Goal: Feedback & Contribution: Contribute content

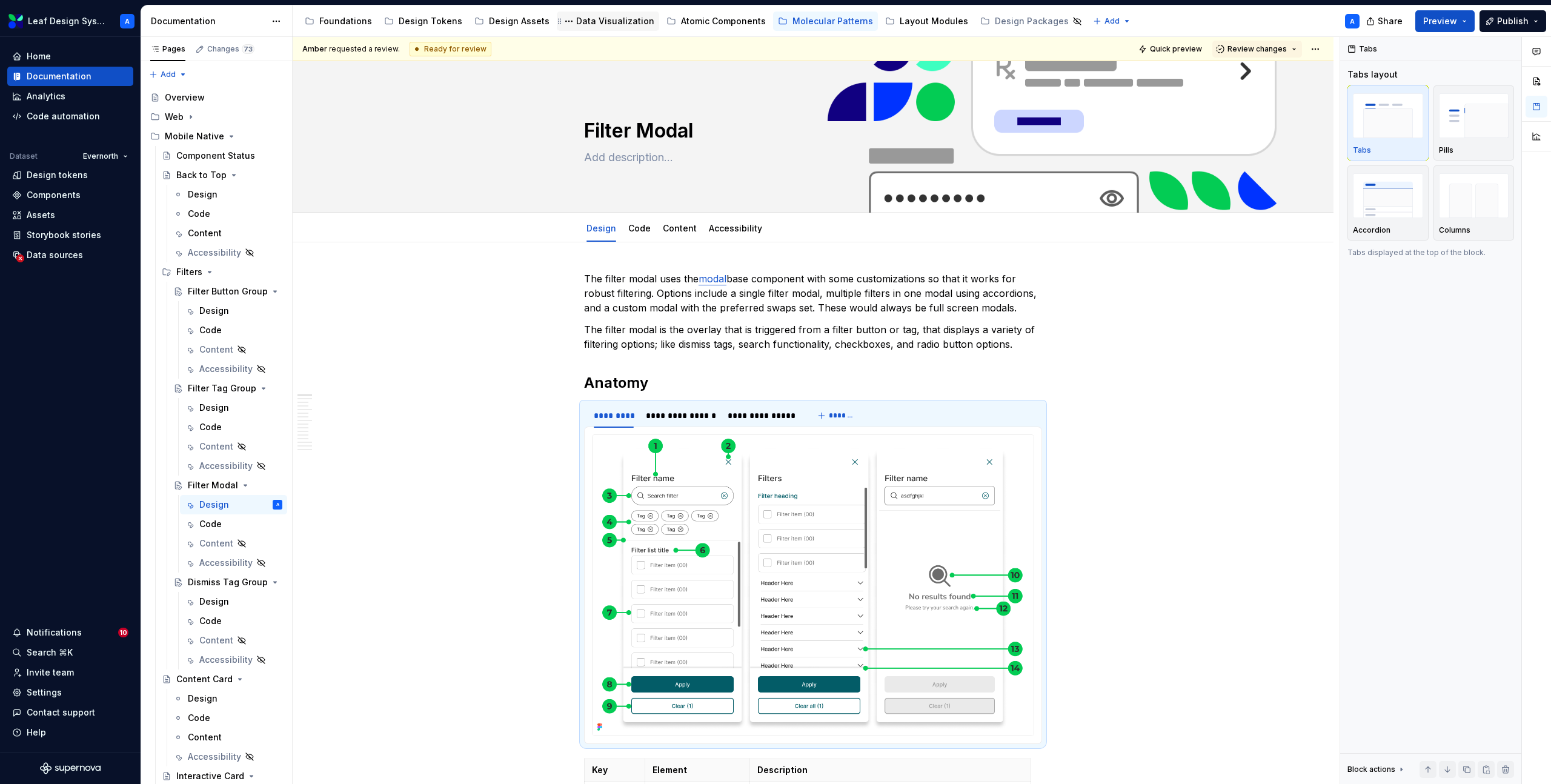
scroll to position [21, 0]
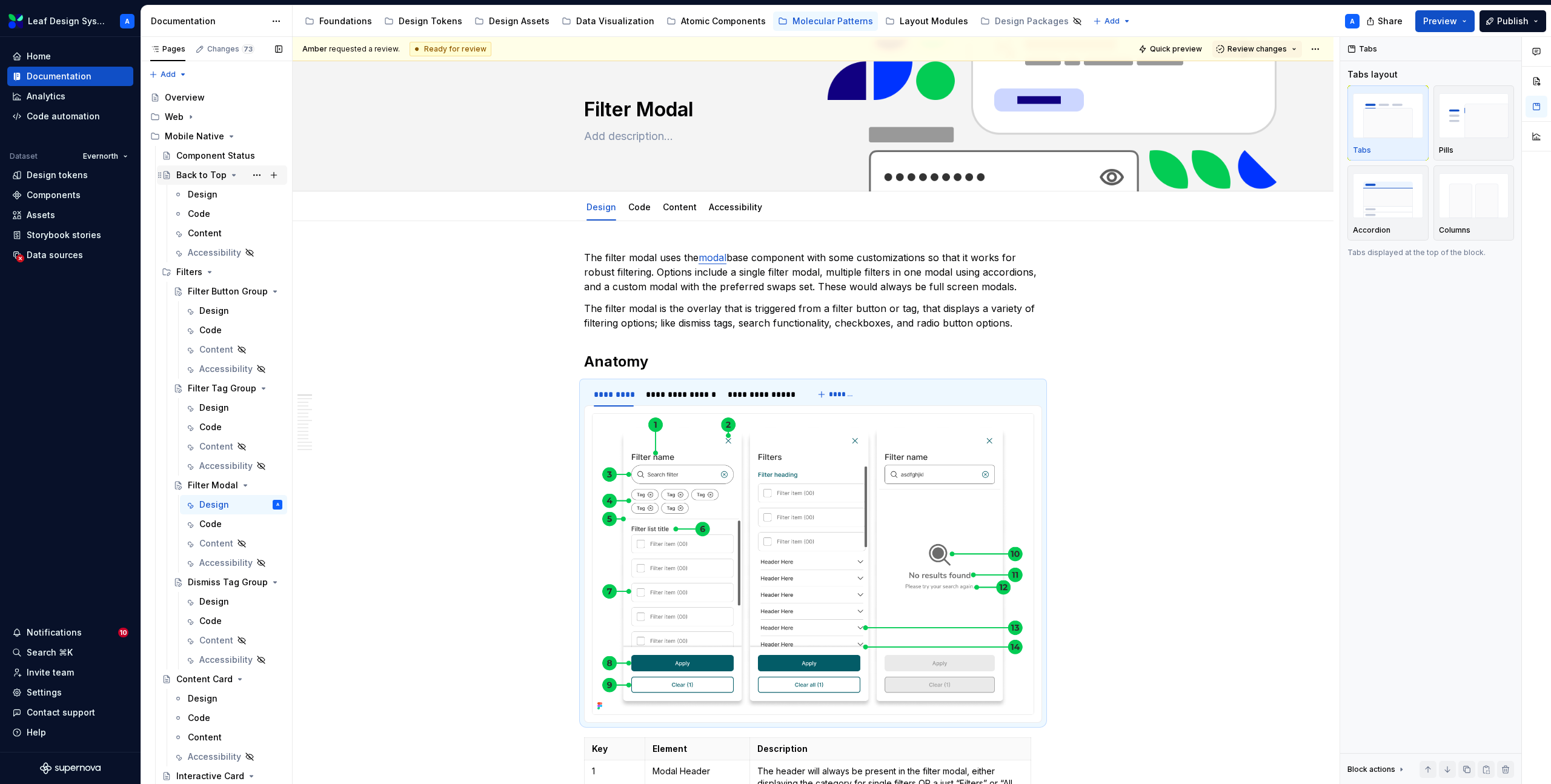
click at [229, 175] on icon "Page tree" at bounding box center [234, 175] width 10 height 10
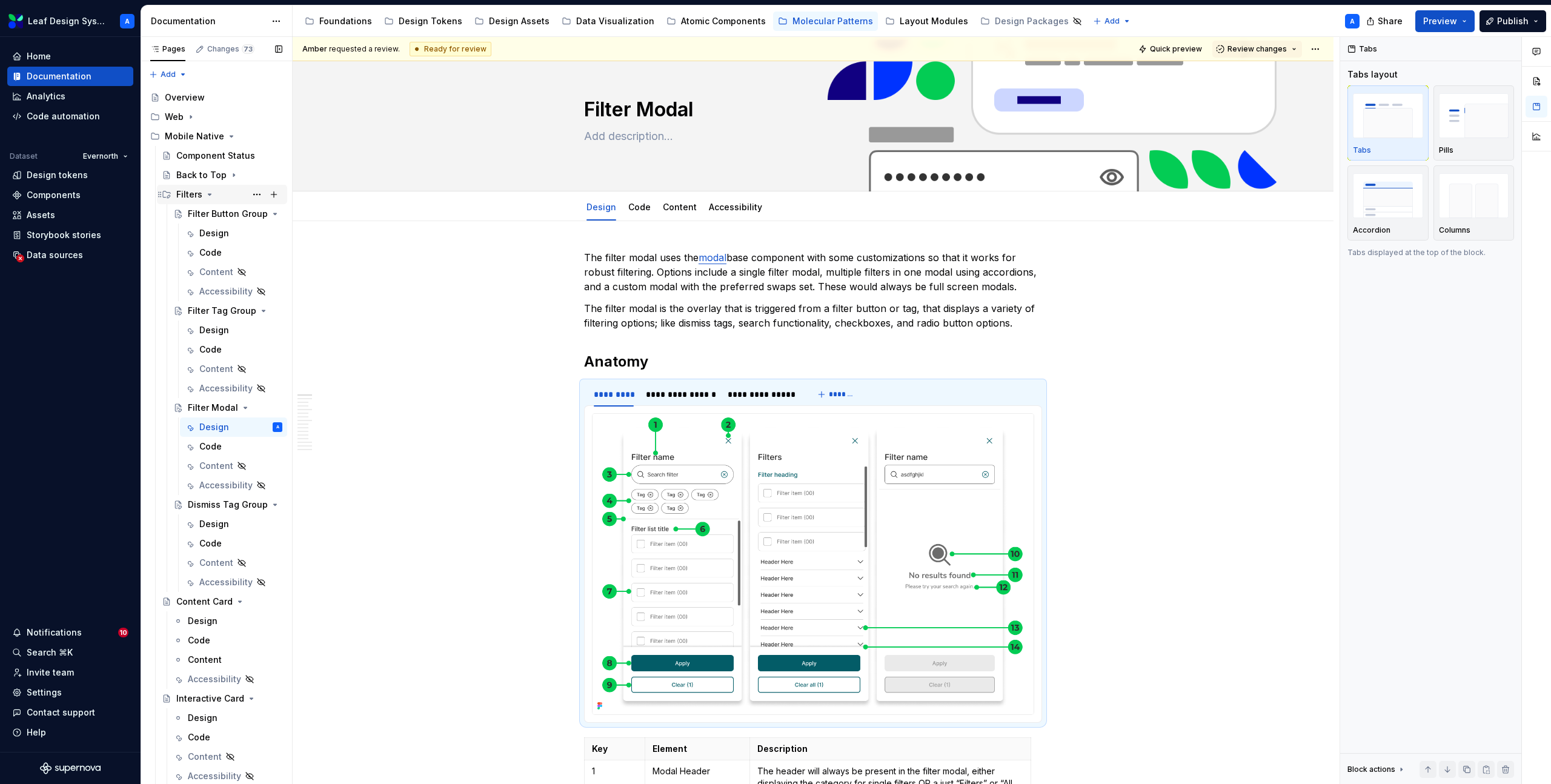
click at [209, 193] on icon "Page tree" at bounding box center [210, 195] width 10 height 10
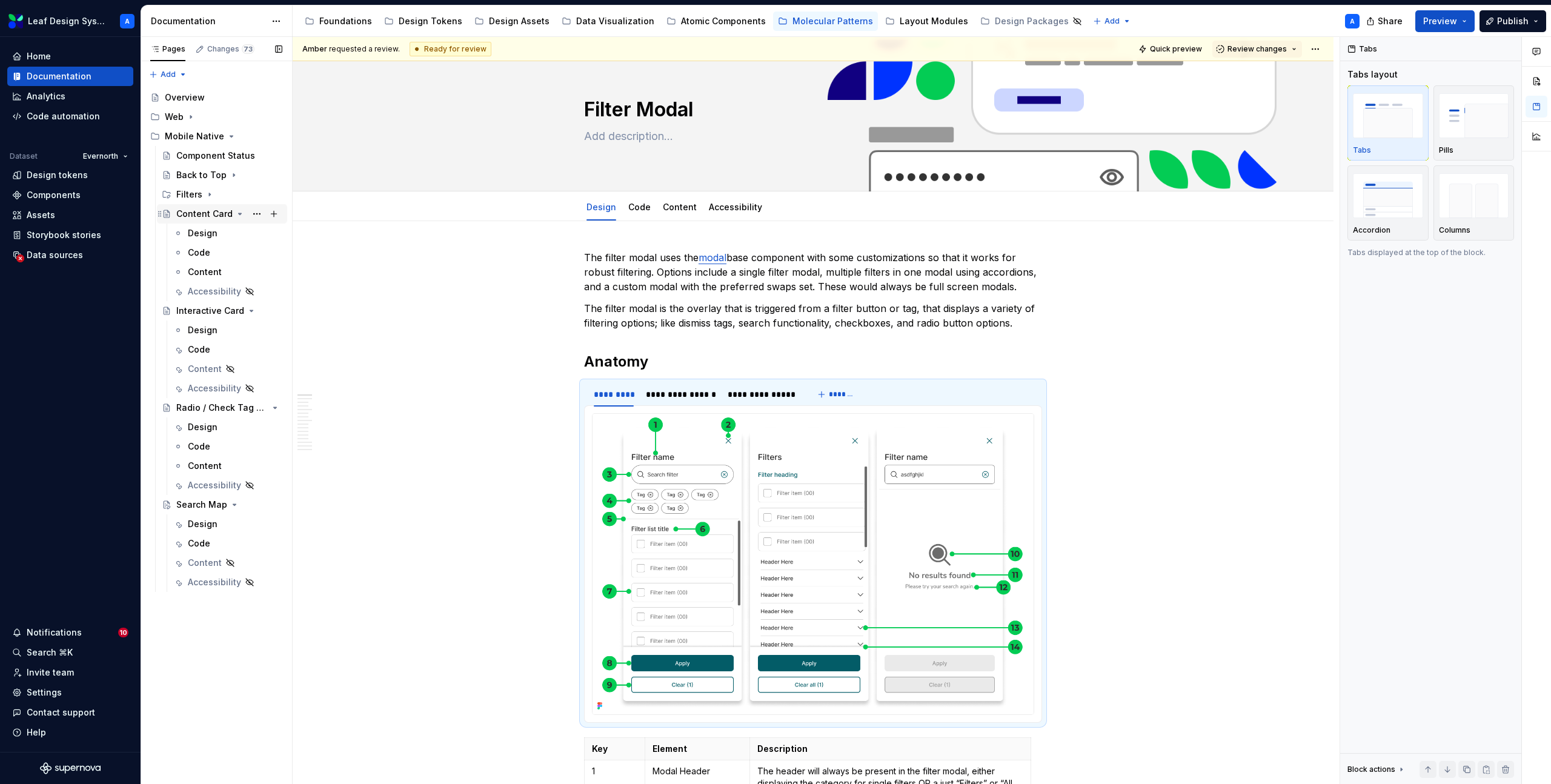
click at [242, 212] on div "Content Card" at bounding box center [229, 214] width 106 height 17
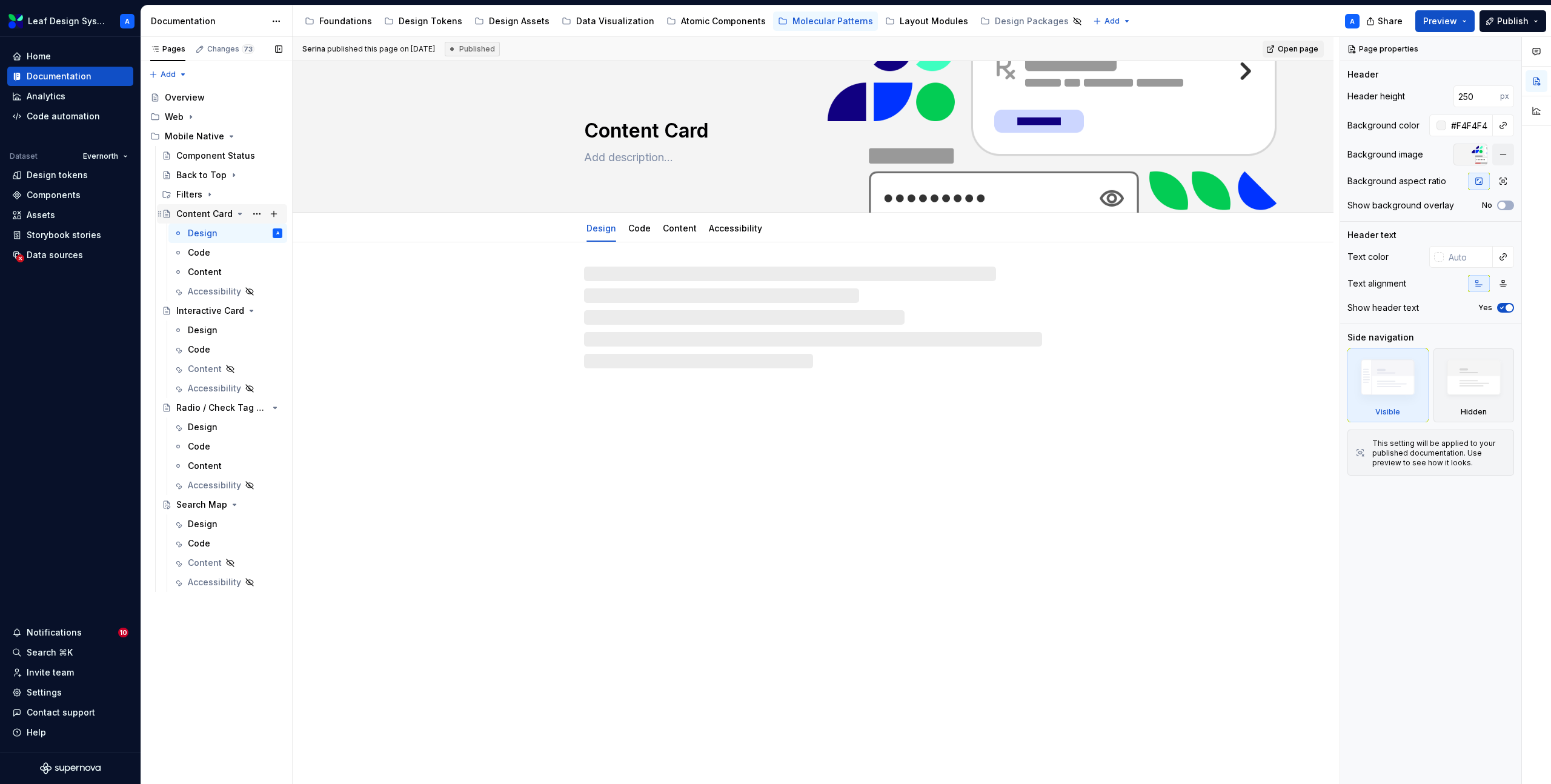
click at [239, 215] on icon "Page tree" at bounding box center [240, 214] width 3 height 1
click at [243, 233] on icon "Page tree" at bounding box center [242, 234] width 10 height 10
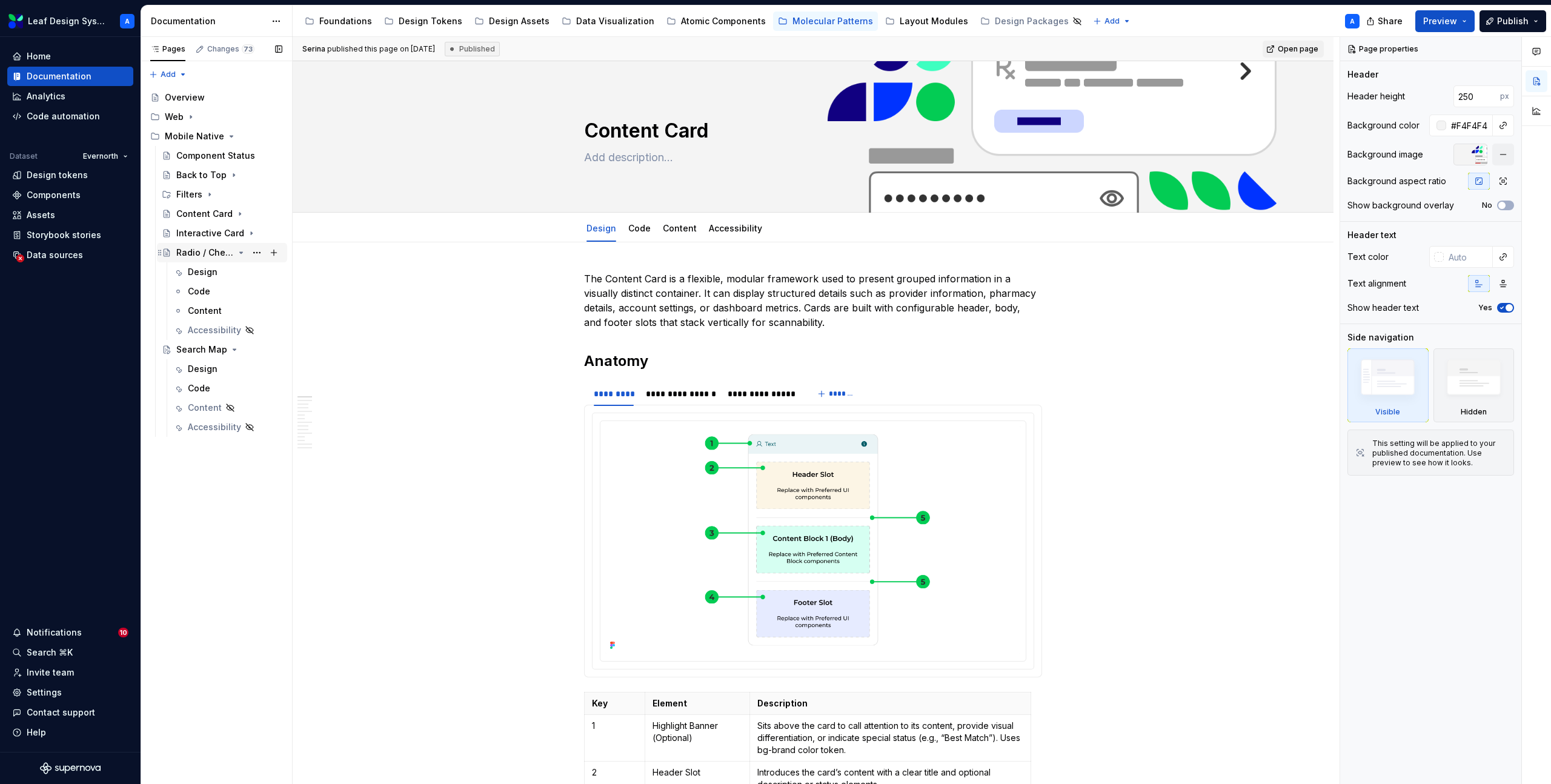
click at [239, 251] on icon "Page tree" at bounding box center [242, 253] width 10 height 10
click at [232, 271] on icon "Page tree" at bounding box center [234, 272] width 10 height 10
click at [258, 174] on button "Page tree" at bounding box center [257, 175] width 17 height 17
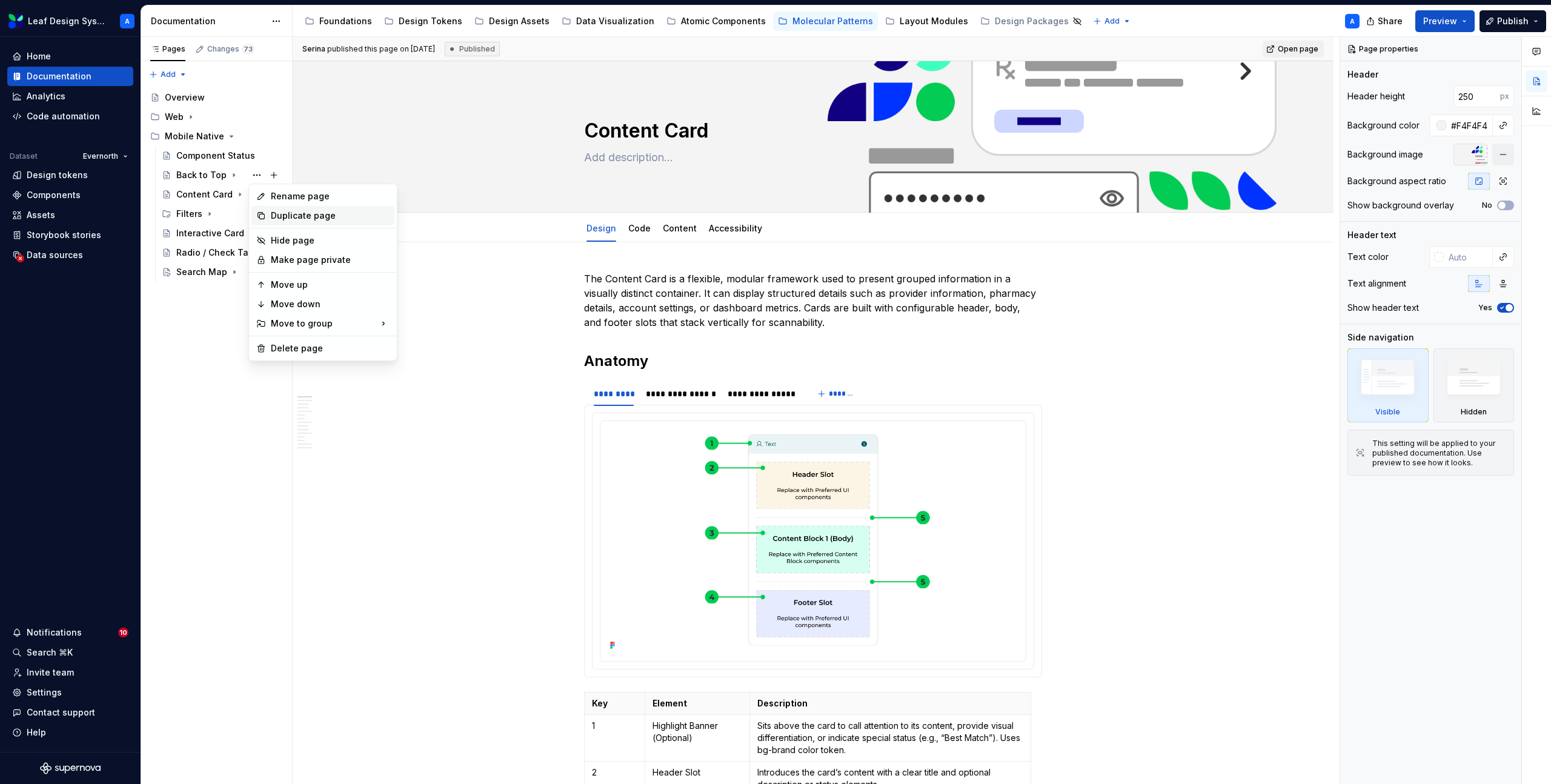
click at [300, 216] on div "Duplicate page" at bounding box center [330, 215] width 119 height 12
click at [254, 195] on button "Page tree" at bounding box center [257, 195] width 17 height 17
type textarea "*"
click at [279, 212] on div "Rename page" at bounding box center [330, 215] width 119 height 12
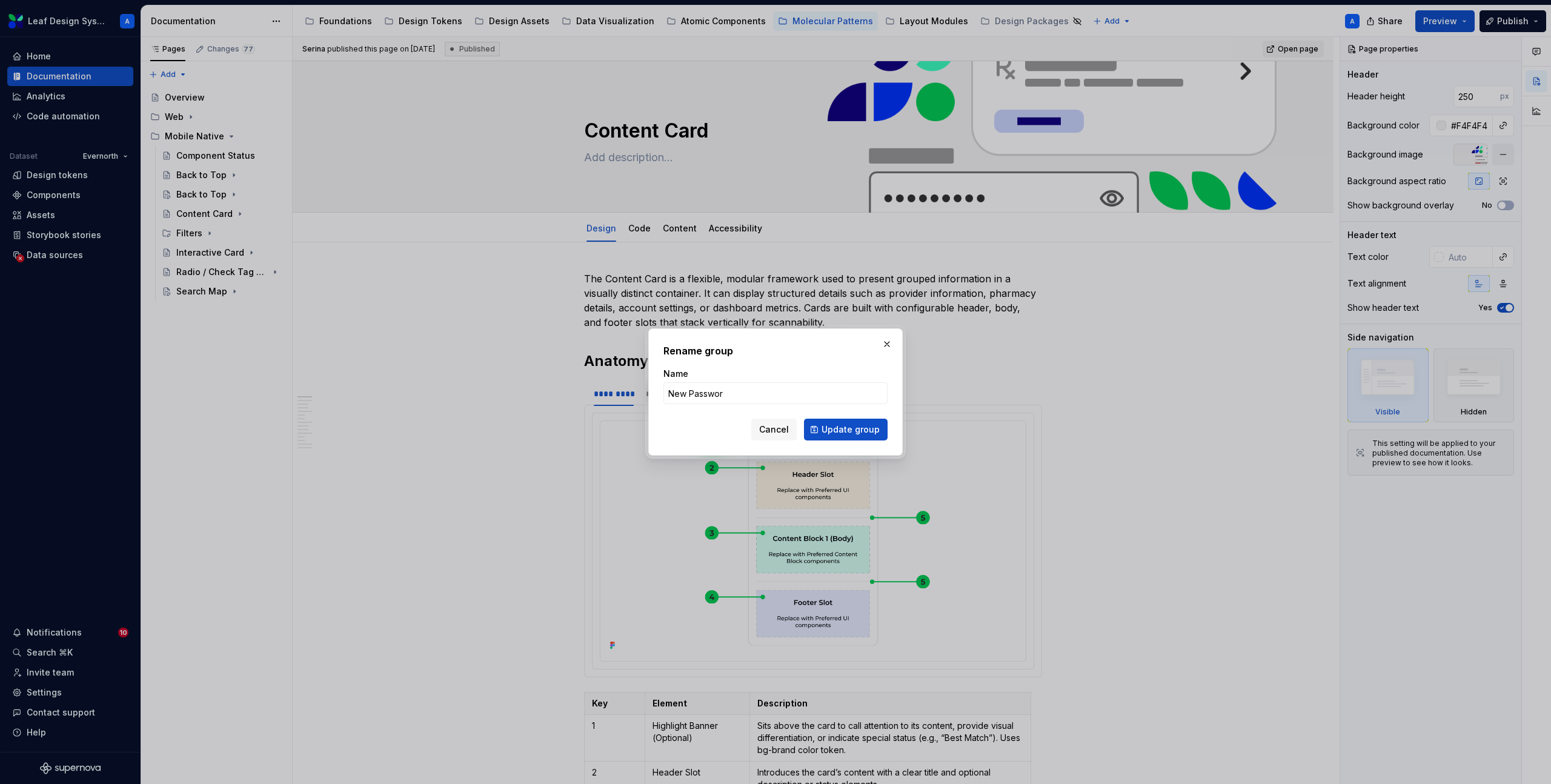
type input "New Password"
click button "Update group" at bounding box center [846, 429] width 84 height 22
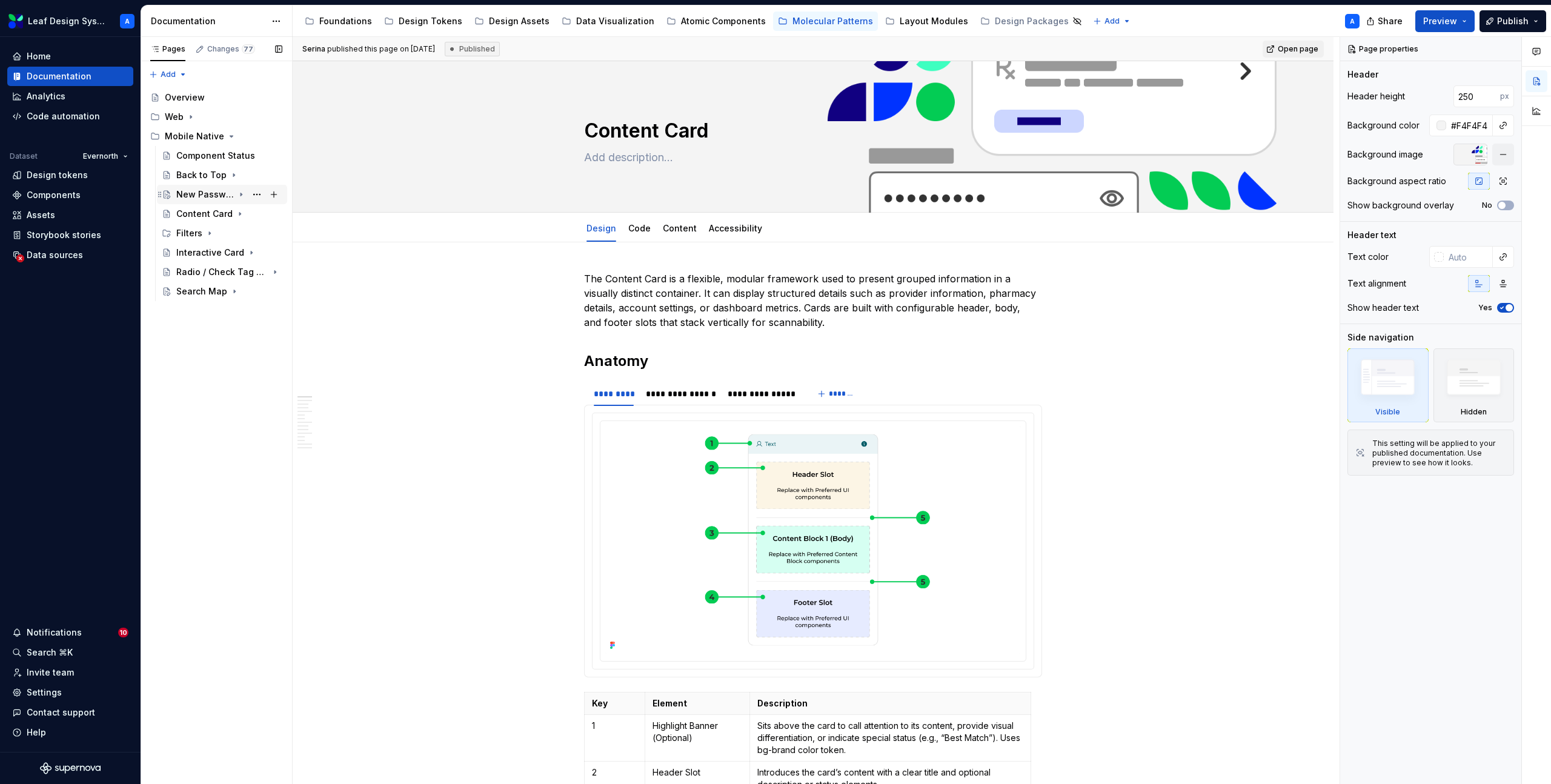
click at [205, 195] on div "New Password" at bounding box center [205, 194] width 57 height 12
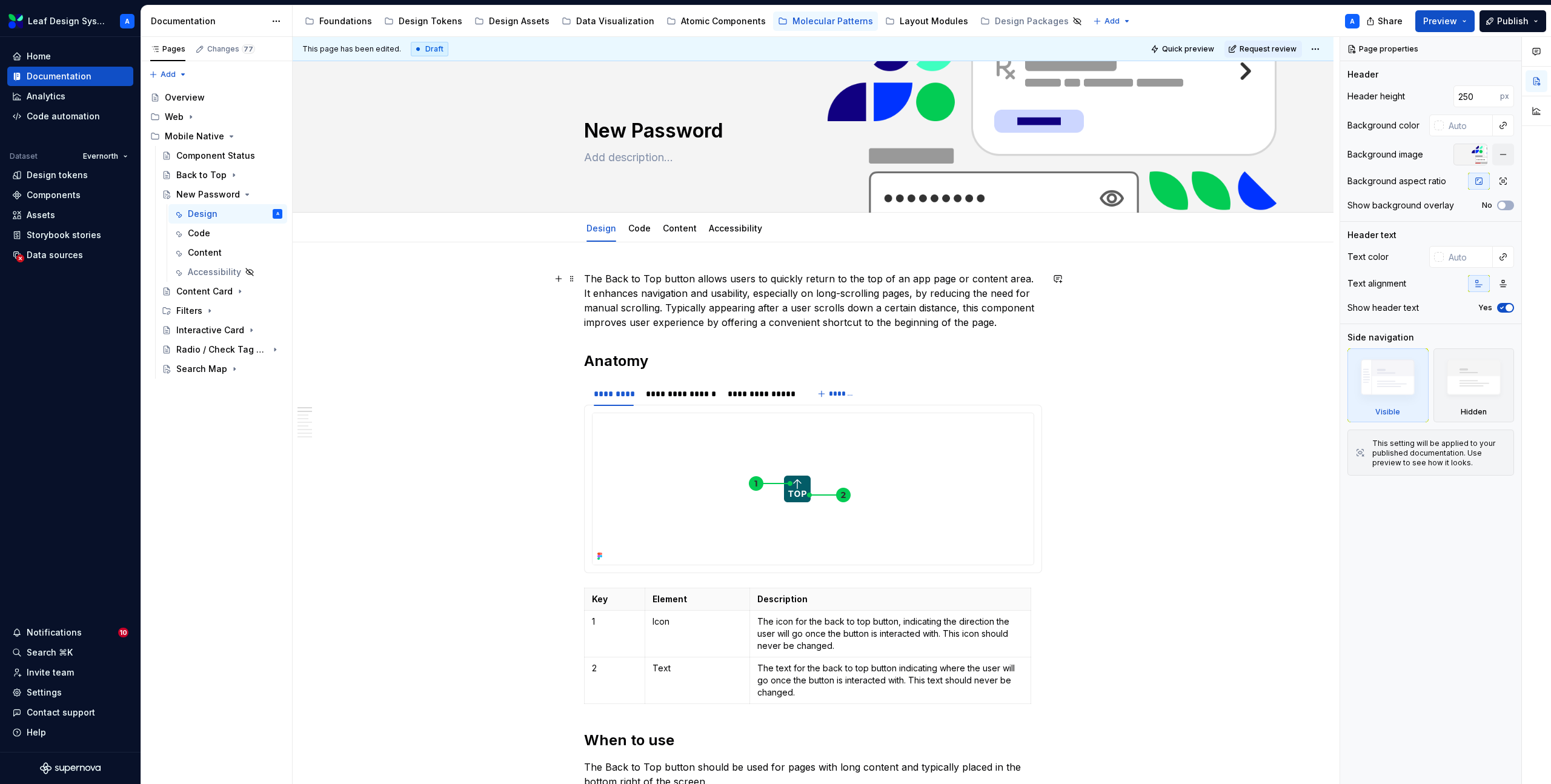
click at [661, 291] on p "The Back to Top button allows users to quickly return to the top of an app page…" at bounding box center [813, 300] width 458 height 58
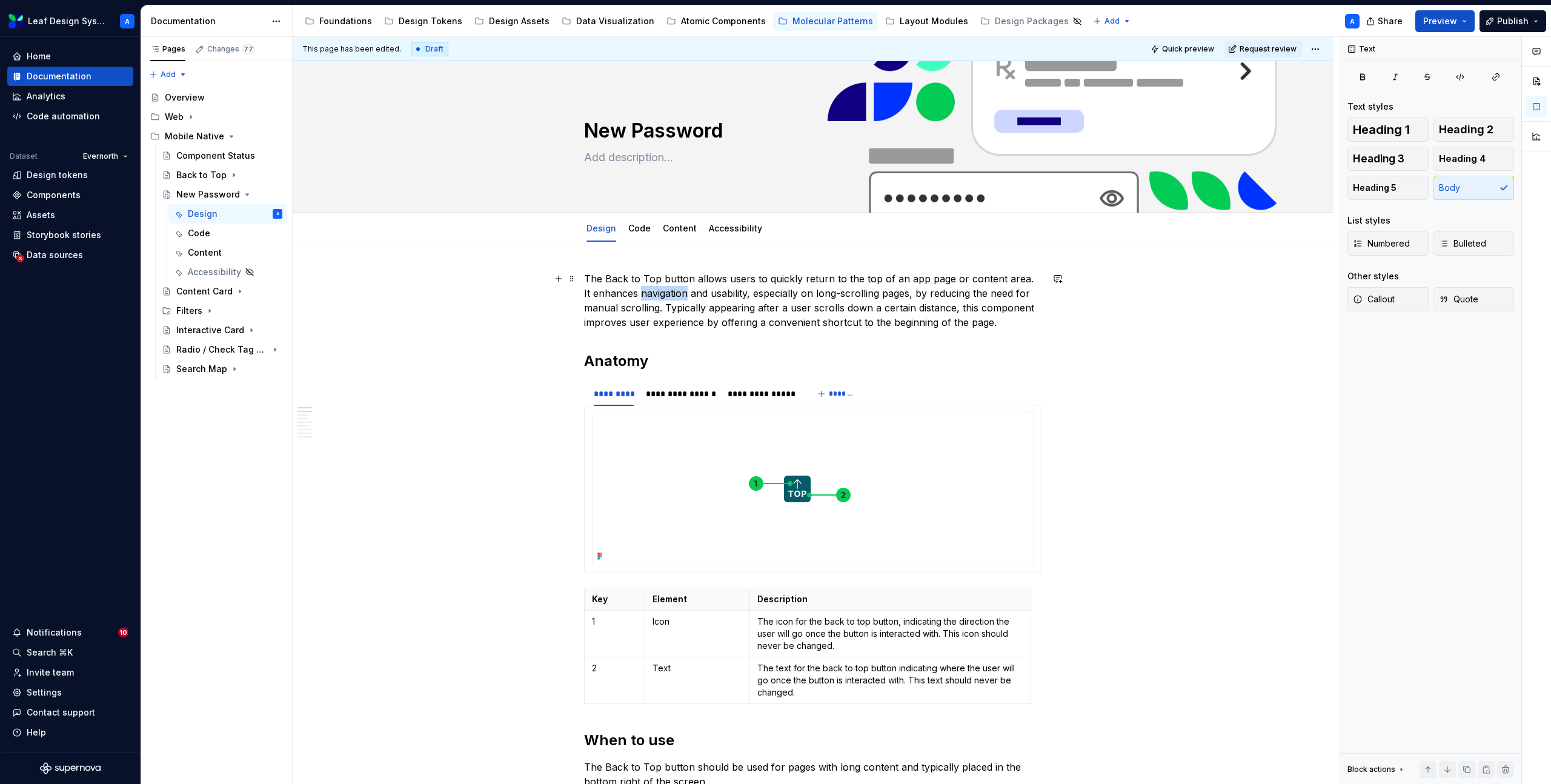
click at [661, 291] on p "The Back to Top button allows users to quickly return to the top of an app page…" at bounding box center [813, 300] width 458 height 58
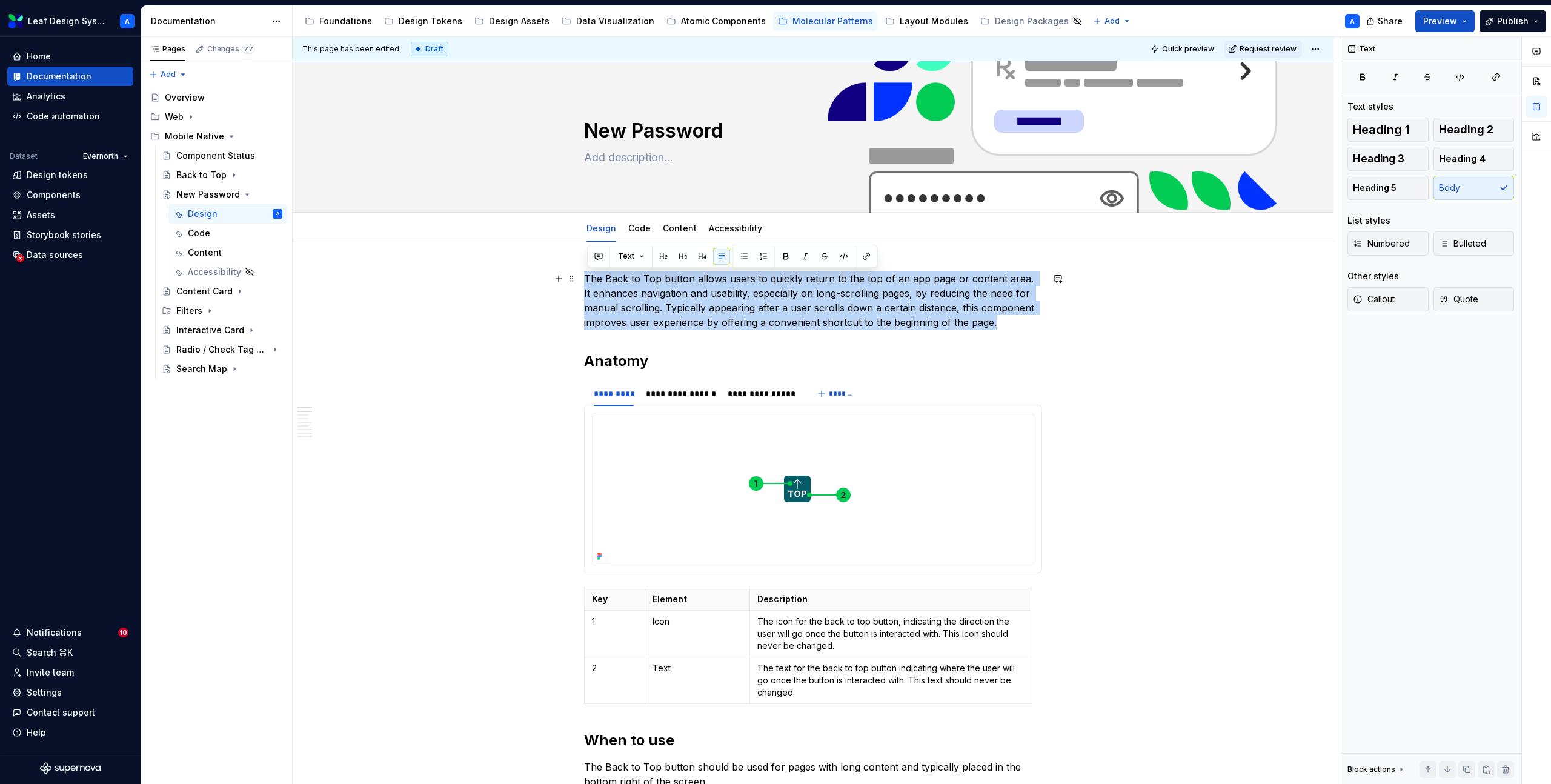
click at [661, 291] on p "The Back to Top button allows users to quickly return to the top of an app page…" at bounding box center [813, 300] width 458 height 58
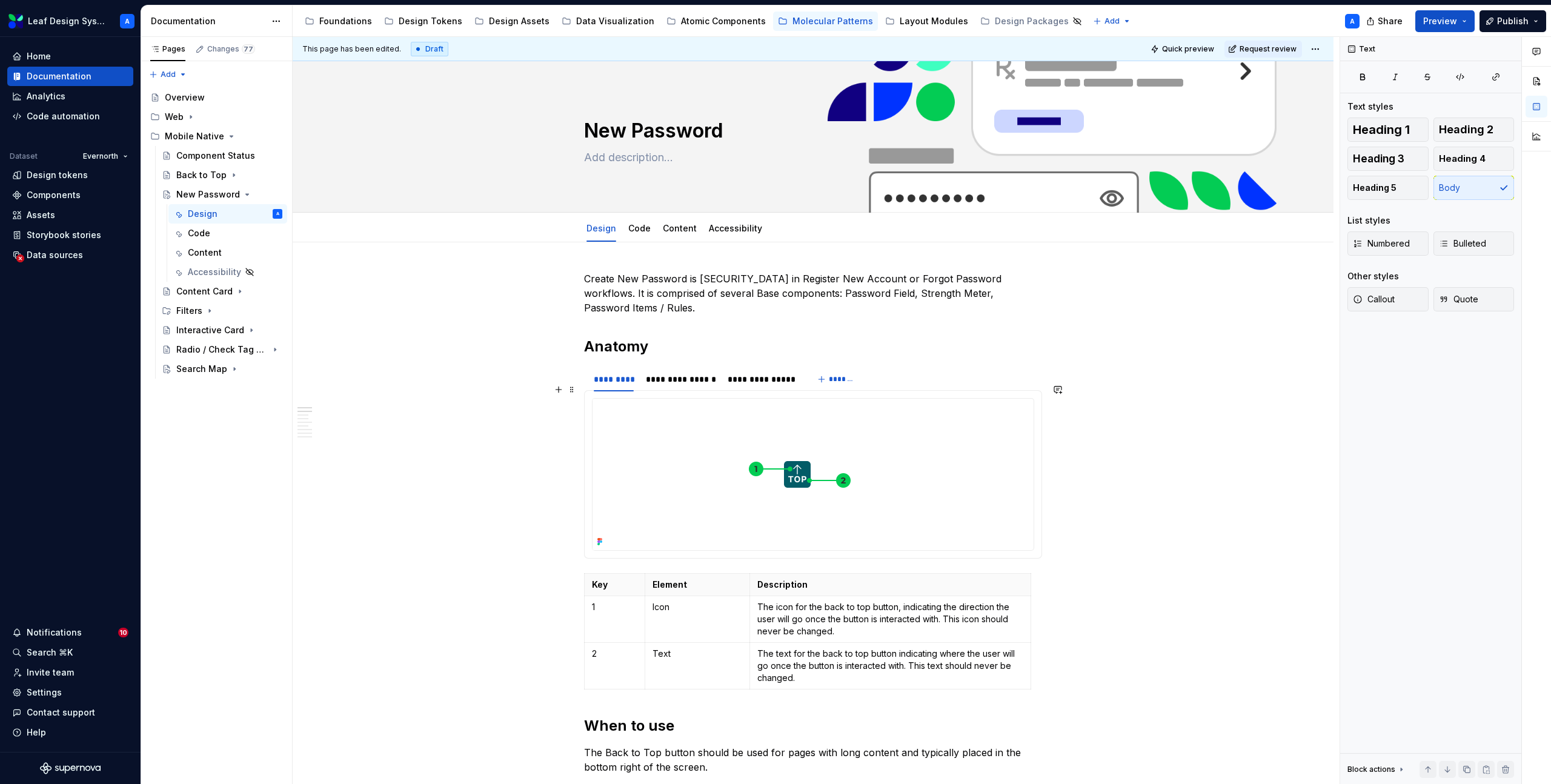
click at [809, 448] on img at bounding box center [797, 475] width 409 height 152
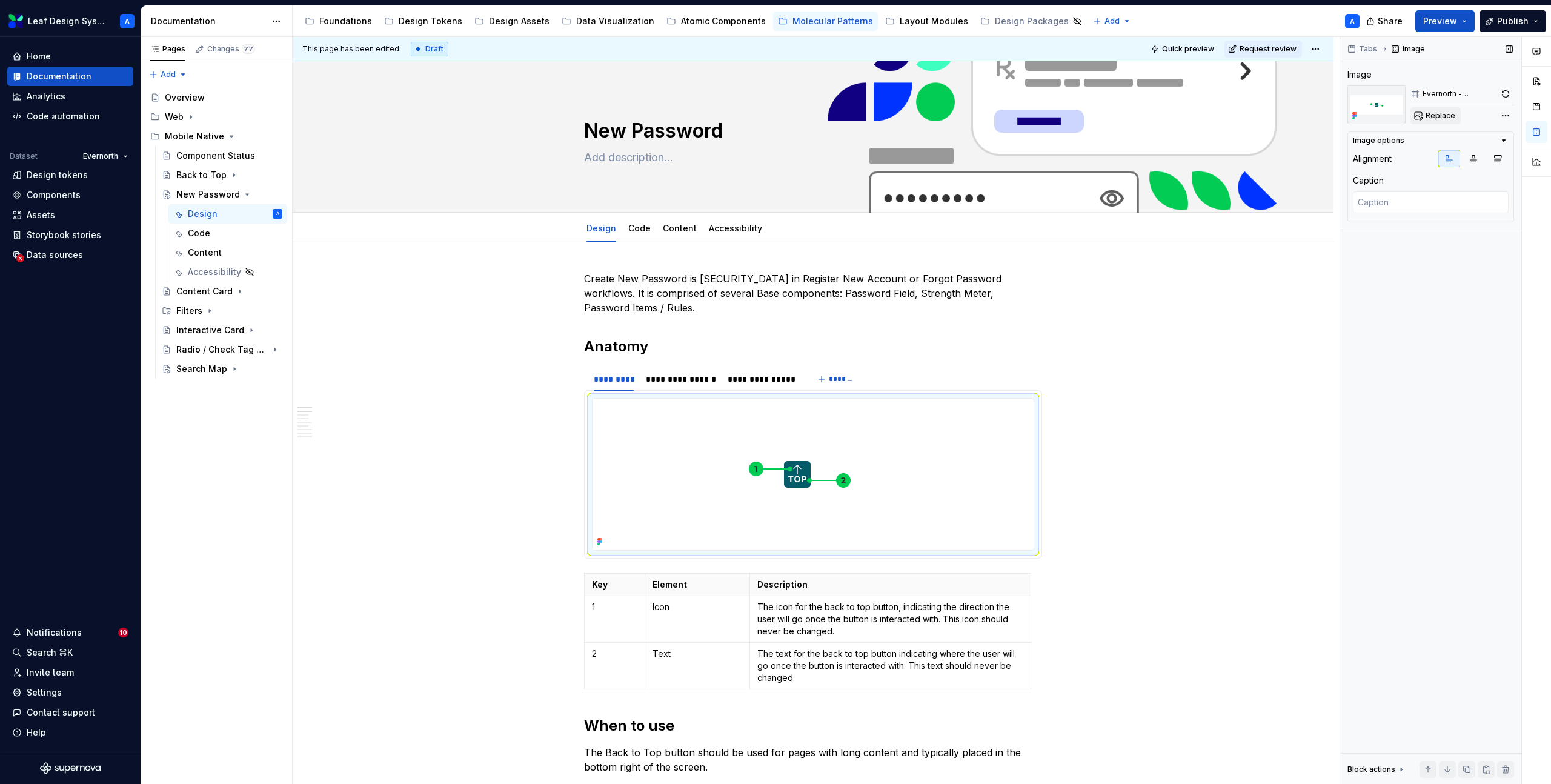
click at [1430, 120] on span "Replace" at bounding box center [1441, 116] width 30 height 10
type textarea "*"
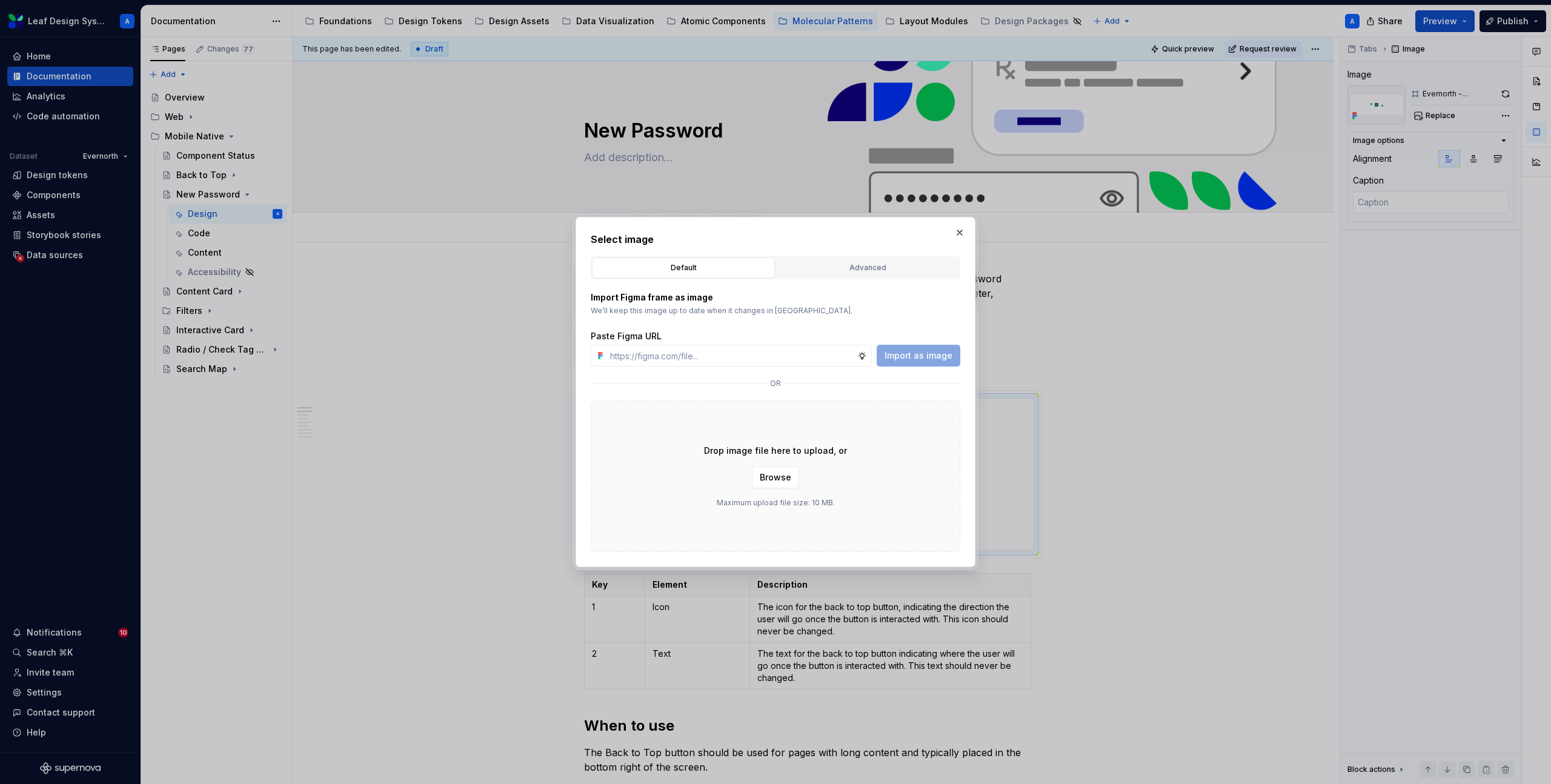
type input "[URL][DOMAIN_NAME]"
click at [923, 356] on span "Import as image" at bounding box center [919, 356] width 68 height 12
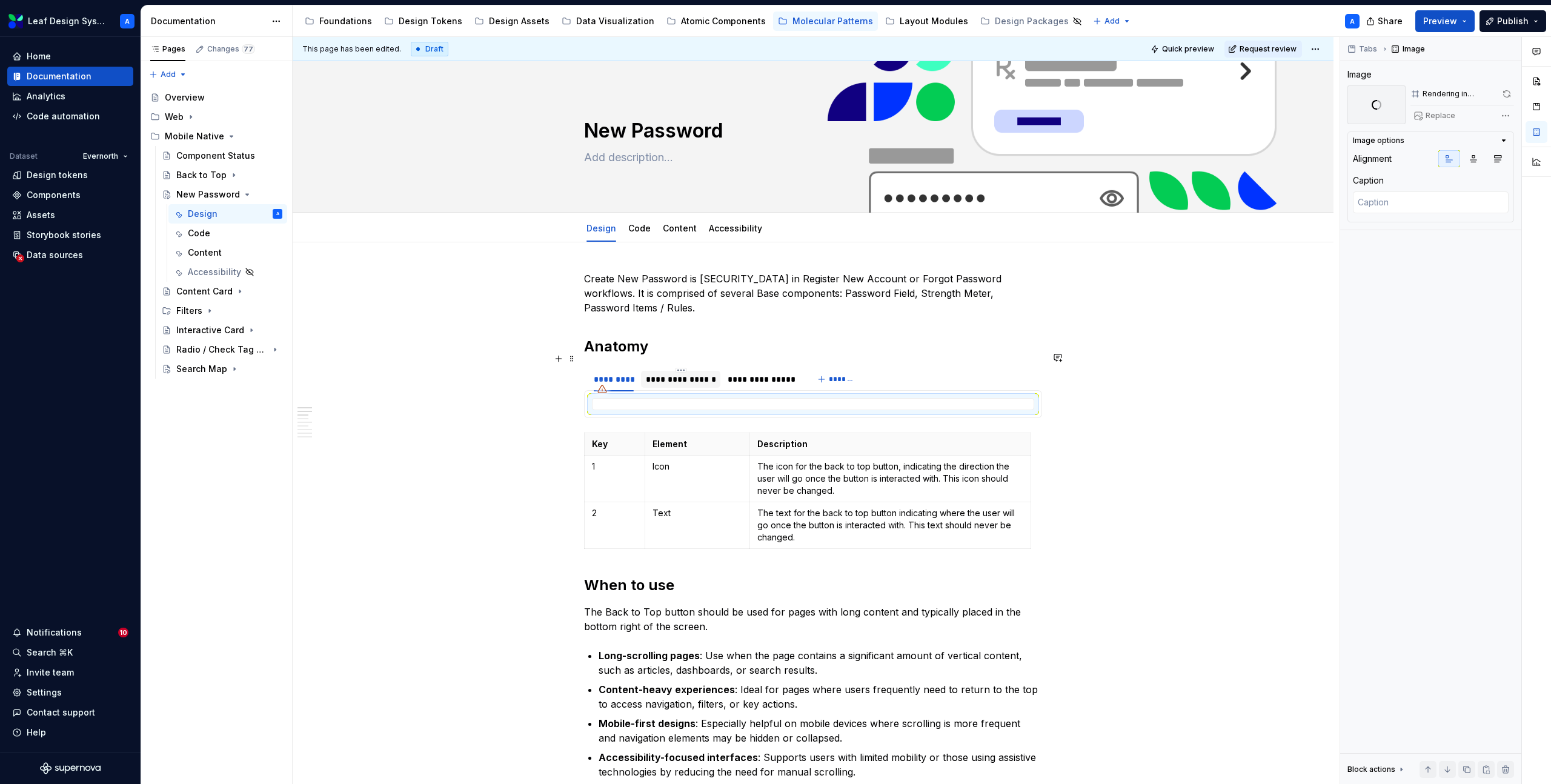
click at [688, 373] on div "**********" at bounding box center [681, 379] width 70 height 12
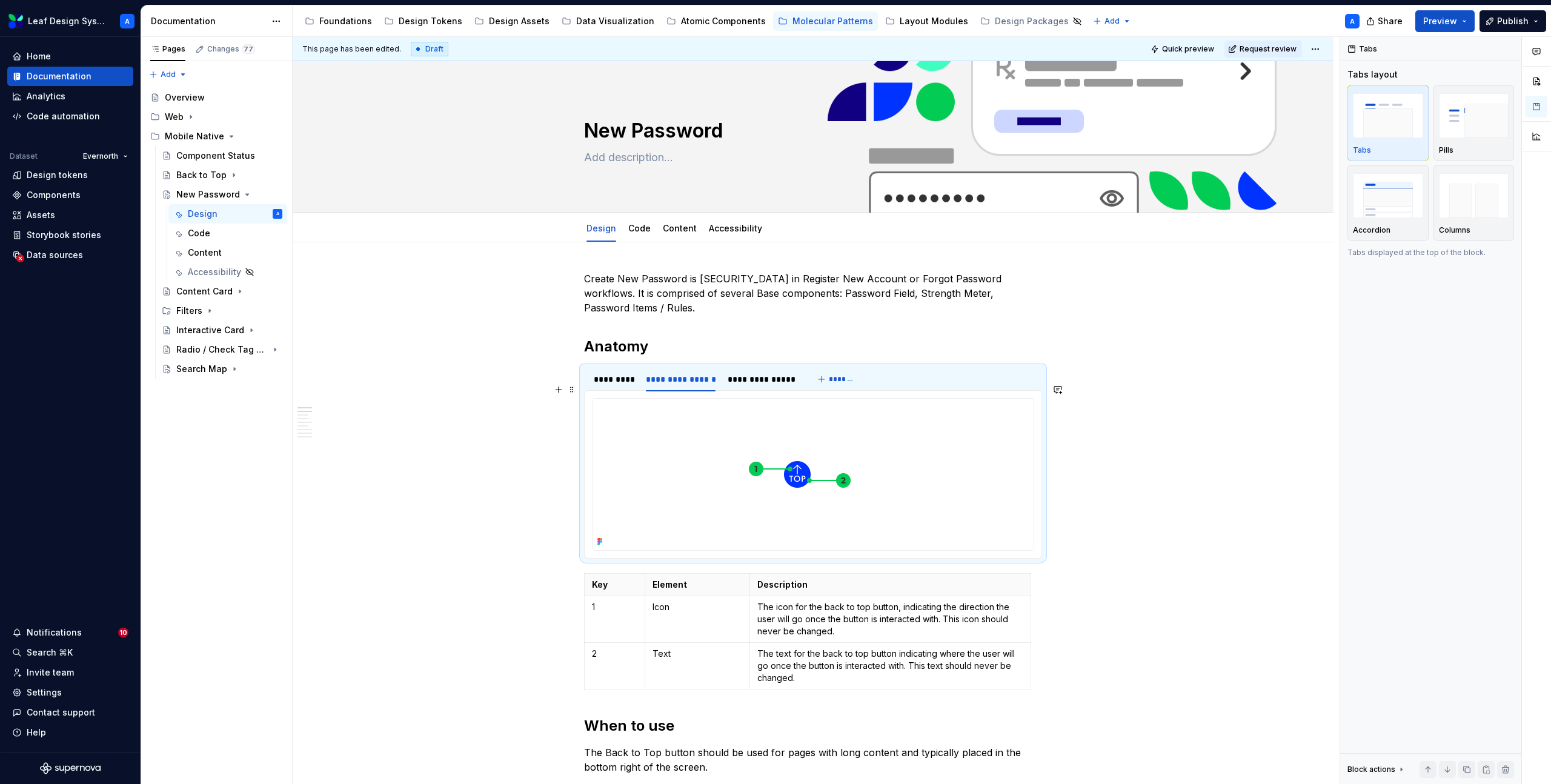
click at [744, 438] on img at bounding box center [797, 475] width 409 height 152
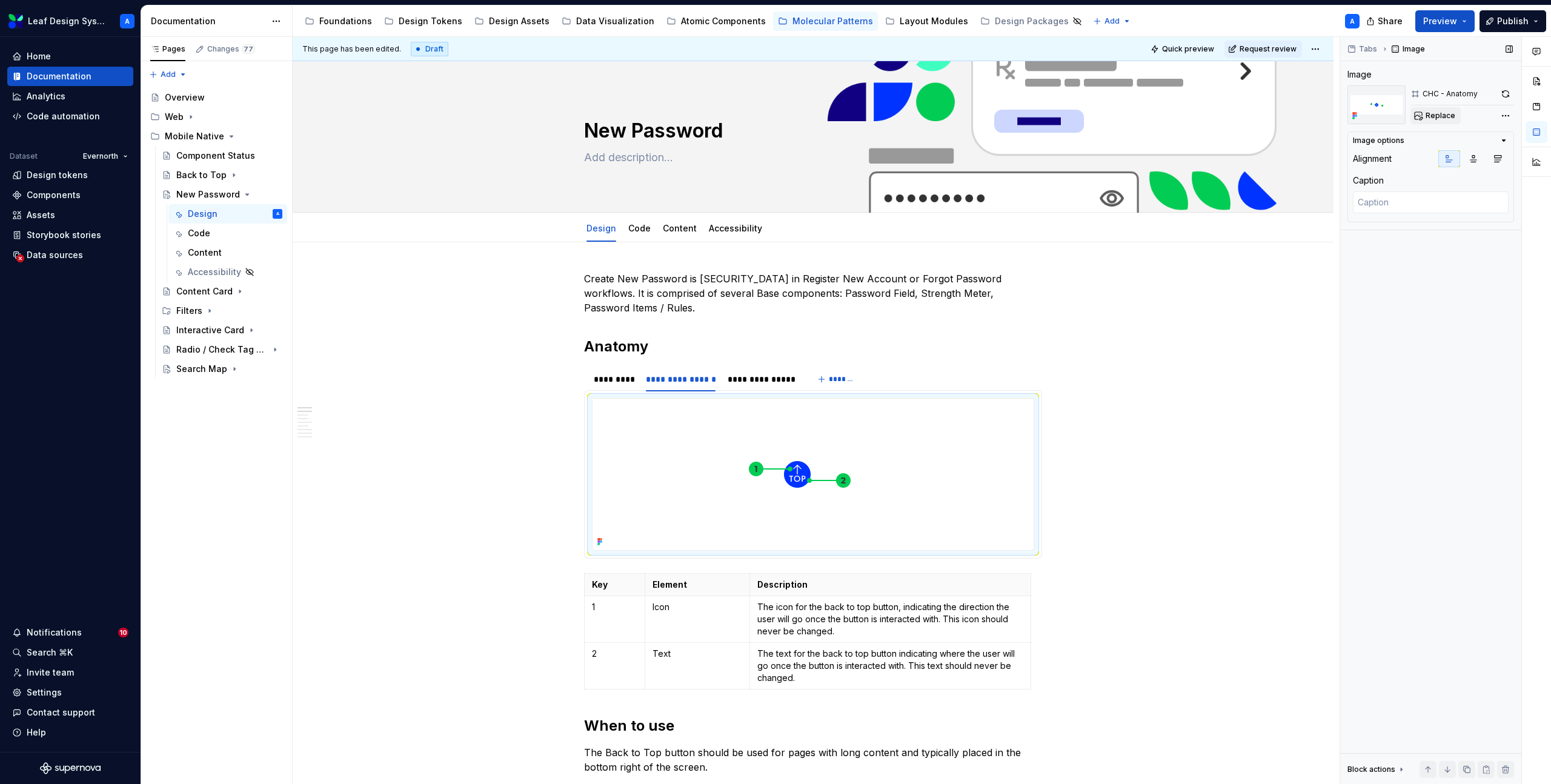
click at [1438, 115] on span "Replace" at bounding box center [1441, 116] width 30 height 10
type textarea "*"
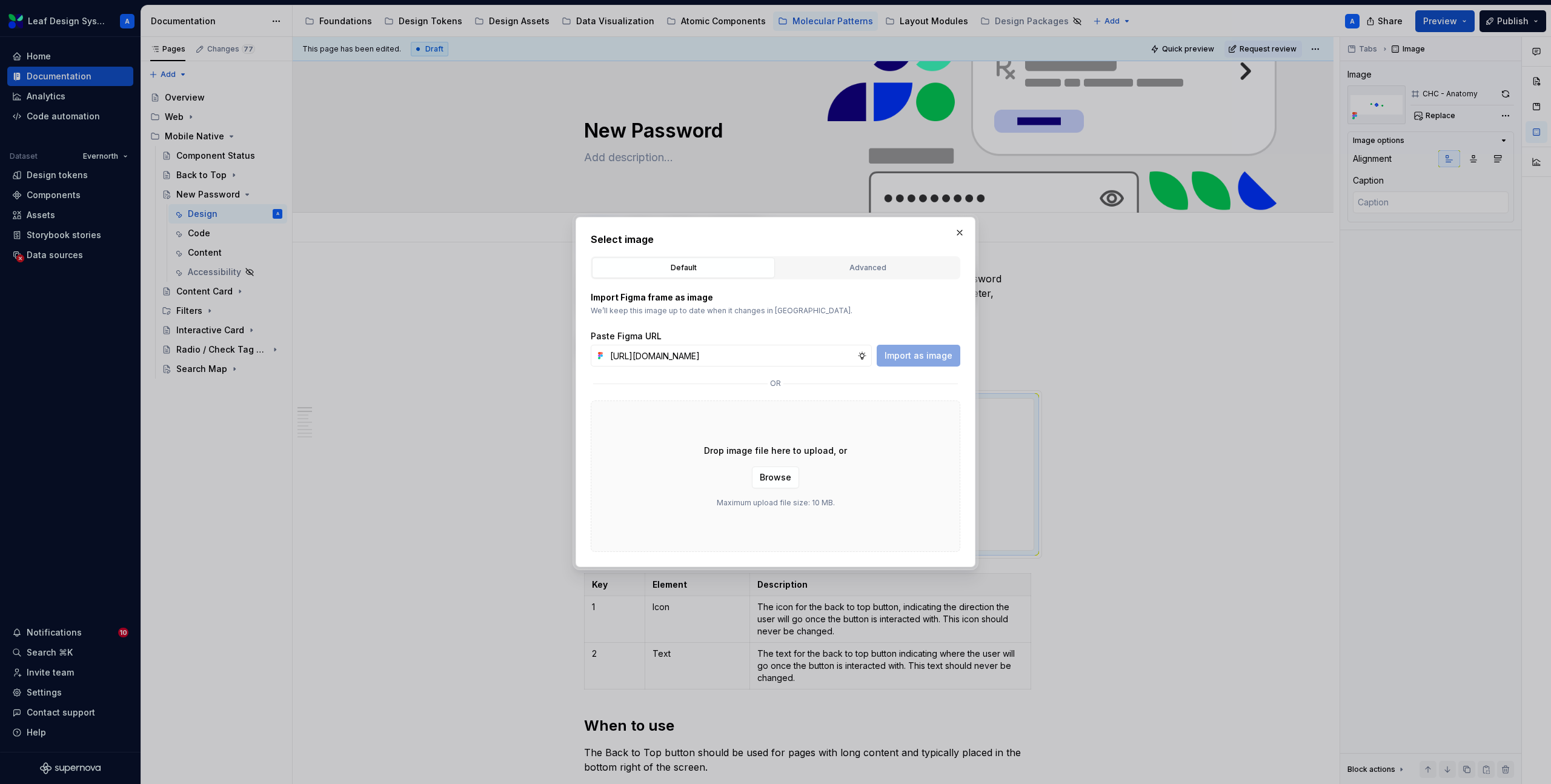
scroll to position [0, 353]
type input "[URL][DOMAIN_NAME]"
click at [913, 355] on span "Import as image" at bounding box center [919, 356] width 68 height 12
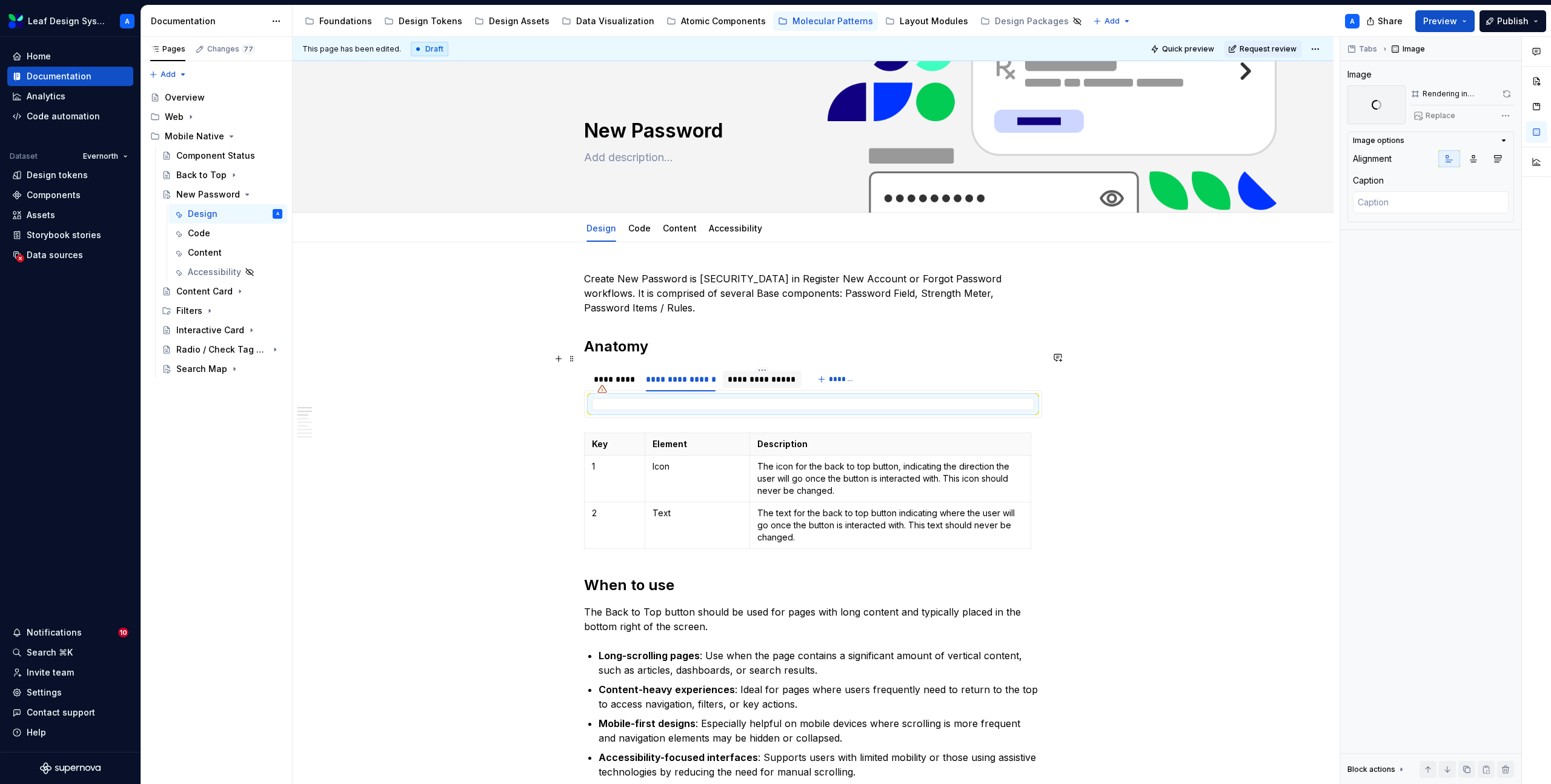
click at [779, 373] on div "**********" at bounding box center [762, 379] width 69 height 12
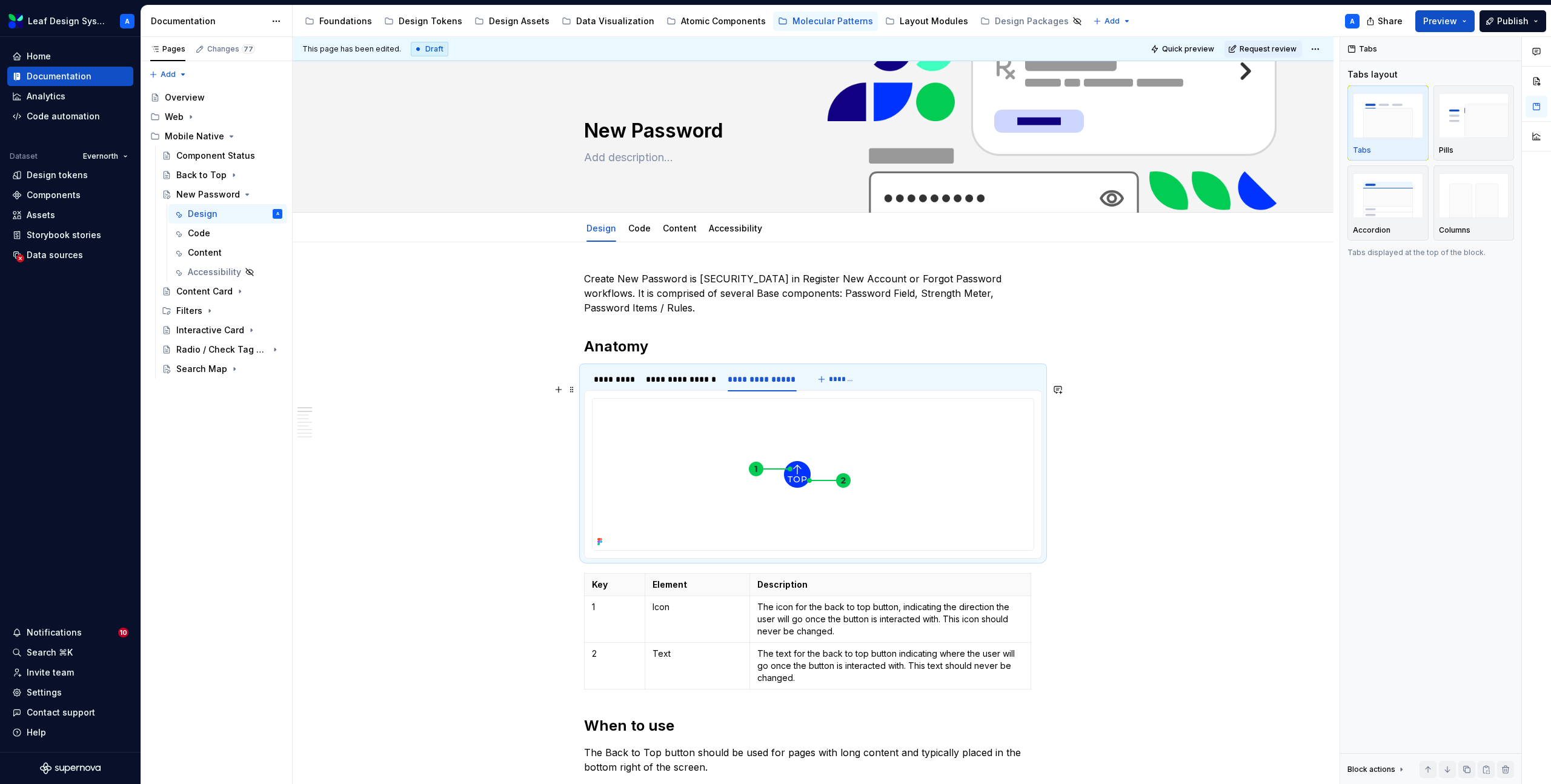
click at [779, 408] on img at bounding box center [797, 475] width 409 height 152
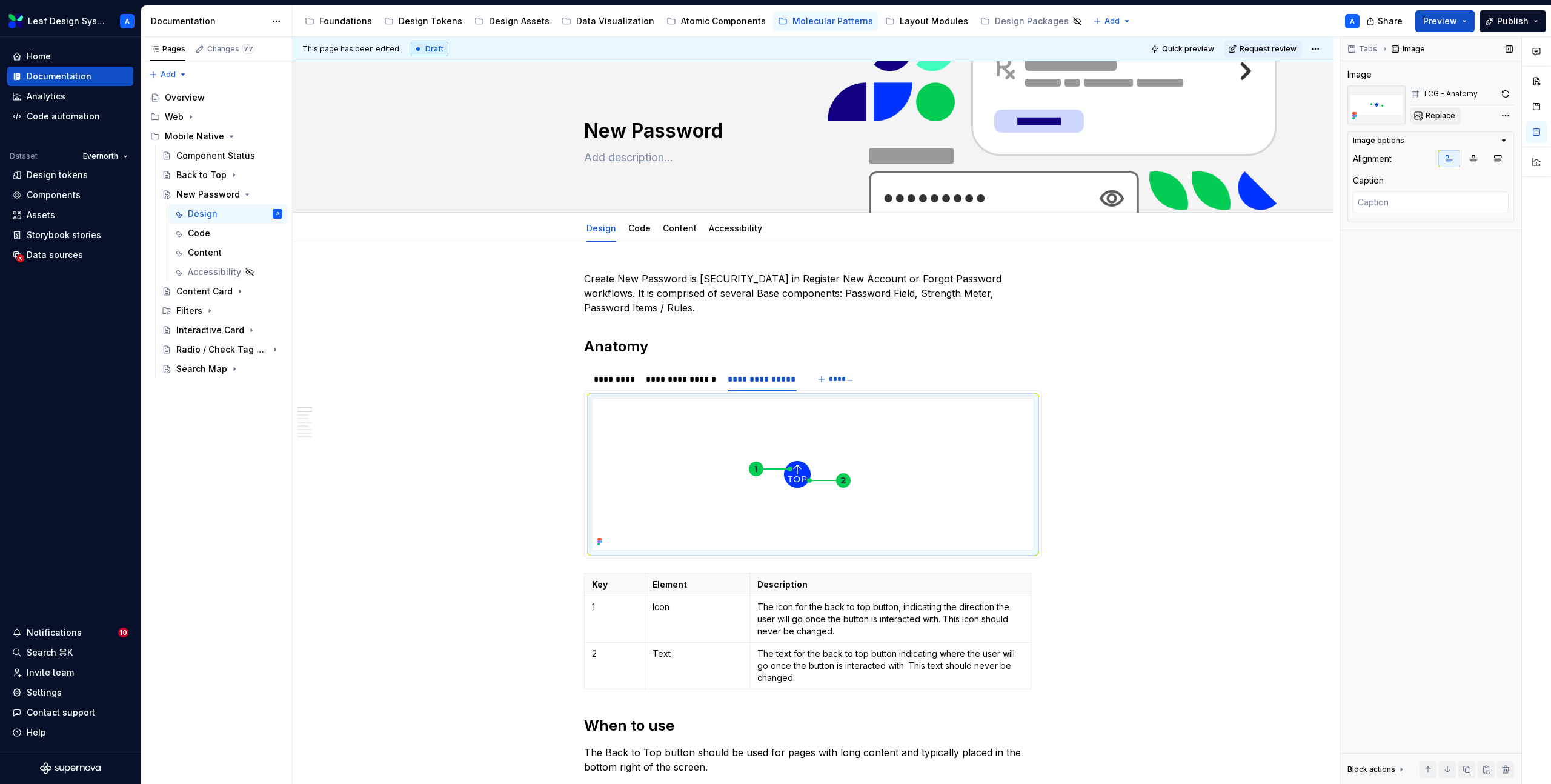
click at [1434, 114] on span "Replace" at bounding box center [1441, 116] width 30 height 10
type textarea "*"
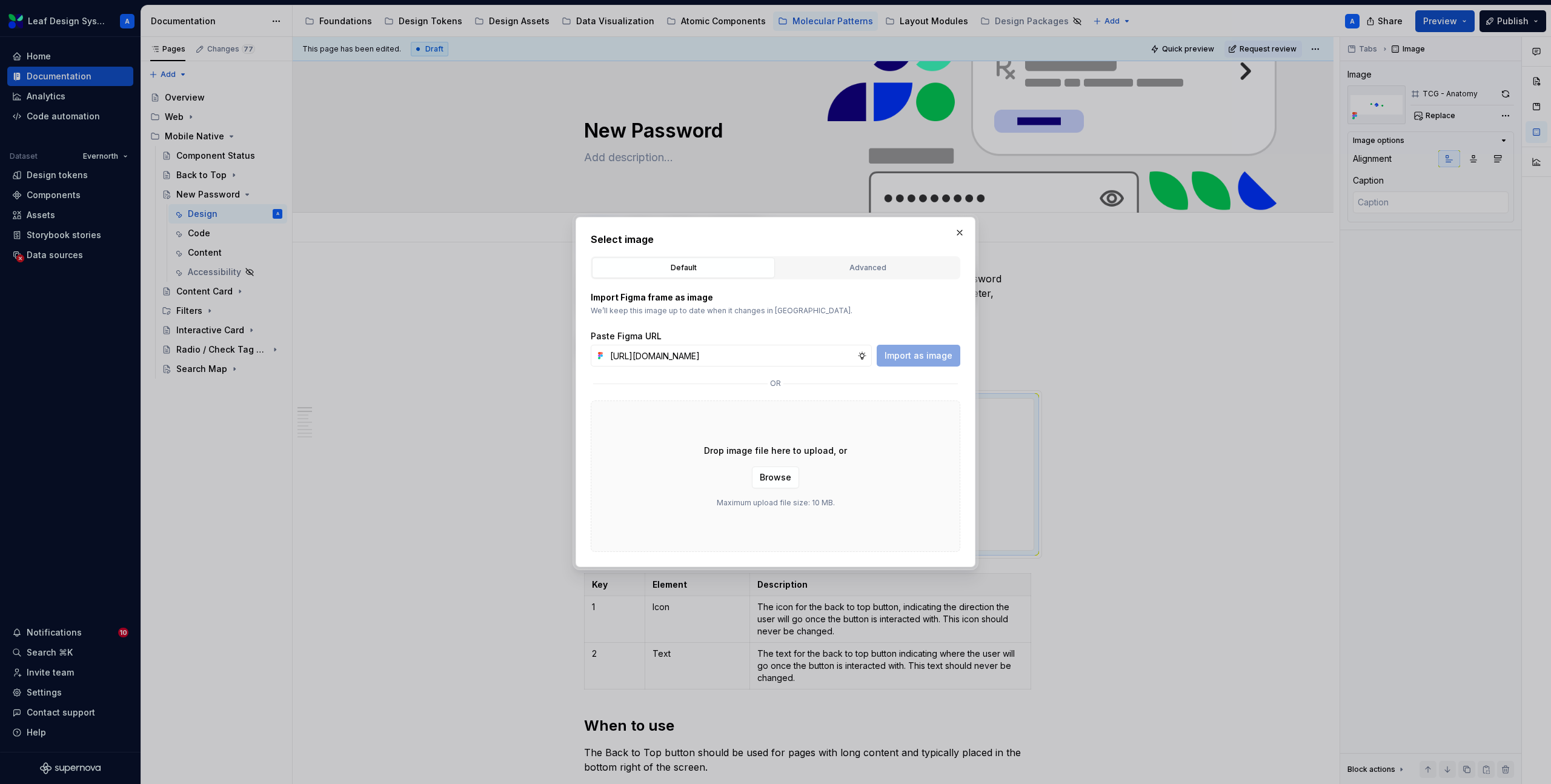
scroll to position [0, 352]
type input "[URL][DOMAIN_NAME]"
click at [922, 360] on span "Import as image" at bounding box center [919, 356] width 68 height 12
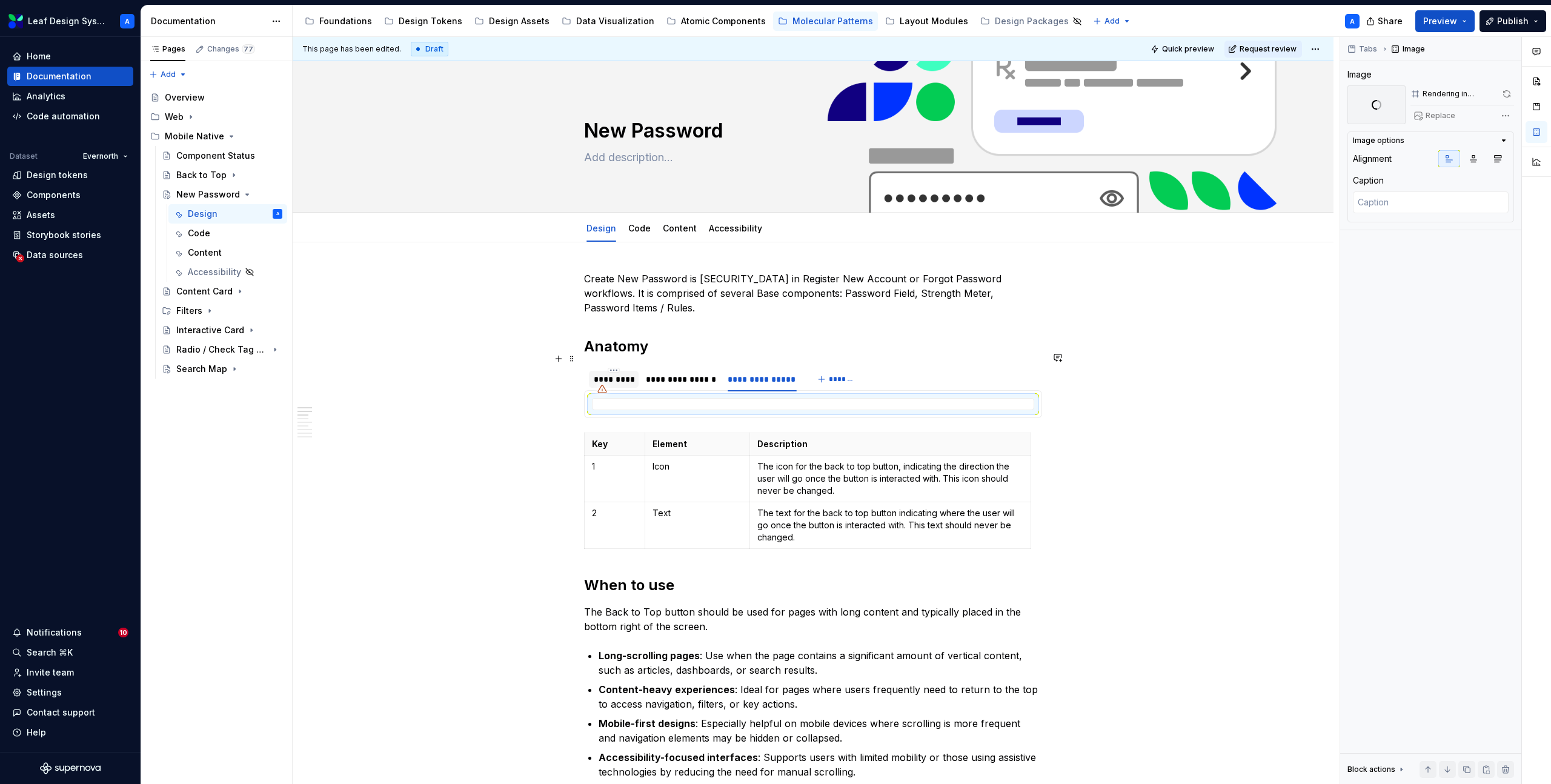
click at [620, 373] on div "*********" at bounding box center [614, 379] width 40 height 12
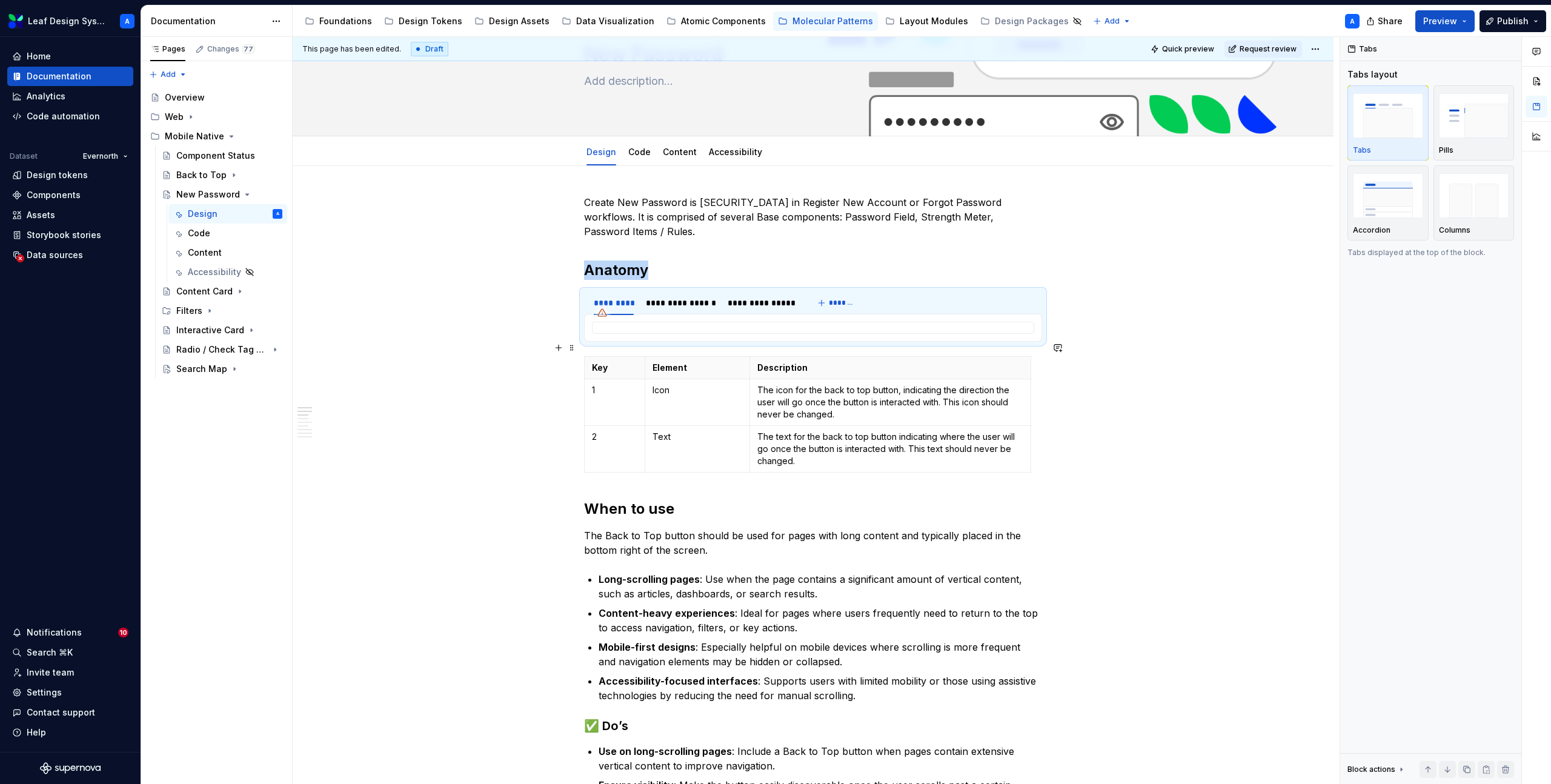
scroll to position [121, 0]
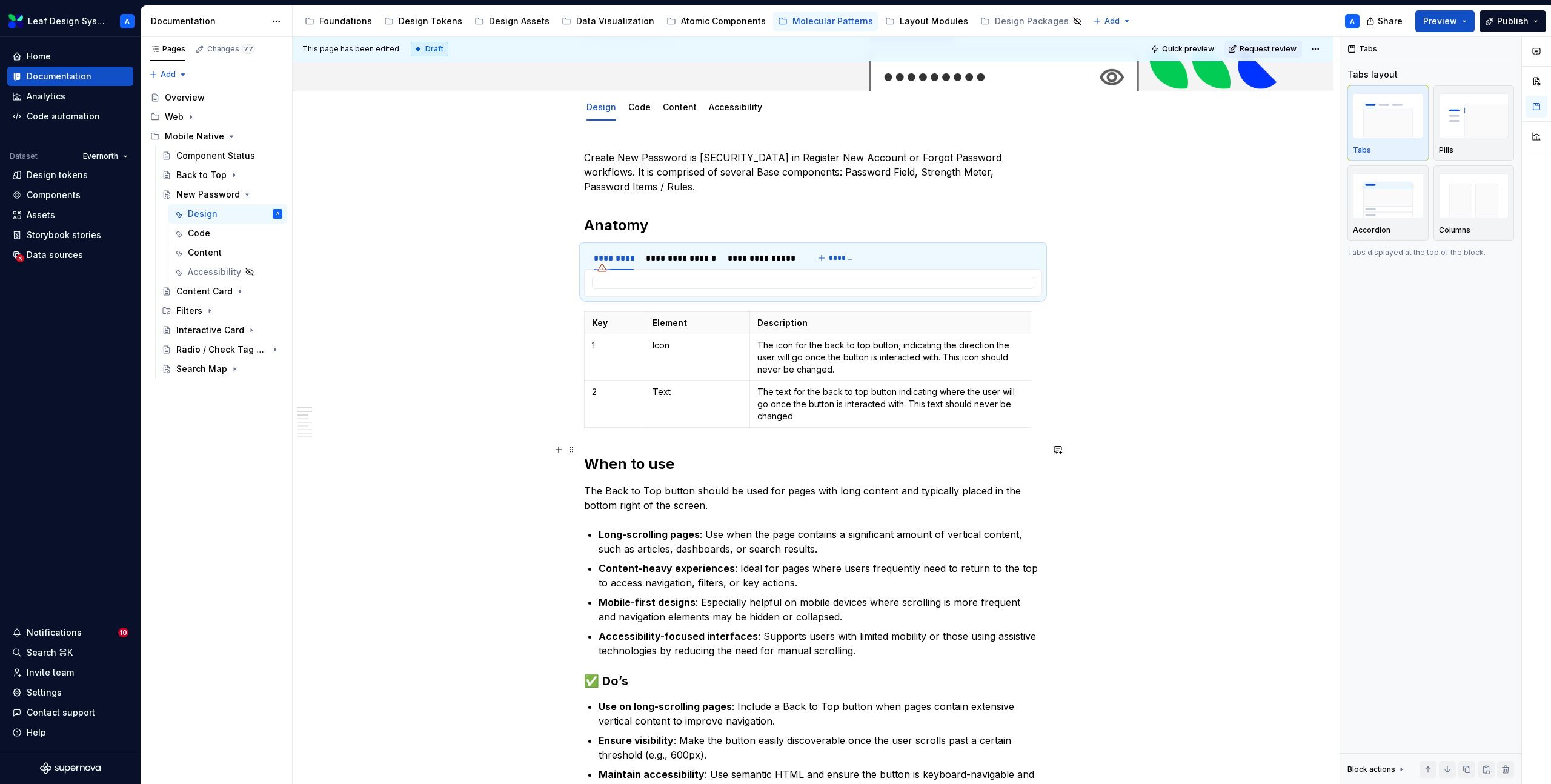
type textarea "*"
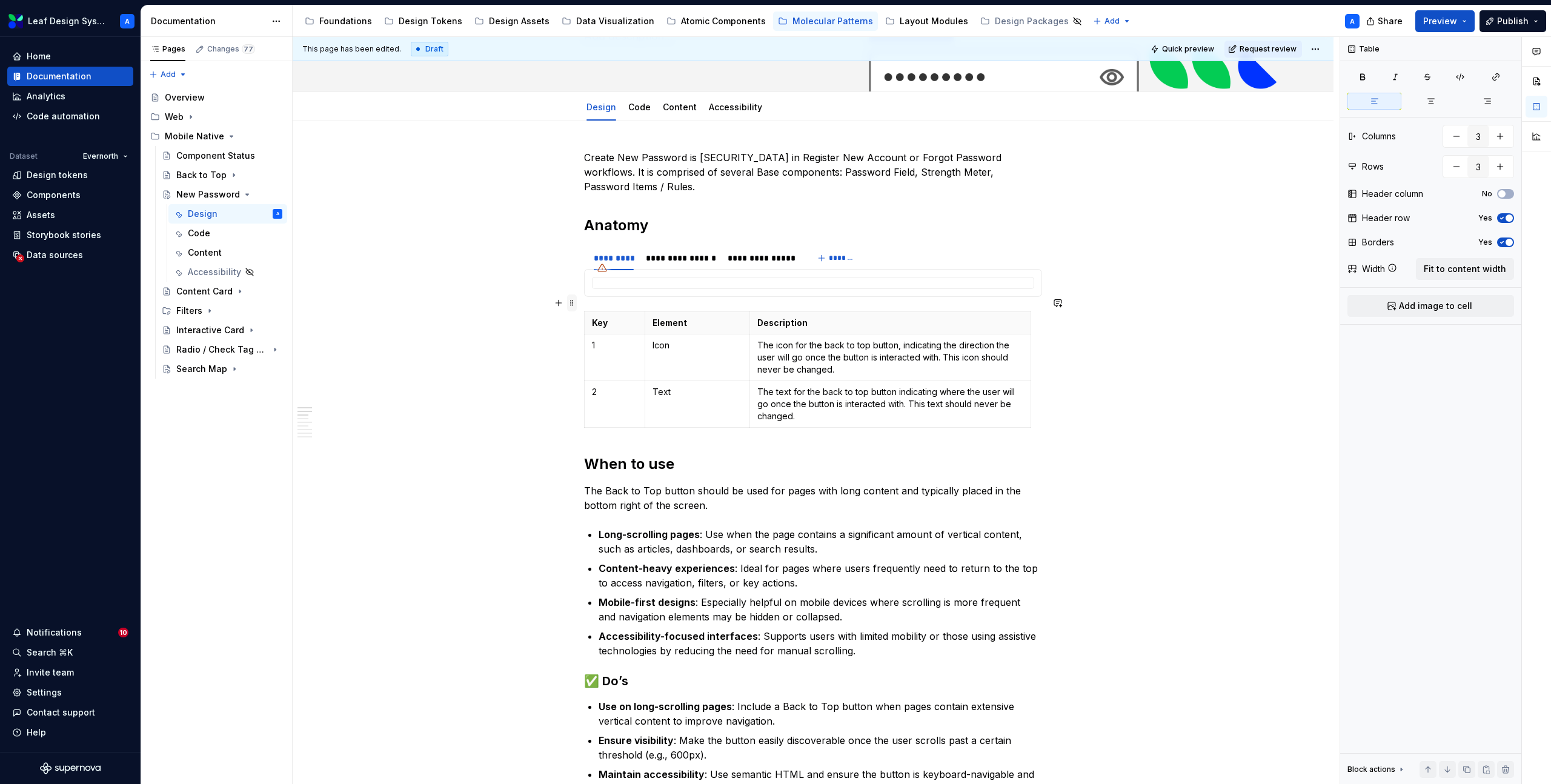
click at [575, 302] on span at bounding box center [572, 303] width 10 height 17
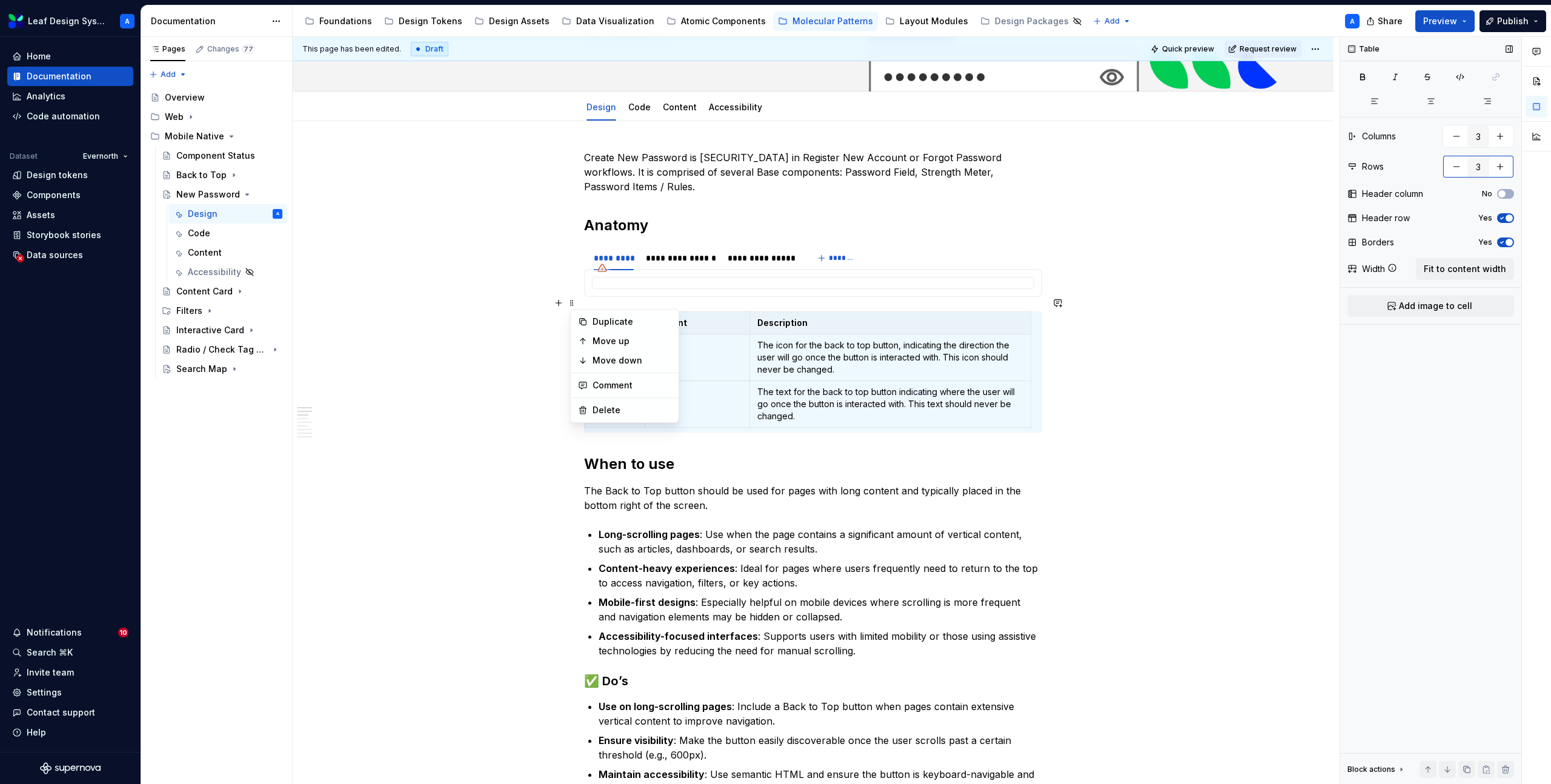
click at [1504, 170] on button "button" at bounding box center [1500, 166] width 22 height 22
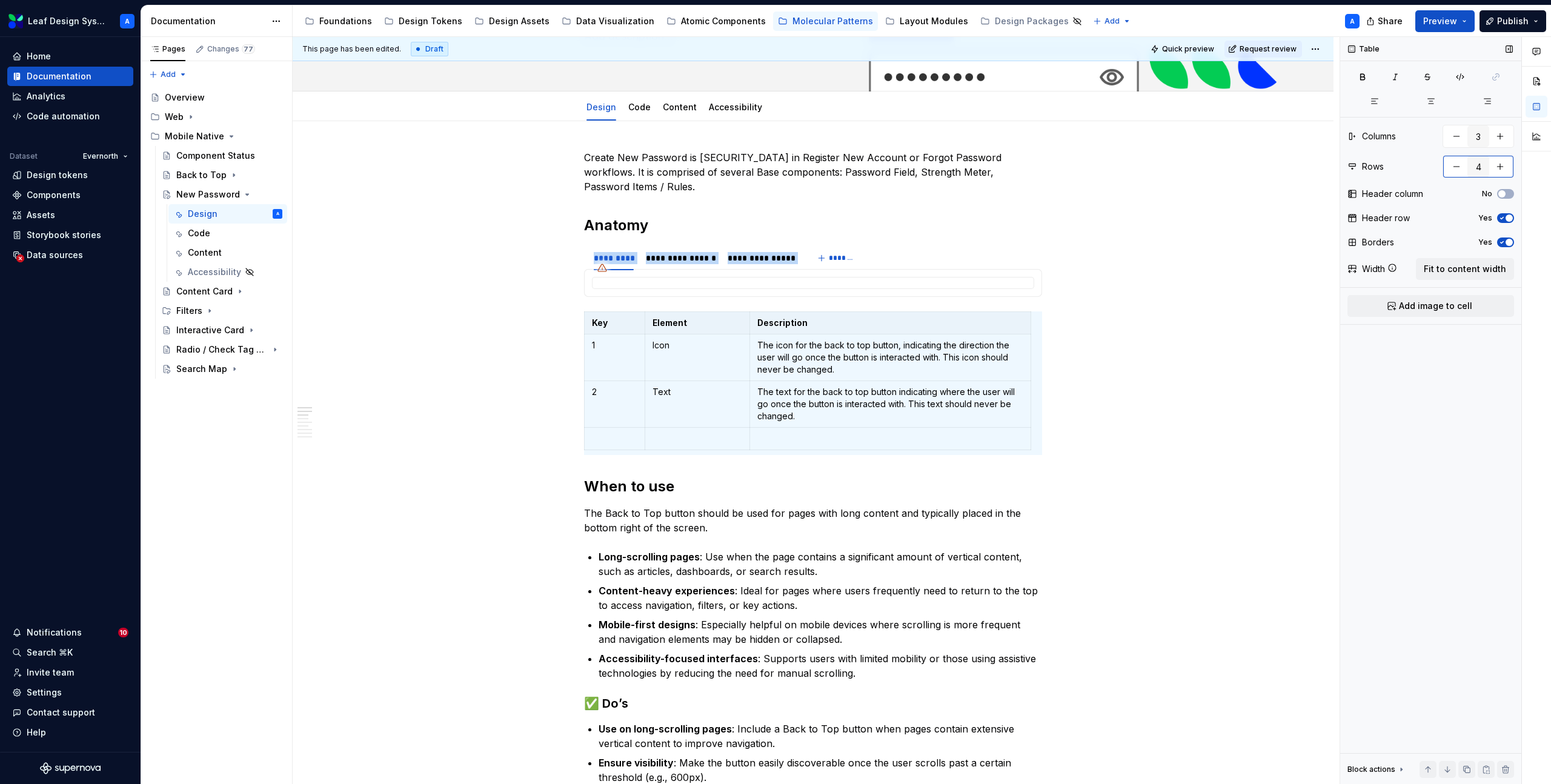
click at [1504, 170] on button "button" at bounding box center [1500, 166] width 22 height 22
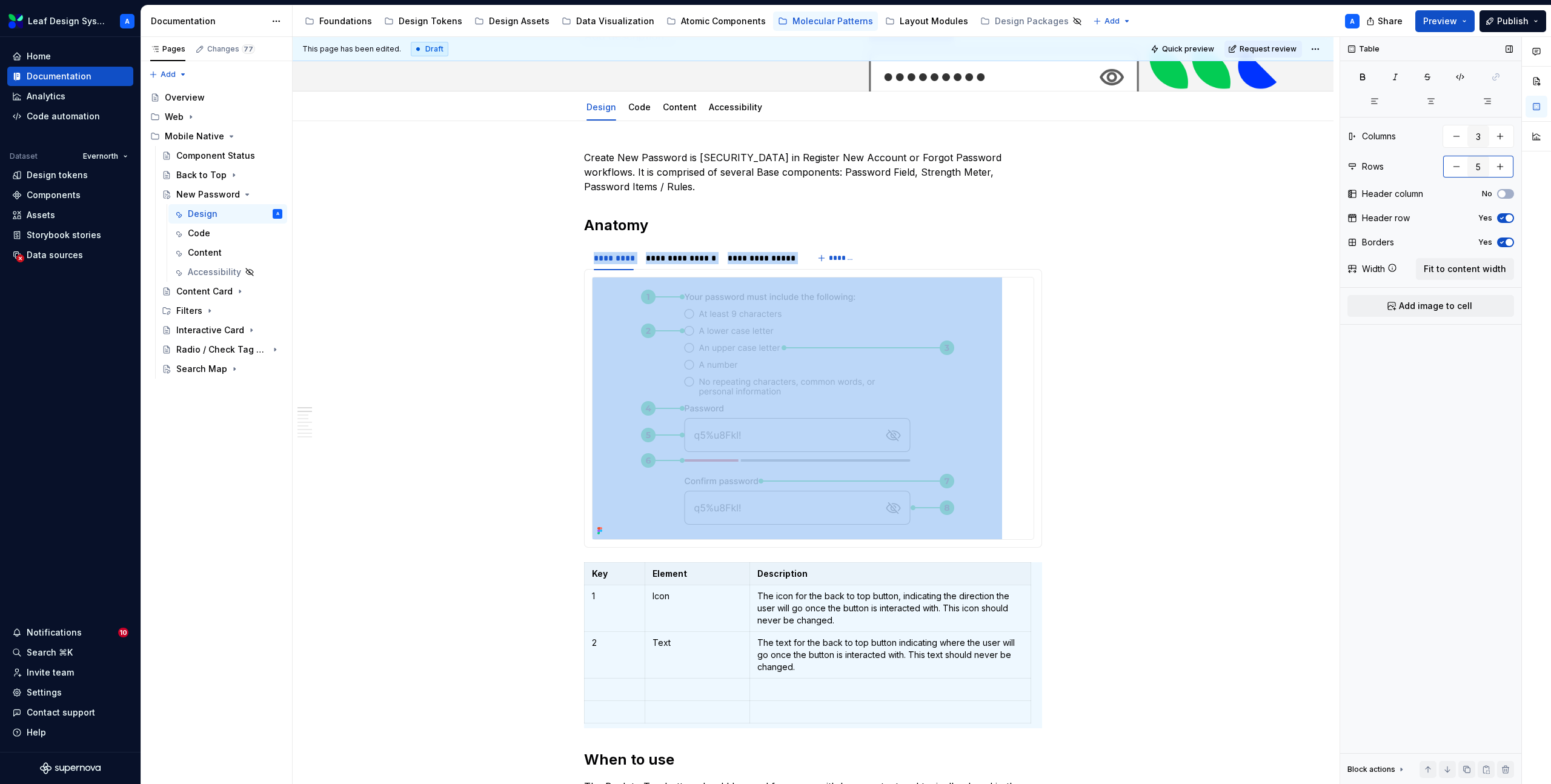
click at [1504, 170] on button "button" at bounding box center [1500, 166] width 22 height 22
type input "8"
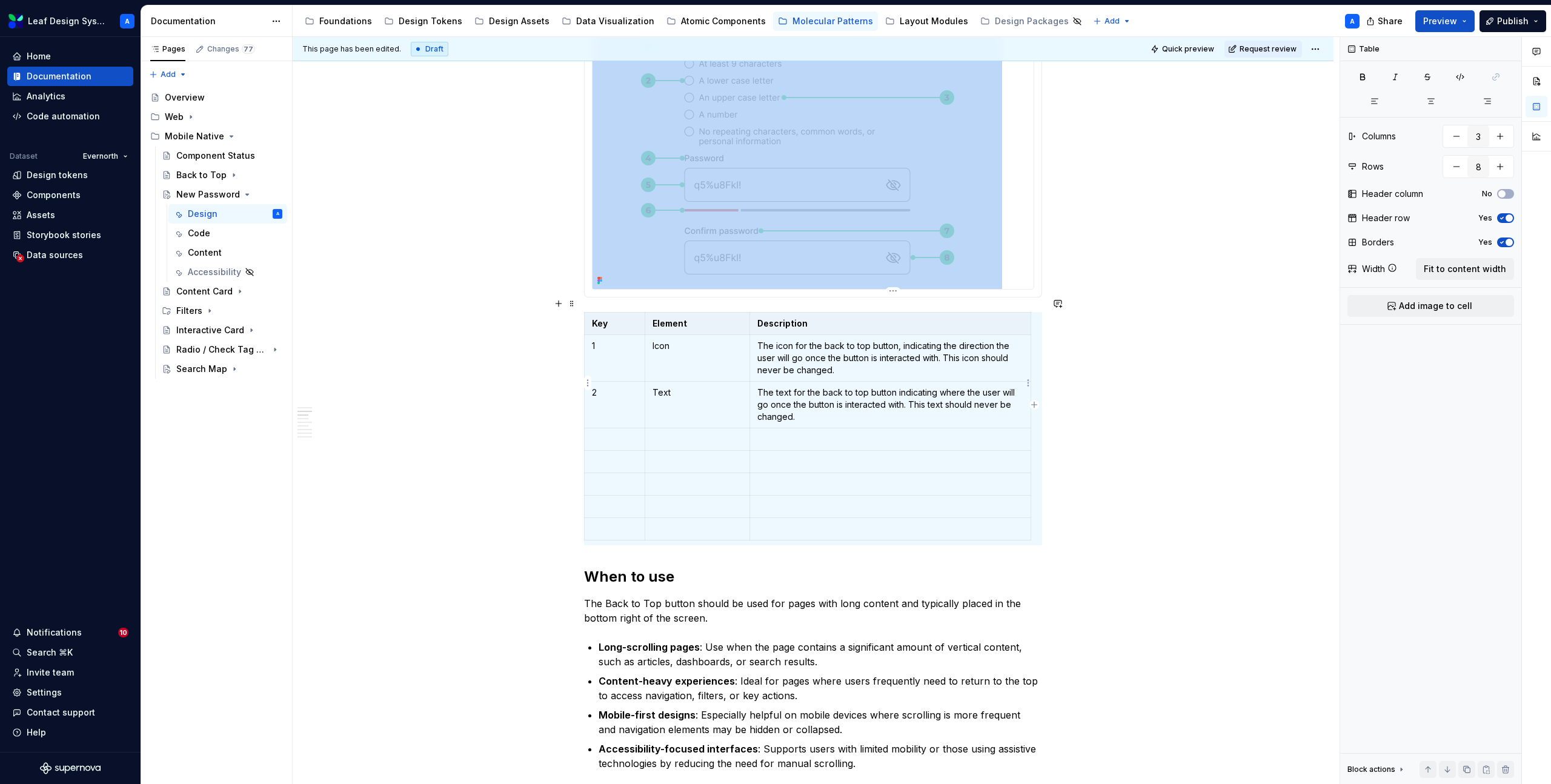
scroll to position [379, 0]
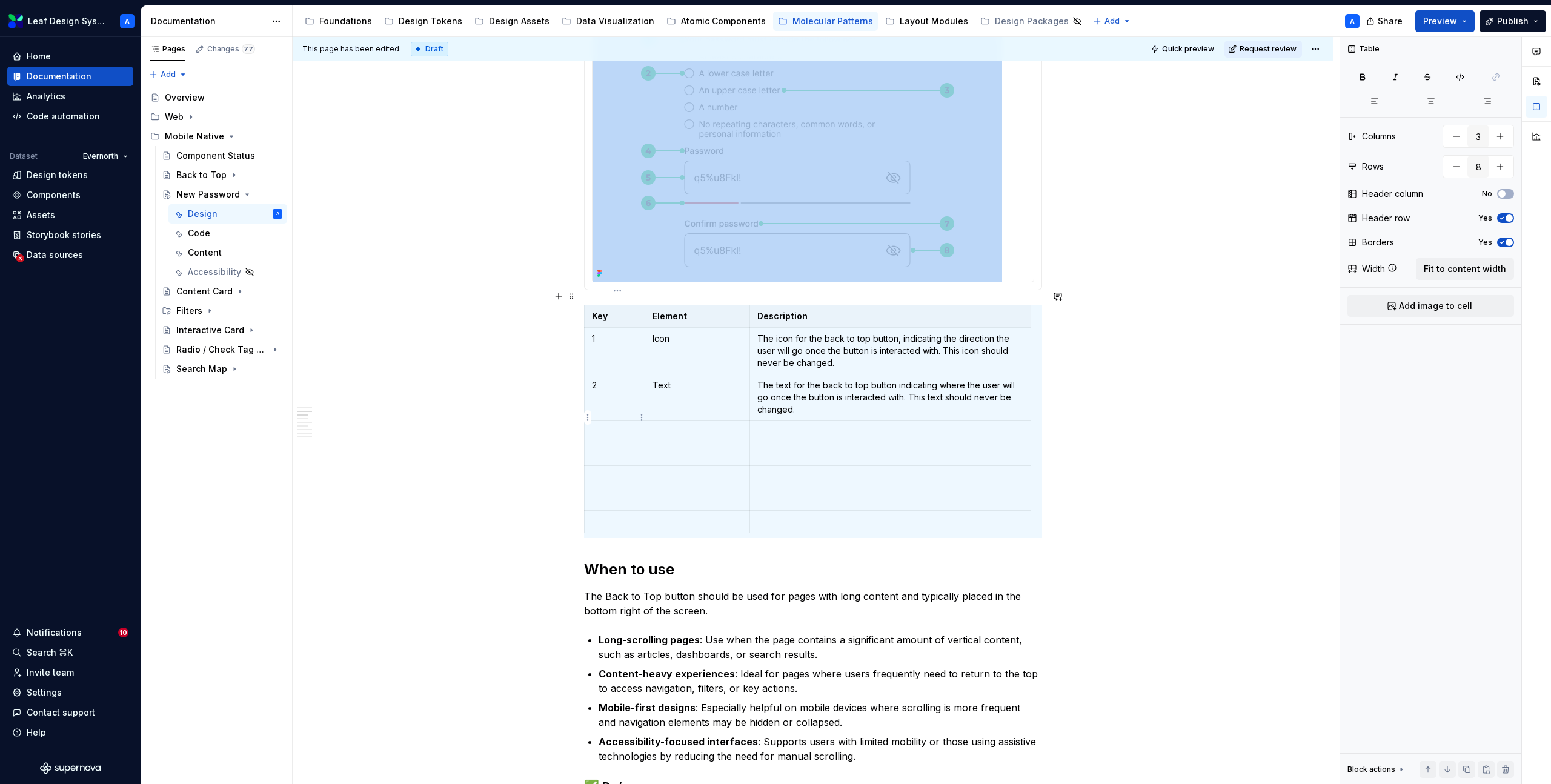
click at [608, 426] on p at bounding box center [615, 432] width 45 height 12
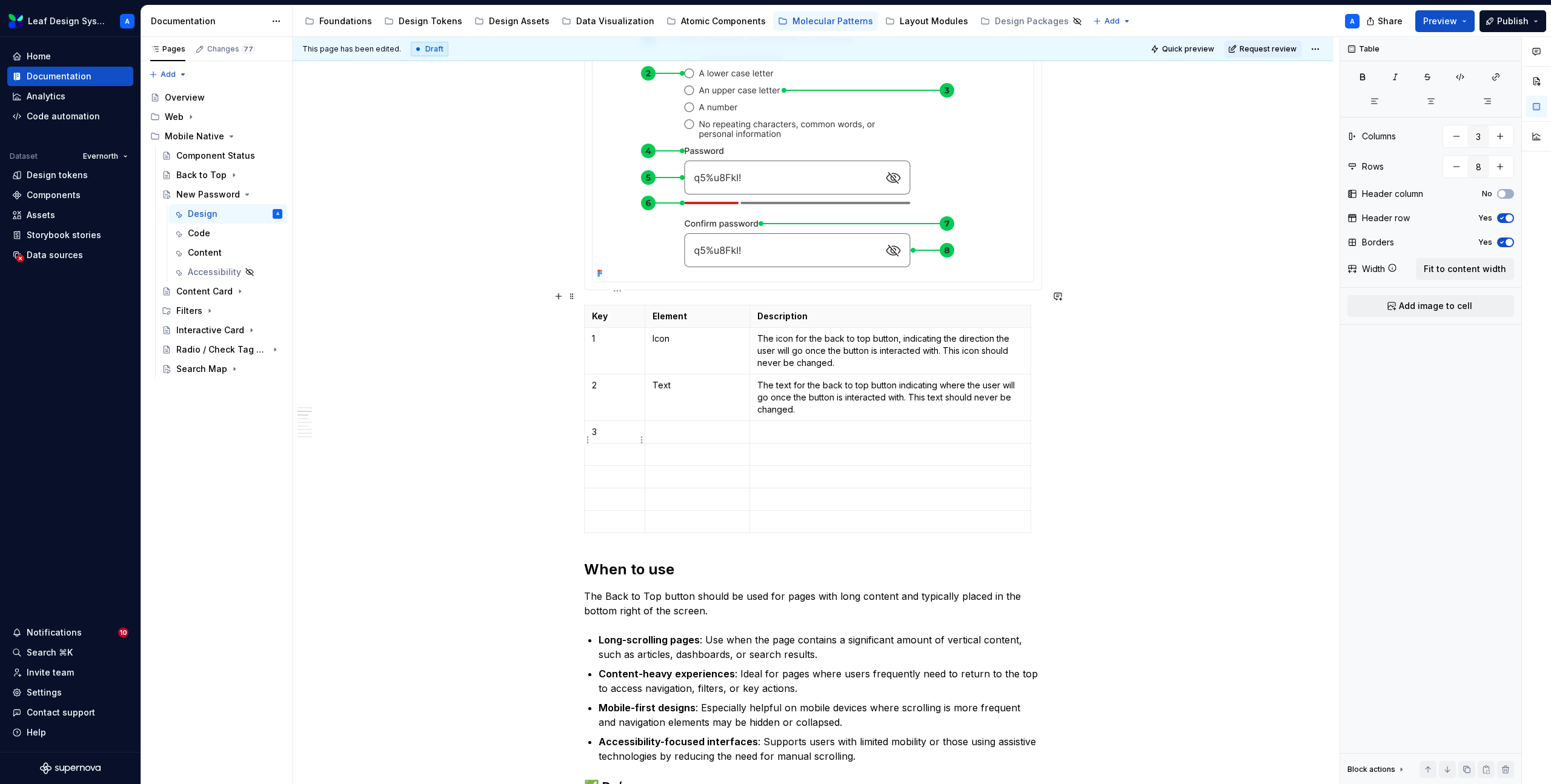
click at [612, 448] on p at bounding box center [615, 454] width 45 height 12
click at [617, 471] on p at bounding box center [615, 477] width 45 height 12
click at [623, 494] on p at bounding box center [615, 499] width 45 height 12
click at [610, 516] on p at bounding box center [615, 521] width 45 height 12
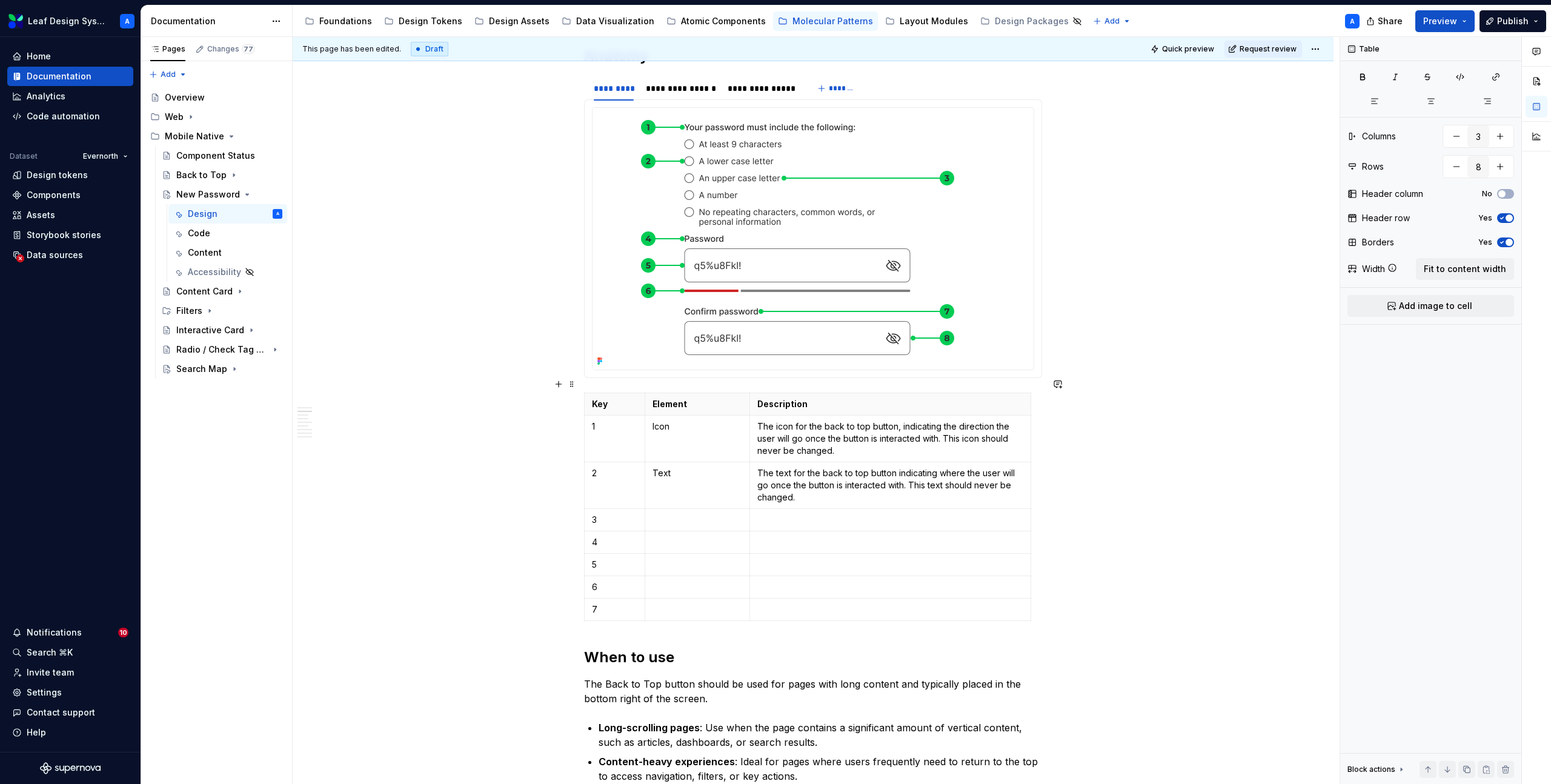
scroll to position [285, 0]
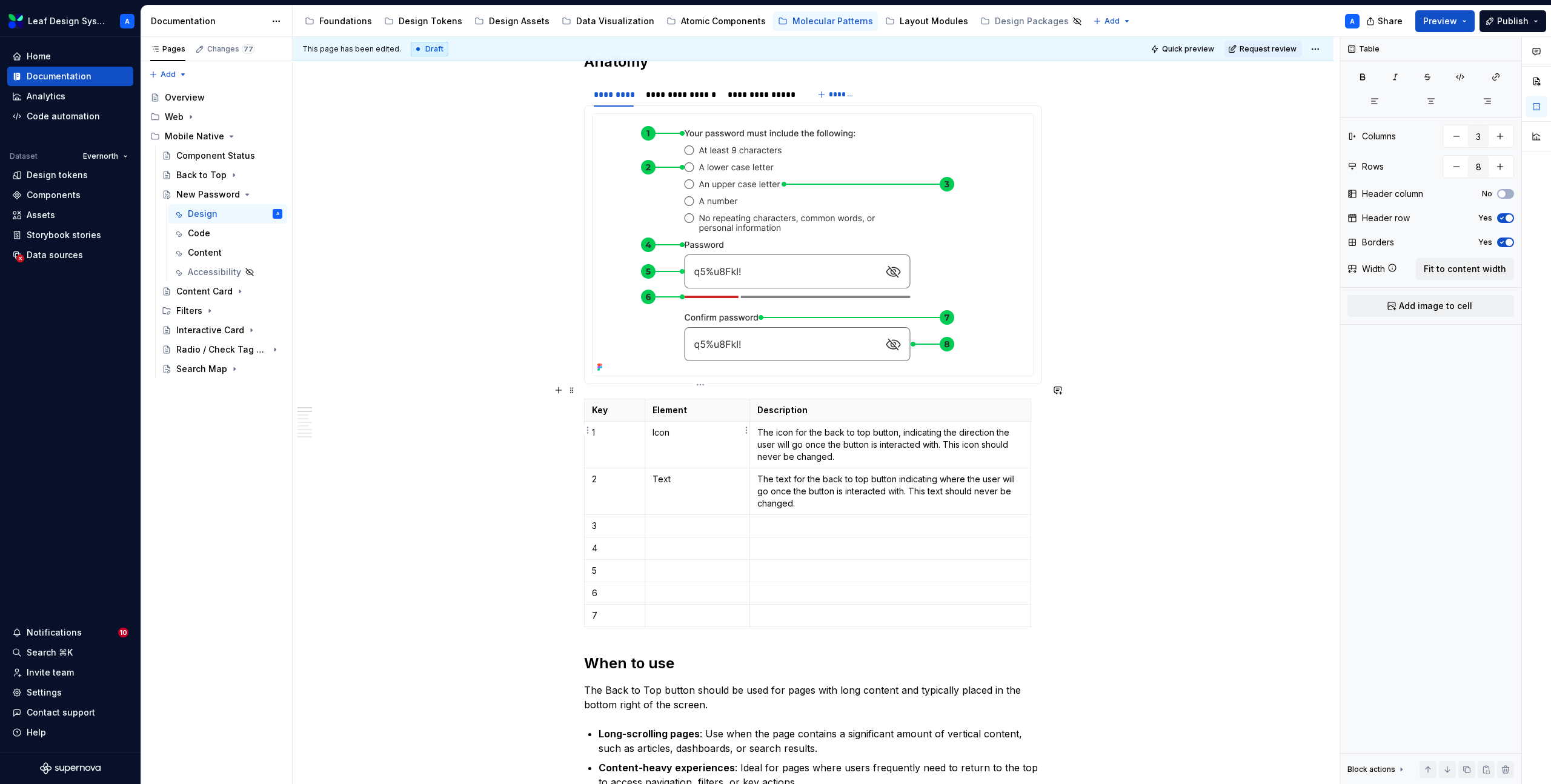
click at [665, 426] on p "Icon" at bounding box center [698, 432] width 90 height 12
click at [667, 426] on p "Icon" at bounding box center [698, 432] width 90 height 12
type textarea "*"
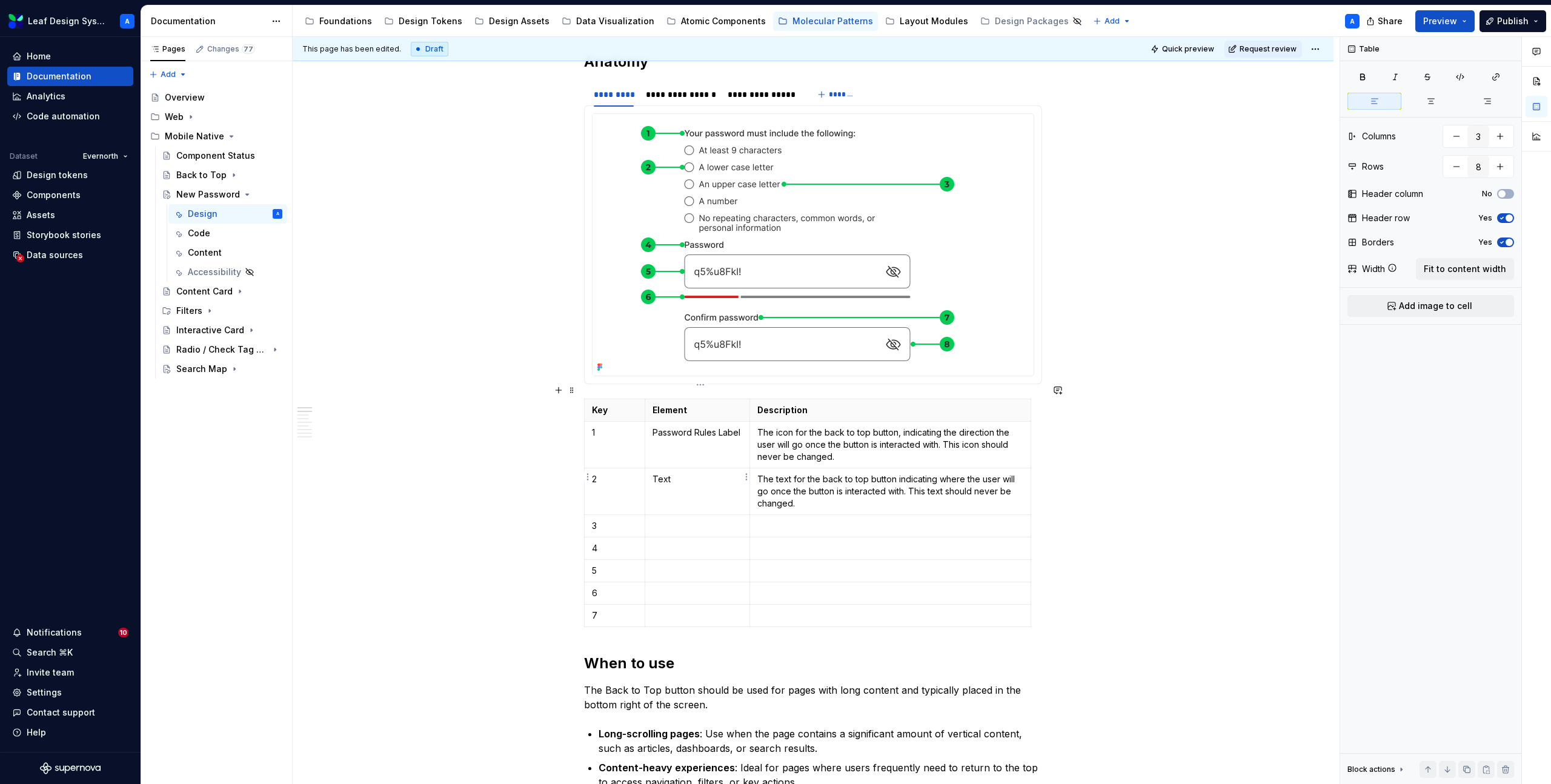
click at [680, 473] on p "Text" at bounding box center [698, 479] width 90 height 12
click at [677, 520] on p at bounding box center [698, 525] width 90 height 12
click at [691, 542] on p at bounding box center [698, 548] width 90 height 12
click at [689, 564] on p at bounding box center [698, 570] width 90 height 12
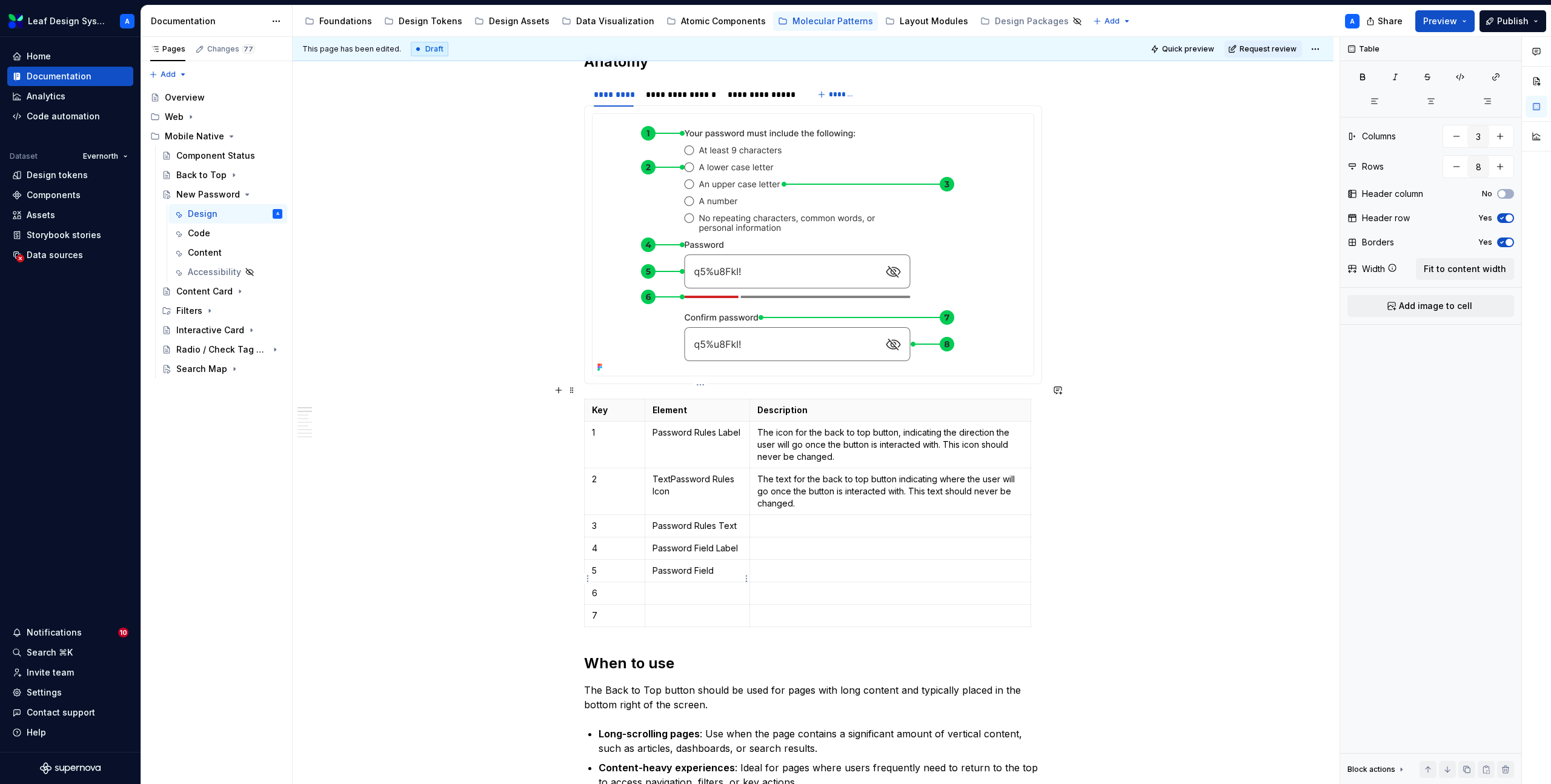
click at [684, 587] on p at bounding box center [698, 593] width 90 height 12
click at [810, 611] on icon "button" at bounding box center [811, 613] width 10 height 10
type input "9"
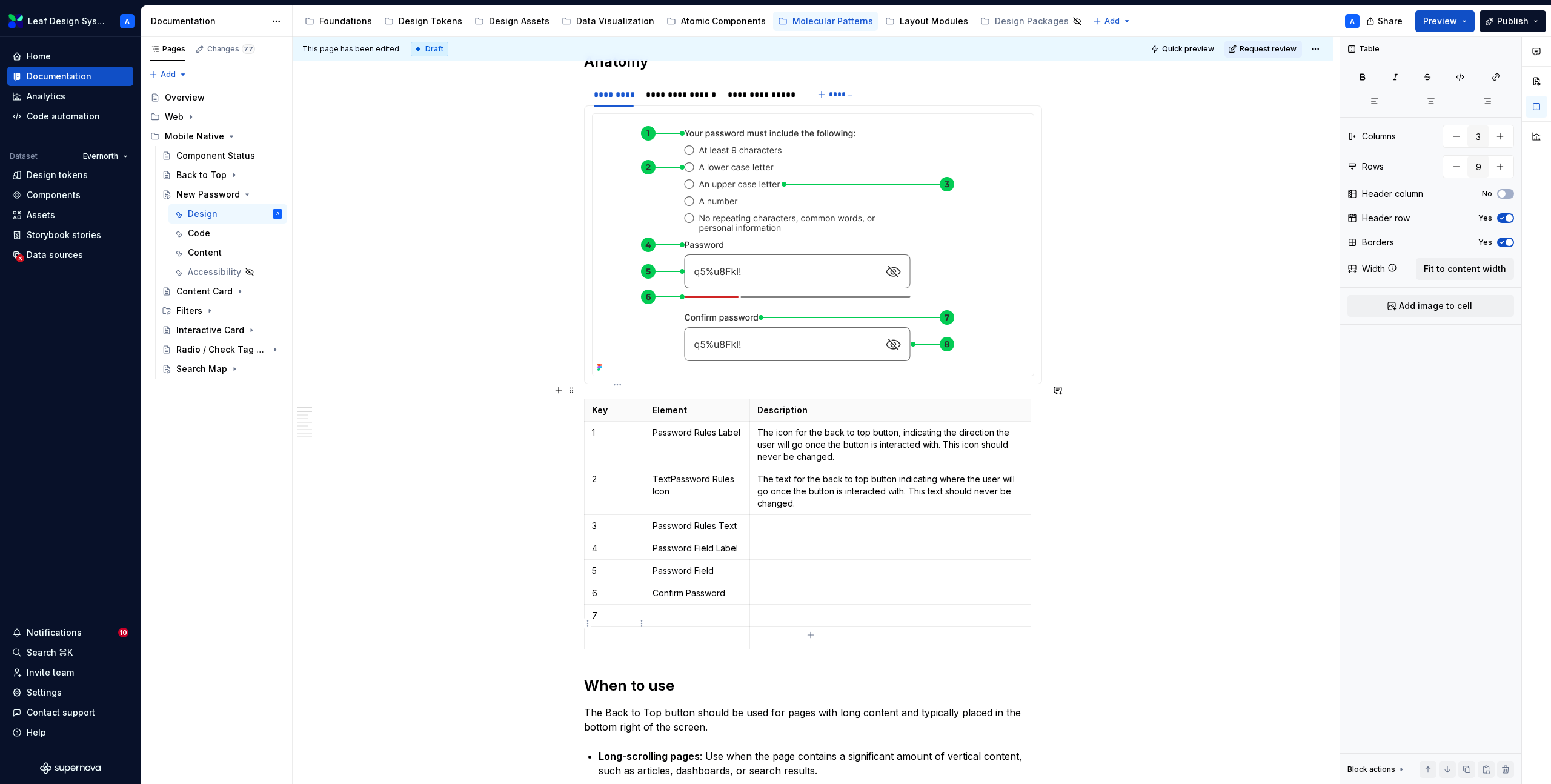
click at [620, 632] on p at bounding box center [615, 637] width 45 height 12
click at [674, 587] on p "Confirm Password" at bounding box center [698, 593] width 90 height 12
click at [710, 587] on p "Confirm Password" at bounding box center [698, 593] width 90 height 12
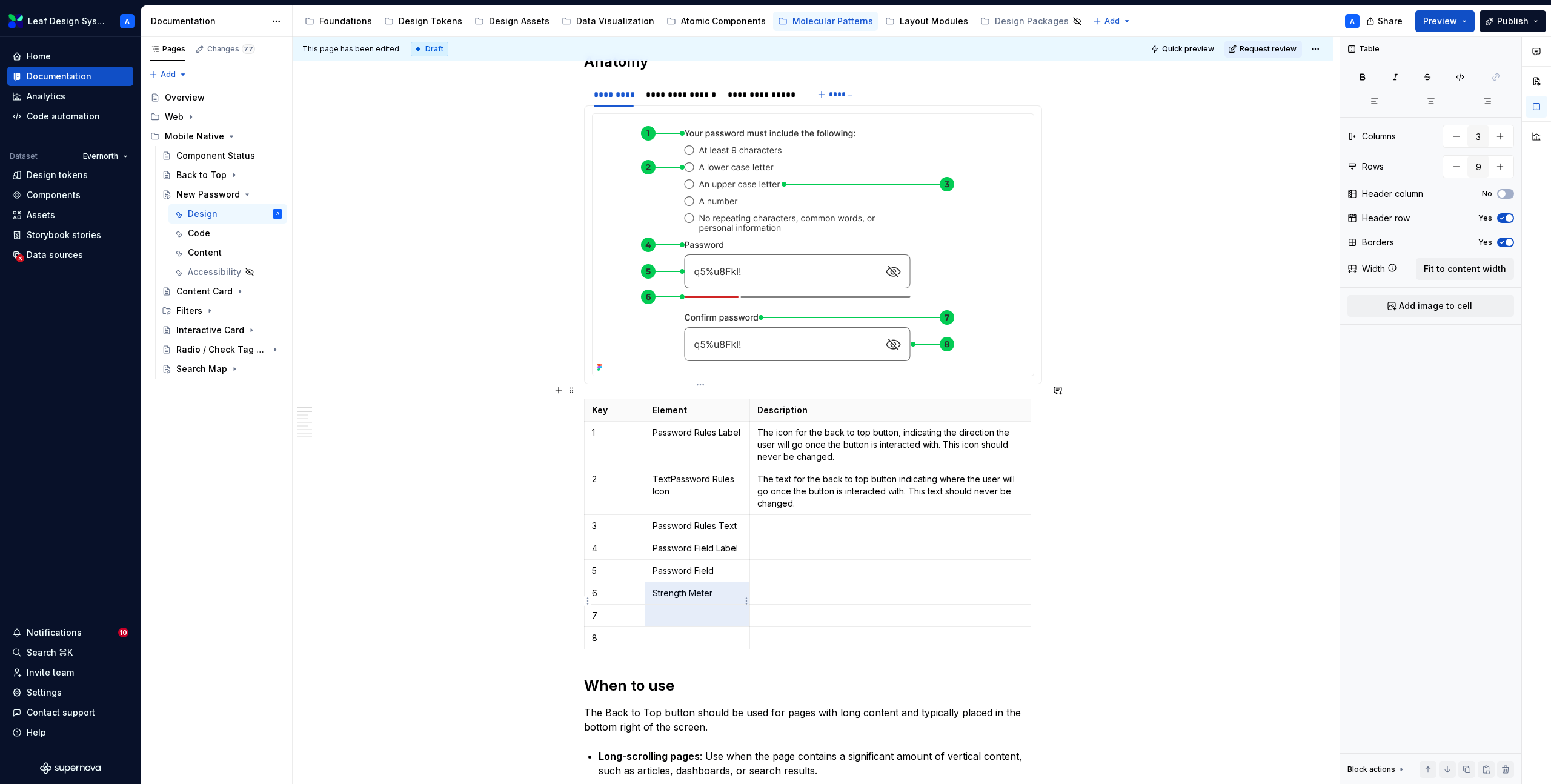
click at [695, 605] on td at bounding box center [697, 616] width 105 height 23
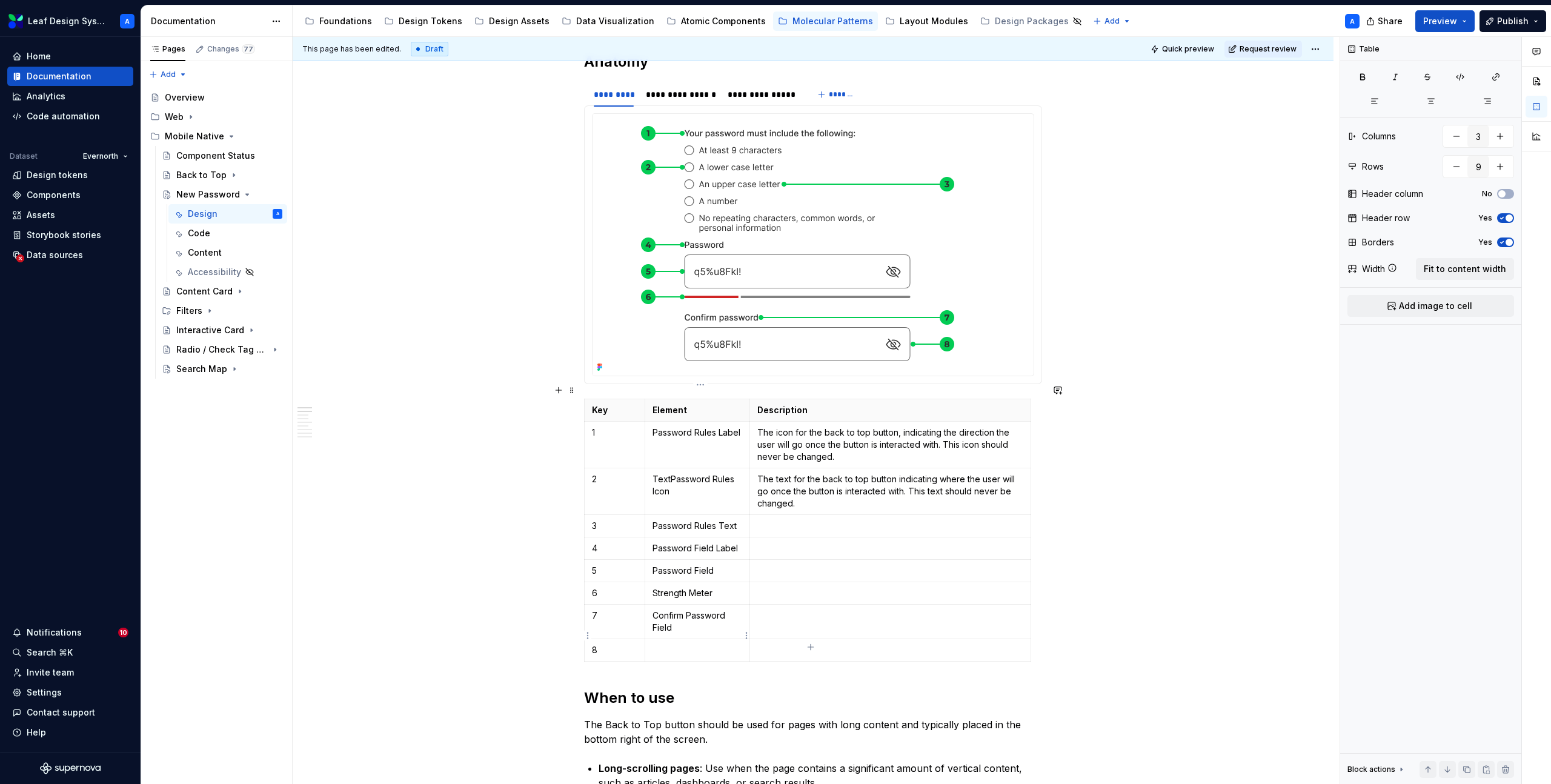
click at [712, 644] on p at bounding box center [698, 650] width 90 height 12
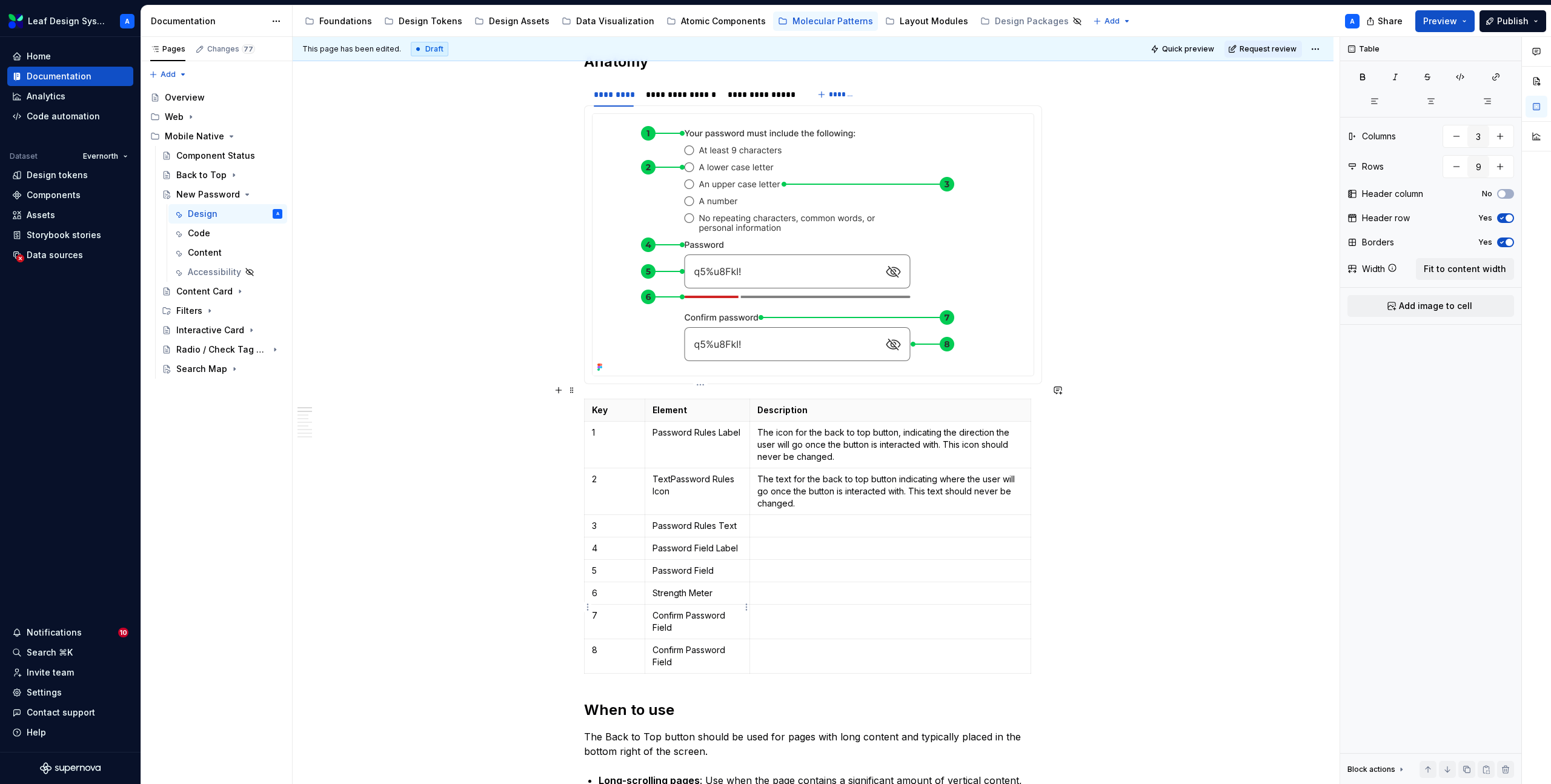
click at [671, 620] on td "Confirm Password Field" at bounding box center [697, 622] width 105 height 35
click at [666, 614] on p "Confirm Password Field" at bounding box center [698, 622] width 90 height 24
click at [818, 439] on p "The icon for the back to top button, indicating the direction the user will go …" at bounding box center [891, 444] width 266 height 36
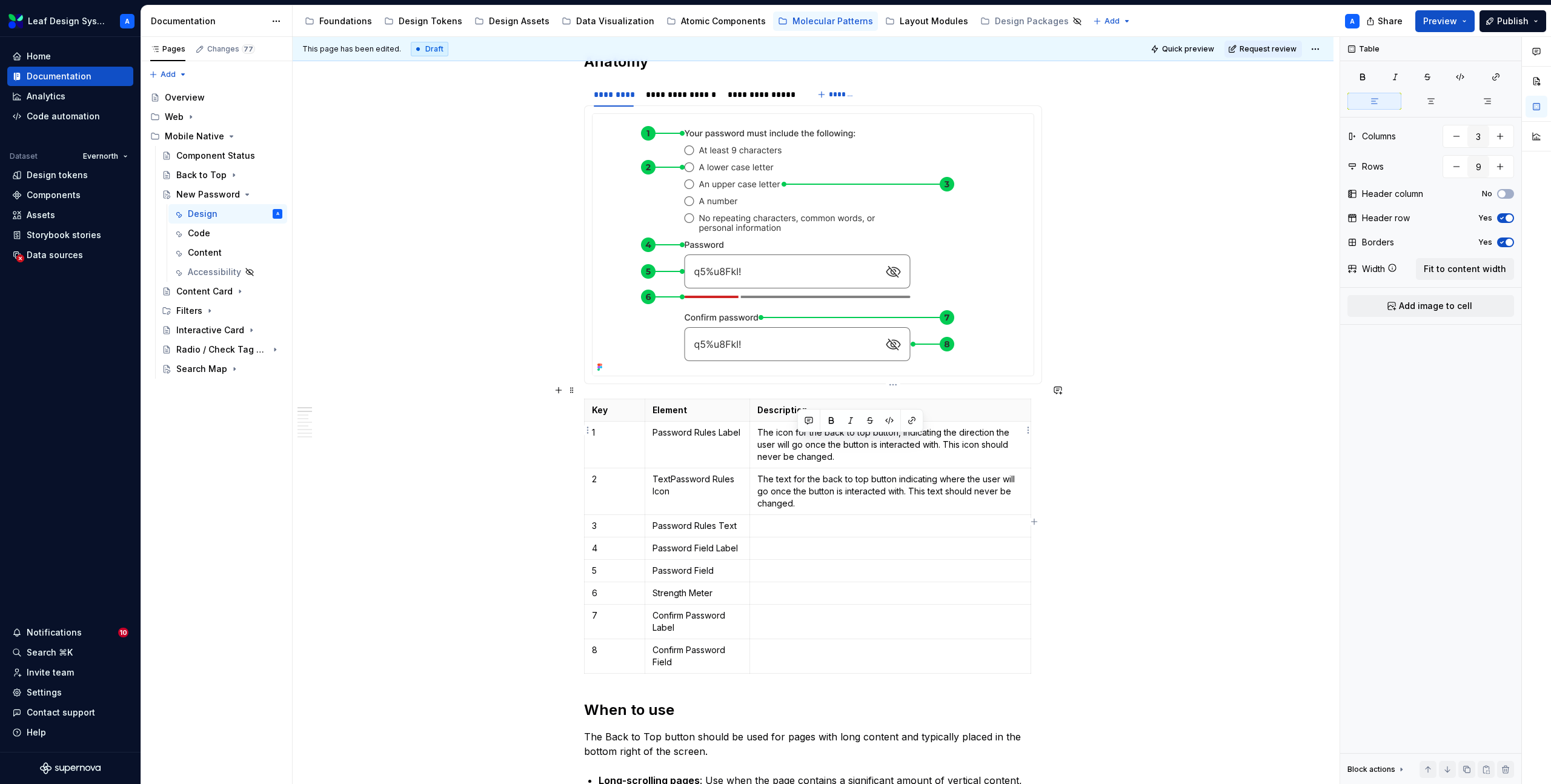
click at [818, 439] on p "The icon for the back to top button, indicating the direction the user will go …" at bounding box center [891, 444] width 266 height 36
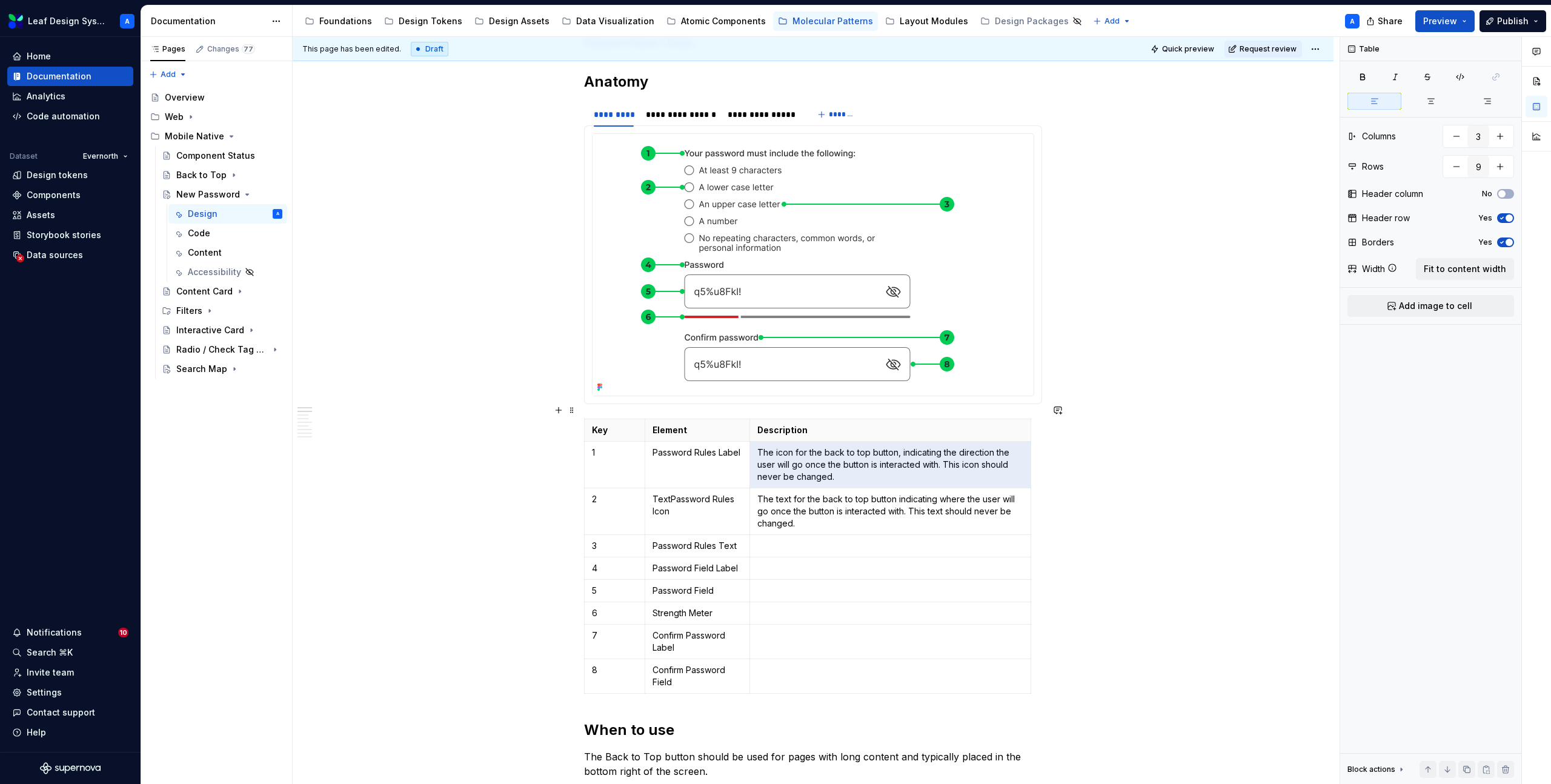
scroll to position [280, 0]
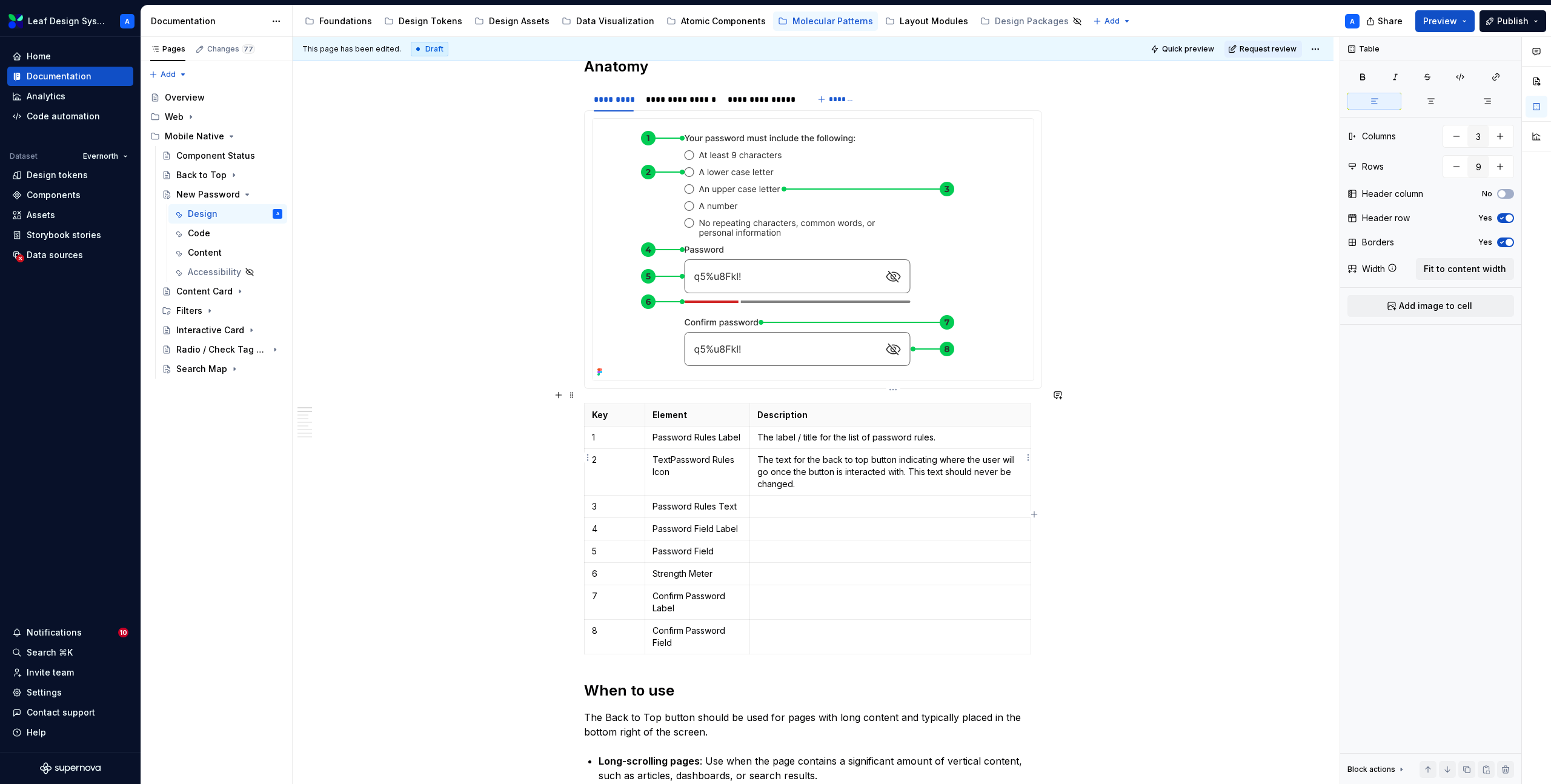
click at [821, 455] on p "The text for the back to top button indicating where the user will go once the …" at bounding box center [891, 472] width 266 height 36
click at [670, 454] on p "TextPassword Rules Icon" at bounding box center [698, 466] width 90 height 24
click at [666, 454] on p "TextPassword Rules Icon" at bounding box center [698, 466] width 90 height 24
click at [671, 454] on p "TextPassword Rules Icon" at bounding box center [698, 466] width 90 height 24
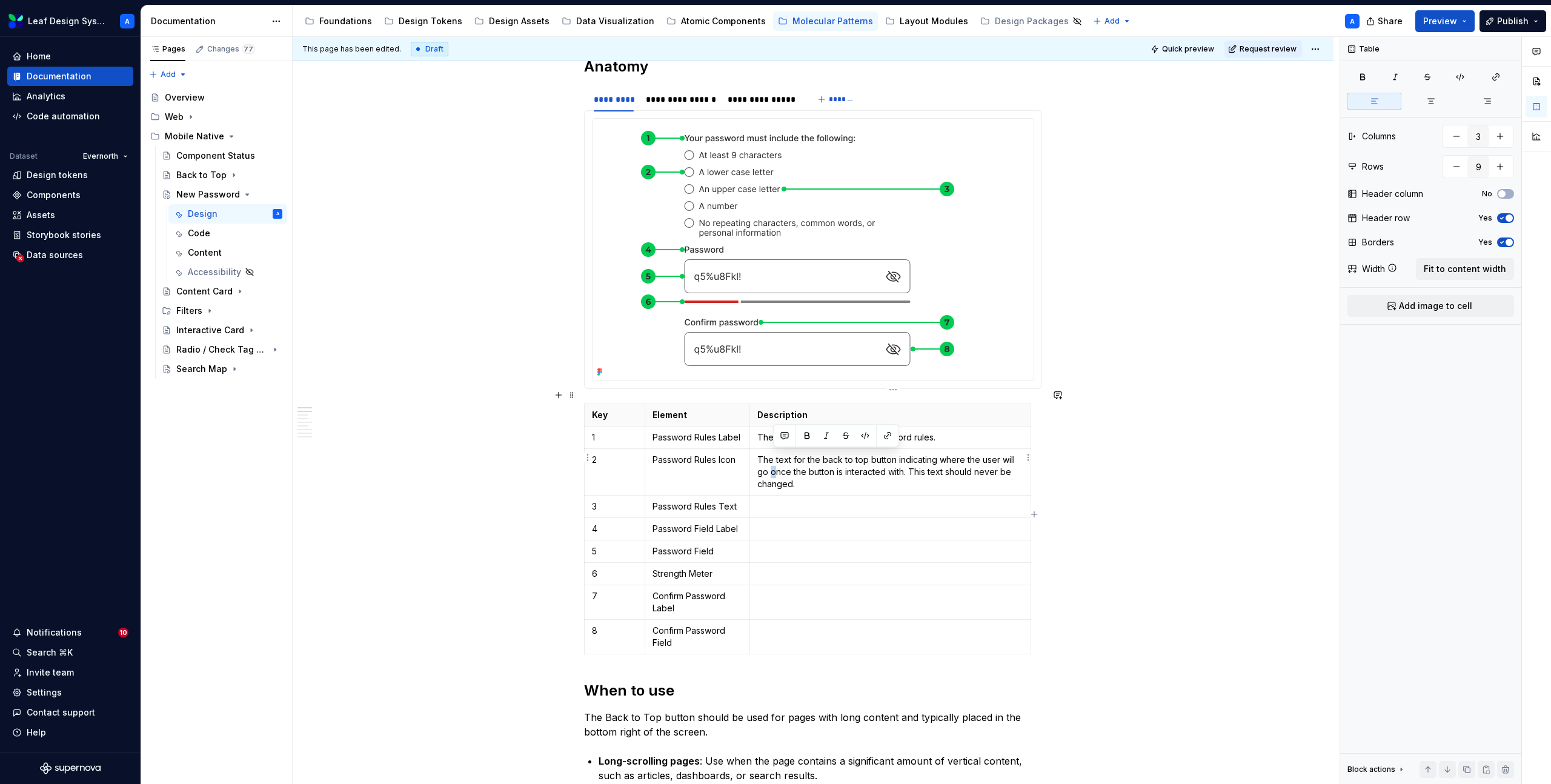
click at [776, 454] on p "The text for the back to top button indicating where the user will go once the …" at bounding box center [891, 472] width 266 height 36
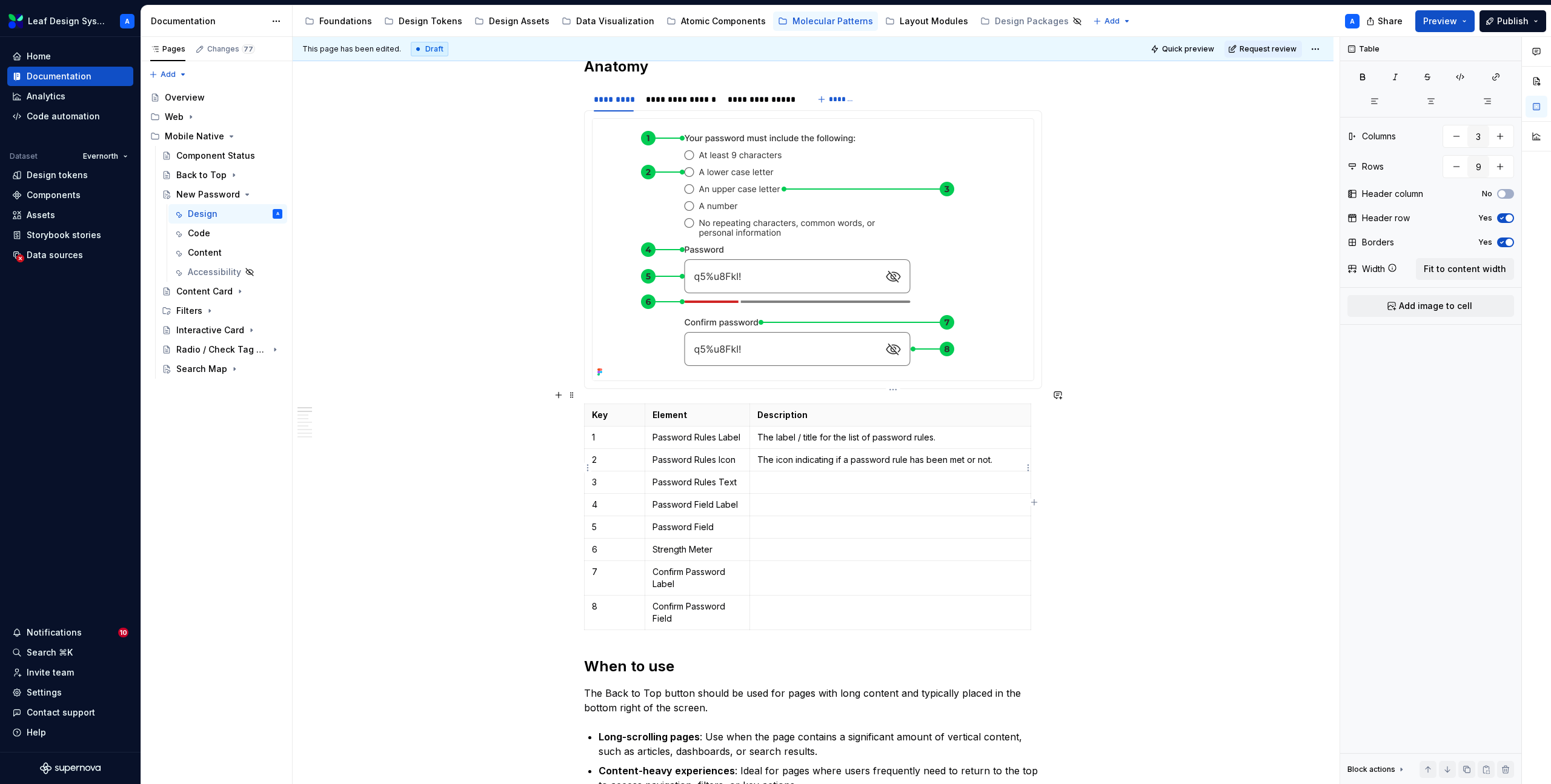
click at [766, 477] on p at bounding box center [891, 482] width 266 height 12
click at [779, 499] on p at bounding box center [891, 504] width 266 height 12
click at [773, 521] on p at bounding box center [891, 527] width 266 height 12
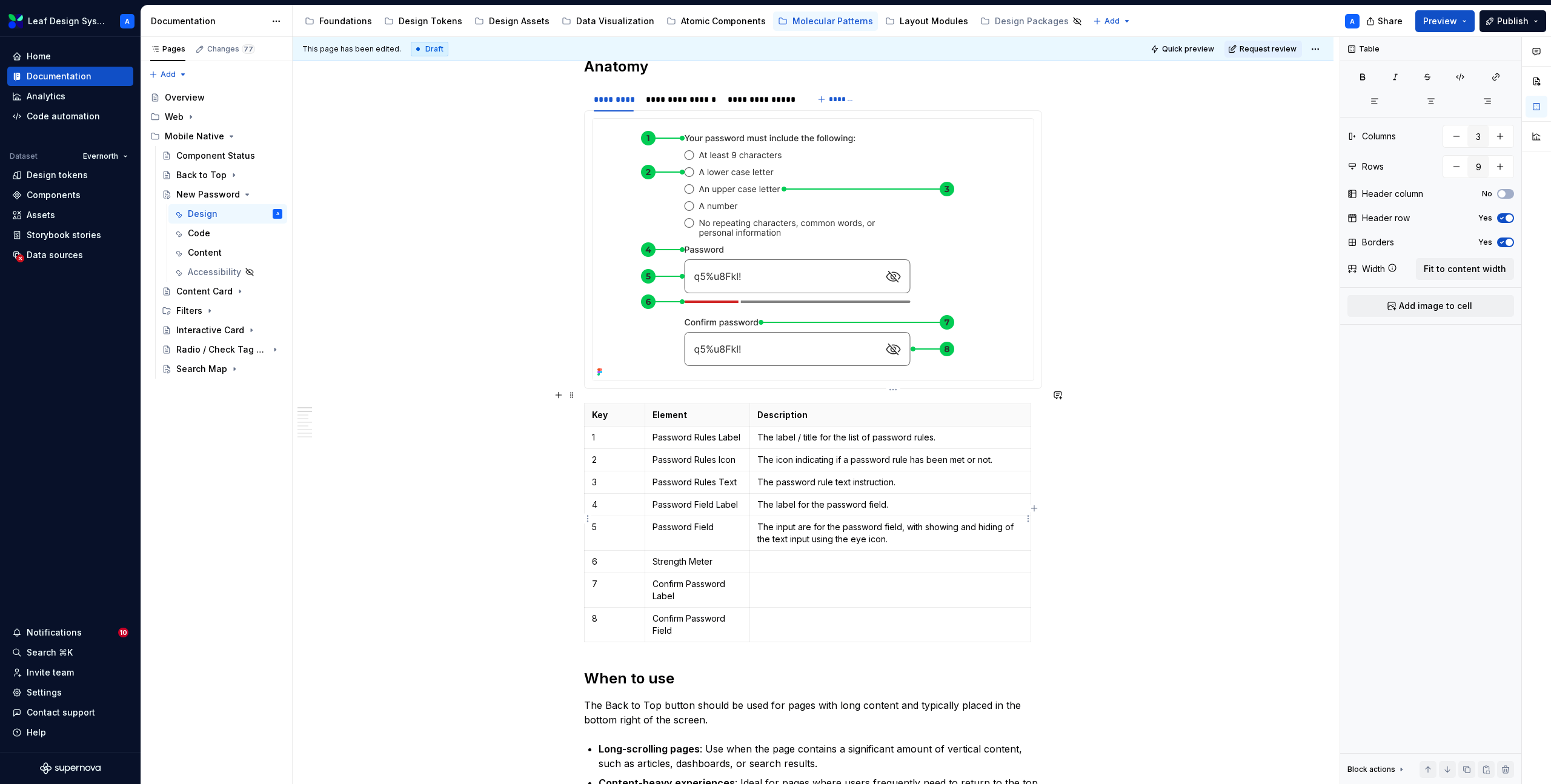
click at [778, 521] on p "The input are for the password field, with showing and hiding of the text input…" at bounding box center [891, 533] width 266 height 24
click at [774, 578] on p at bounding box center [891, 584] width 266 height 12
click at [774, 611] on td at bounding box center [890, 625] width 281 height 35
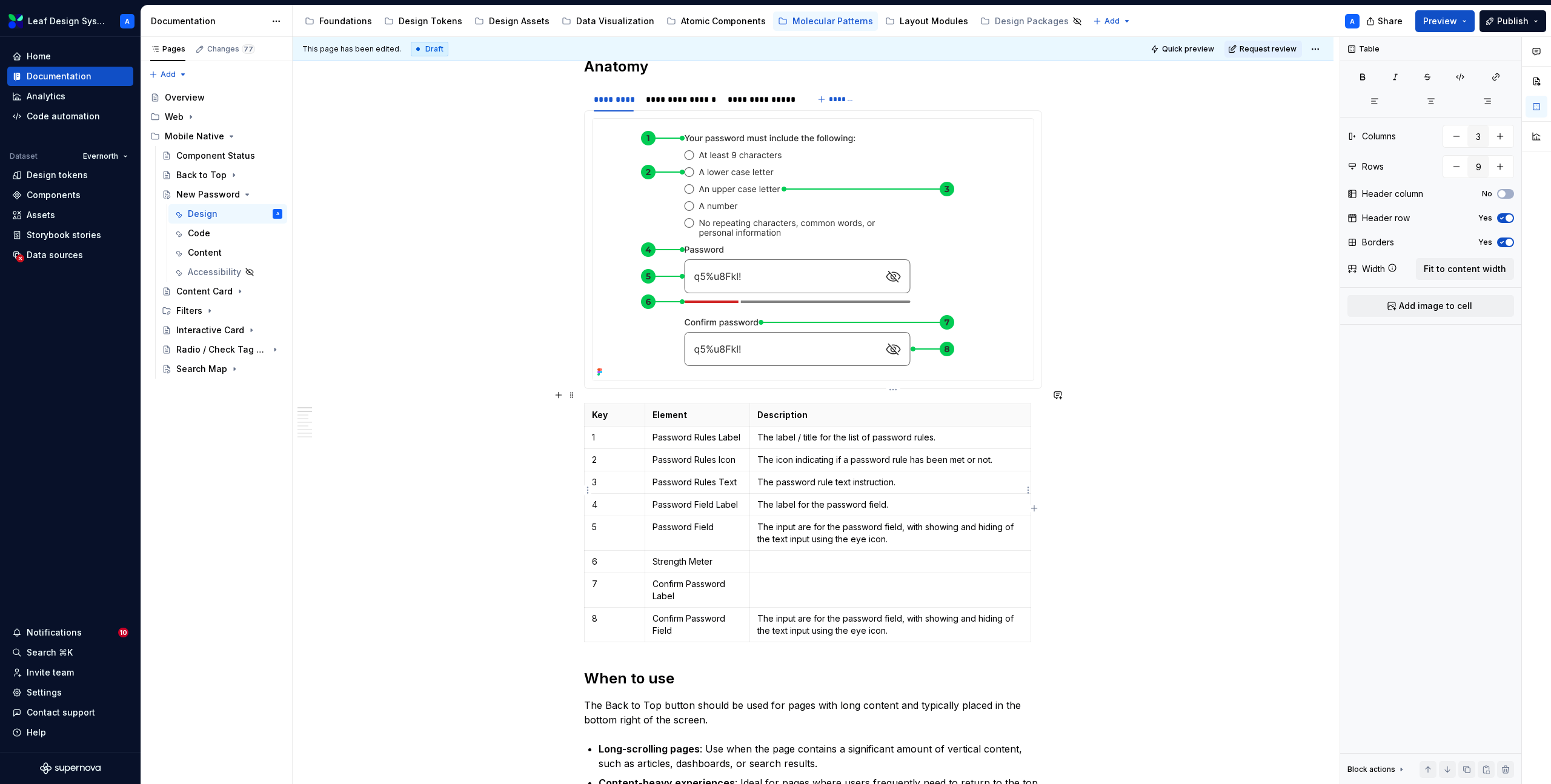
click at [794, 499] on p "The label for the password field." at bounding box center [891, 504] width 266 height 12
click at [789, 578] on td at bounding box center [890, 590] width 281 height 35
click at [829, 578] on p "The label for the password field." at bounding box center [891, 584] width 266 height 12
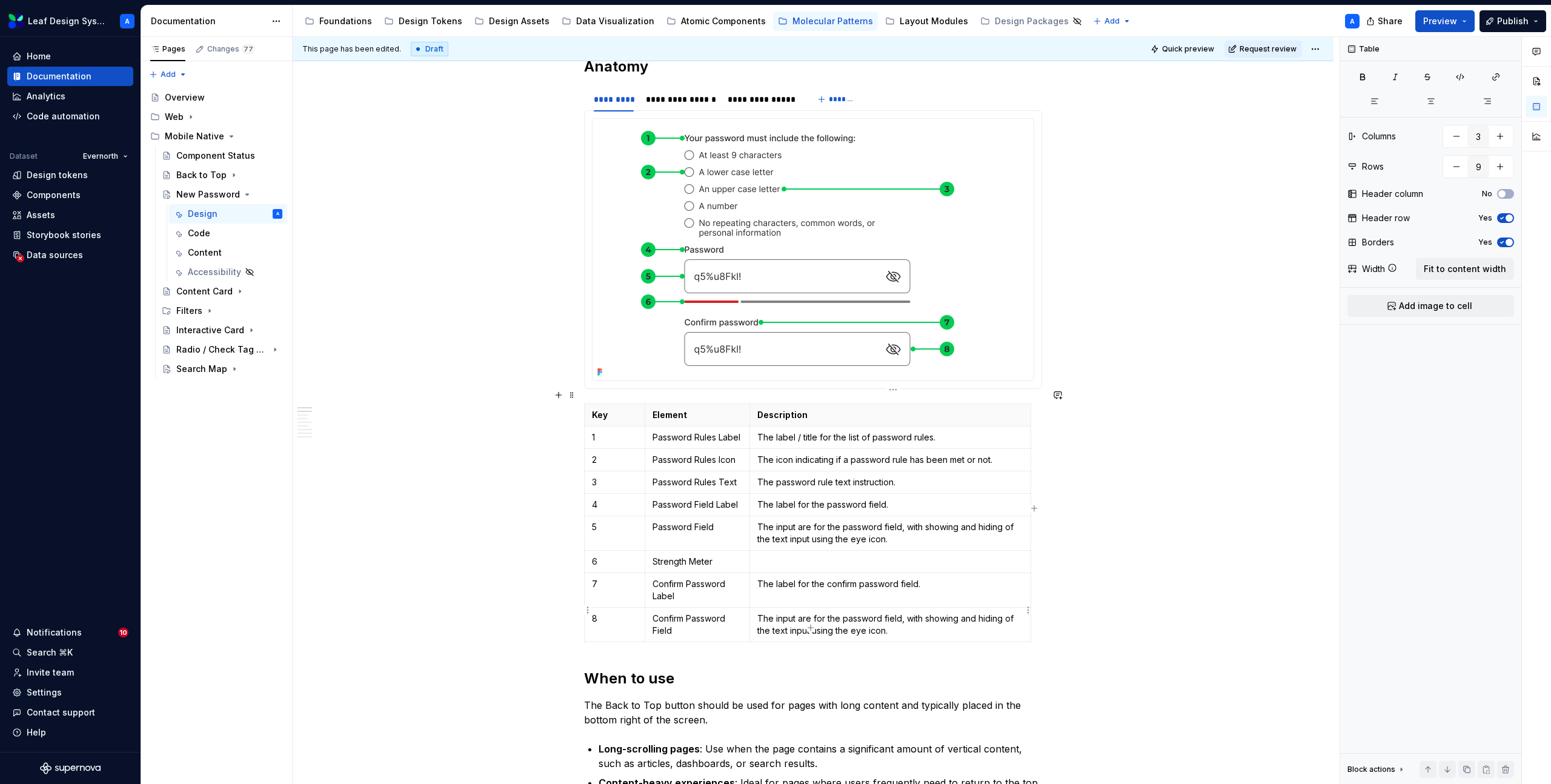
click at [844, 613] on p "The input are for the password field, with showing and hiding of the text input…" at bounding box center [891, 625] width 266 height 24
click at [870, 551] on td at bounding box center [890, 562] width 281 height 23
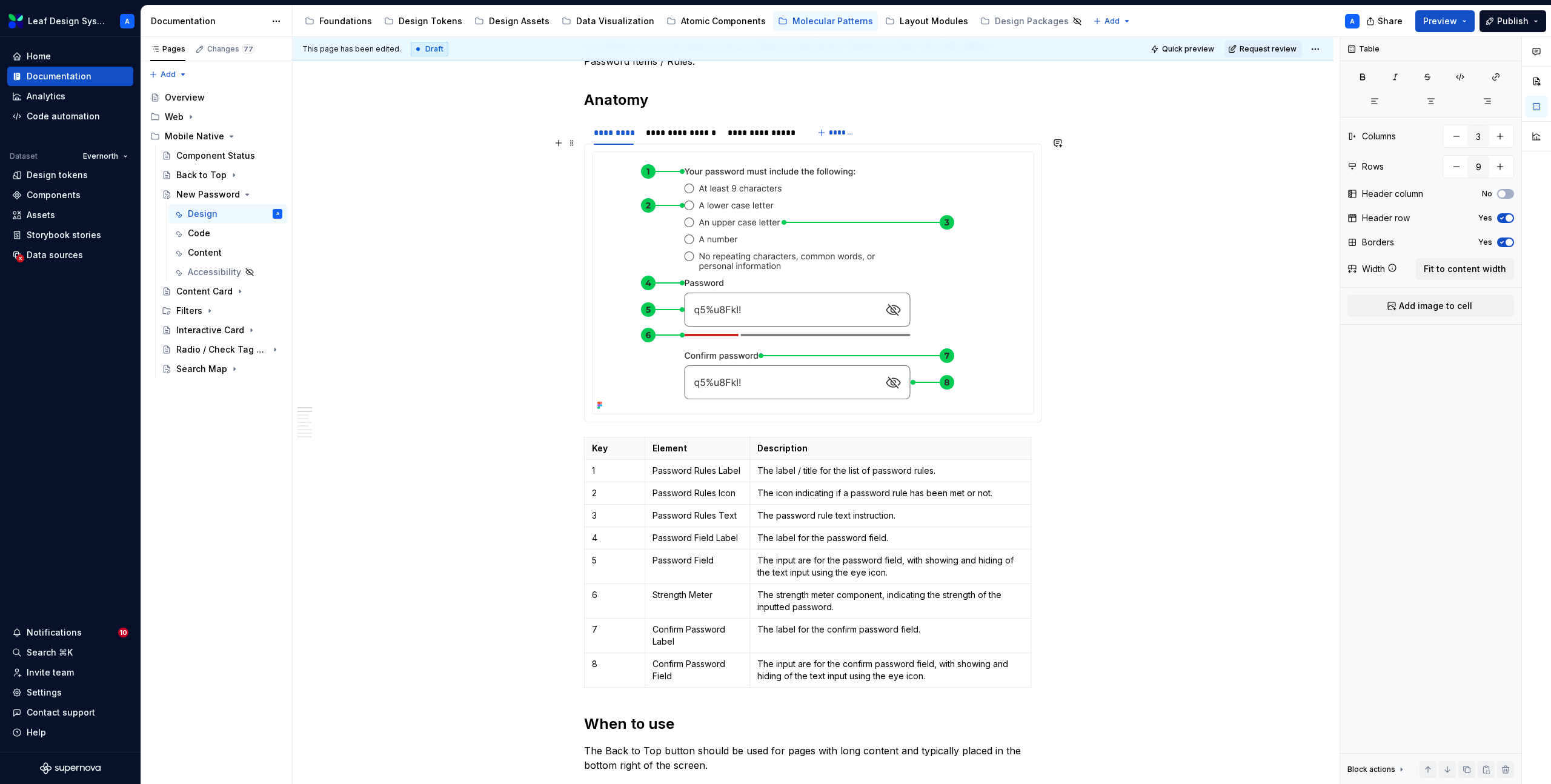
scroll to position [0, 0]
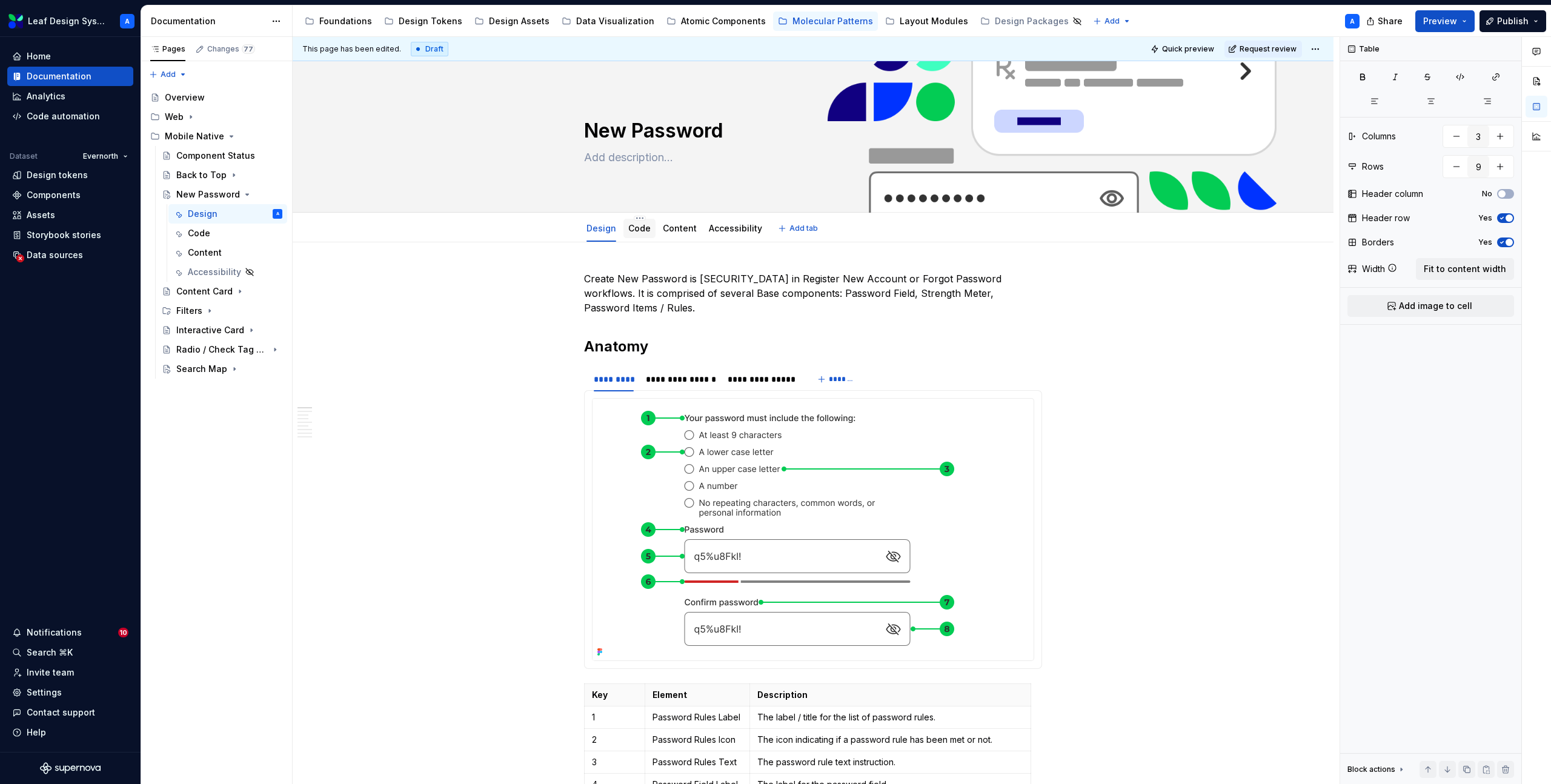
click at [649, 229] on link "Code" at bounding box center [640, 228] width 23 height 11
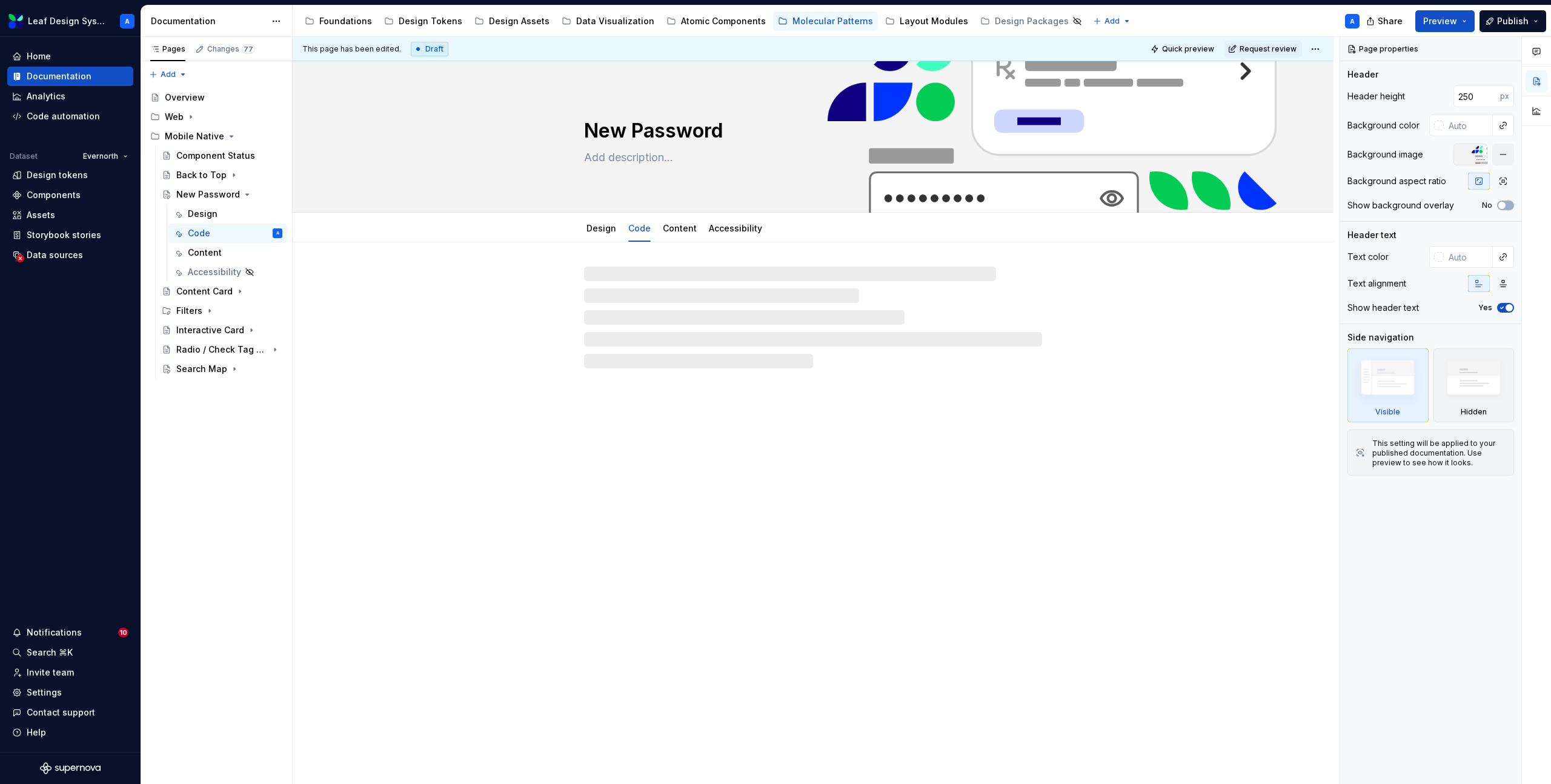
type textarea "*"
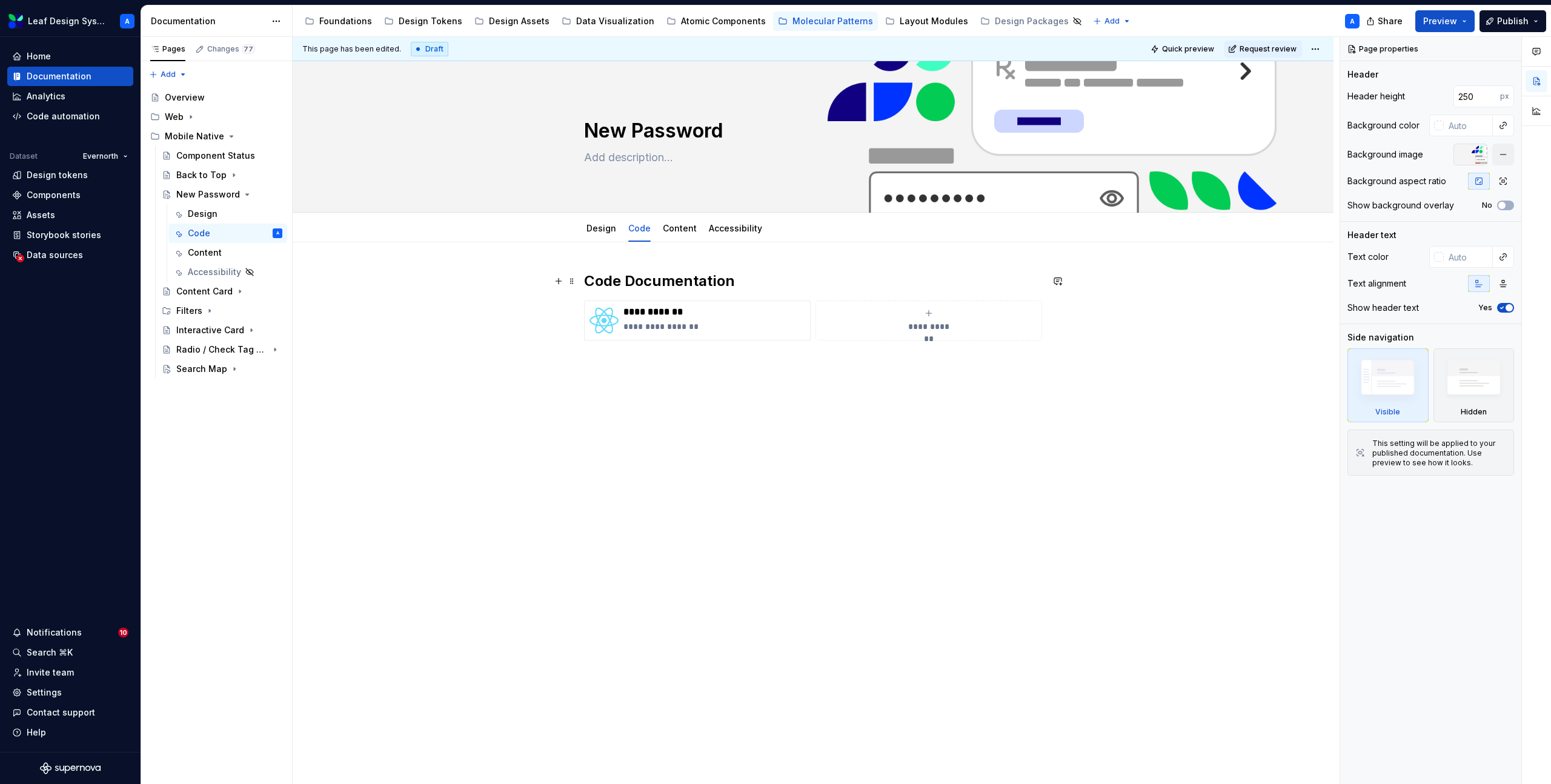
click at [750, 290] on h2 "Code Documentation" at bounding box center [813, 280] width 458 height 19
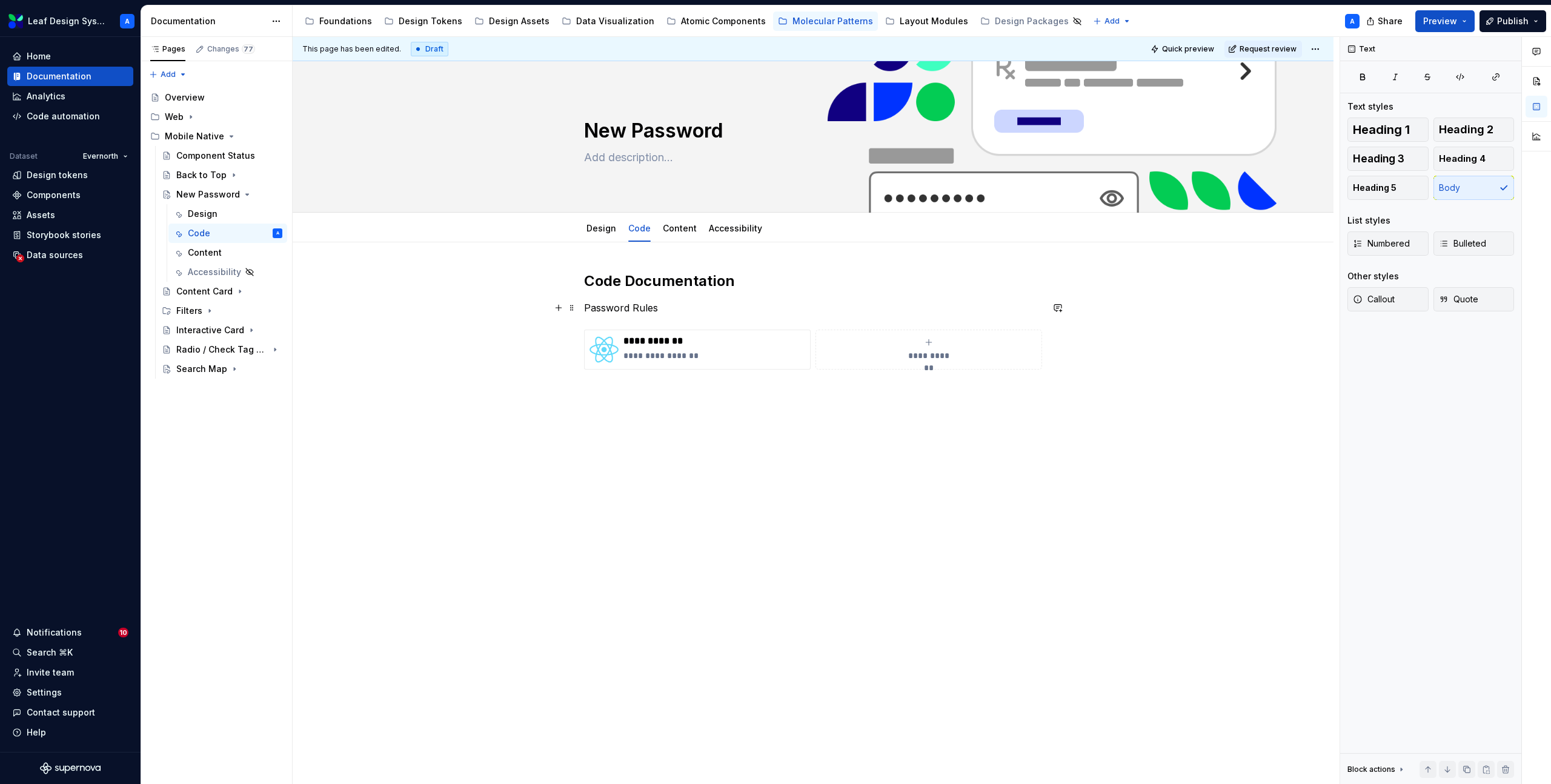
click at [649, 309] on p "Password Rules" at bounding box center [813, 307] width 458 height 15
click at [656, 326] on p "**********" at bounding box center [714, 326] width 182 height 12
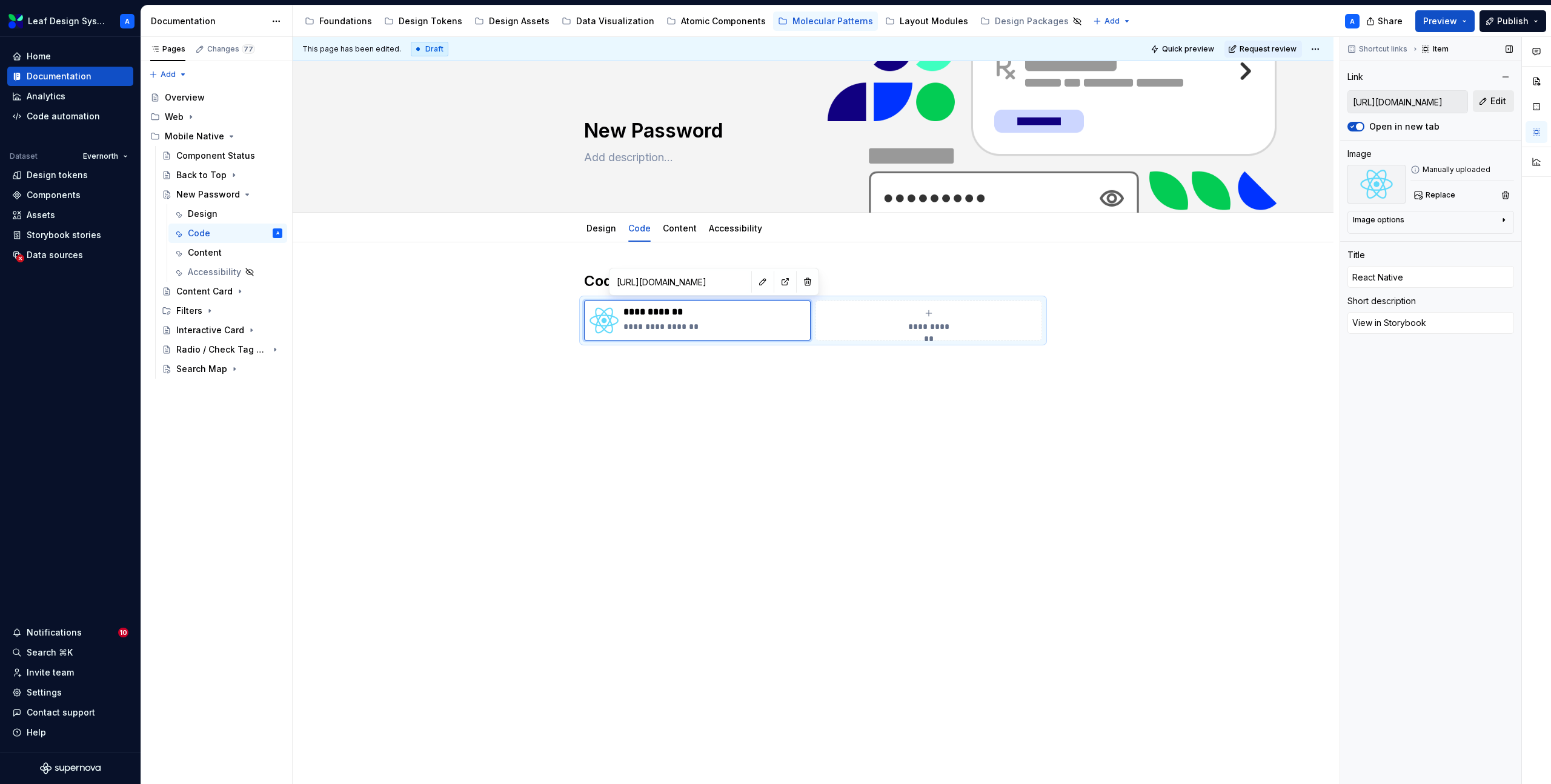
click at [1492, 100] on span "Edit" at bounding box center [1499, 101] width 16 height 12
type textarea "*"
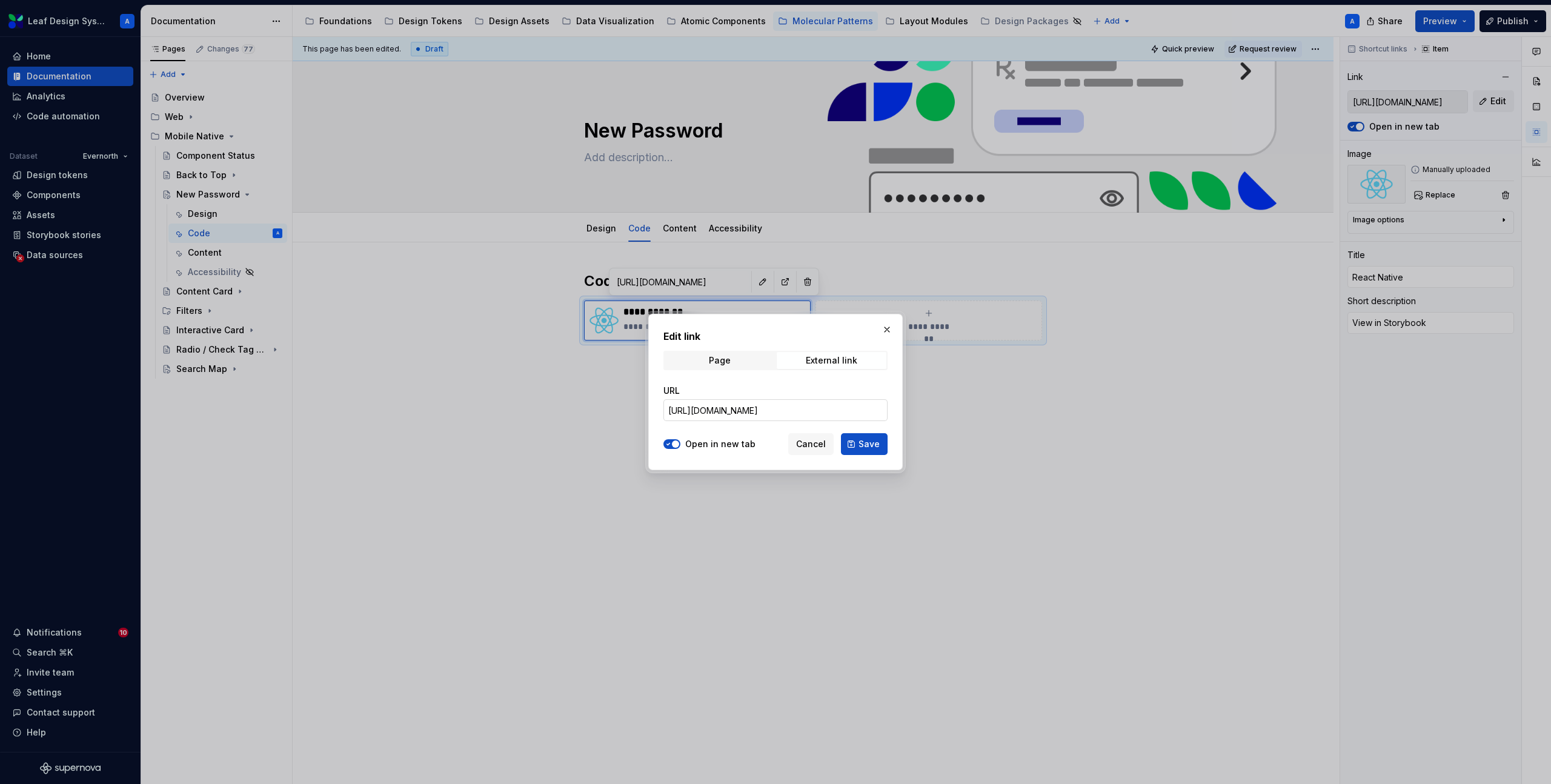
click at [763, 409] on input "[URL][DOMAIN_NAME]" at bounding box center [776, 410] width 225 height 22
paste input "password-create-new-password"
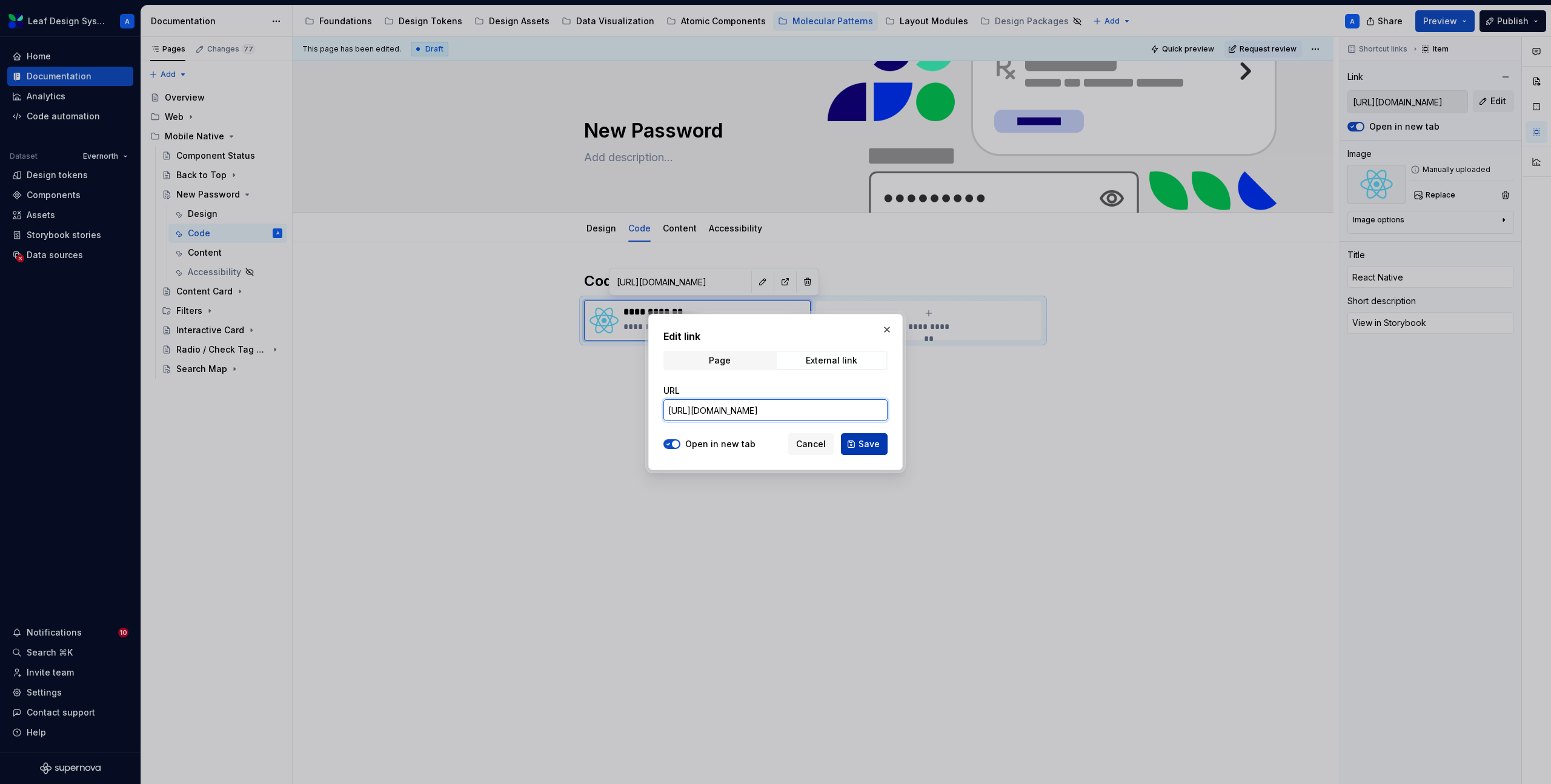
type input "[URL][DOMAIN_NAME]"
click at [856, 438] on button "Save" at bounding box center [865, 444] width 47 height 22
type textarea "*"
type input "[URL][DOMAIN_NAME]"
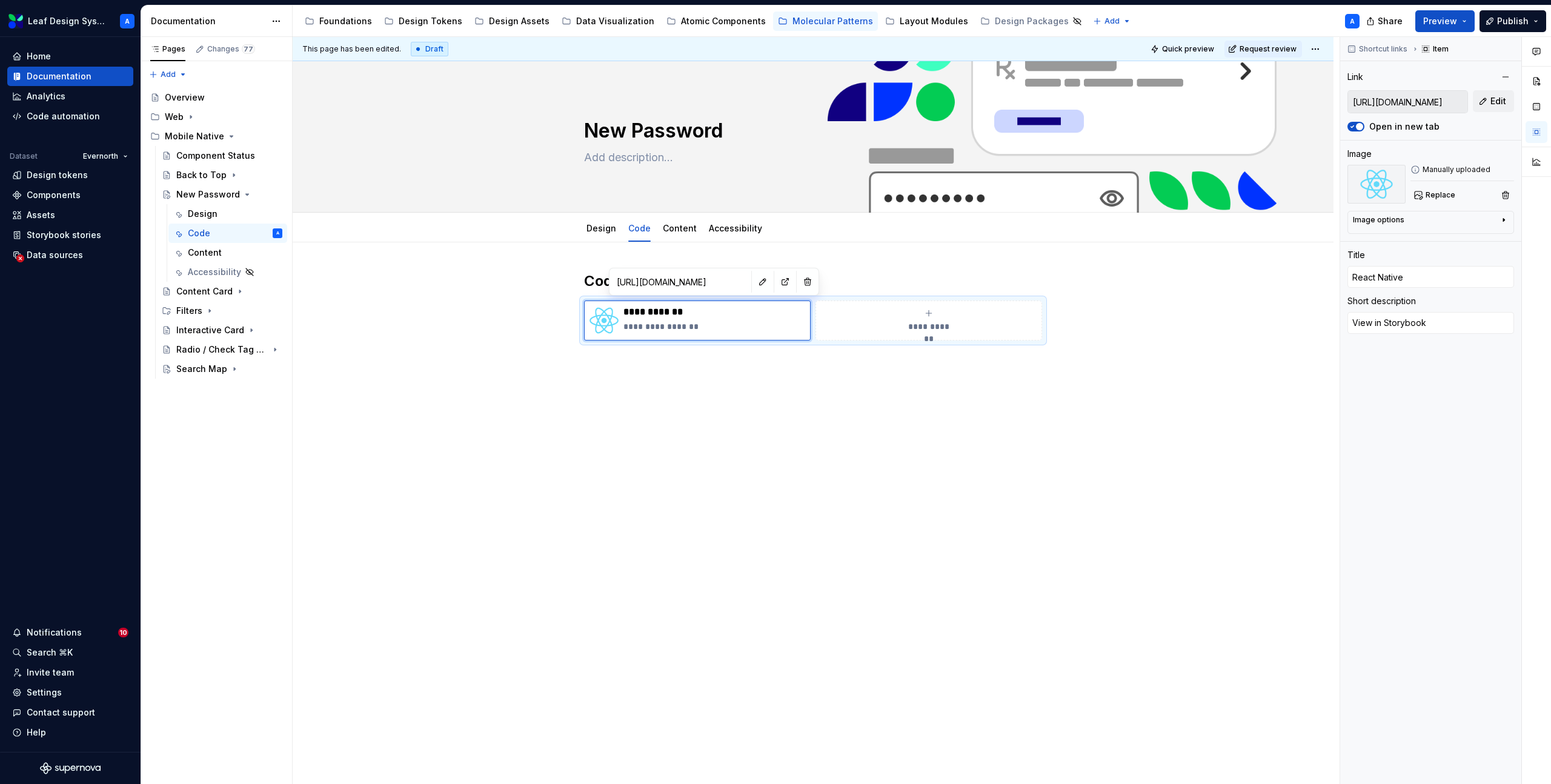
type textarea "*"
type input "[URL][DOMAIN_NAME]"
click at [603, 232] on link "Design" at bounding box center [601, 228] width 30 height 11
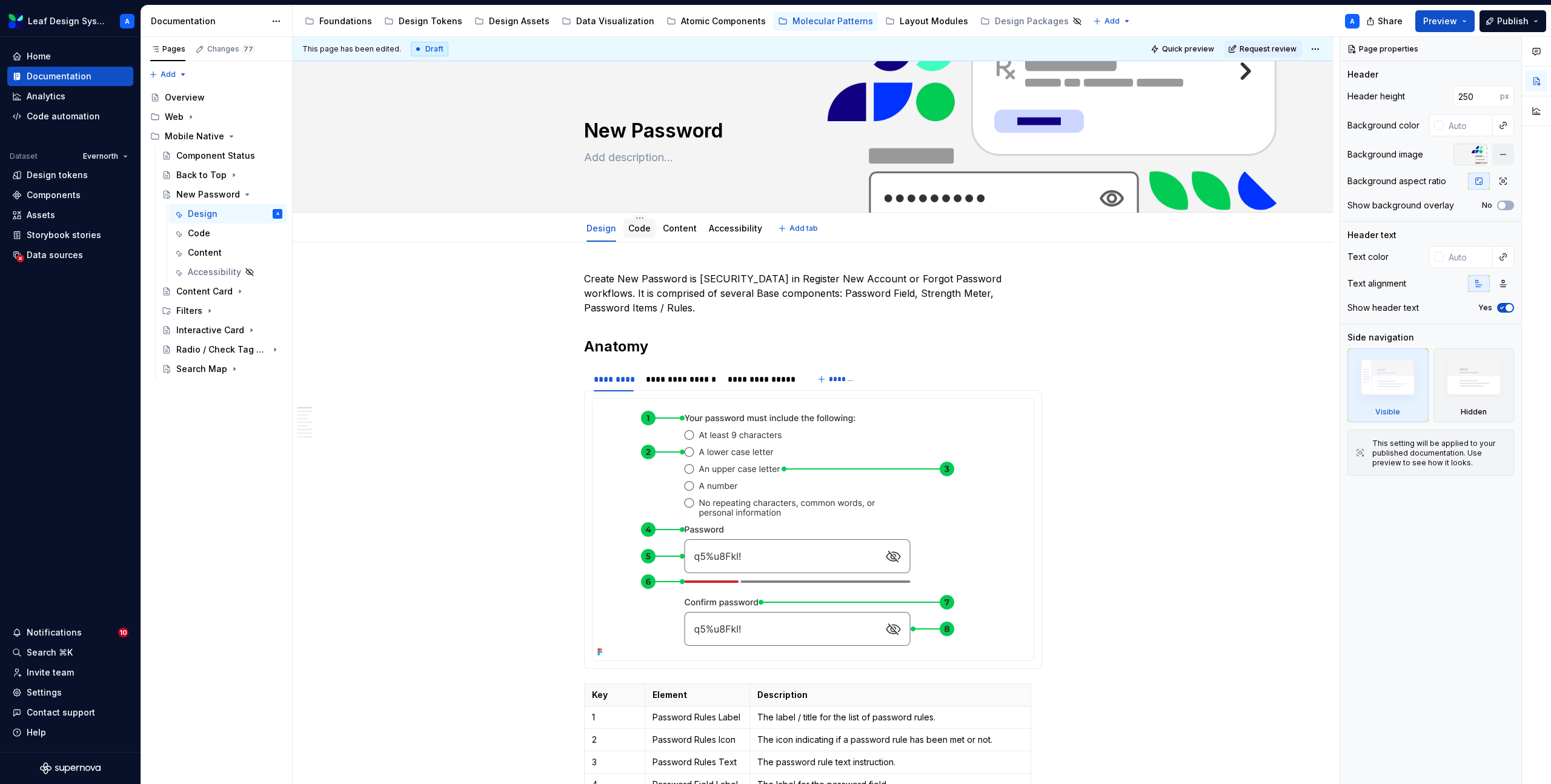
click at [640, 231] on link "Code" at bounding box center [640, 228] width 23 height 11
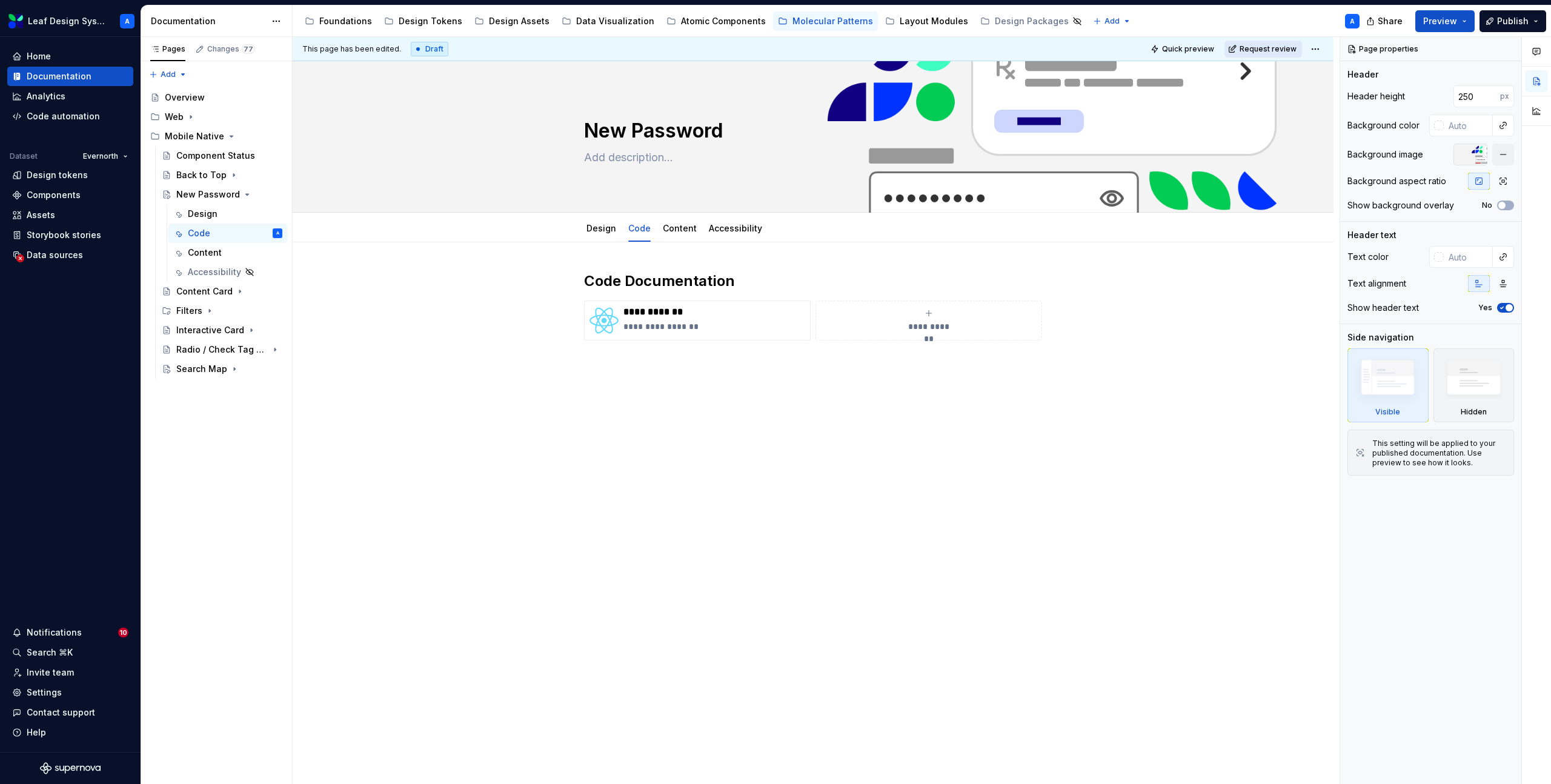
click at [1274, 48] on span "Request review" at bounding box center [1268, 49] width 57 height 10
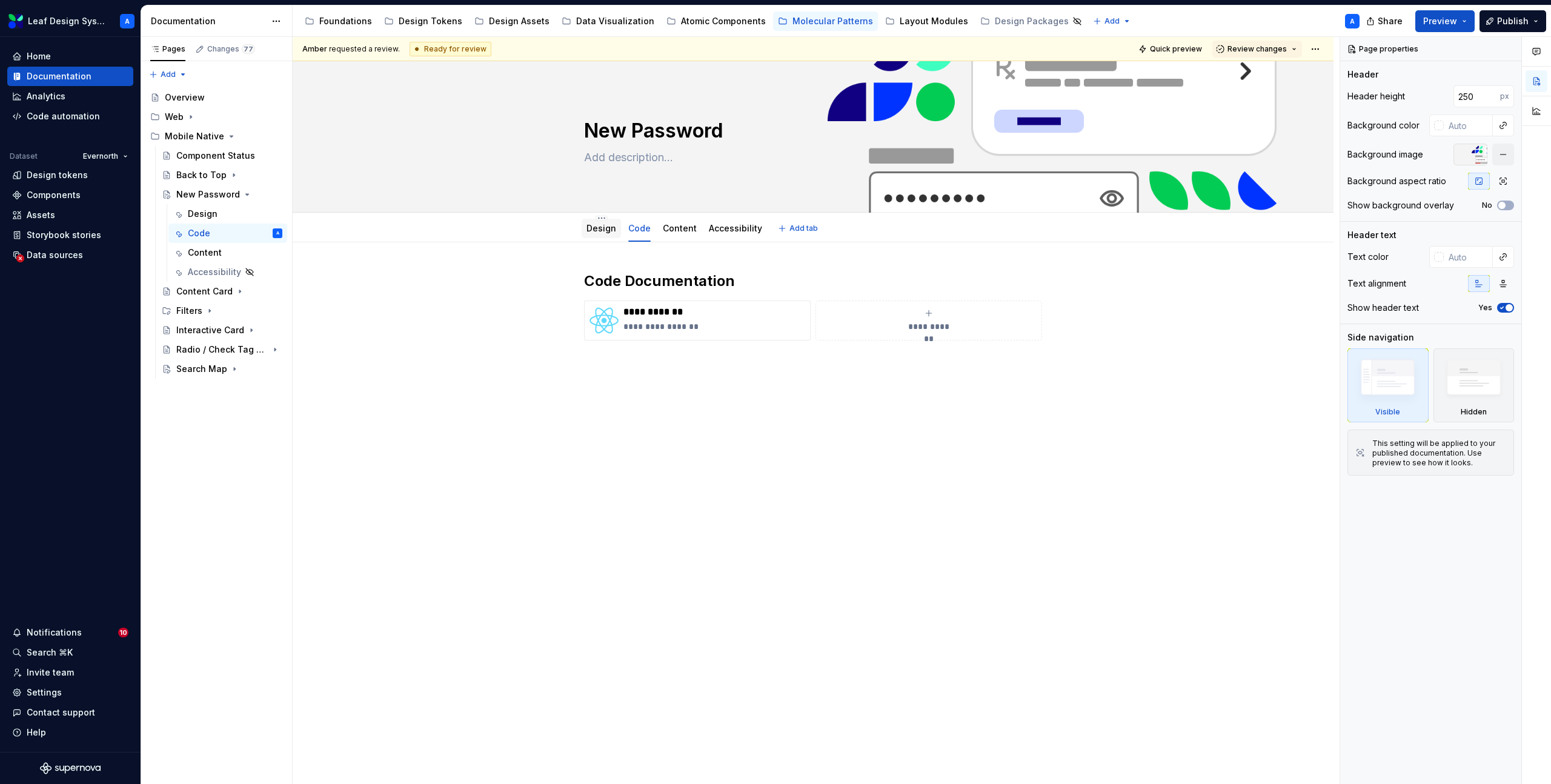
click at [611, 228] on link "Design" at bounding box center [601, 228] width 30 height 11
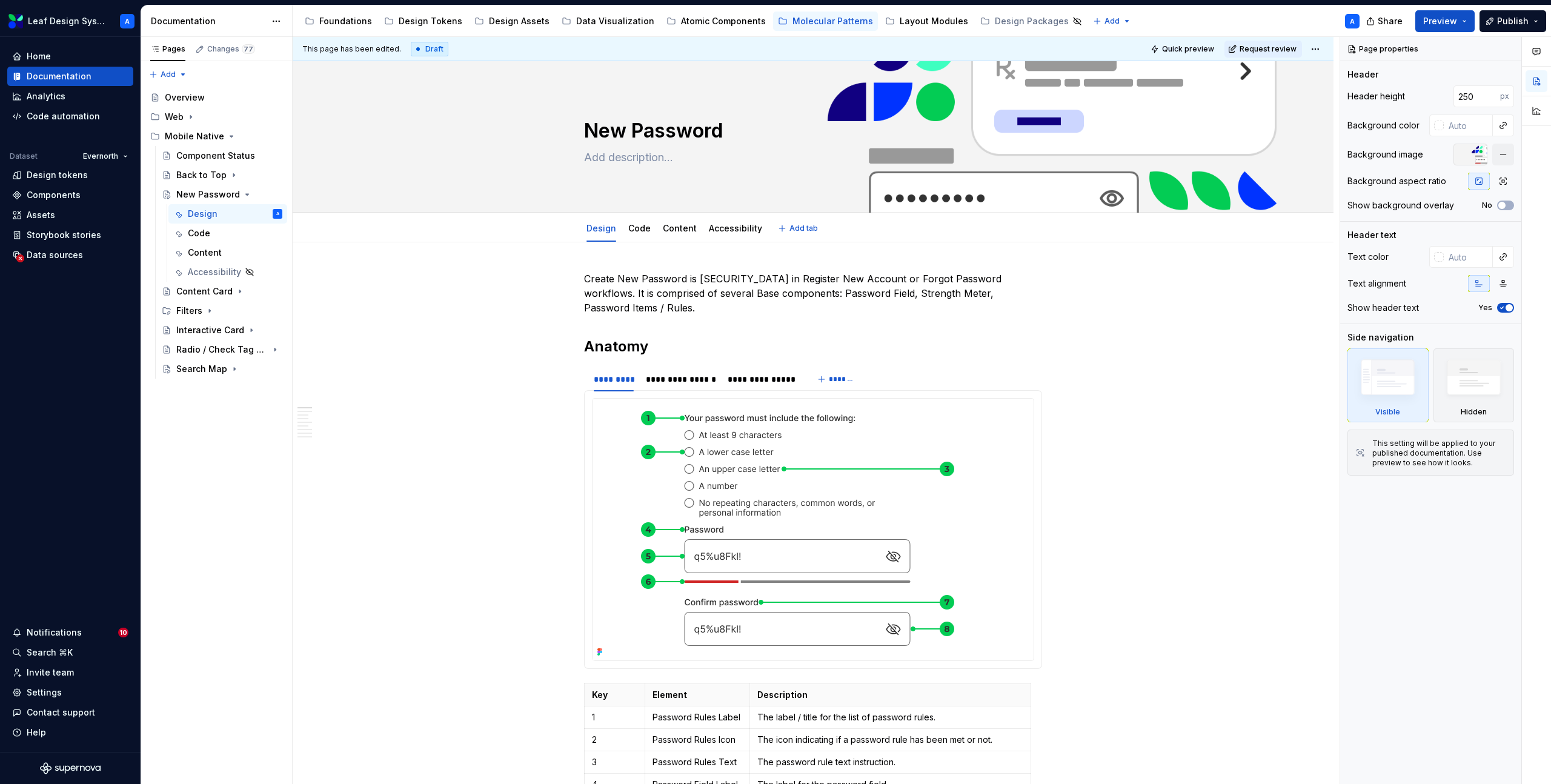
type textarea "*"
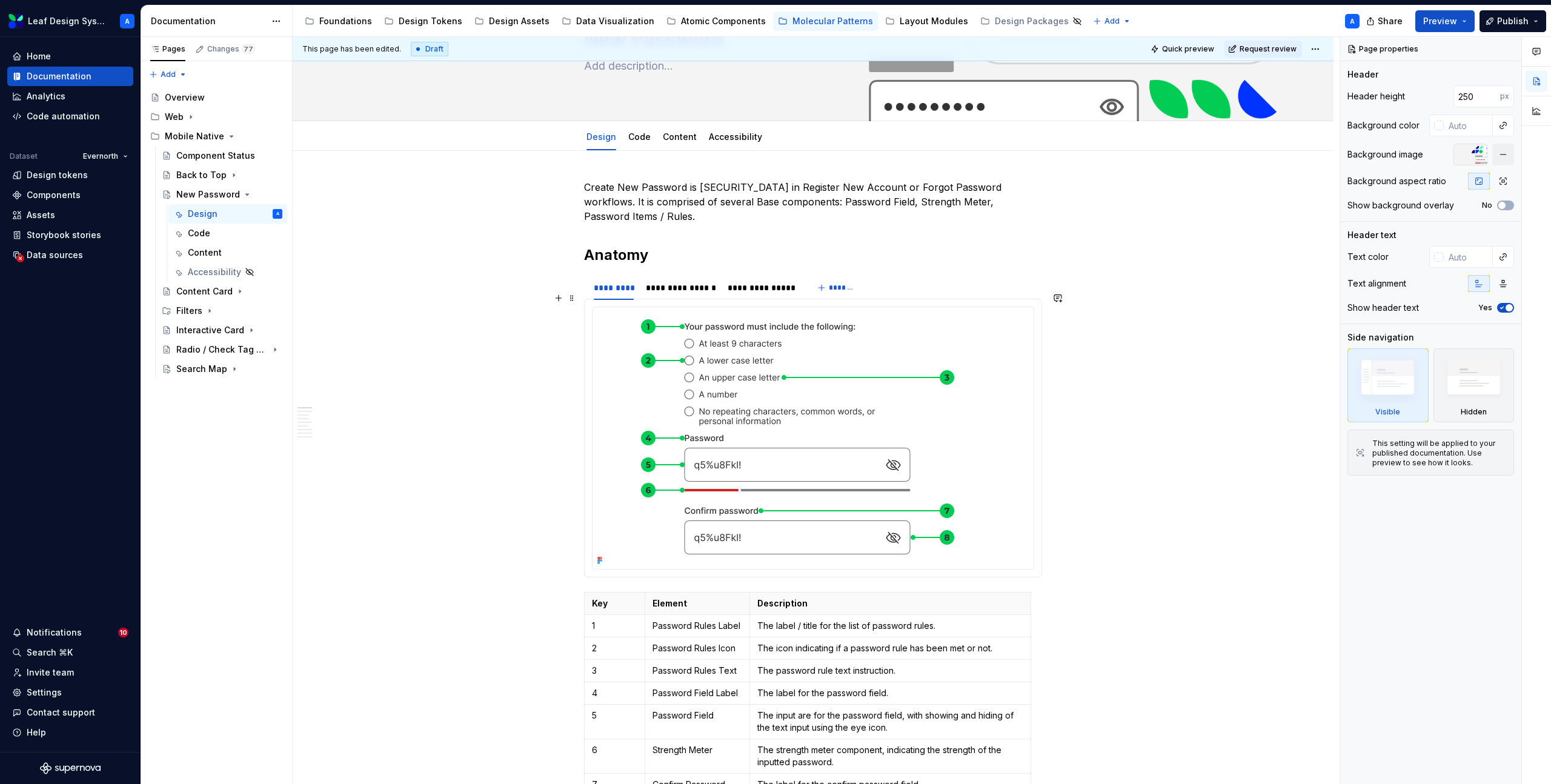
scroll to position [106, 0]
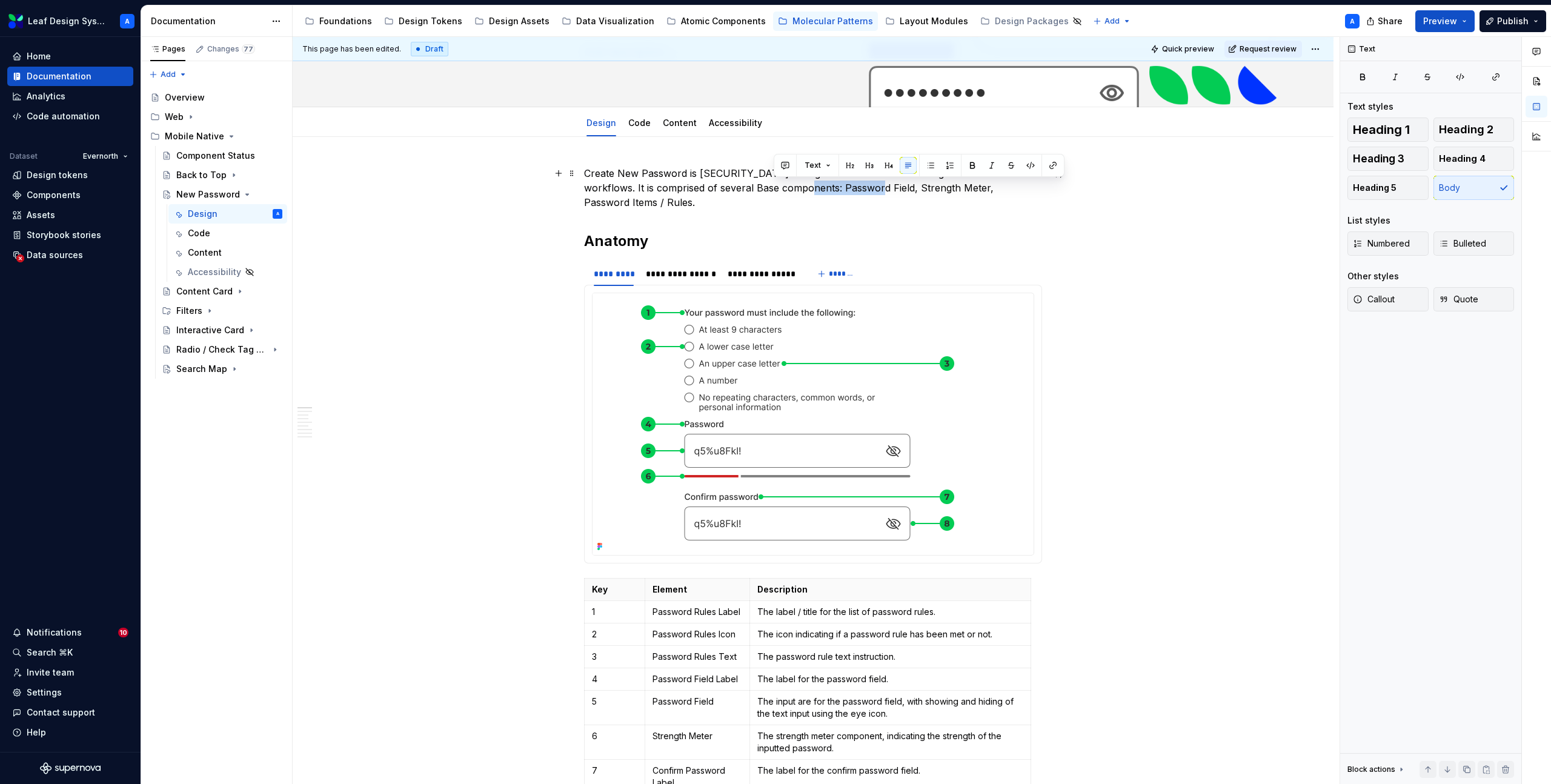
drag, startPoint x: 776, startPoint y: 188, endPoint x: 842, endPoint y: 183, distance: 66.2
click at [842, 183] on p "Create New Password is [SECURITY_DATA] in Register New Account or Forgot Passwo…" at bounding box center [813, 188] width 458 height 44
click at [1052, 166] on button "button" at bounding box center [1053, 166] width 17 height 17
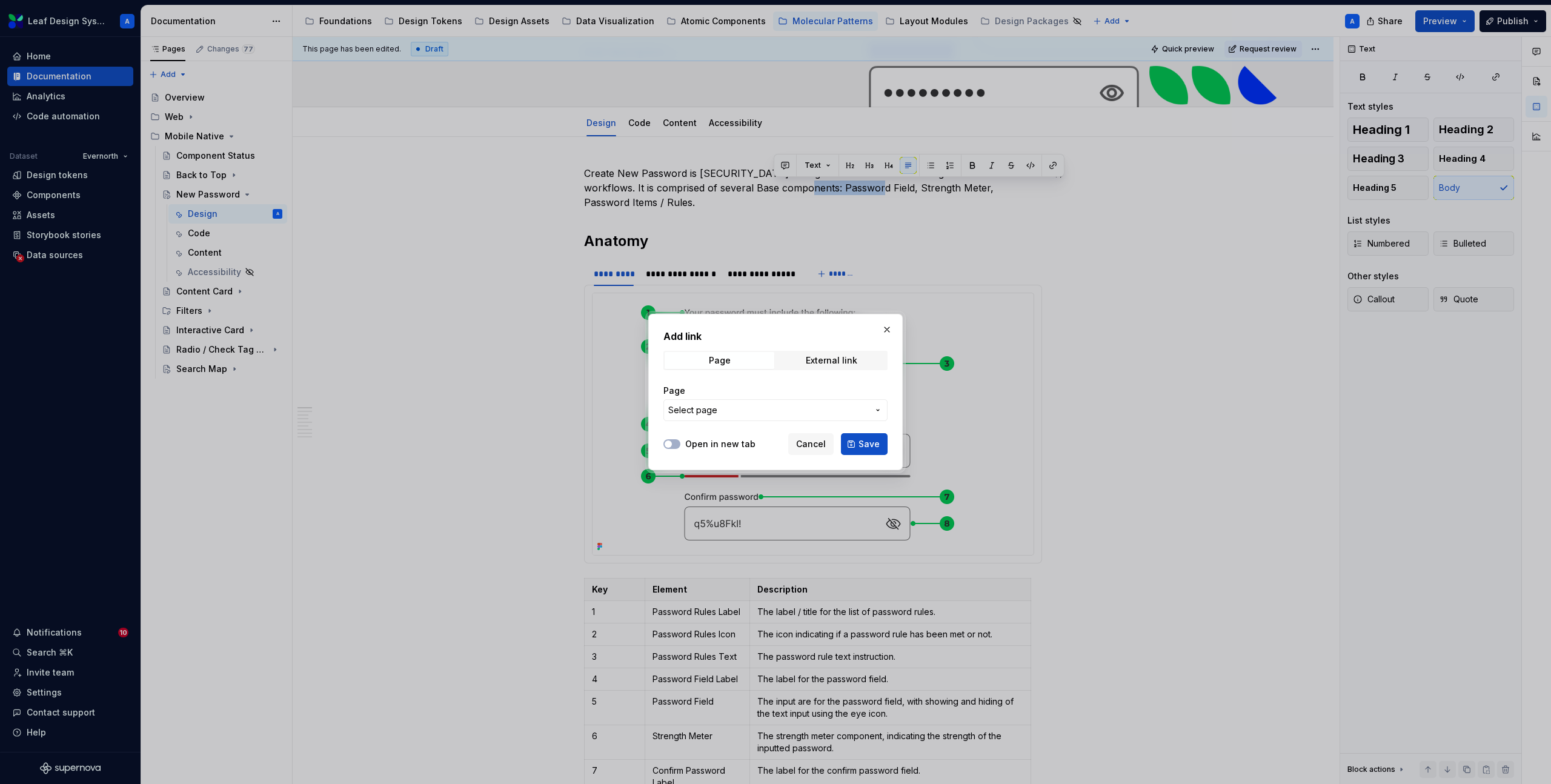
click at [752, 406] on span "Select page" at bounding box center [768, 410] width 200 height 12
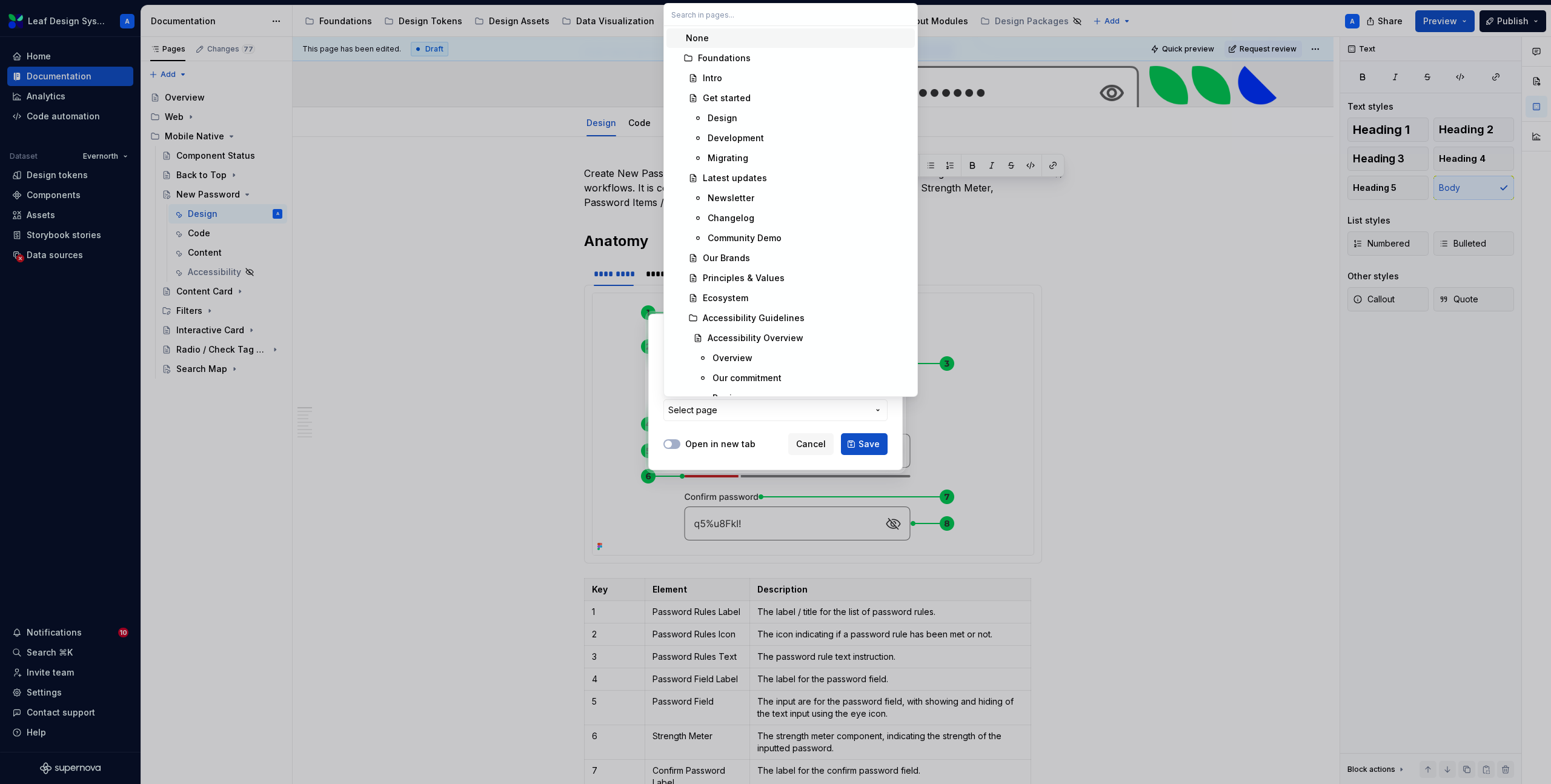
type input "p"
type textarea "*"
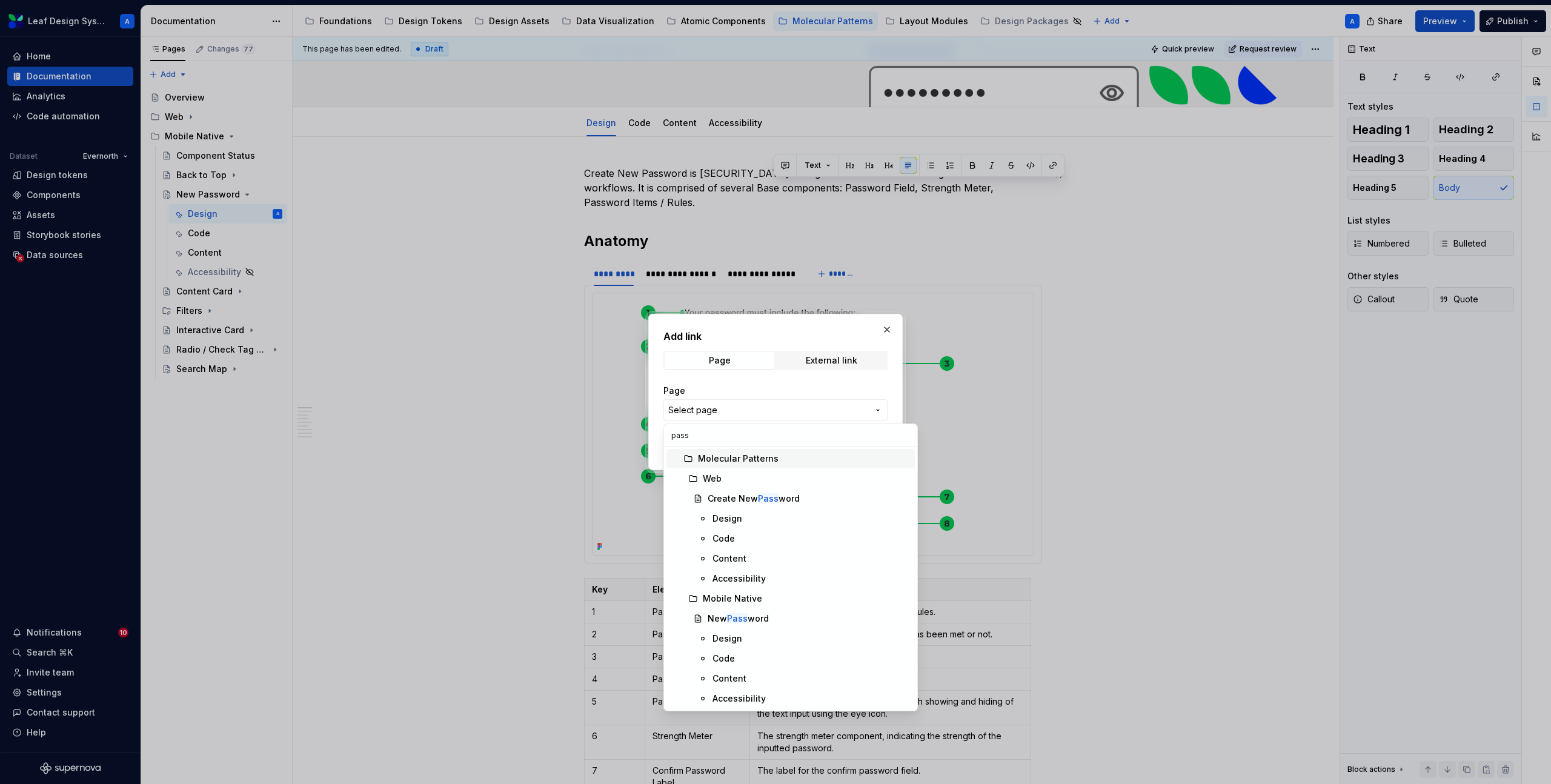
click at [682, 438] on input "pass" at bounding box center [791, 435] width 254 height 22
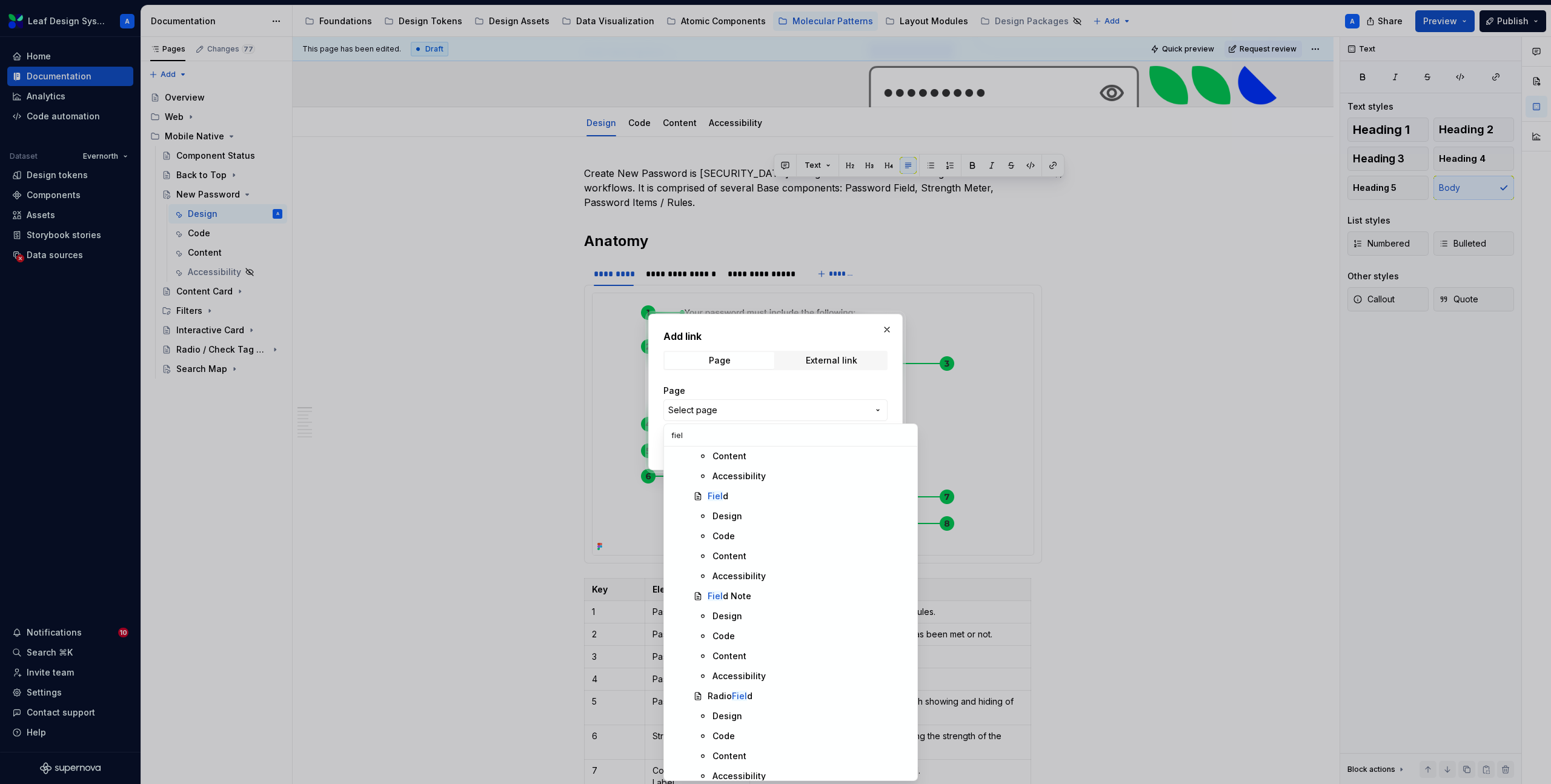
scroll to position [930, 0]
type input "field"
click at [739, 580] on div "Design" at bounding box center [727, 577] width 30 height 12
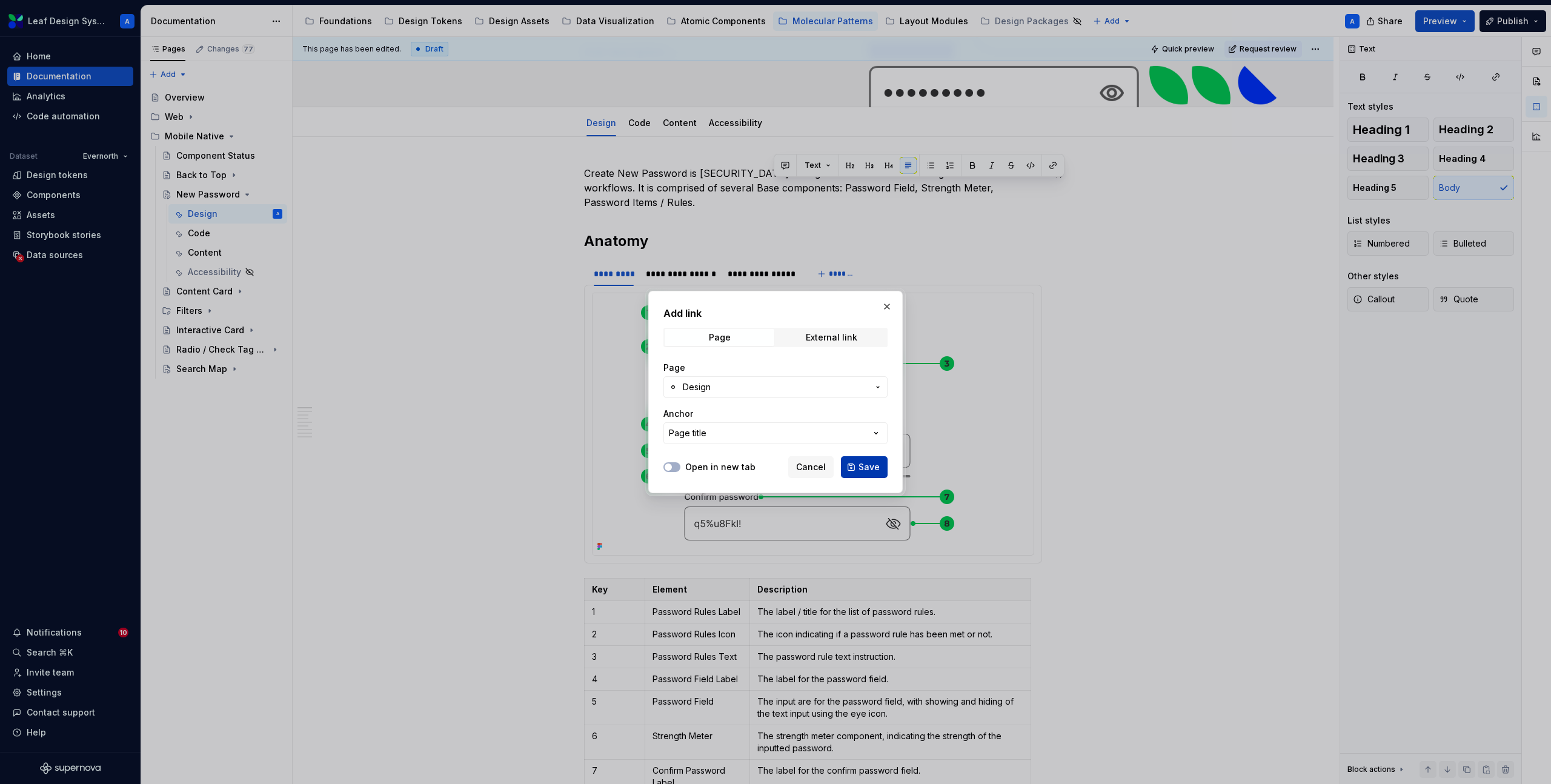
click at [863, 463] on span "Save" at bounding box center [869, 467] width 21 height 12
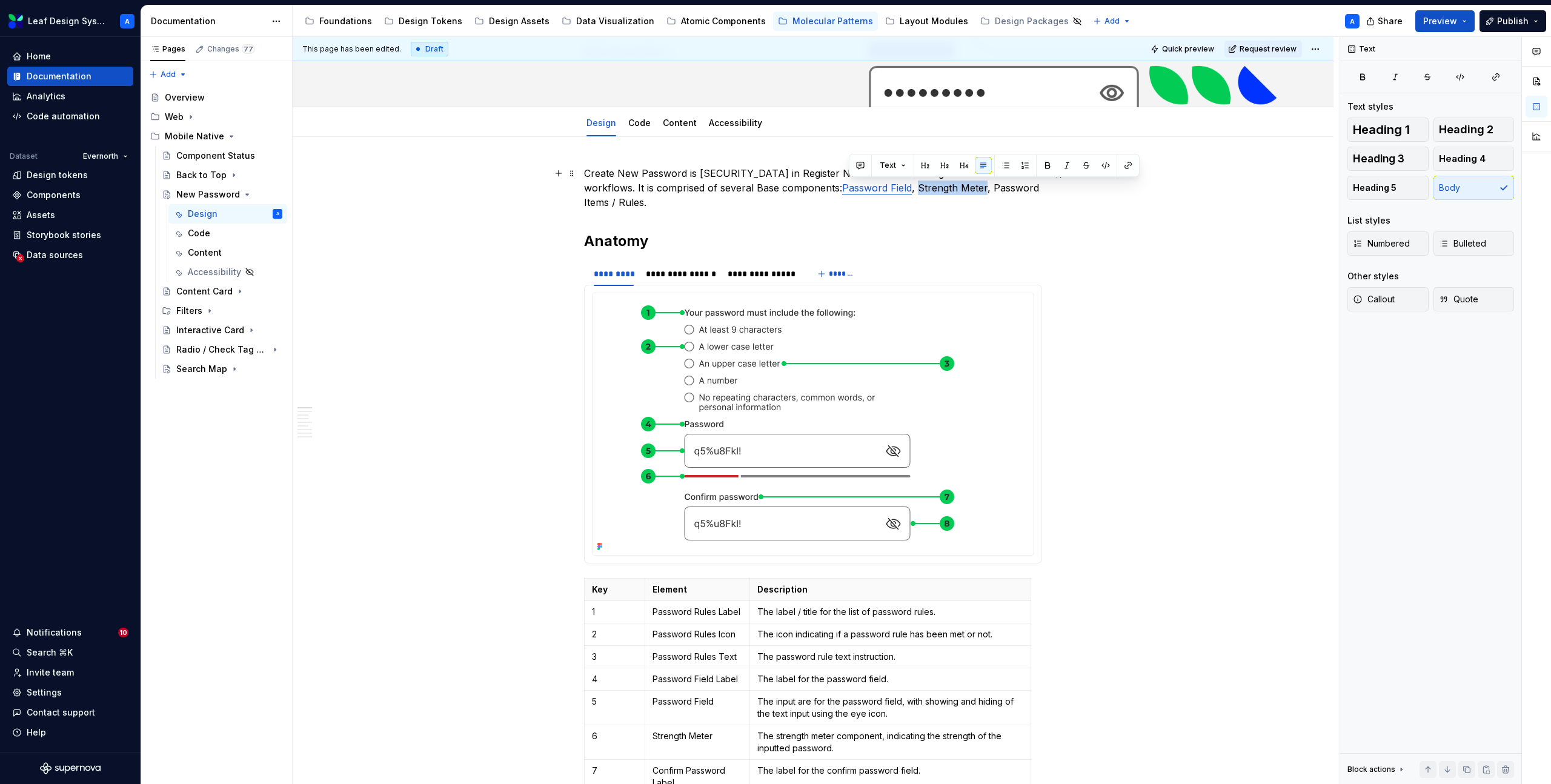
drag, startPoint x: 850, startPoint y: 188, endPoint x: 916, endPoint y: 183, distance: 66.2
click at [916, 183] on p "Create New Password is [SECURITY_DATA] in Register New Account or Forgot Passwo…" at bounding box center [813, 188] width 458 height 44
click at [1124, 163] on button "button" at bounding box center [1128, 166] width 17 height 17
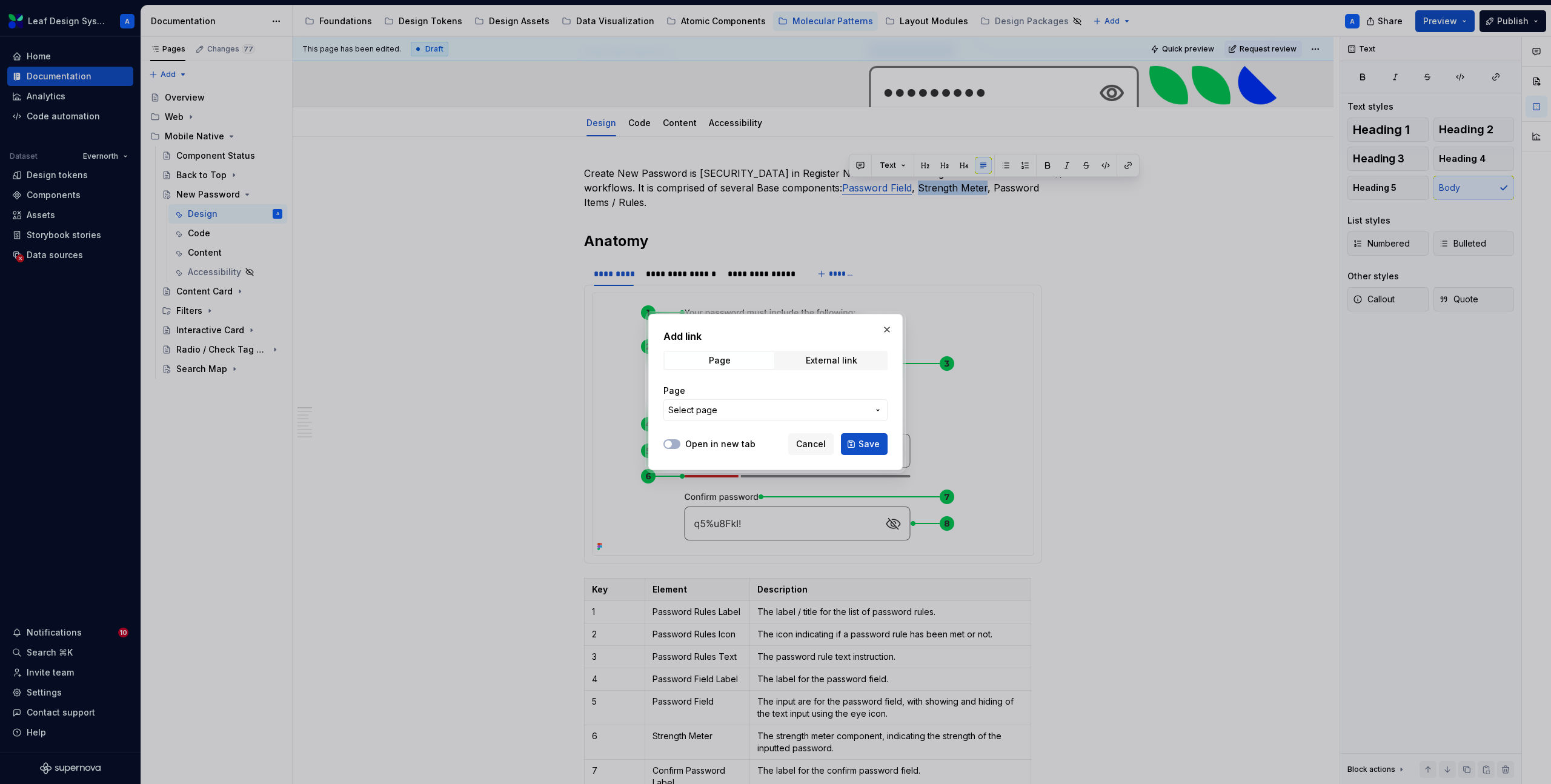
click at [763, 409] on span "Select page" at bounding box center [768, 410] width 200 height 12
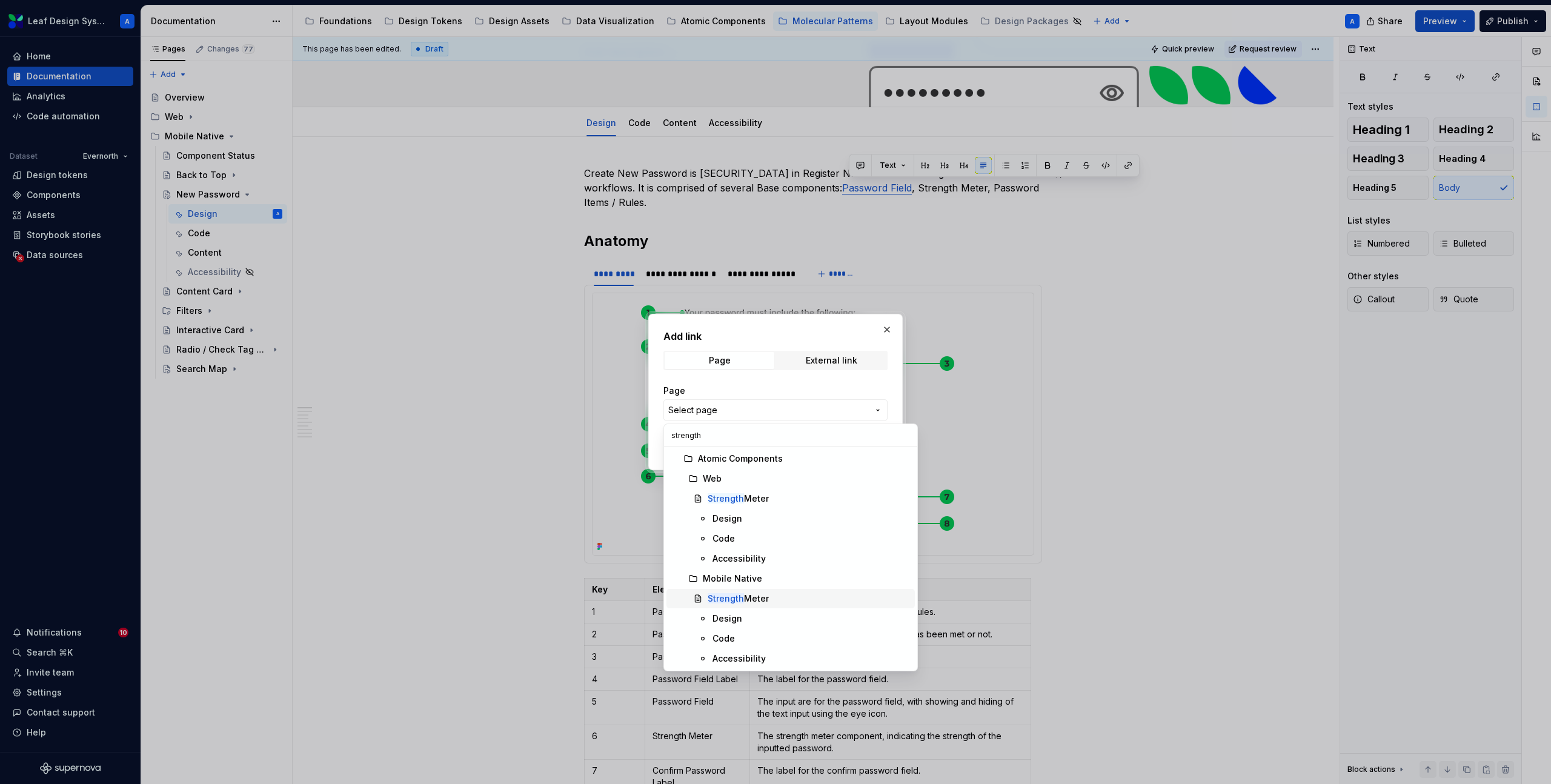
type input "strength"
click at [734, 601] on mark "Strength" at bounding box center [725, 598] width 36 height 11
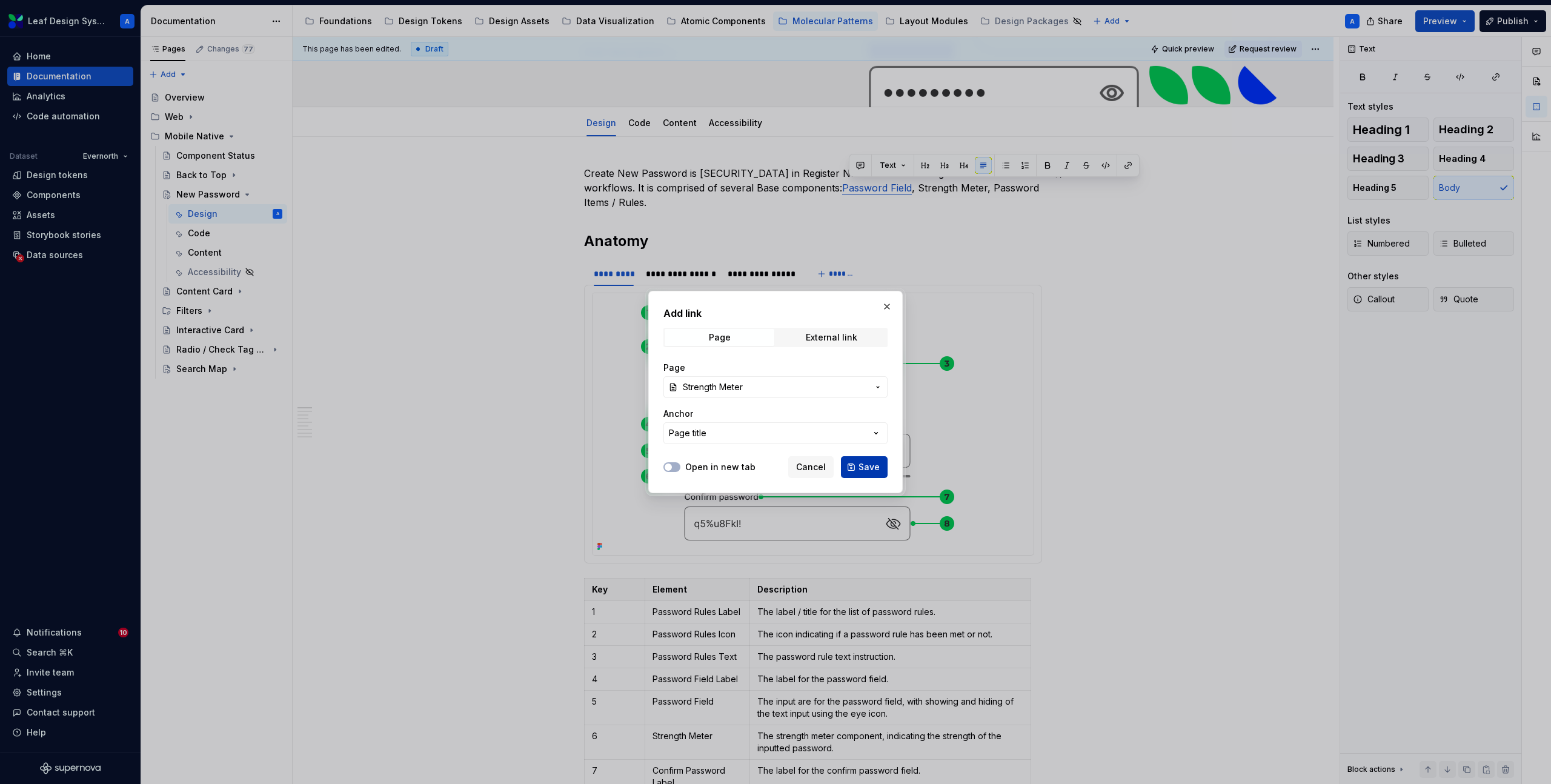
click at [863, 467] on span "Save" at bounding box center [869, 467] width 21 height 12
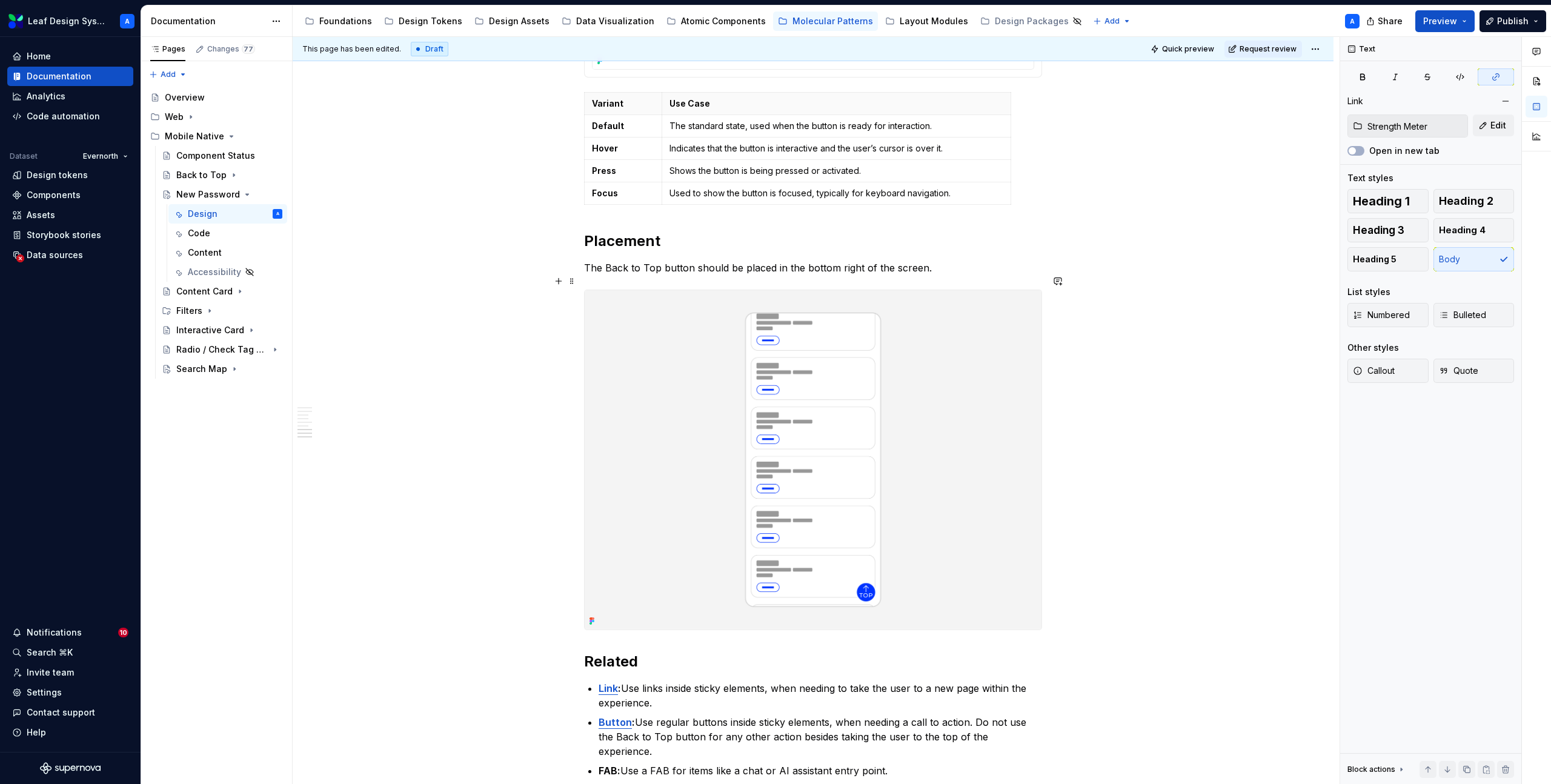
scroll to position [2297, 0]
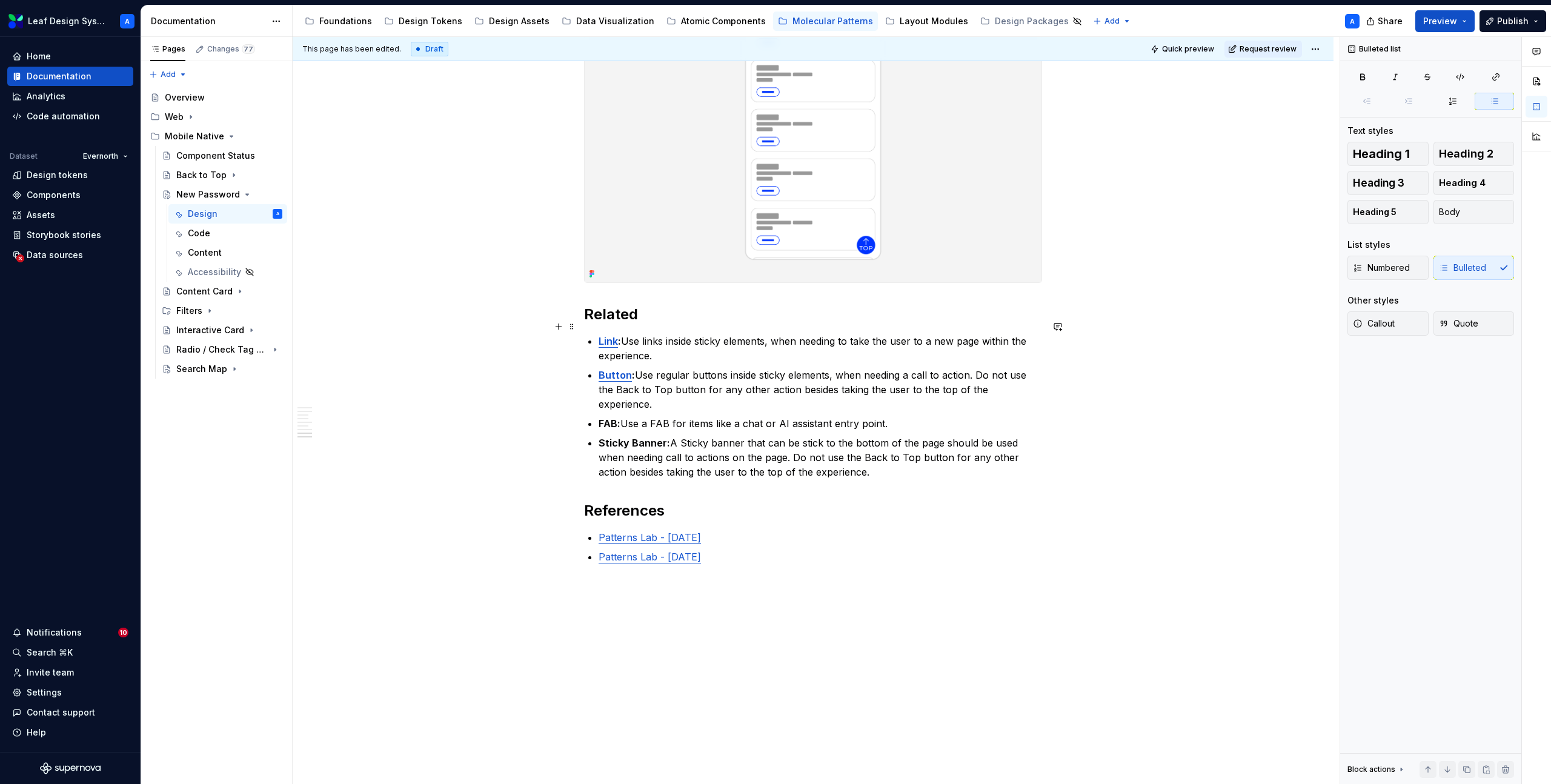
click at [644, 334] on p "Link : Use links inside sticky elements, when needing to take the user to a new…" at bounding box center [820, 348] width 443 height 29
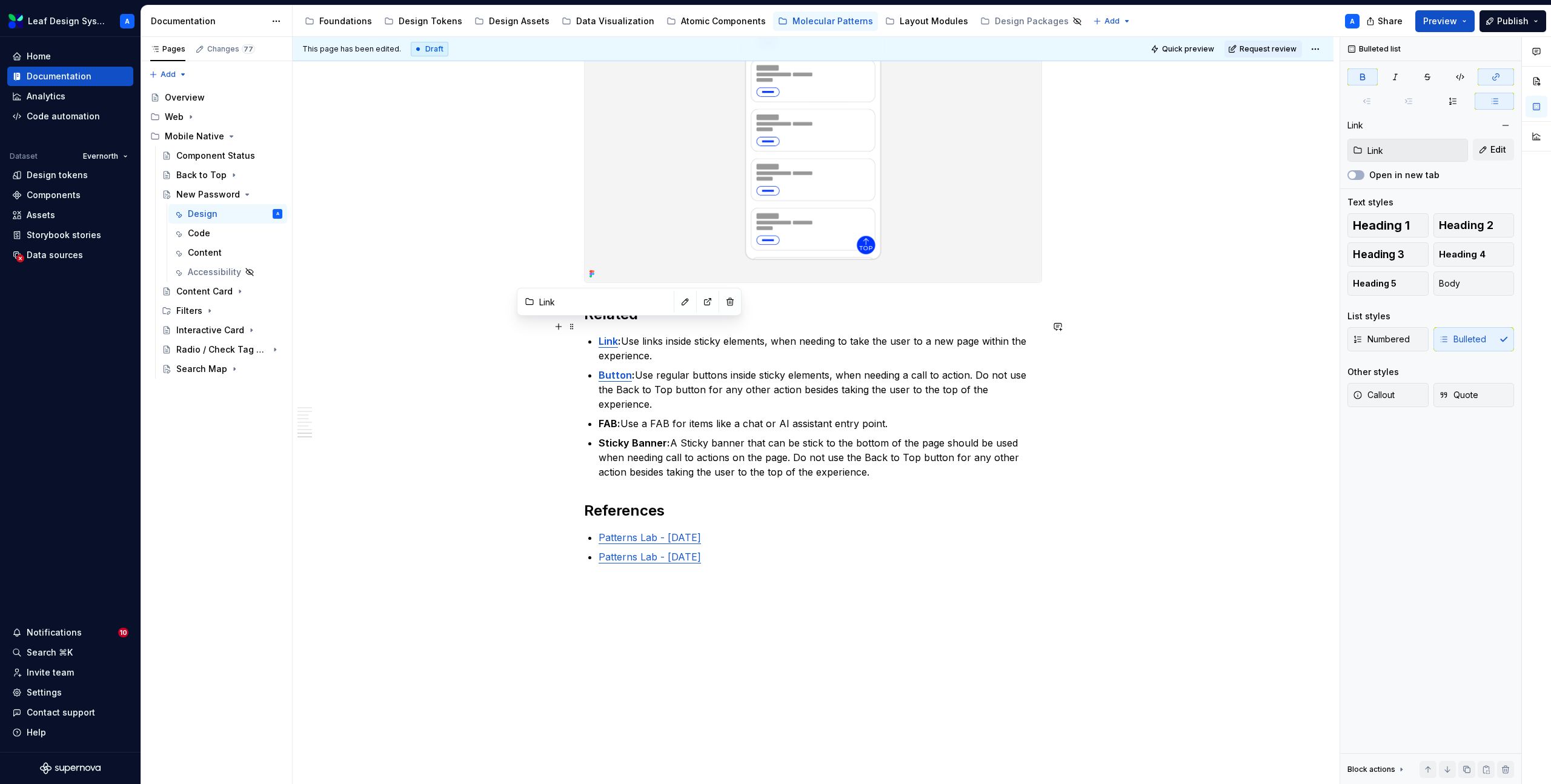
click at [613, 335] on strong "Link" at bounding box center [608, 341] width 19 height 12
click at [613, 369] on strong "Button" at bounding box center [615, 375] width 33 height 12
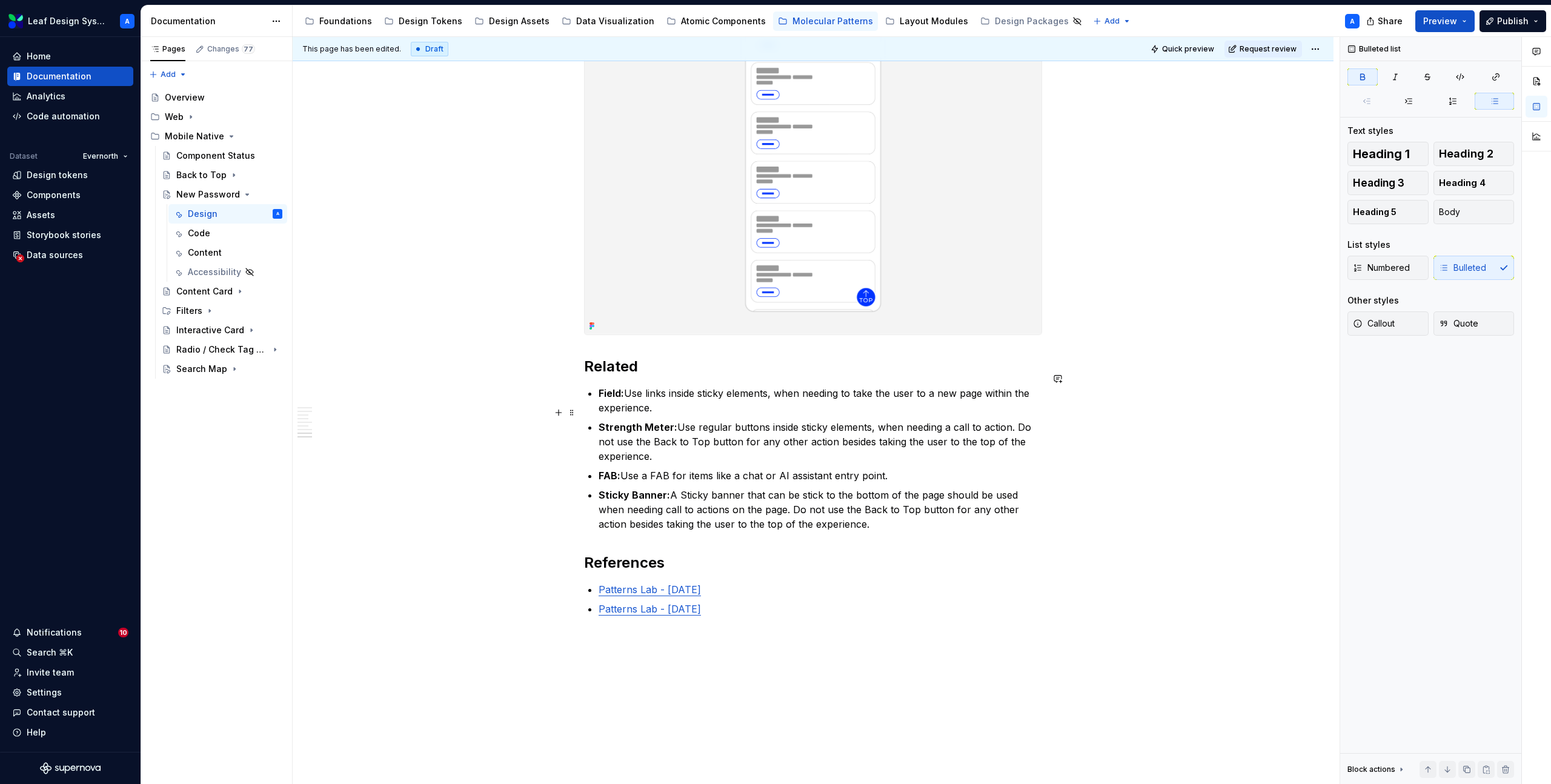
scroll to position [2311, 0]
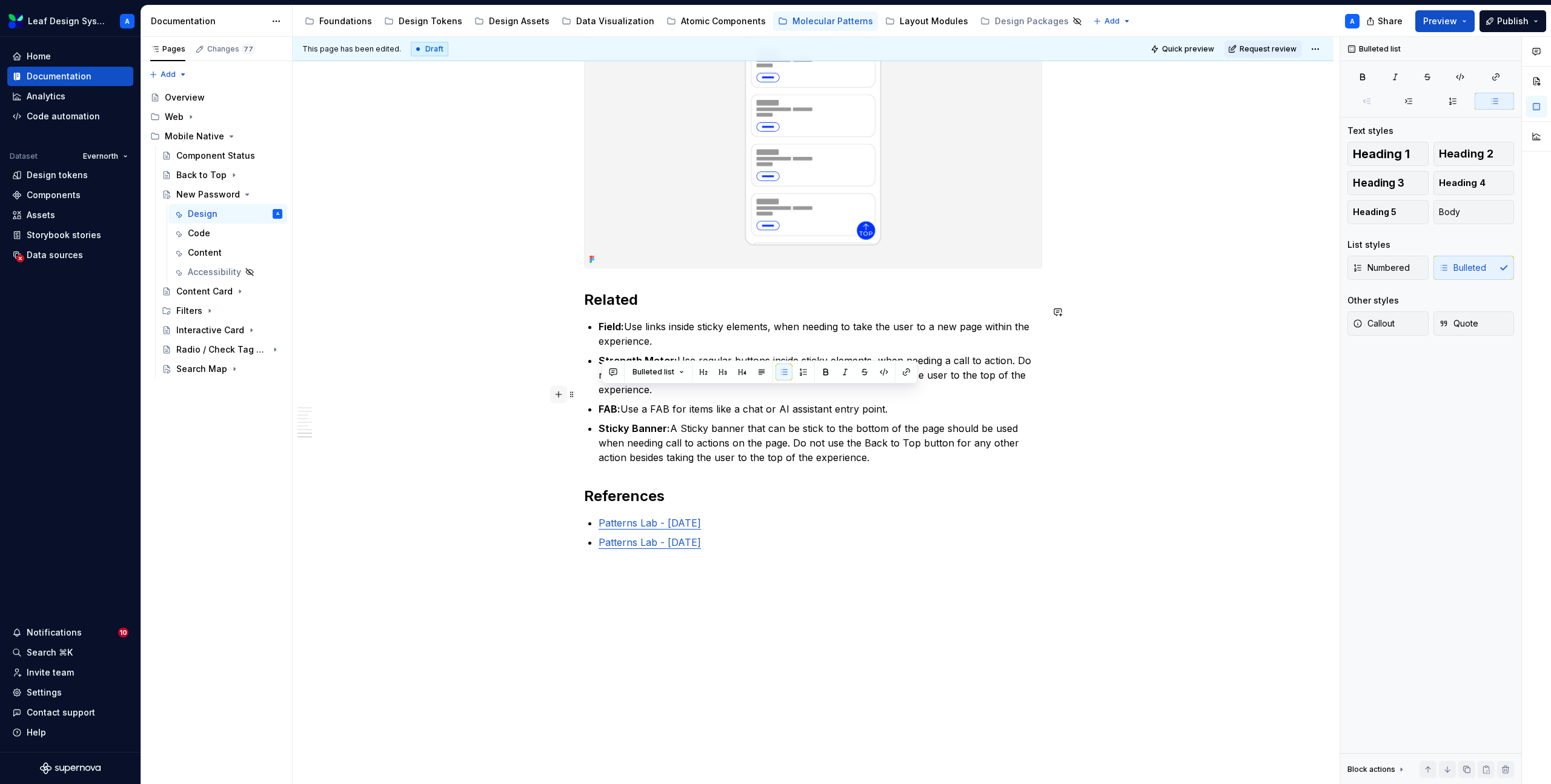
drag, startPoint x: 884, startPoint y: 442, endPoint x: 561, endPoint y: 399, distance: 325.8
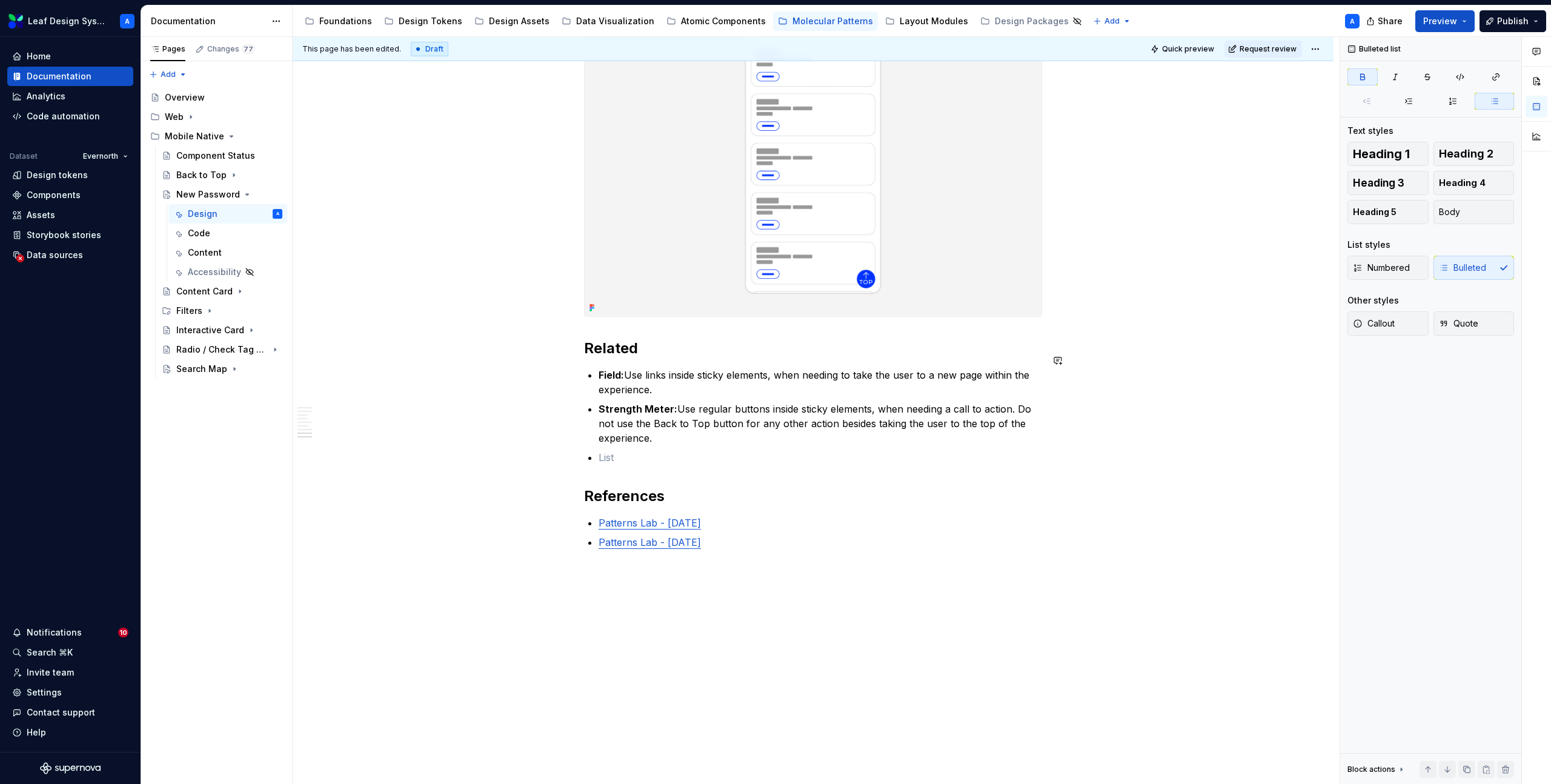
scroll to position [2244, 0]
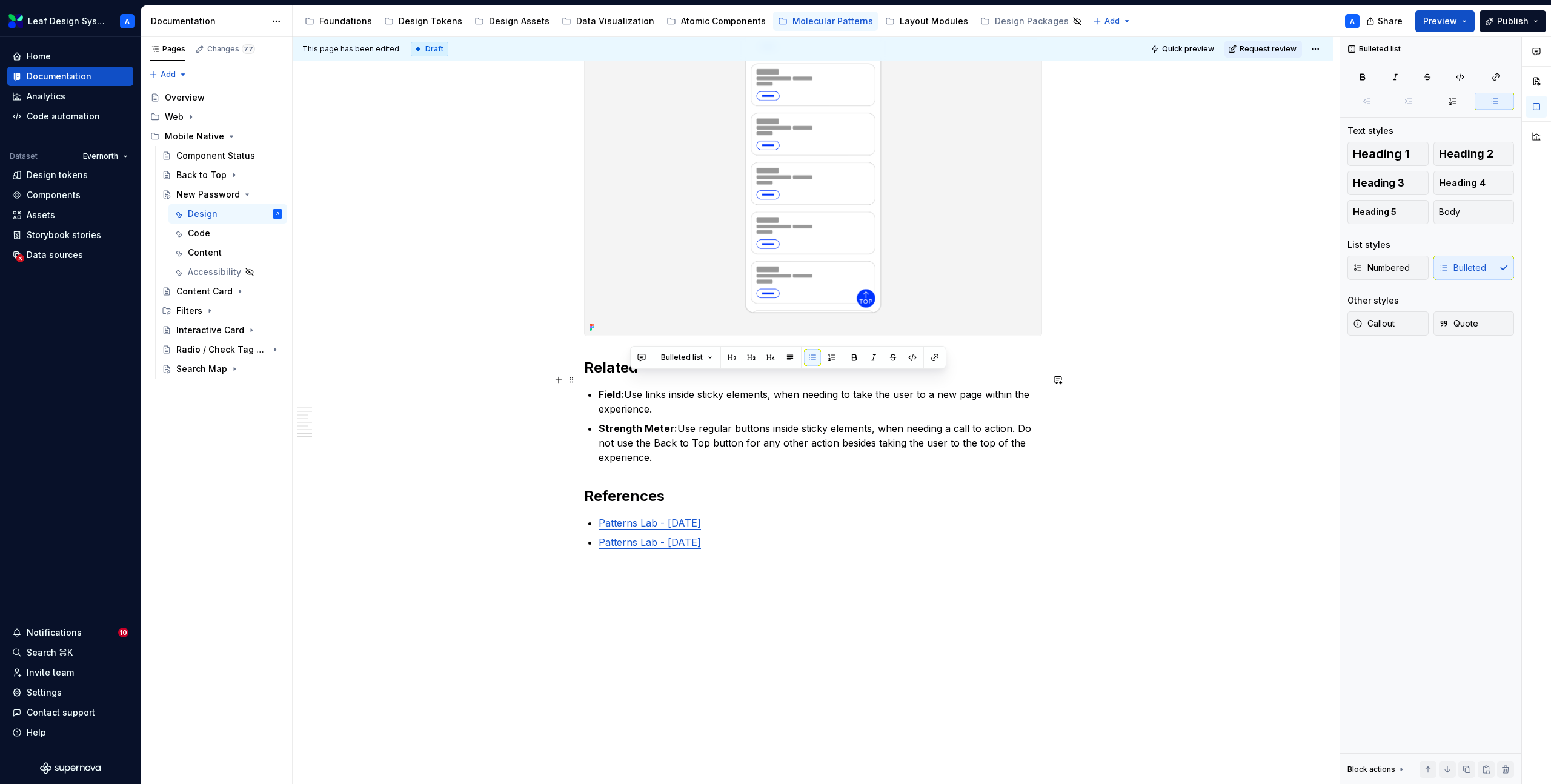
drag, startPoint x: 666, startPoint y: 397, endPoint x: 632, endPoint y: 382, distance: 37.2
click at [632, 387] on p "Field: Use links inside sticky elements, when needing to take the user to a new…" at bounding box center [820, 402] width 443 height 29
drag, startPoint x: 890, startPoint y: 397, endPoint x: 631, endPoint y: 381, distance: 259.5
click at [631, 387] on p "Field: The password rules component has a single use for creating a password an…" at bounding box center [820, 402] width 443 height 29
copy p "The password rules component has a single use for creating a password and shoul…"
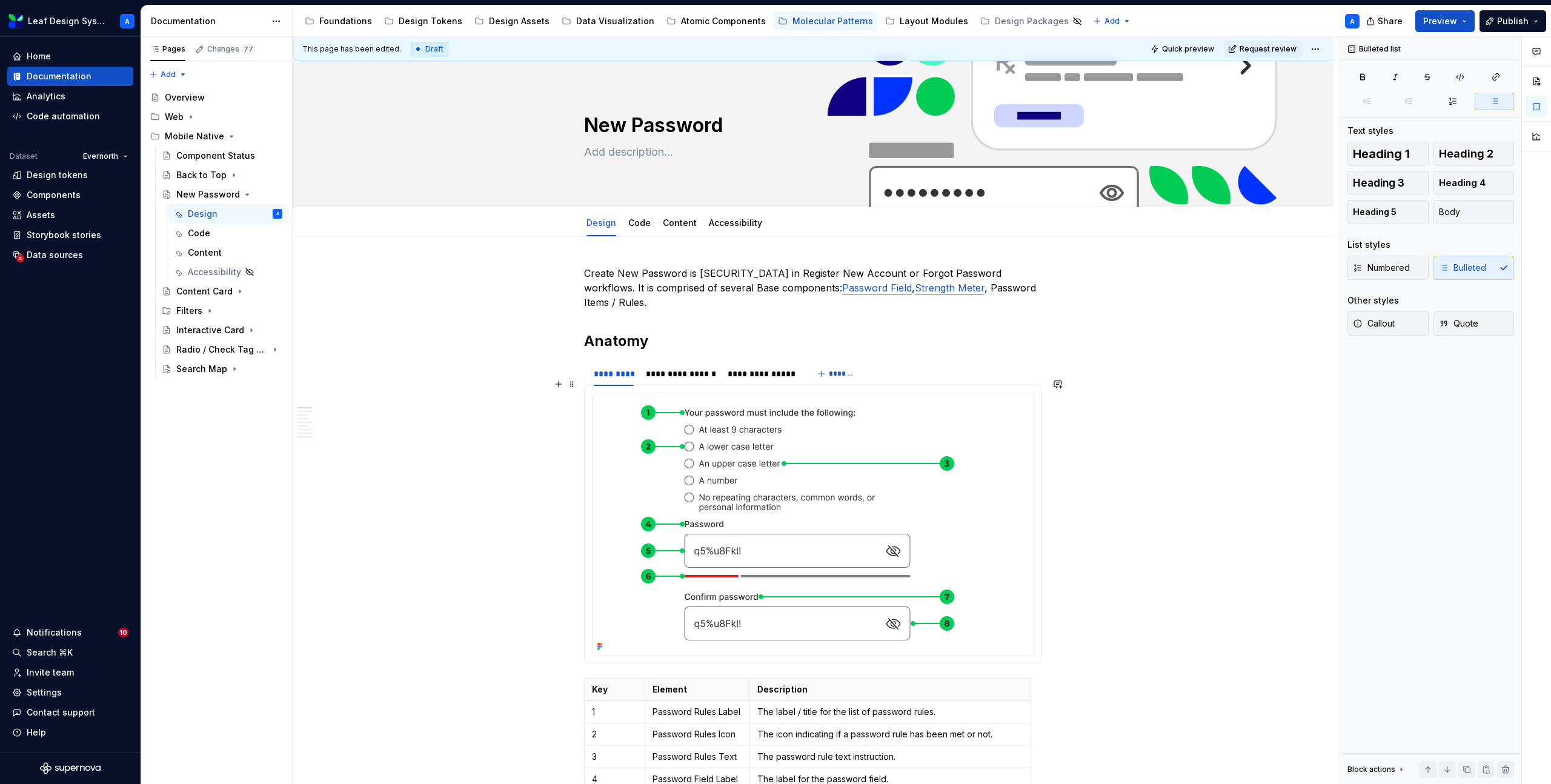
scroll to position [0, 0]
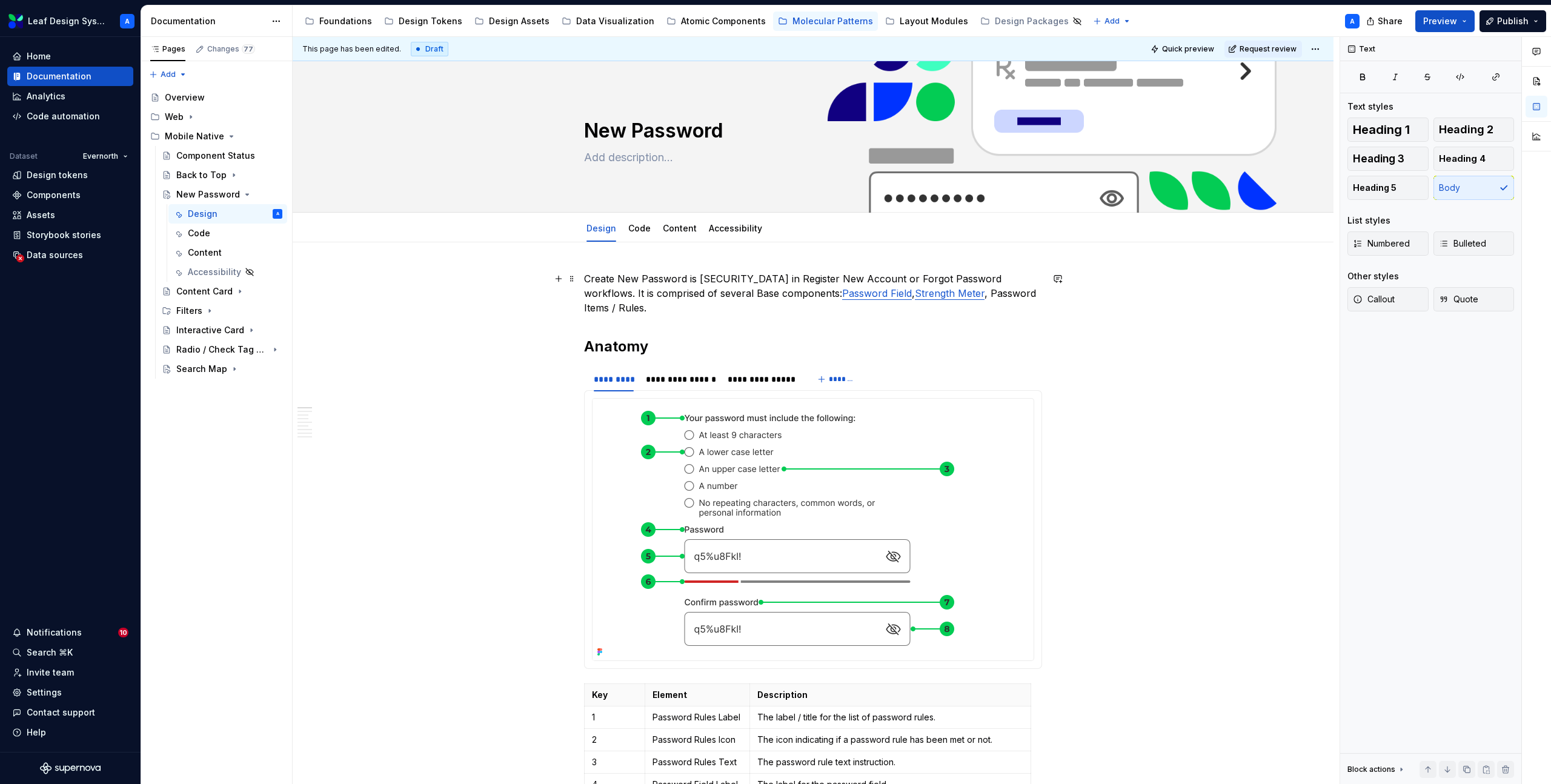
click at [1042, 295] on p "Create New Password is [SECURITY_DATA] in Register New Account or Forgot Passwo…" at bounding box center [813, 293] width 458 height 44
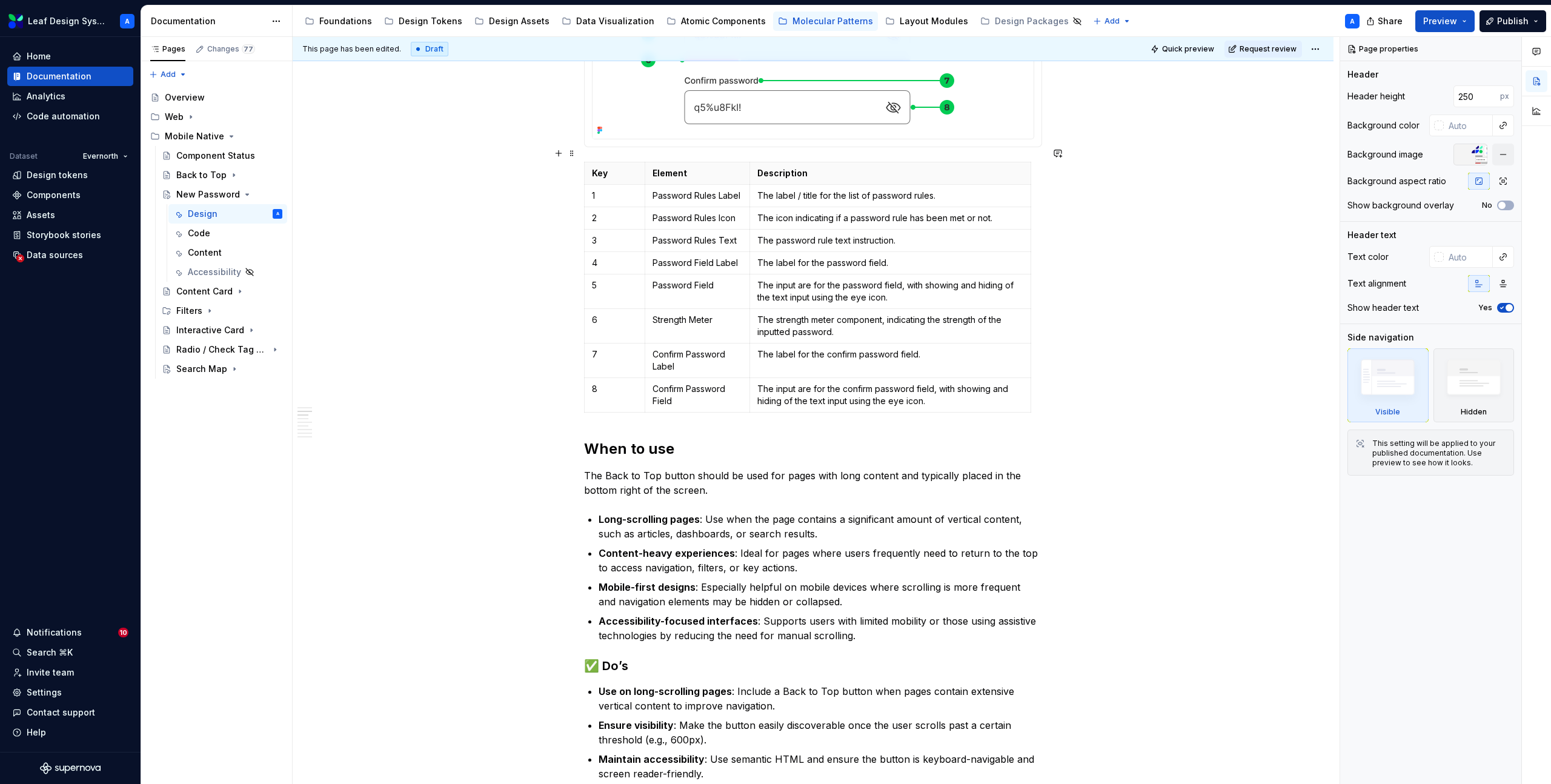
type textarea "*"
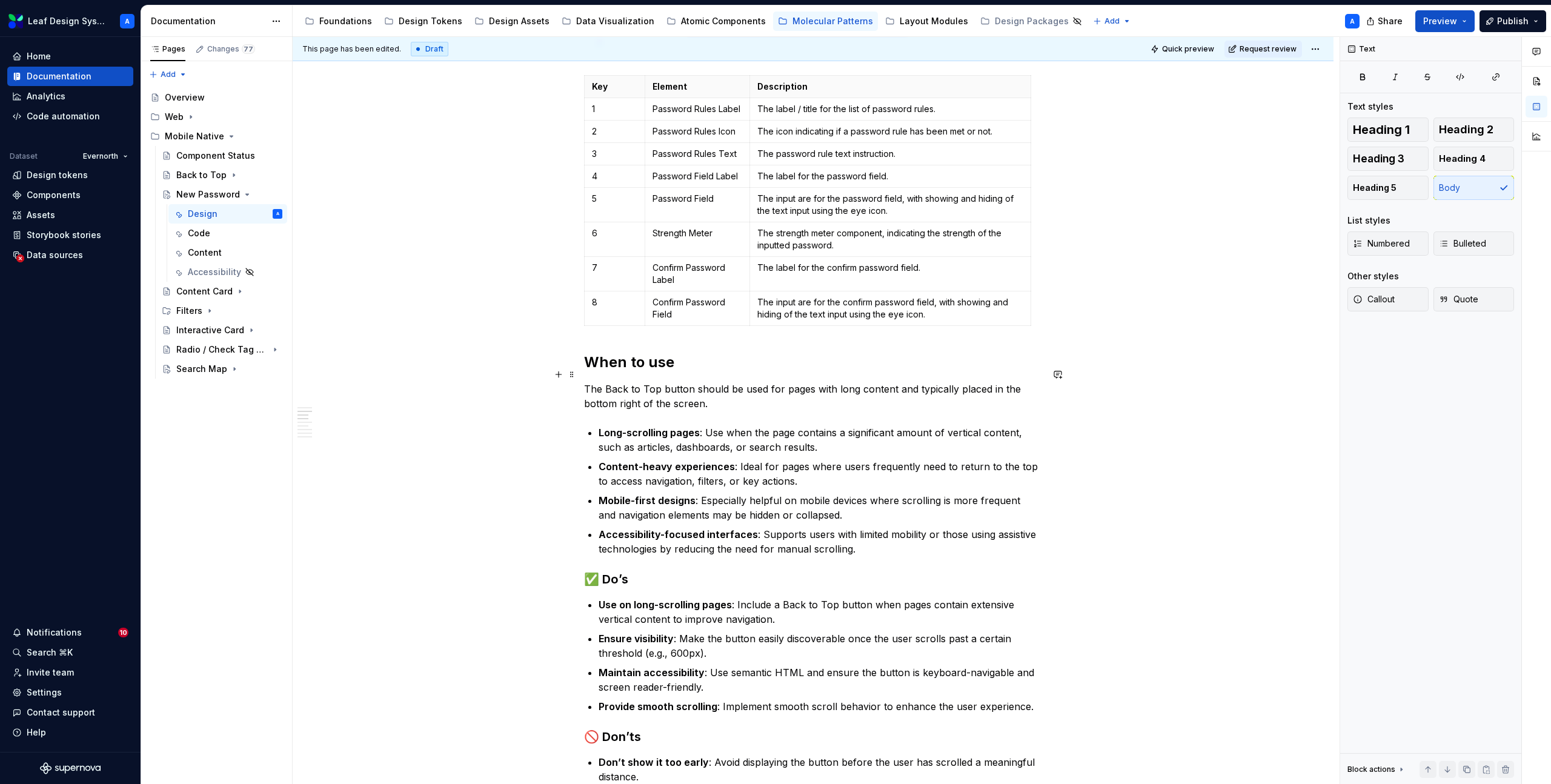
click at [674, 382] on p "The Back to Top button should be used for pages with long content and typically…" at bounding box center [813, 396] width 458 height 29
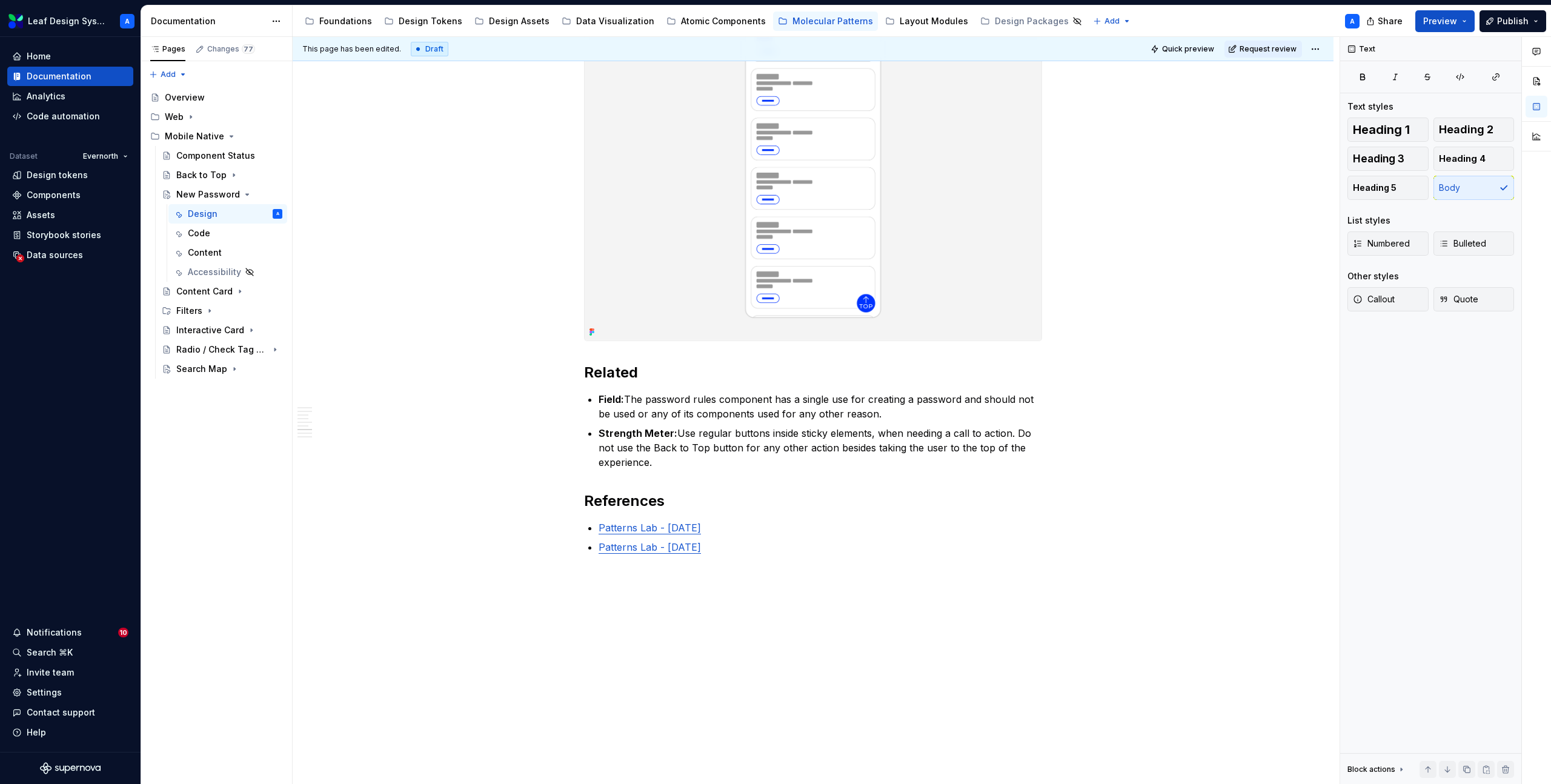
scroll to position [2244, 0]
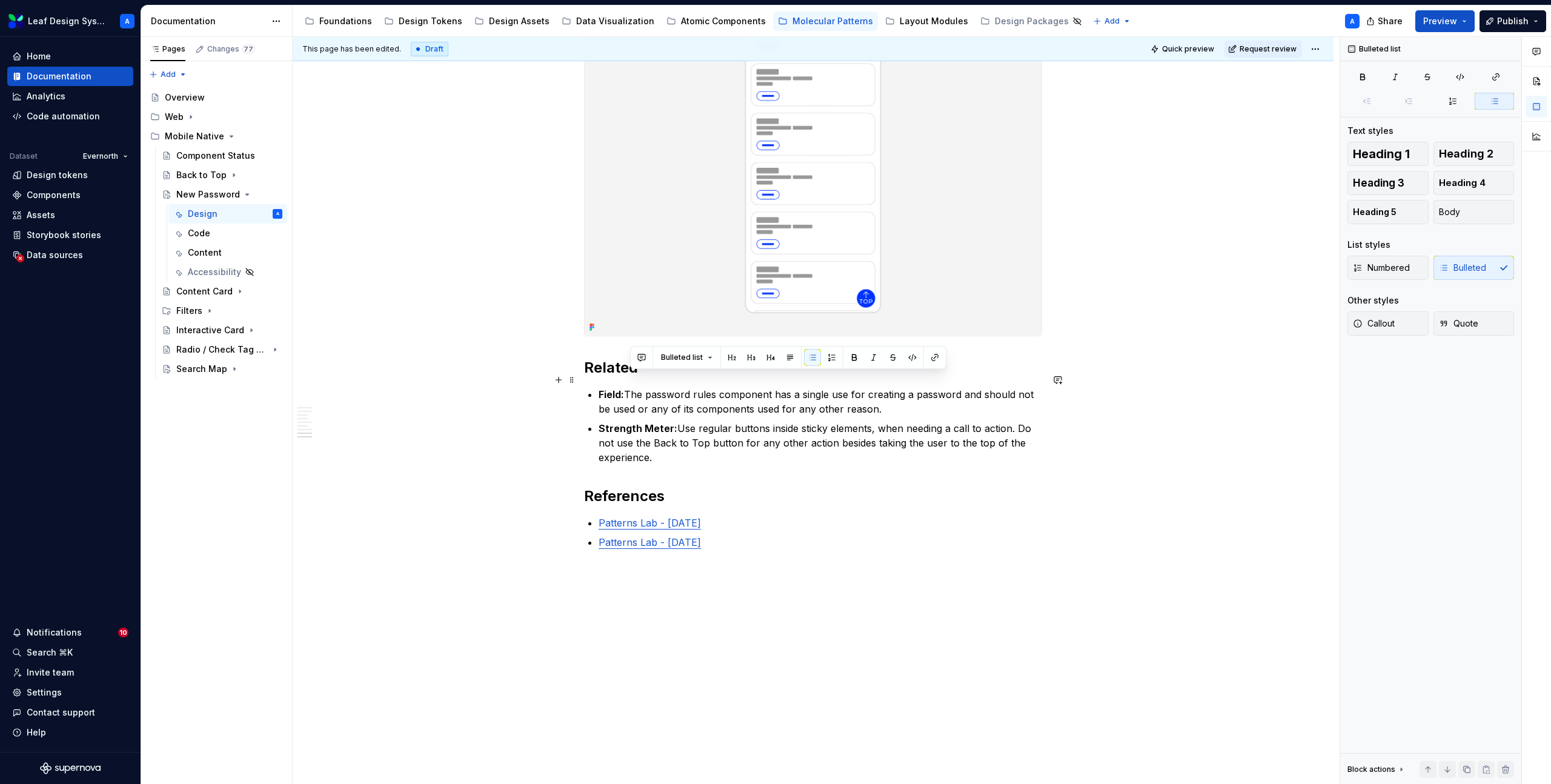
drag, startPoint x: 896, startPoint y: 396, endPoint x: 632, endPoint y: 384, distance: 264.3
click at [632, 387] on p "Field: The password rules component has a single use for creating a password an…" at bounding box center [820, 402] width 443 height 29
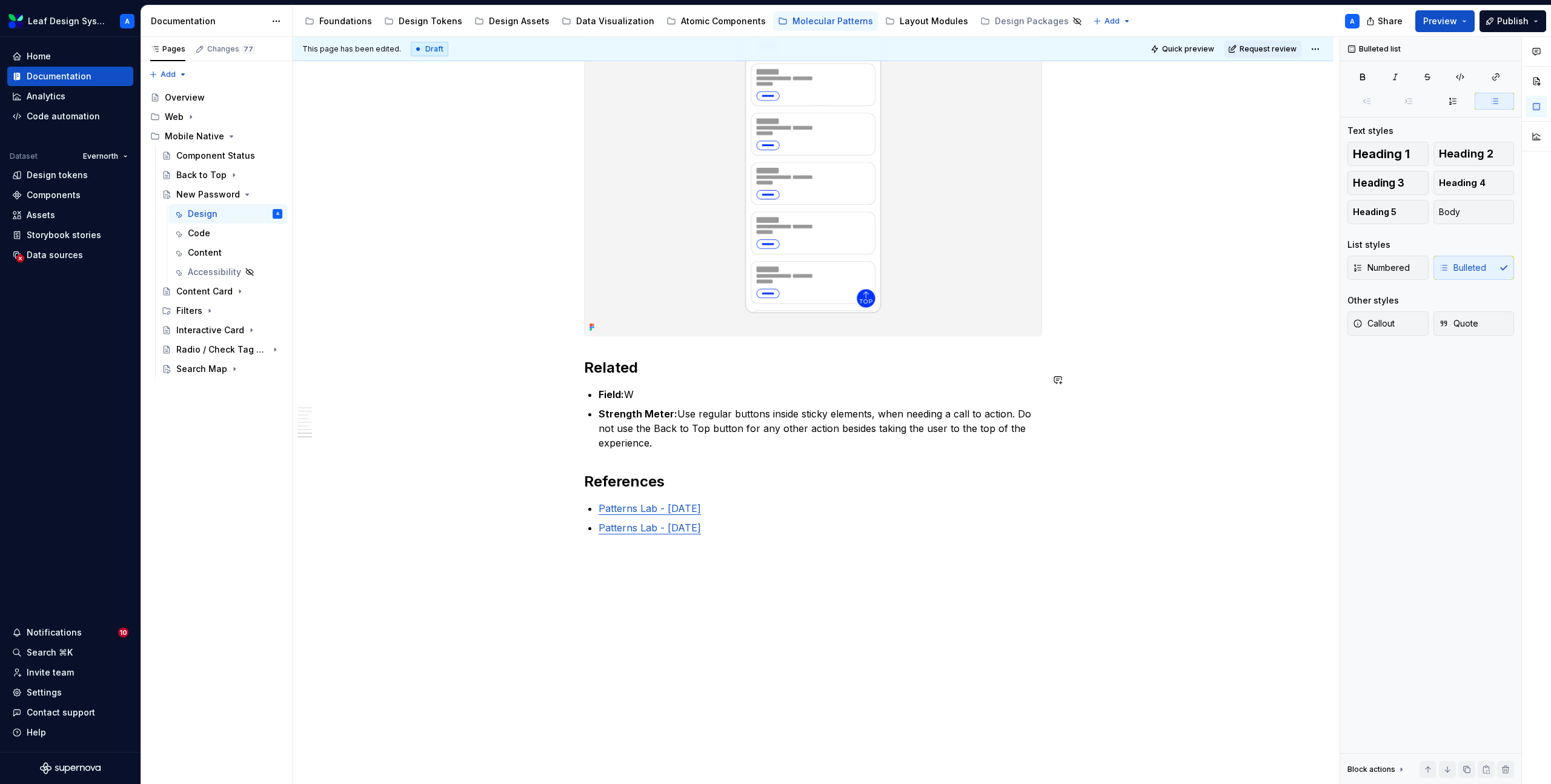
scroll to position [2229, 0]
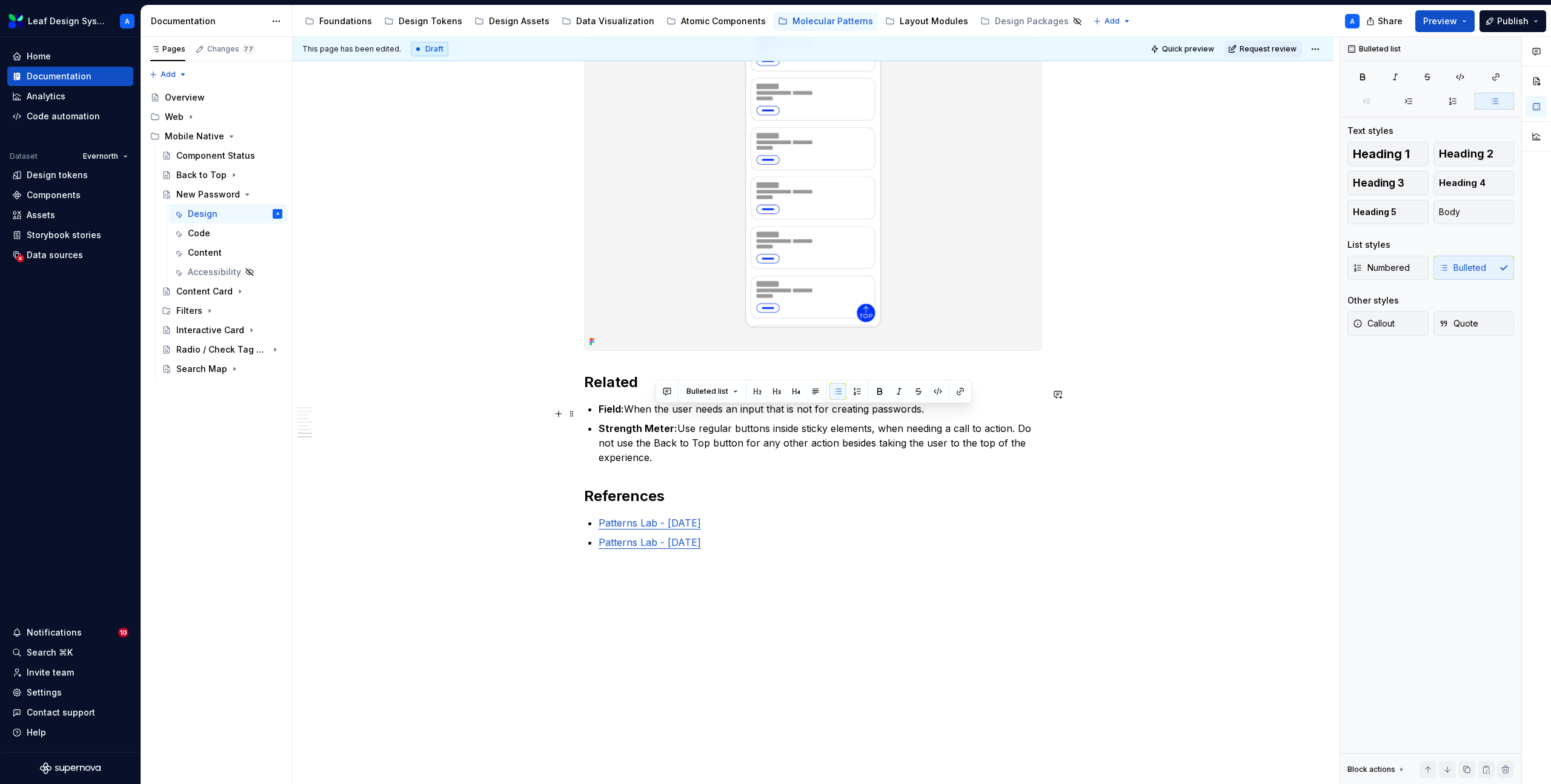
drag, startPoint x: 667, startPoint y: 446, endPoint x: 679, endPoint y: 419, distance: 29.5
click at [679, 421] on p "Strength Meter: Use regular buttons inside sticky elements, when needing a call…" at bounding box center [820, 443] width 443 height 44
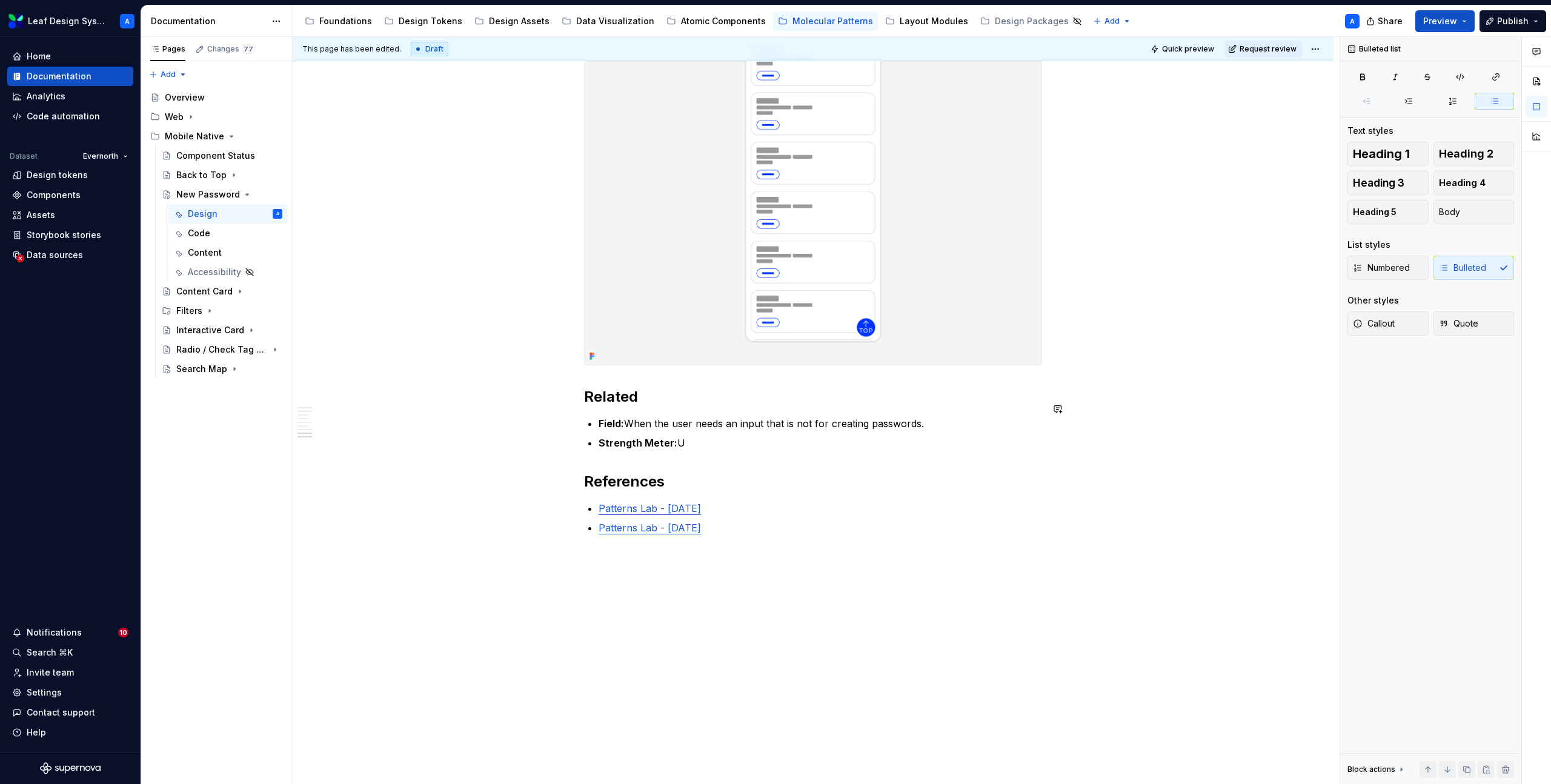
scroll to position [2200, 0]
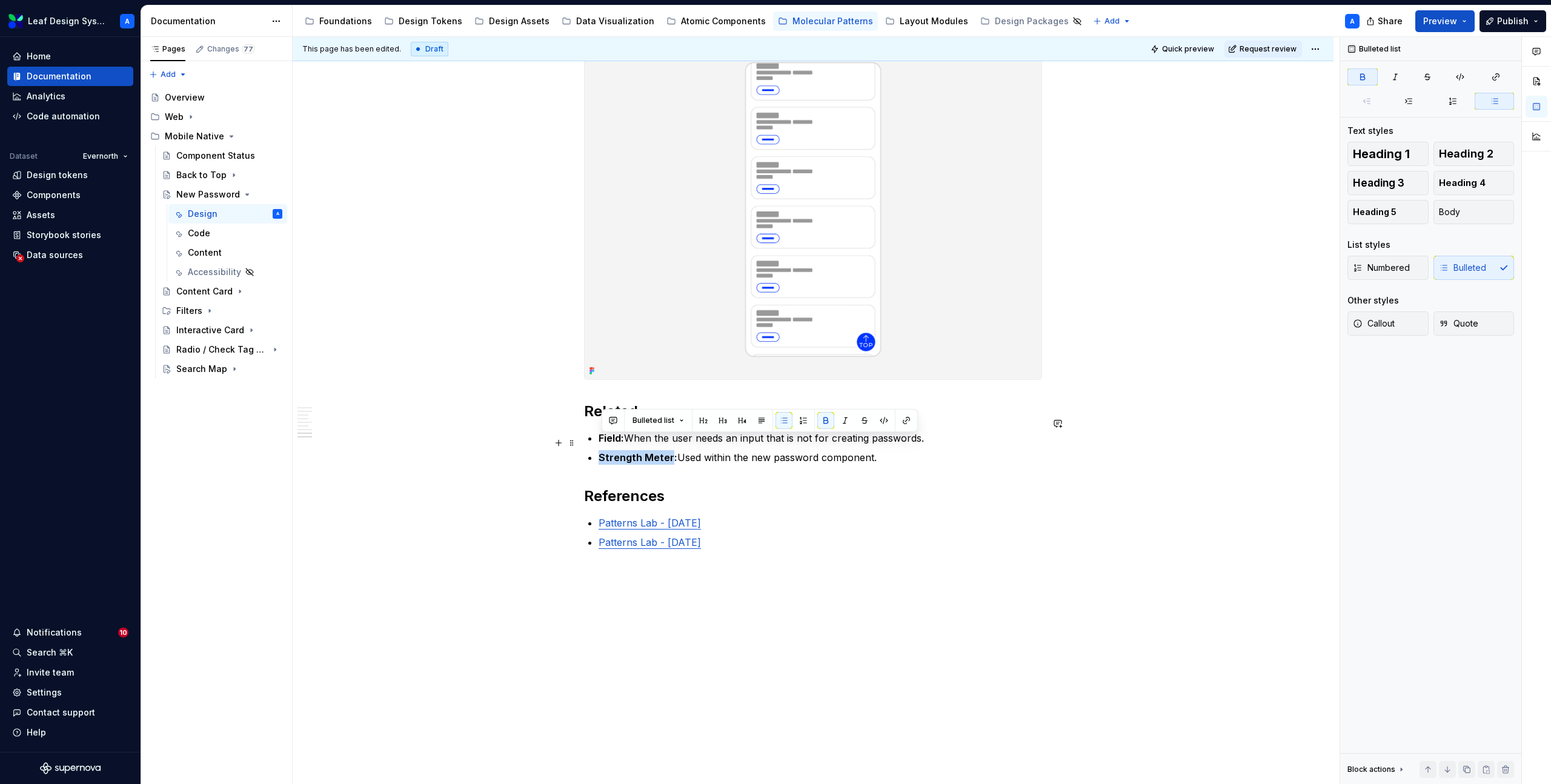
drag, startPoint x: 671, startPoint y: 441, endPoint x: 603, endPoint y: 441, distance: 68.0
click at [603, 451] on strong "Strength Meter:" at bounding box center [637, 457] width 79 height 12
click at [899, 419] on button "button" at bounding box center [907, 421] width 17 height 17
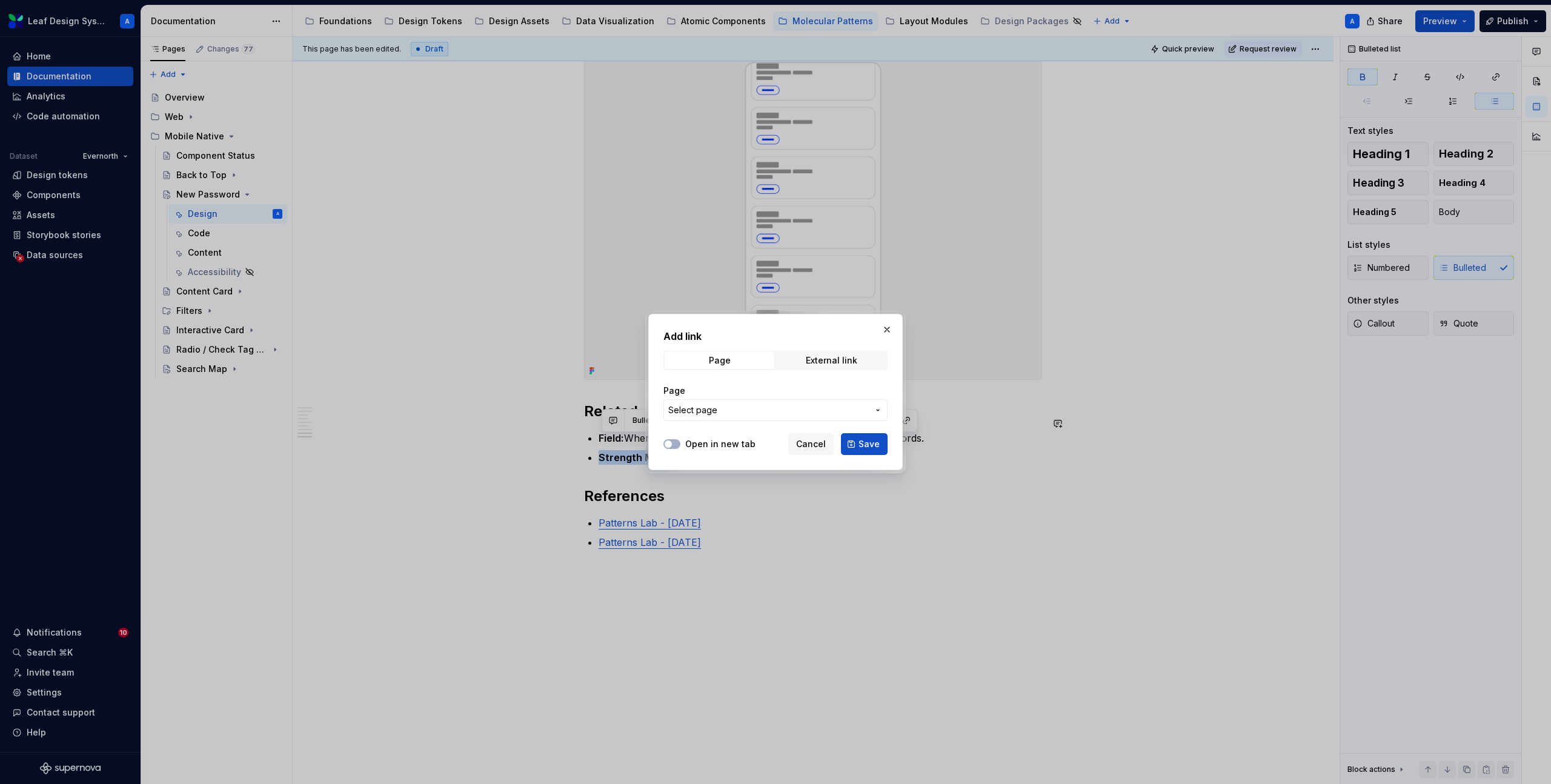
click at [771, 405] on span "Select page" at bounding box center [768, 410] width 200 height 12
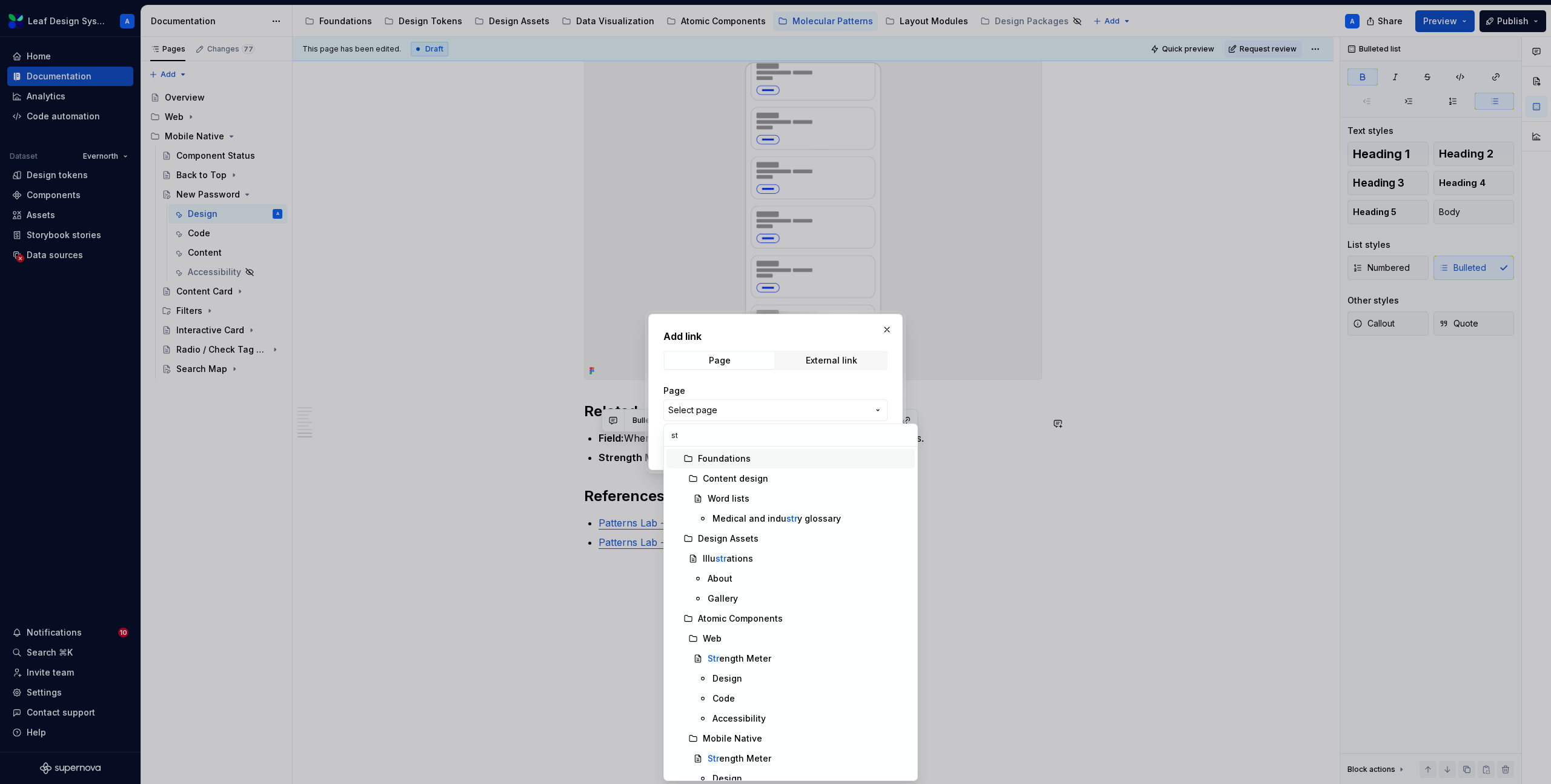
type input "s"
click at [753, 412] on div "Add link Page External link Page Select page Open in new tab Cancel Save" at bounding box center [776, 392] width 1551 height 784
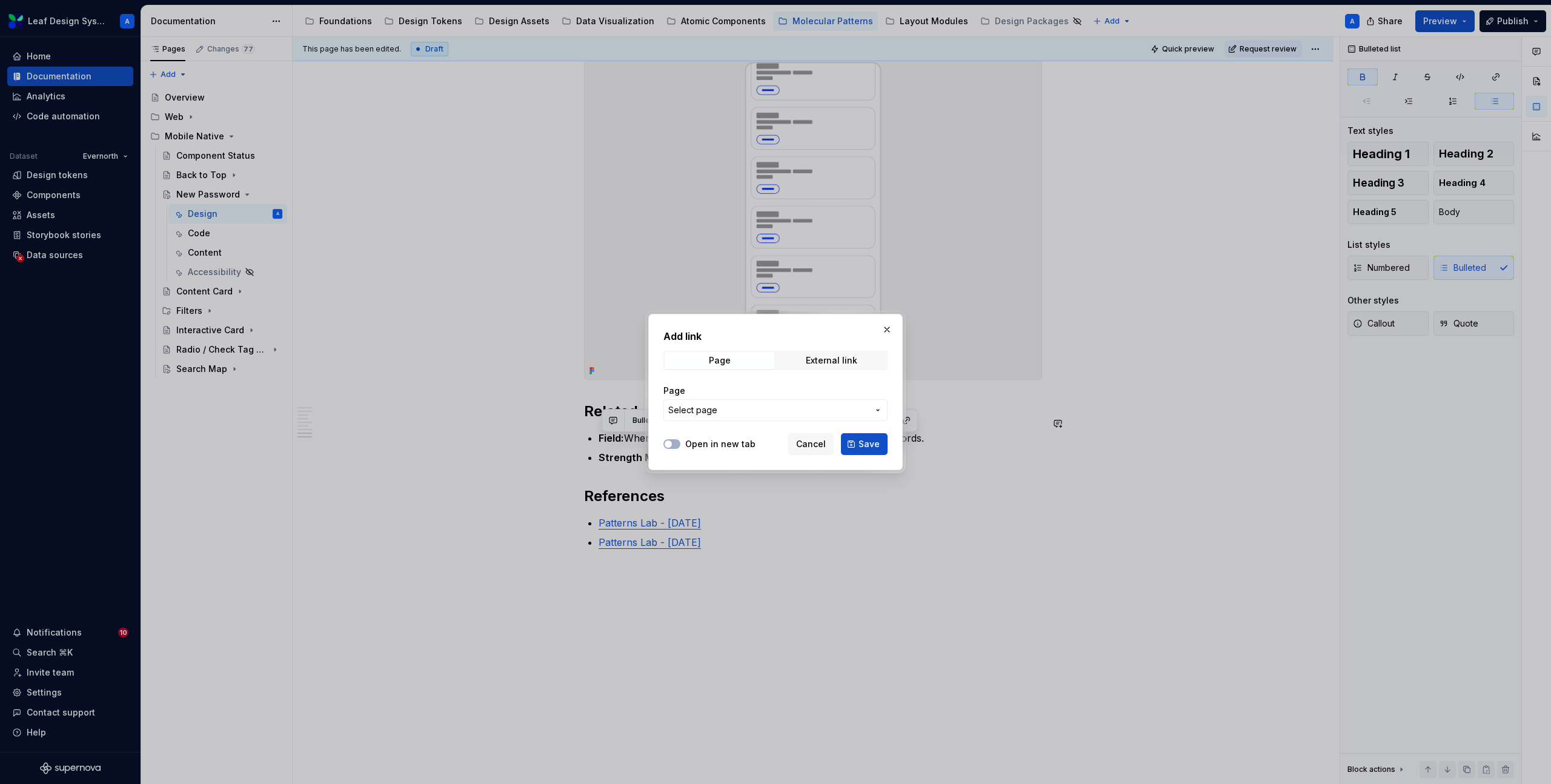
click at [753, 412] on span "Select page" at bounding box center [768, 410] width 200 height 12
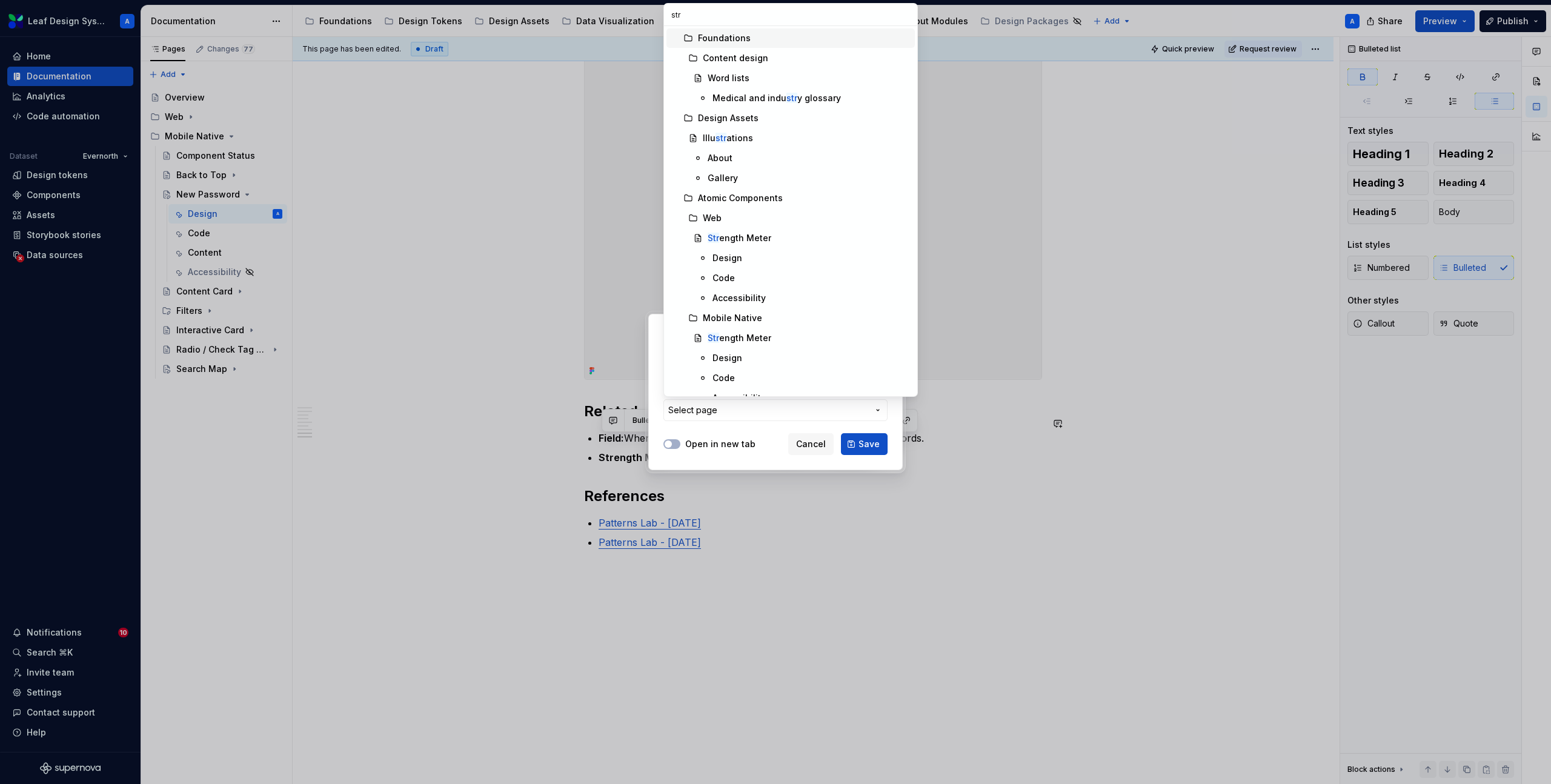
type input "stre"
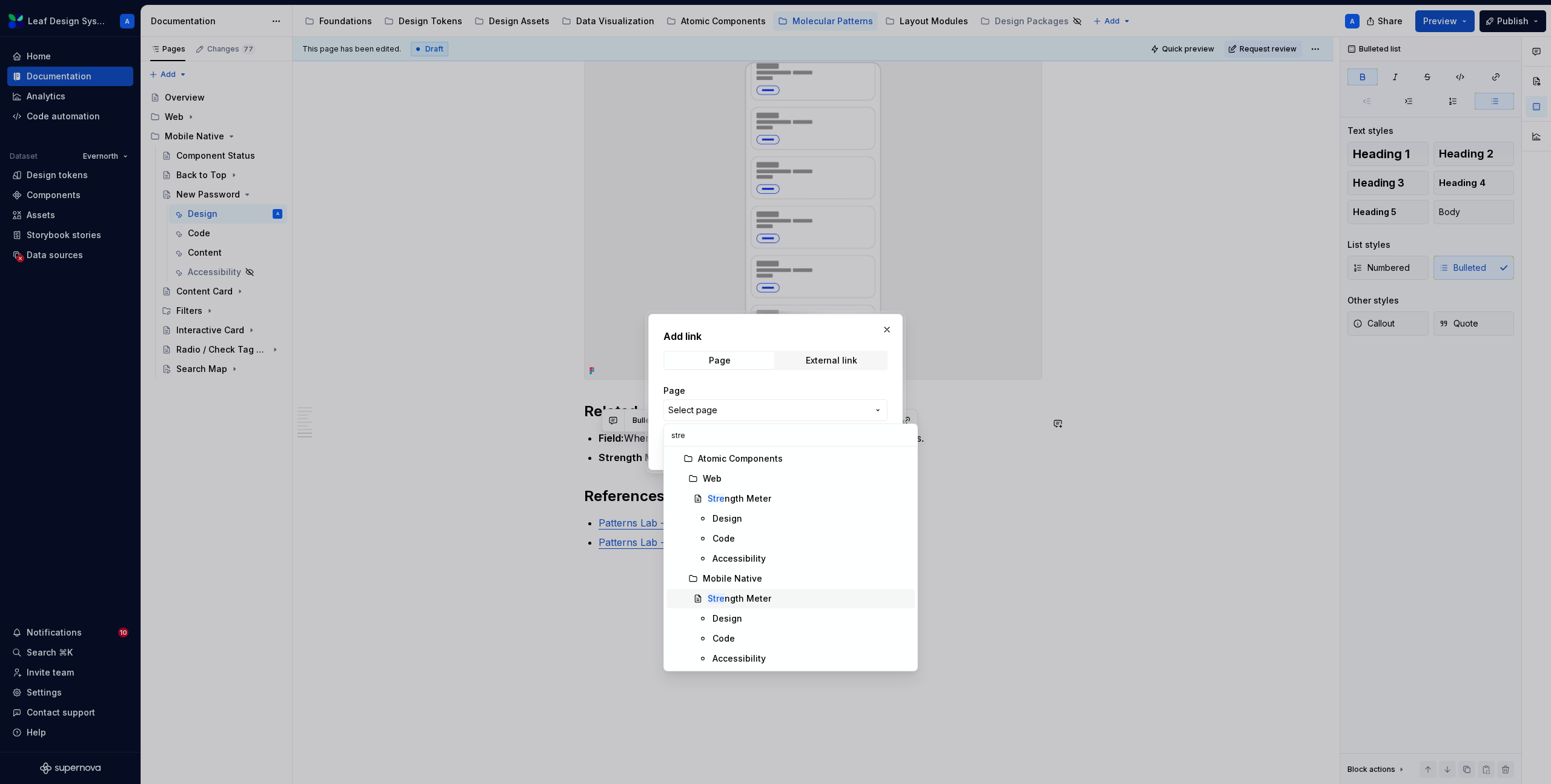
click at [754, 593] on div "Stre ngth Meter" at bounding box center [739, 598] width 64 height 12
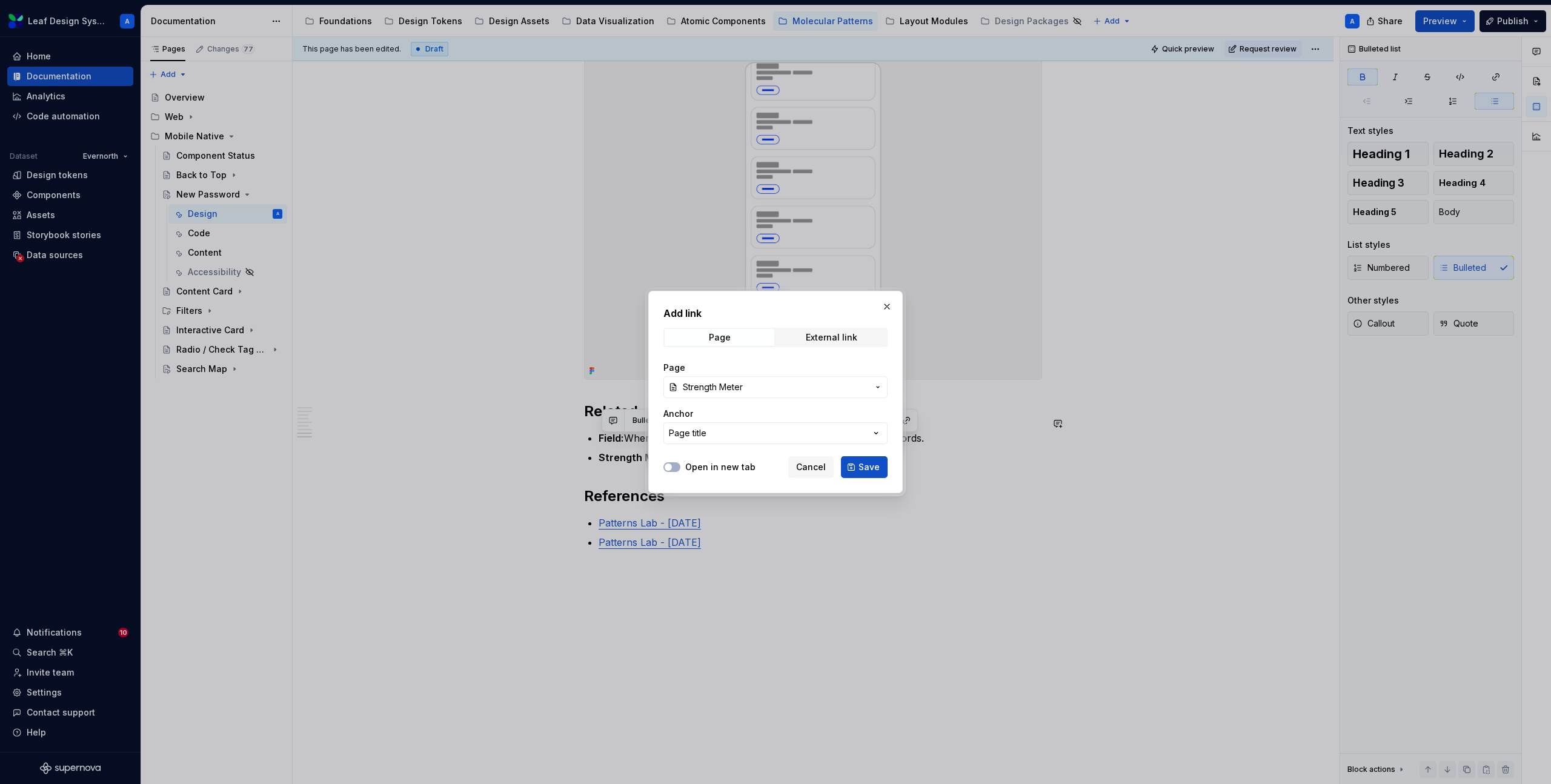
click at [873, 458] on button "Save" at bounding box center [865, 467] width 47 height 22
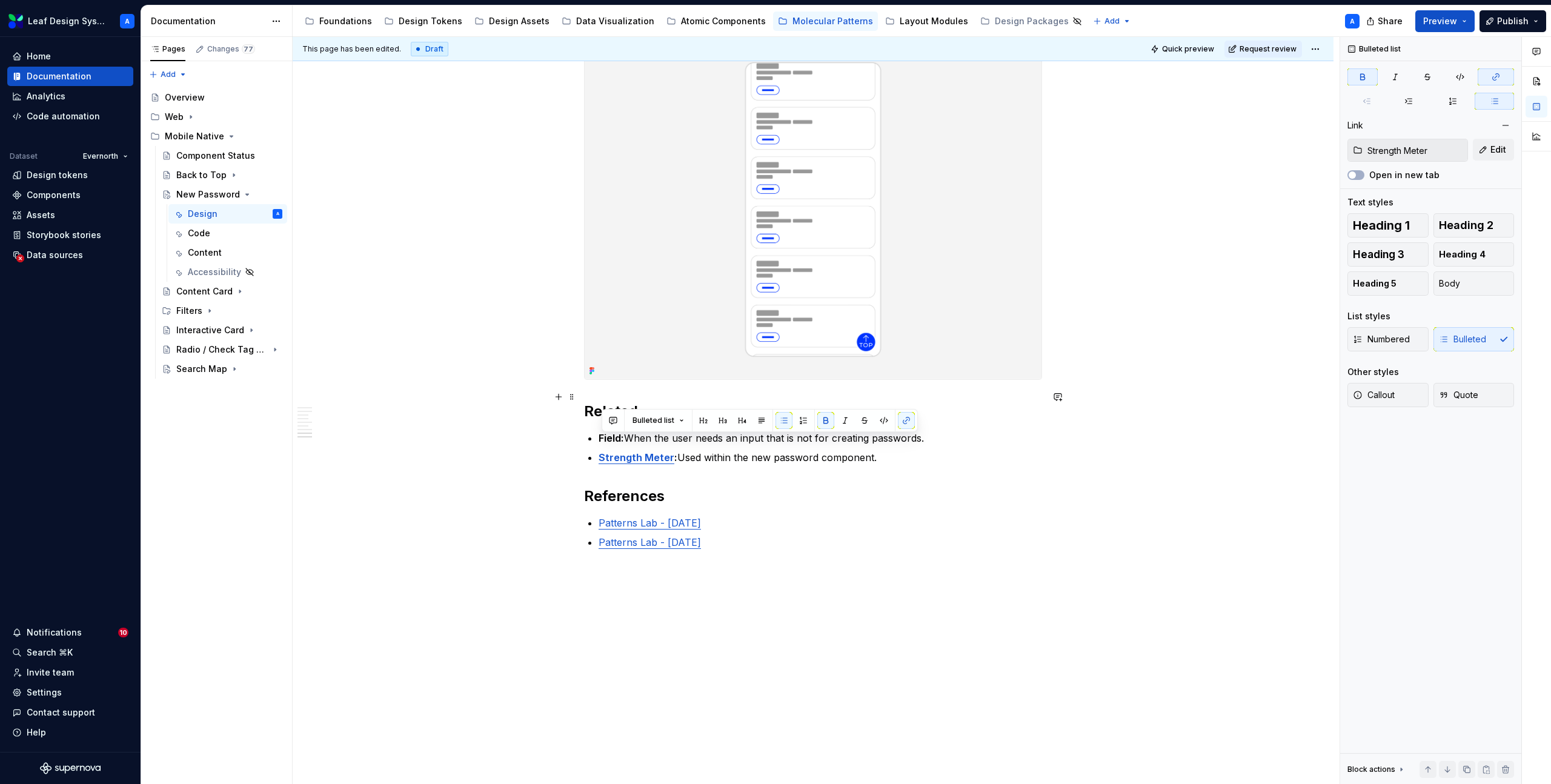
click at [644, 402] on h2 "Related" at bounding box center [813, 411] width 458 height 19
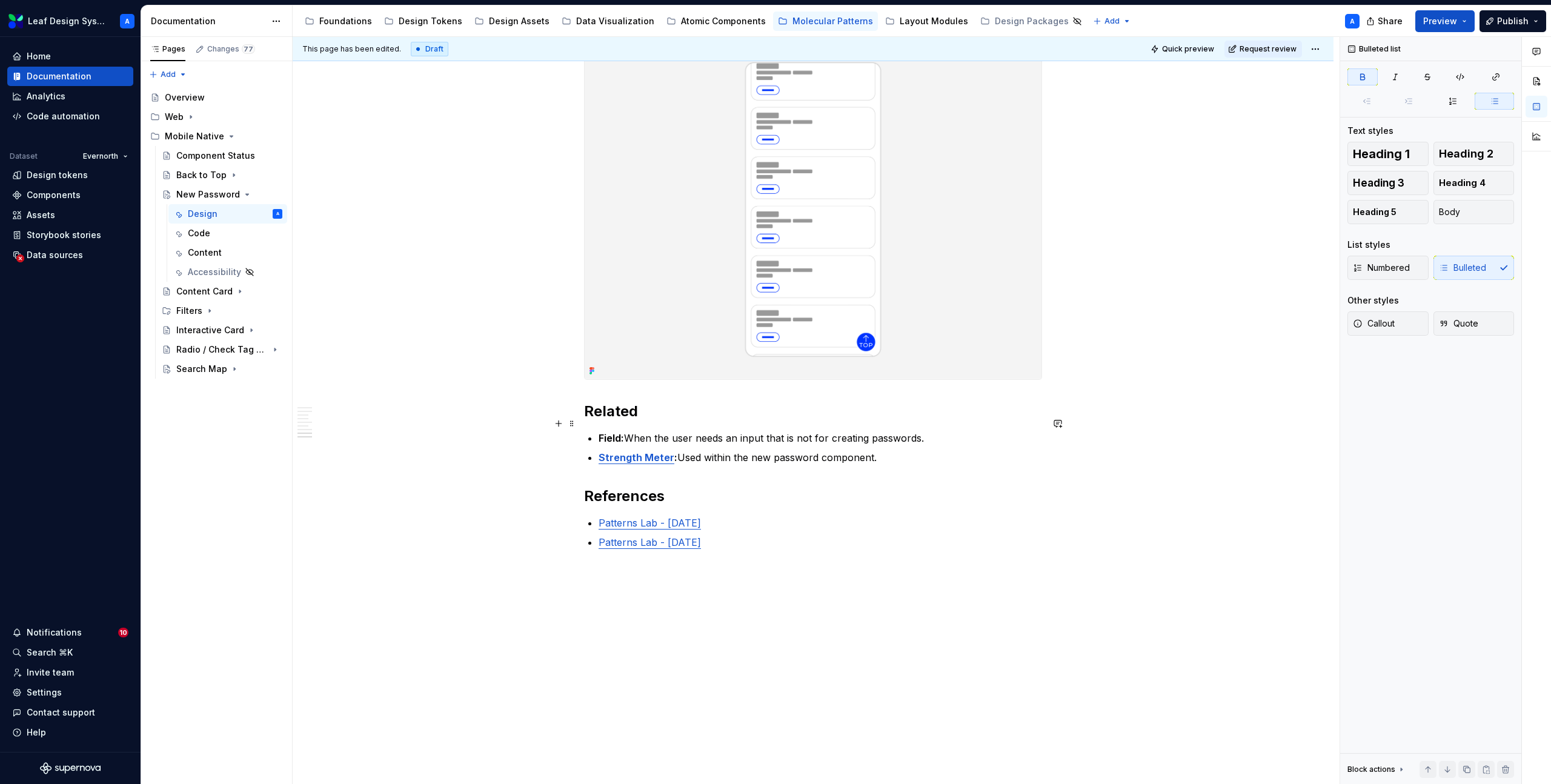
click at [614, 432] on strong "Field:" at bounding box center [611, 438] width 25 height 12
click at [906, 400] on button "button" at bounding box center [907, 401] width 17 height 17
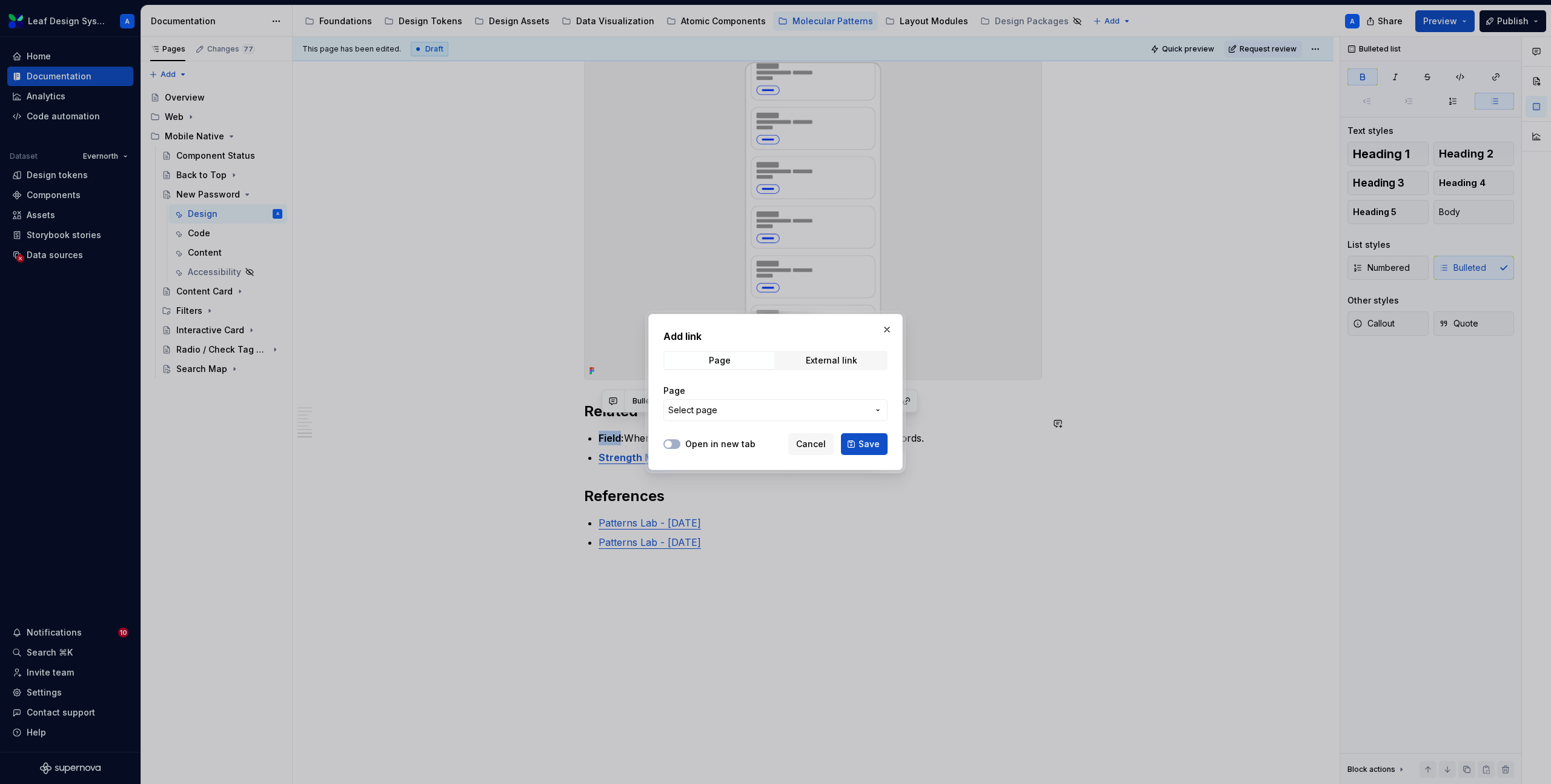
click at [813, 409] on span "Select page" at bounding box center [768, 410] width 200 height 12
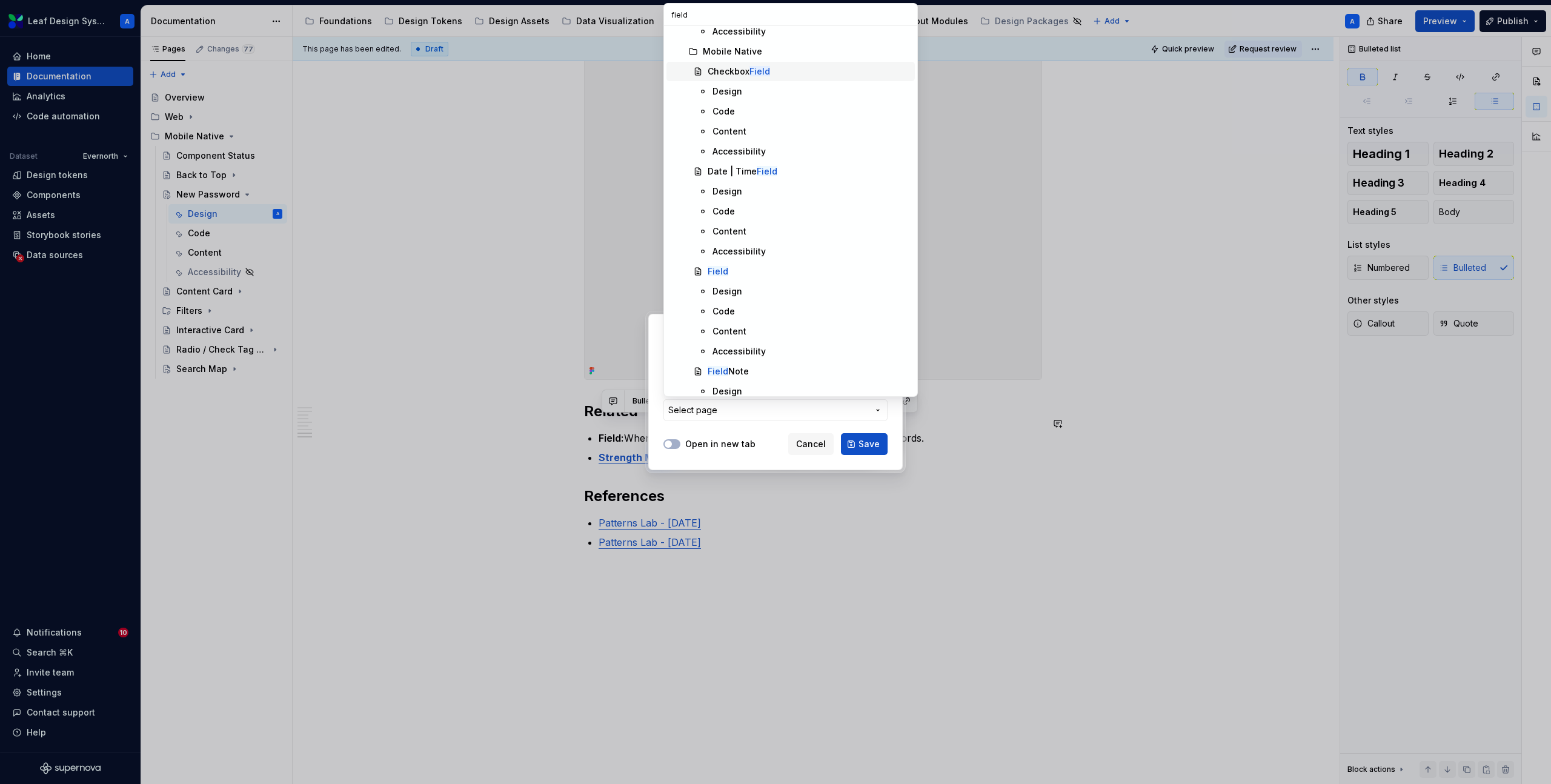
scroll to position [627, 0]
type input "field"
click at [720, 268] on mark "Field" at bounding box center [717, 270] width 21 height 11
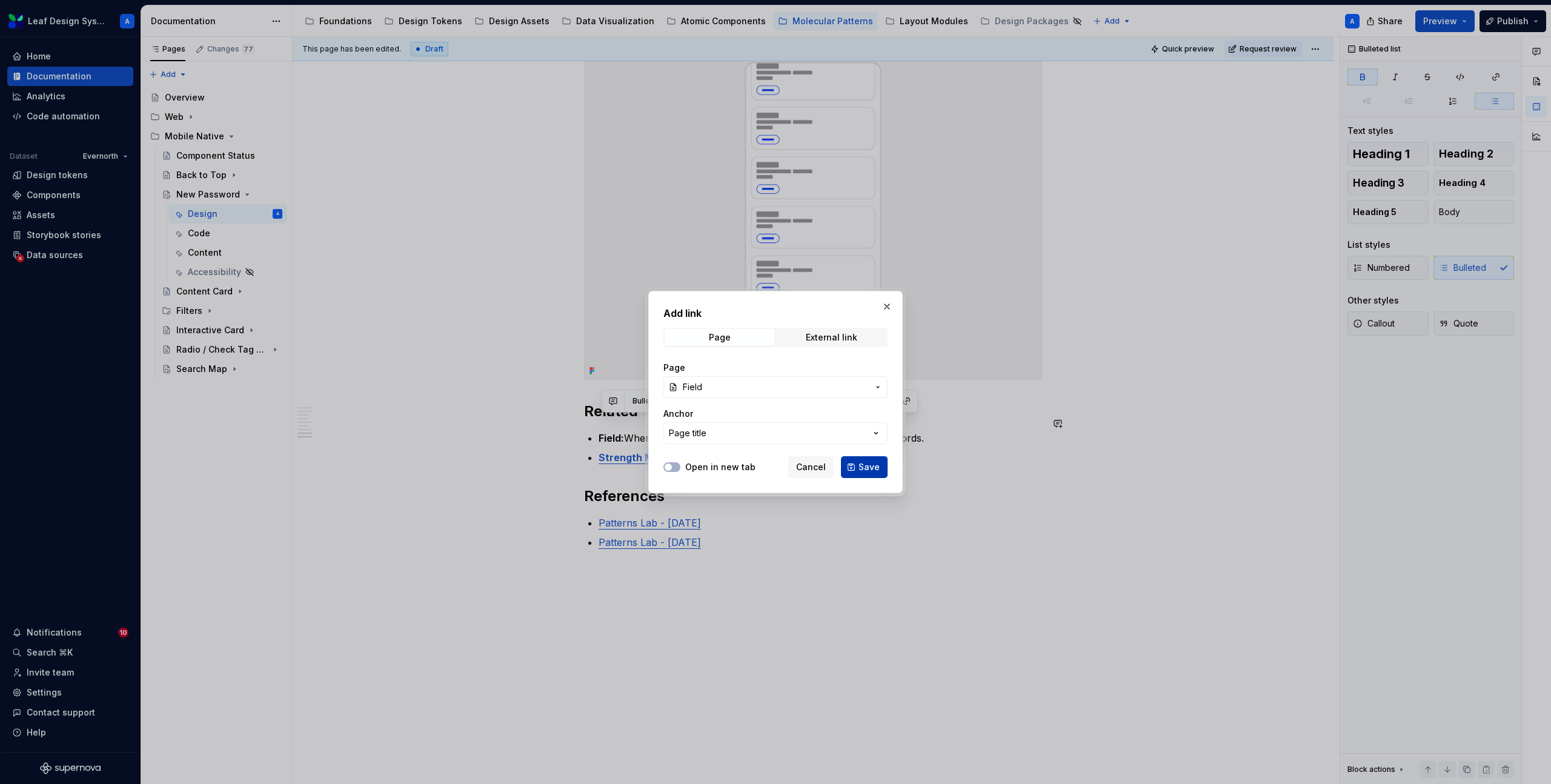
click at [873, 465] on span "Save" at bounding box center [869, 467] width 21 height 12
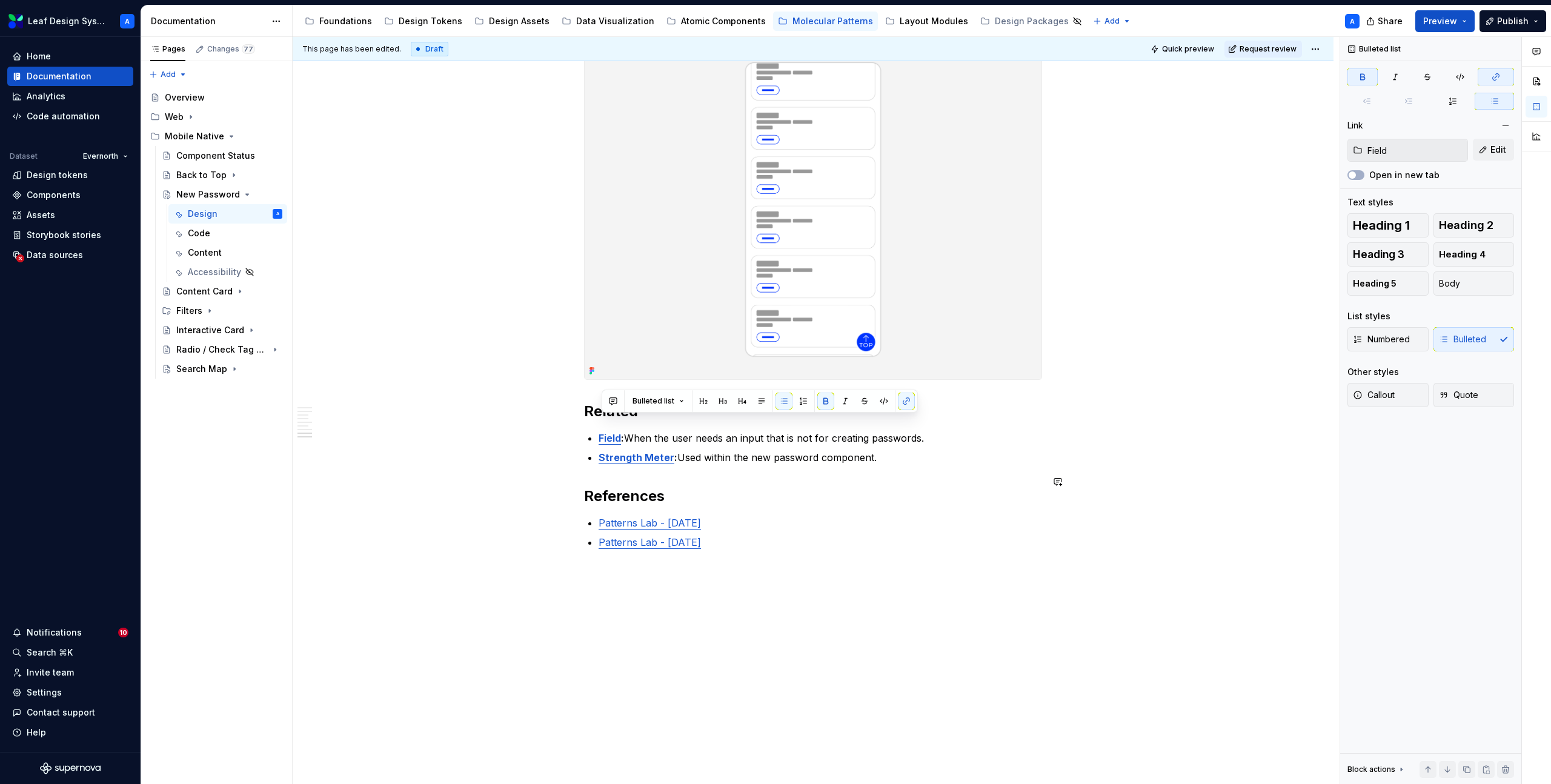
drag, startPoint x: 734, startPoint y: 509, endPoint x: 603, endPoint y: 509, distance: 131.0
click at [603, 516] on p "Patterns Lab - [DATE]" at bounding box center [820, 523] width 443 height 15
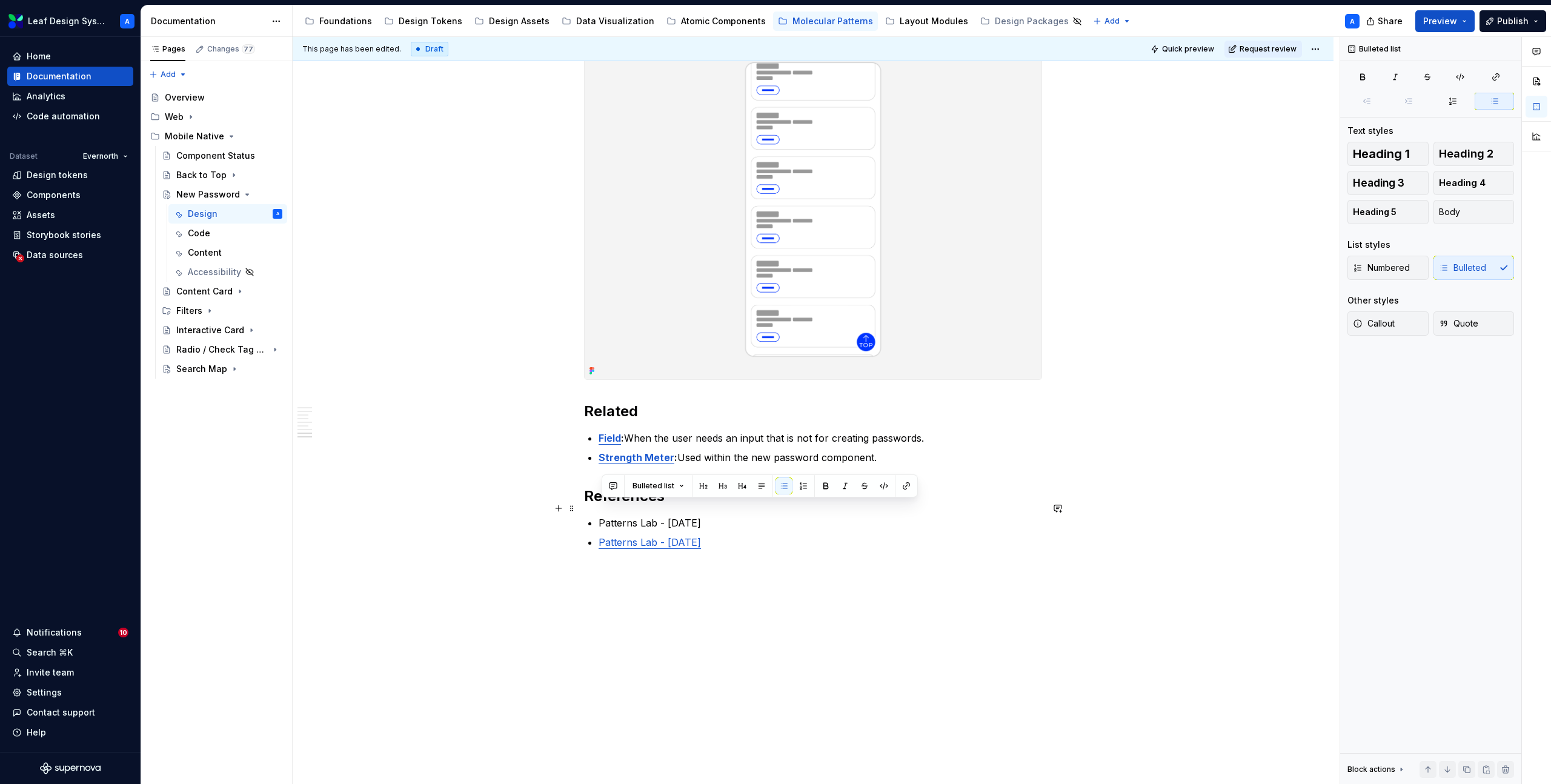
drag, startPoint x: 737, startPoint y: 505, endPoint x: 604, endPoint y: 505, distance: 133.0
click at [604, 516] on p "Patterns Lab - [DATE]" at bounding box center [820, 523] width 443 height 15
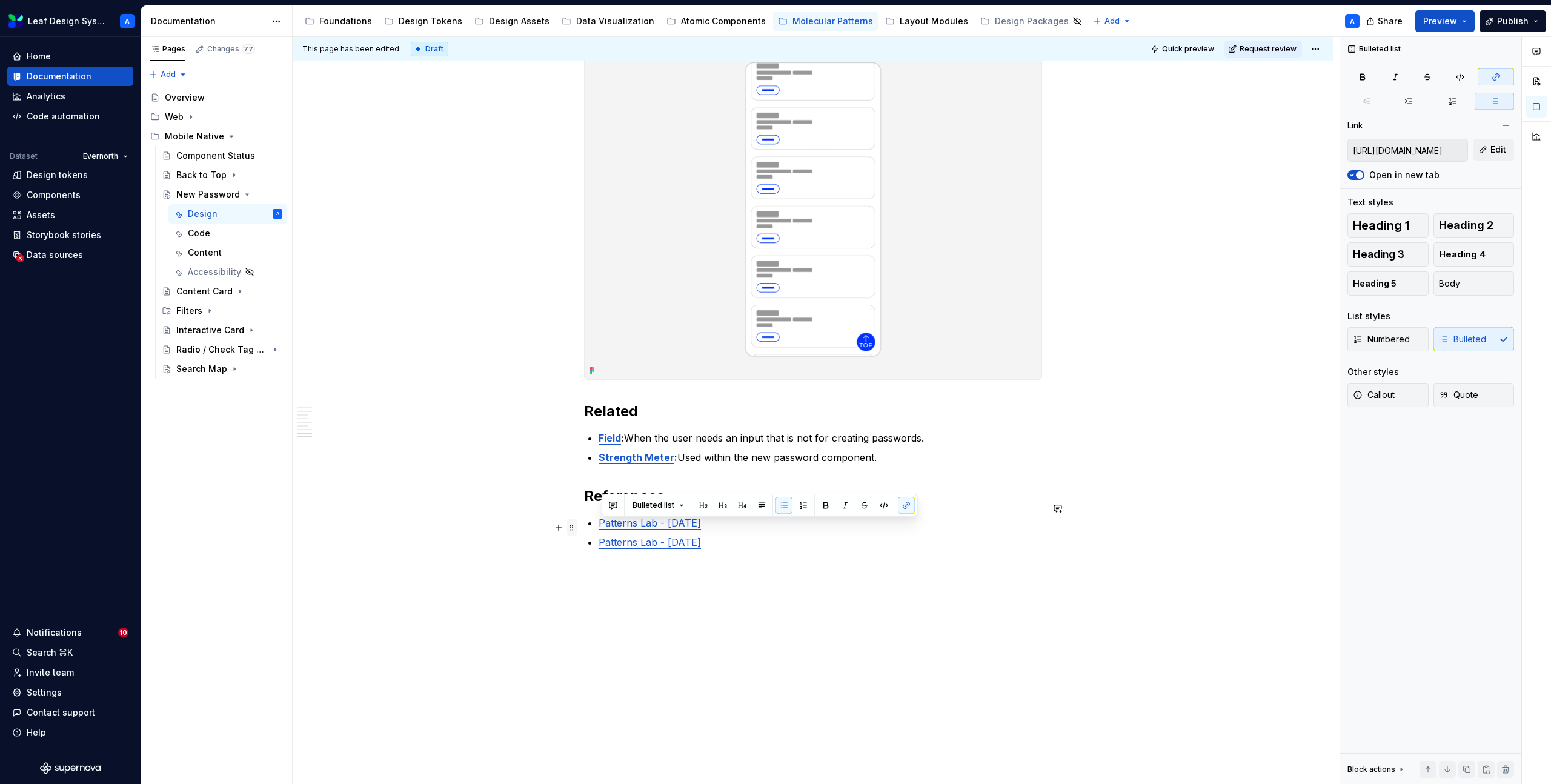
drag, startPoint x: 748, startPoint y: 535, endPoint x: 573, endPoint y: 527, distance: 175.2
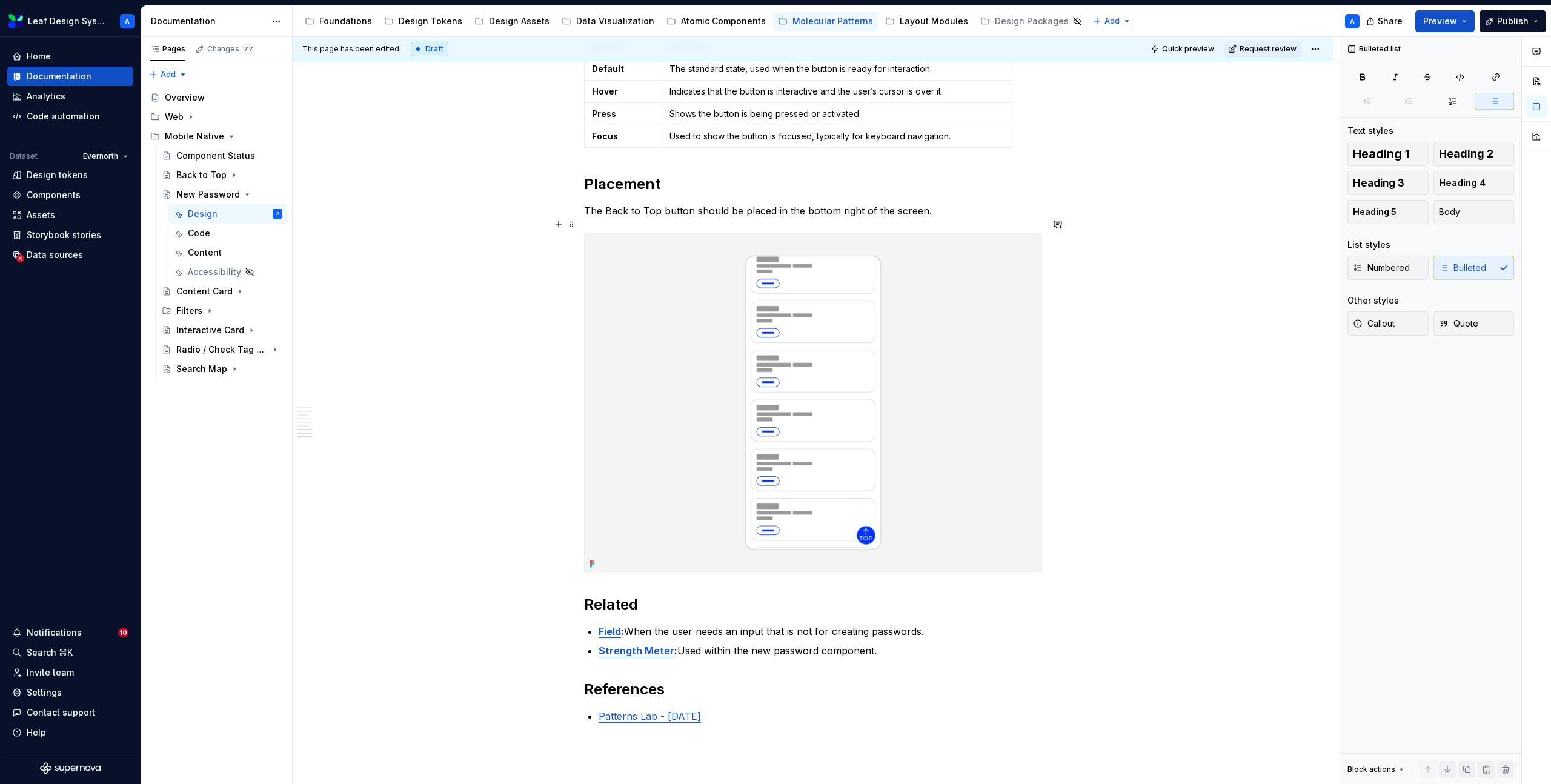
scroll to position [1967, 0]
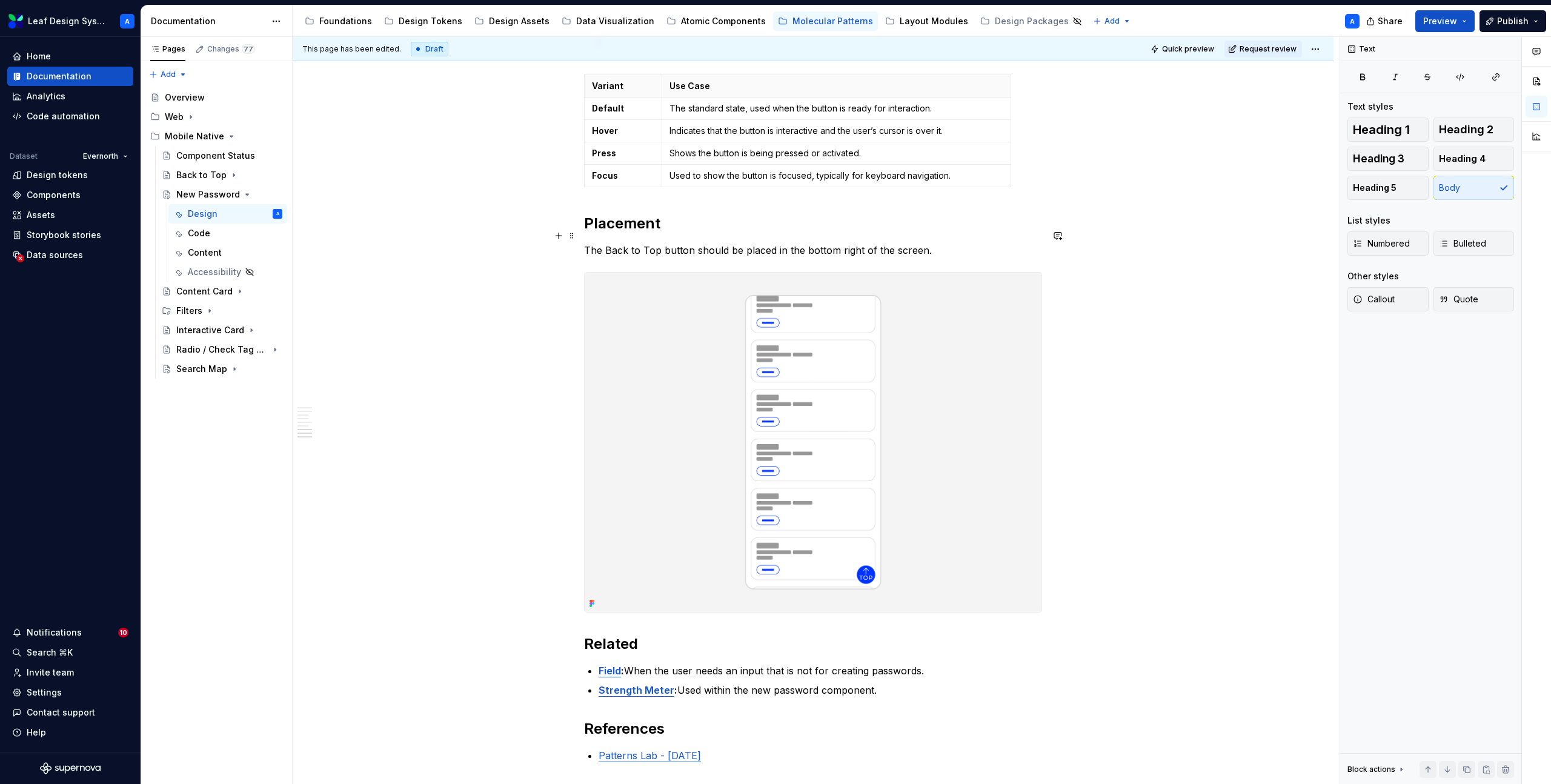
click at [718, 243] on p "The Back to Top button should be placed in the bottom right of the screen." at bounding box center [813, 250] width 458 height 15
click at [719, 243] on p "The Back to Top button should be placed in the bottom right of the screen." at bounding box center [813, 250] width 458 height 15
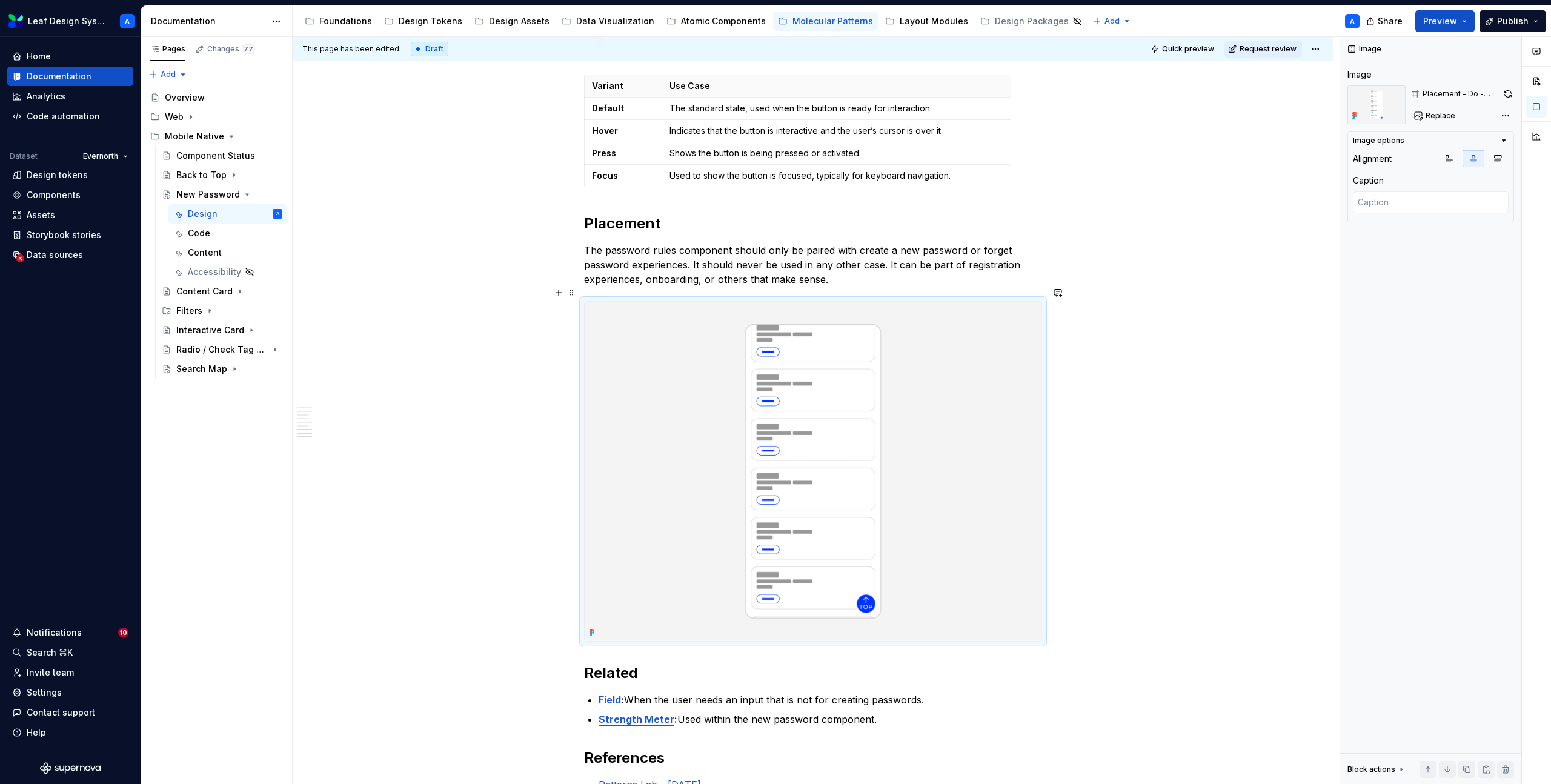
click at [851, 403] on img at bounding box center [813, 471] width 457 height 339
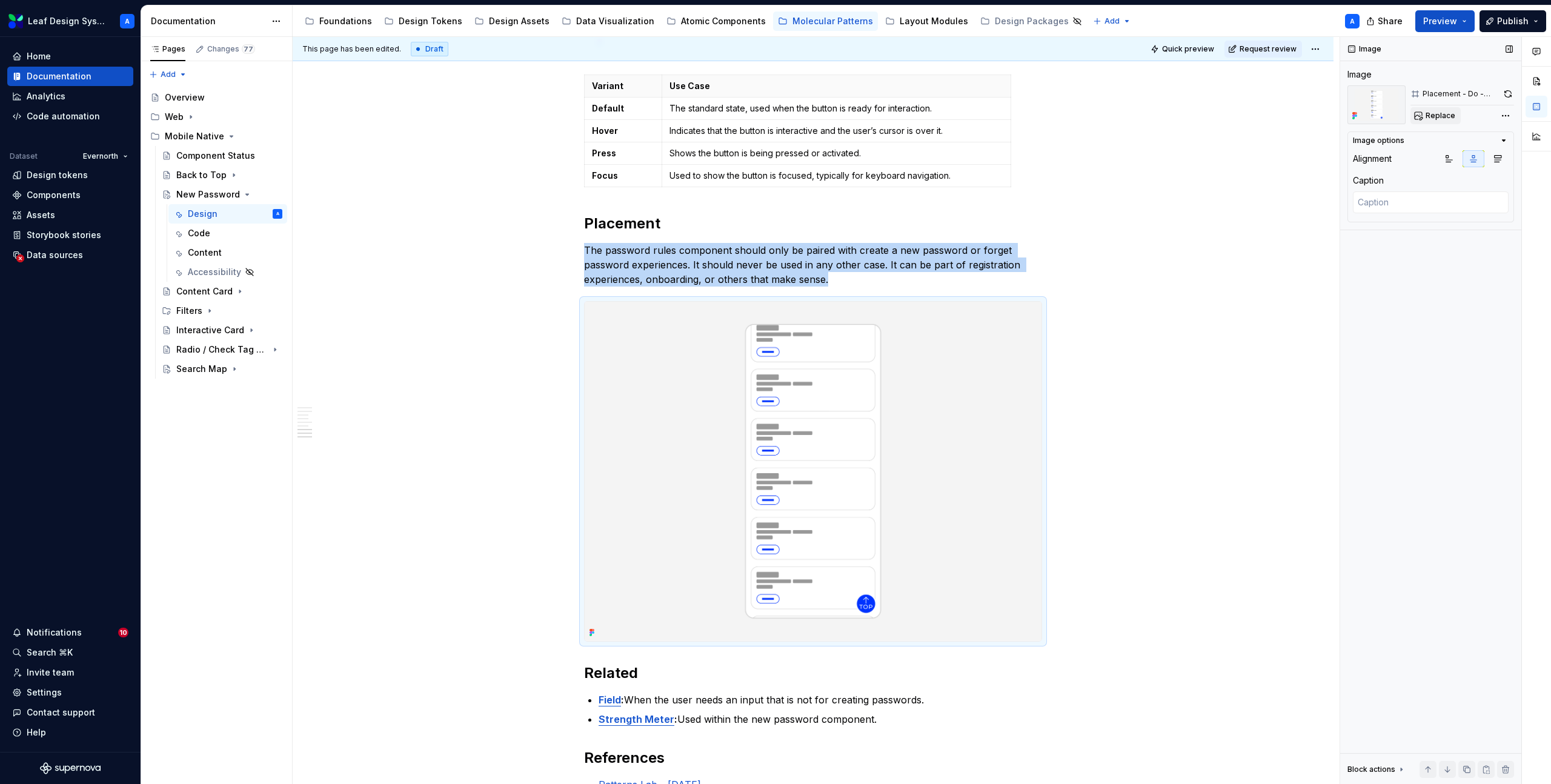
click at [1428, 111] on span "Replace" at bounding box center [1441, 116] width 30 height 10
type textarea "*"
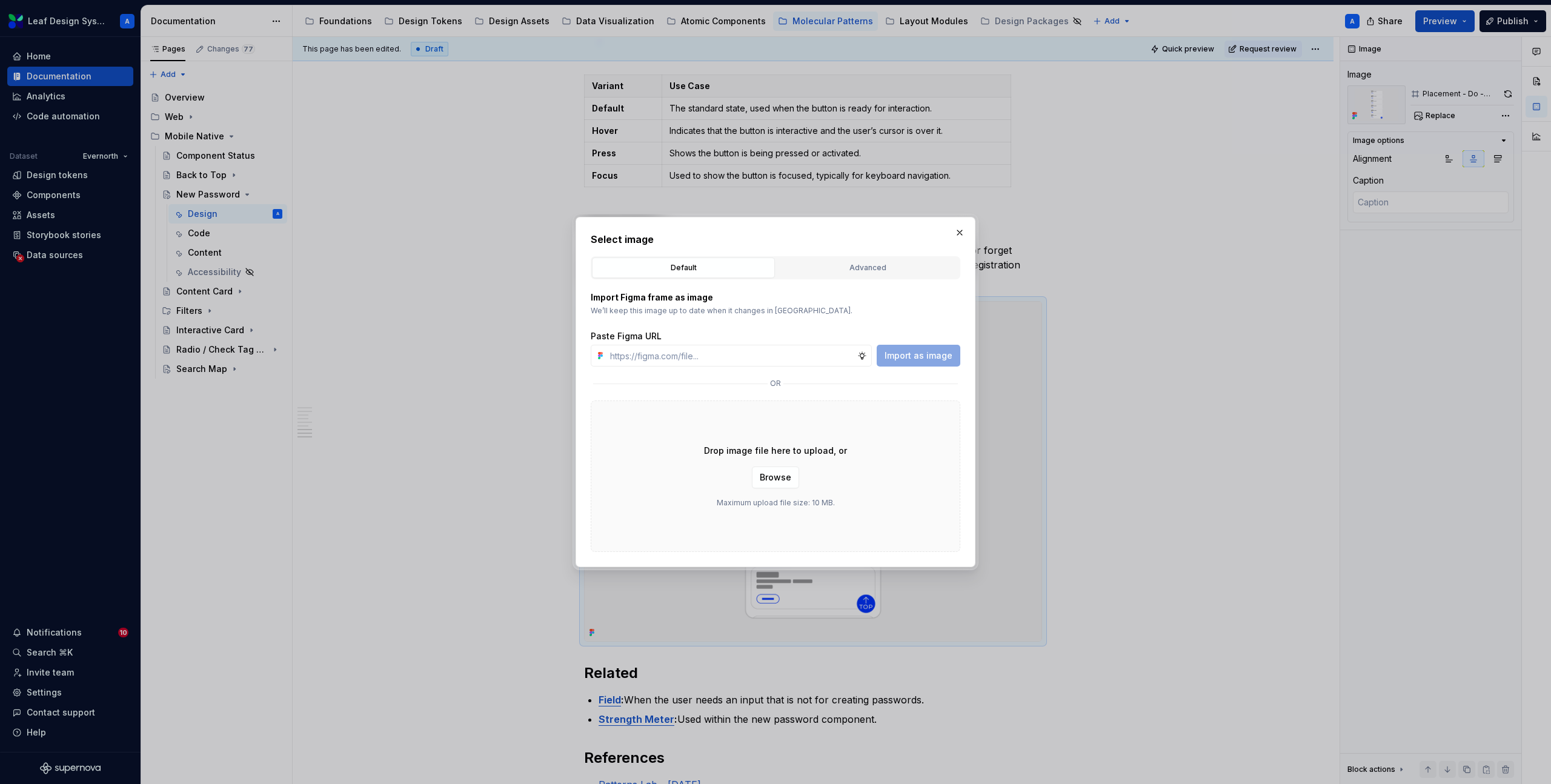
type input "[URL][DOMAIN_NAME]"
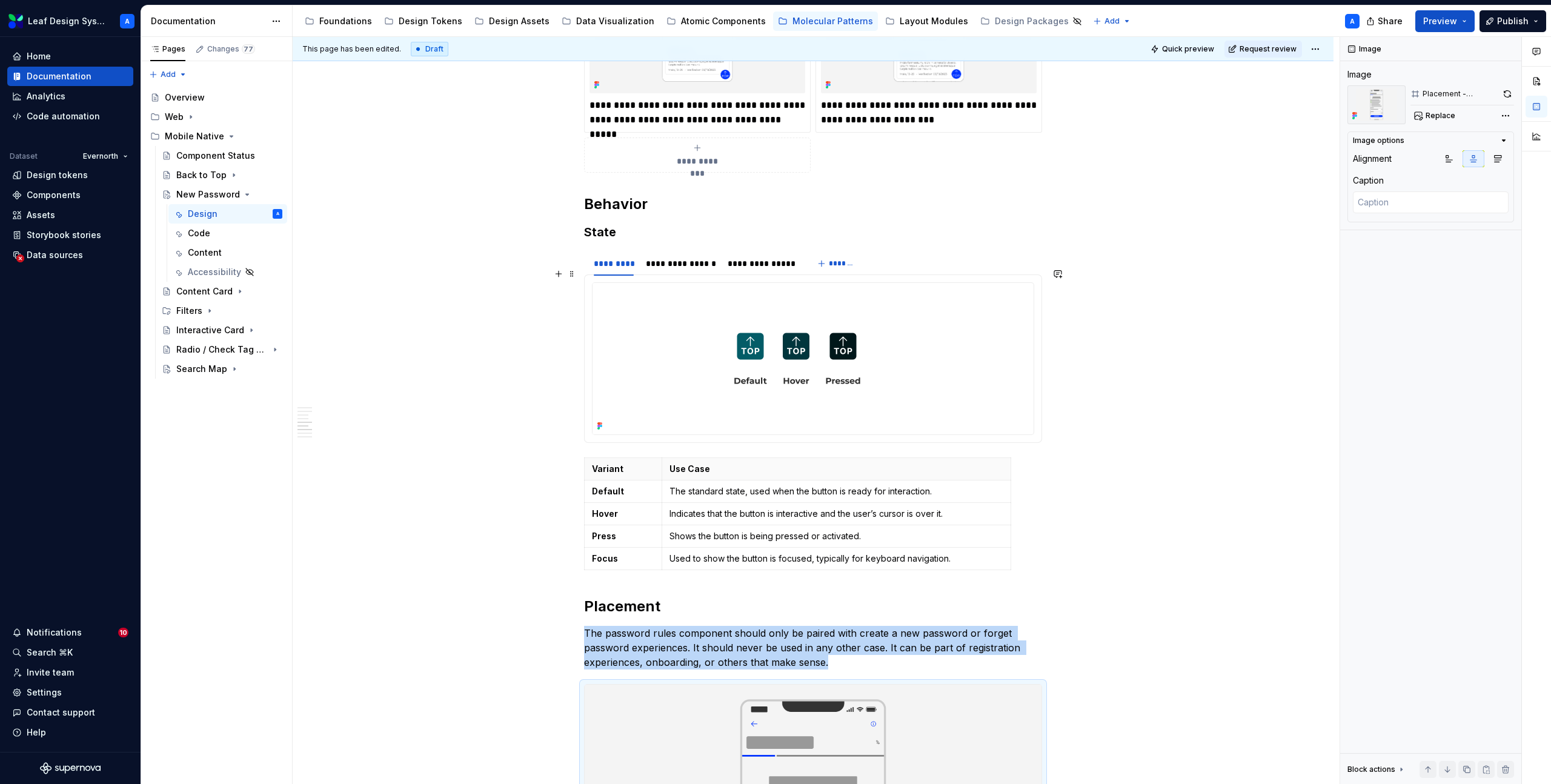
scroll to position [1579, 0]
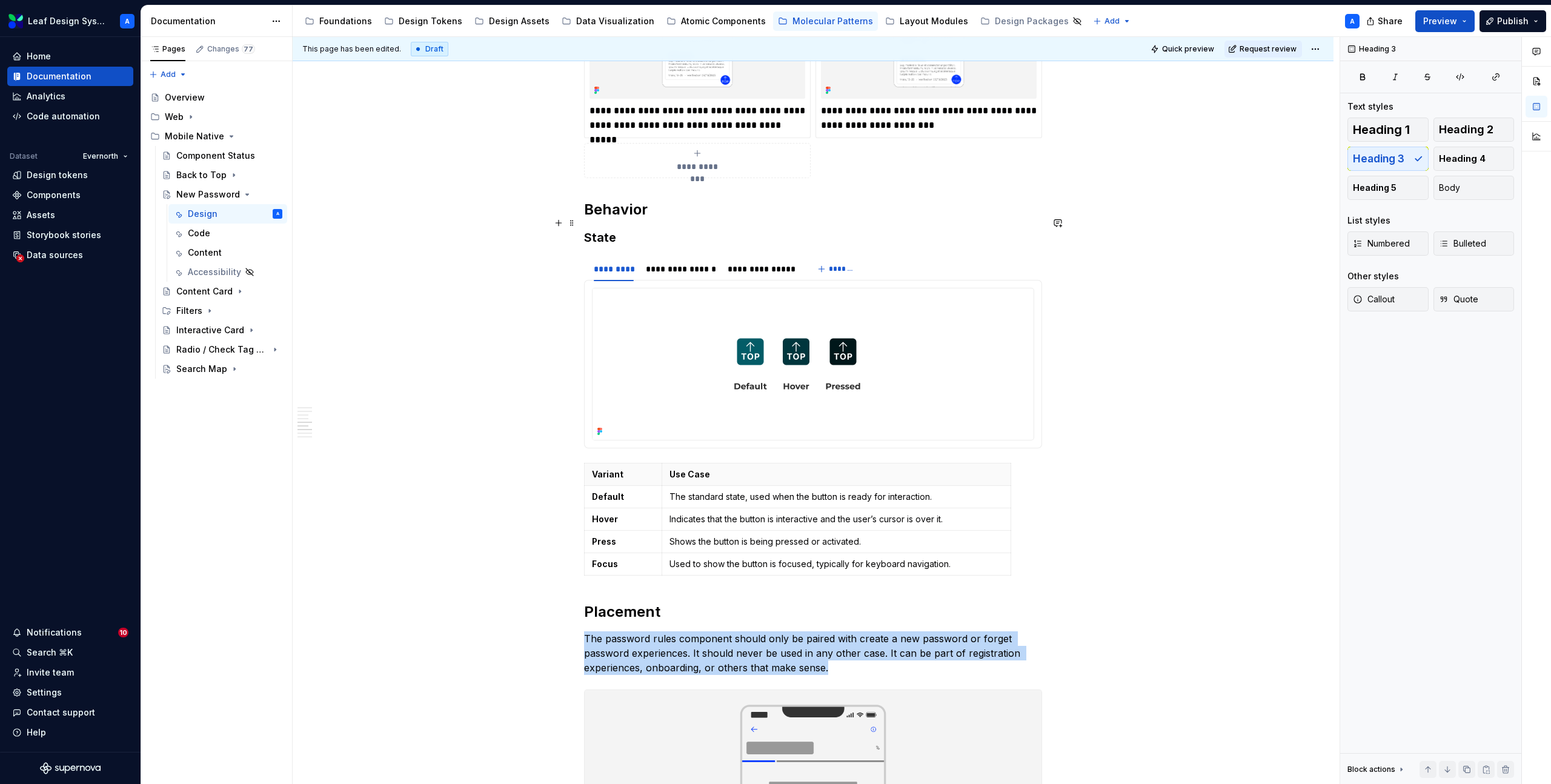
click at [608, 229] on h3 "State" at bounding box center [813, 237] width 458 height 17
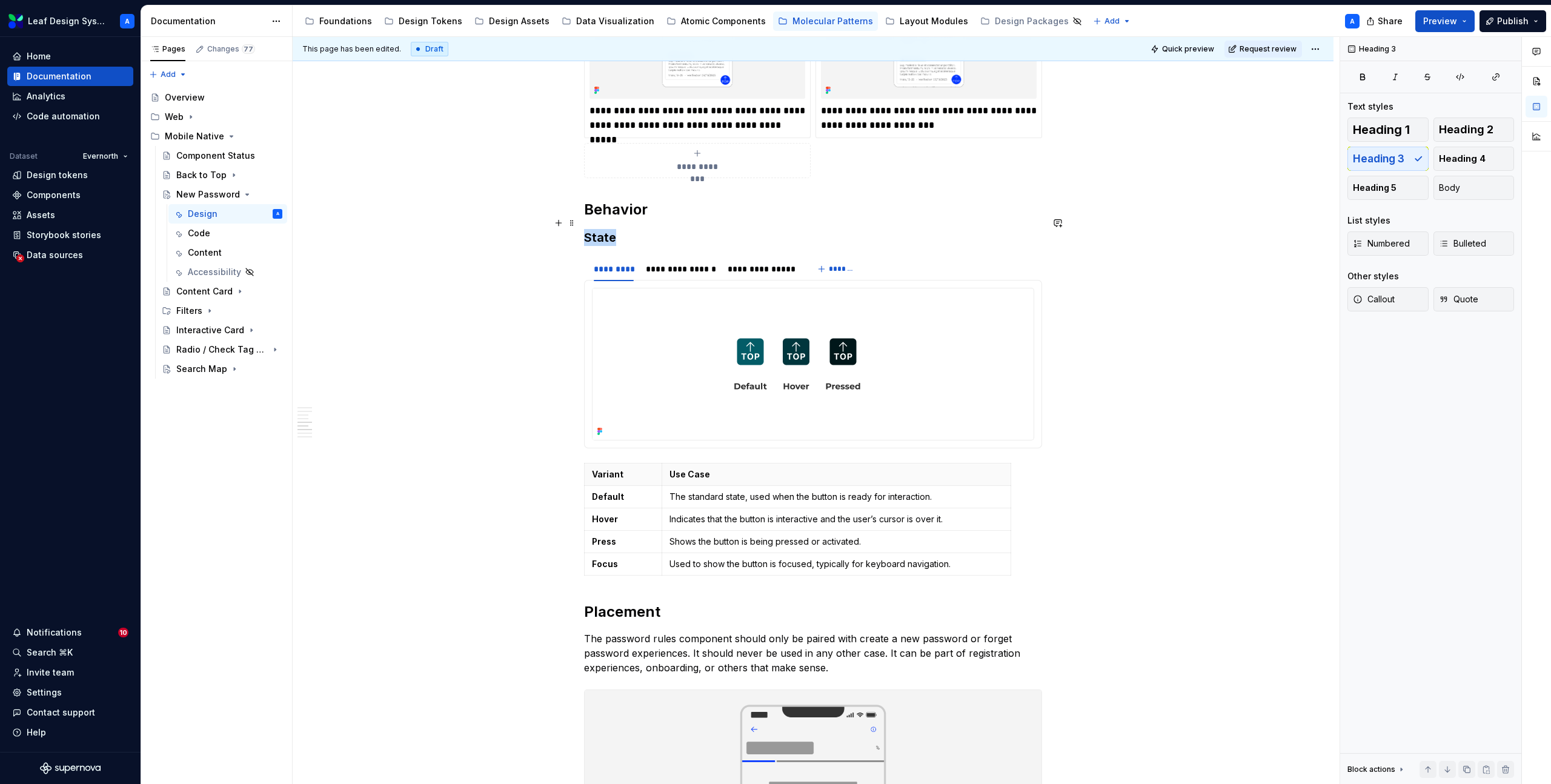
click at [608, 229] on h3 "State" at bounding box center [813, 237] width 458 height 17
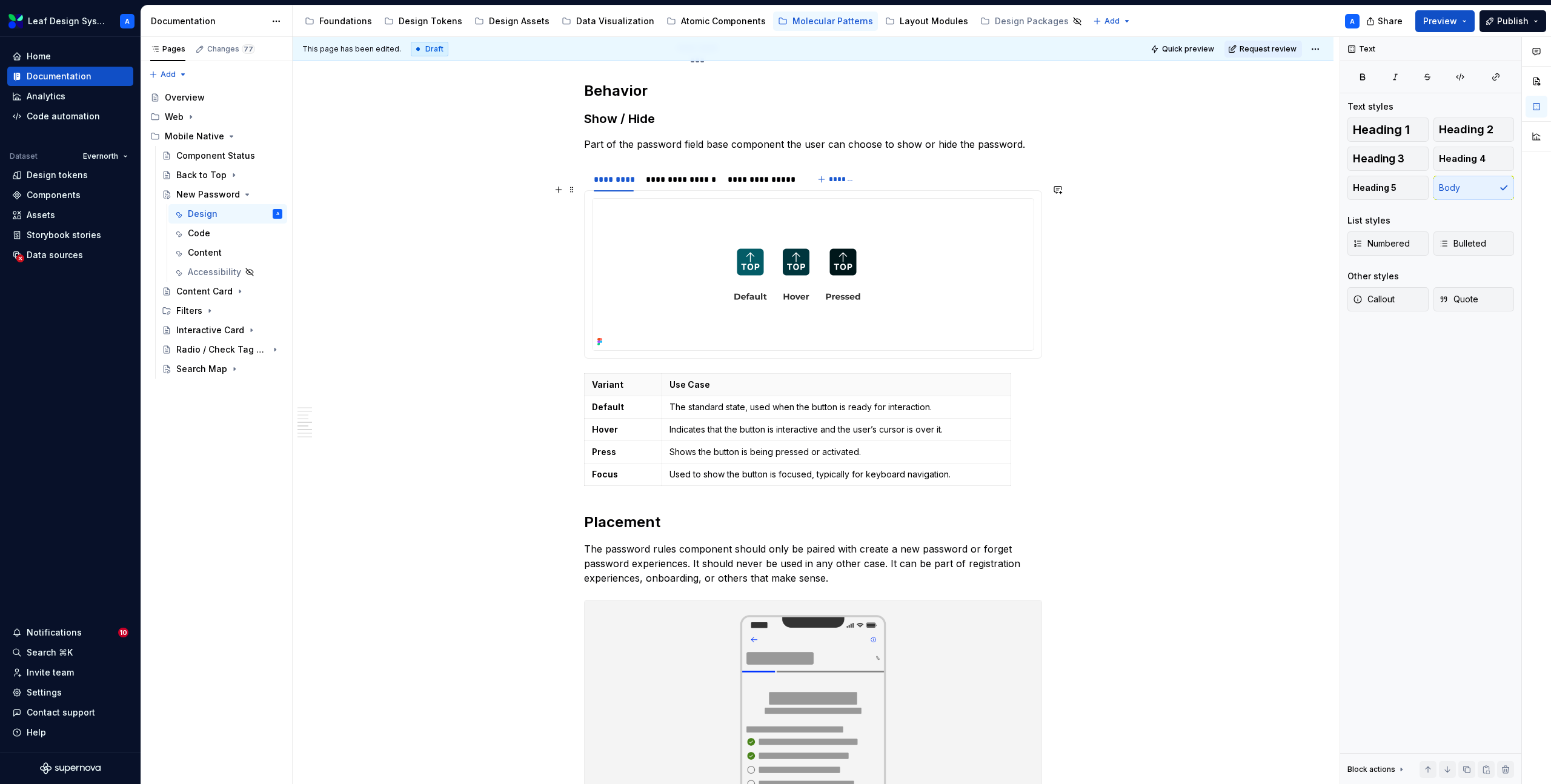
scroll to position [1620, 0]
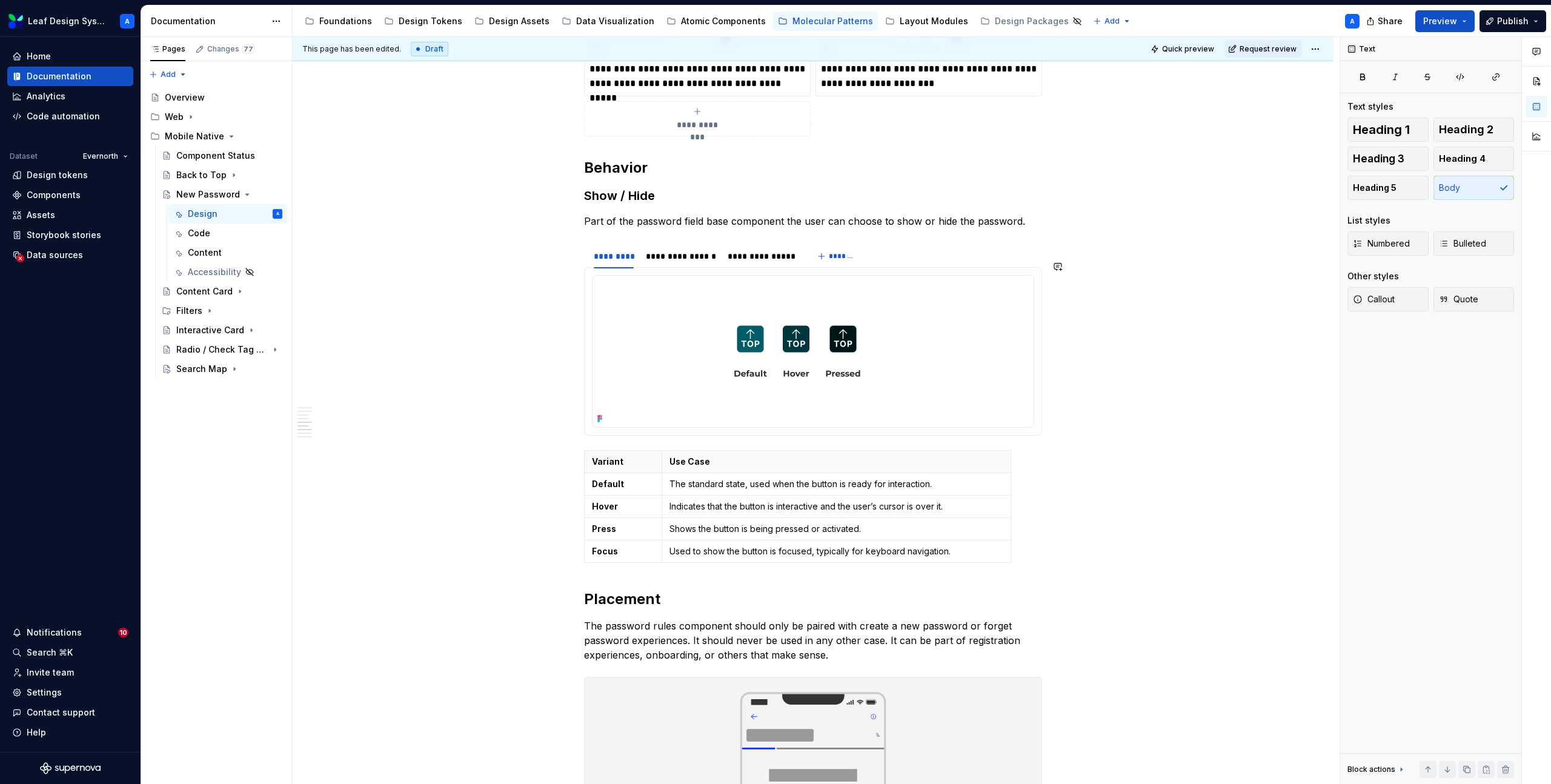
click at [485, 168] on div "**********" at bounding box center [813, 33] width 1041 height 2824
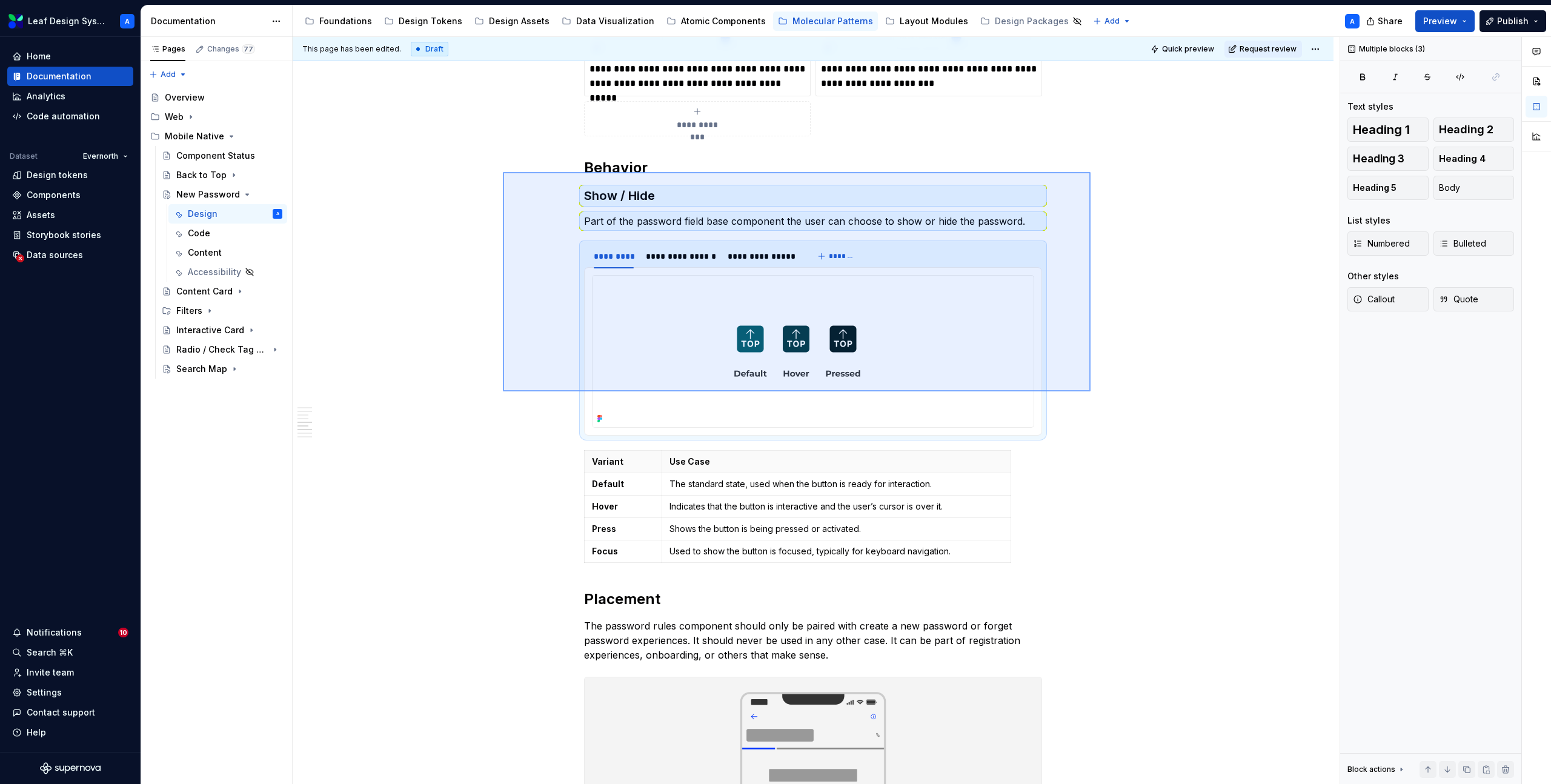
drag, startPoint x: 503, startPoint y: 171, endPoint x: 1091, endPoint y: 392, distance: 628.2
click at [1091, 392] on div "**********" at bounding box center [816, 411] width 1047 height 748
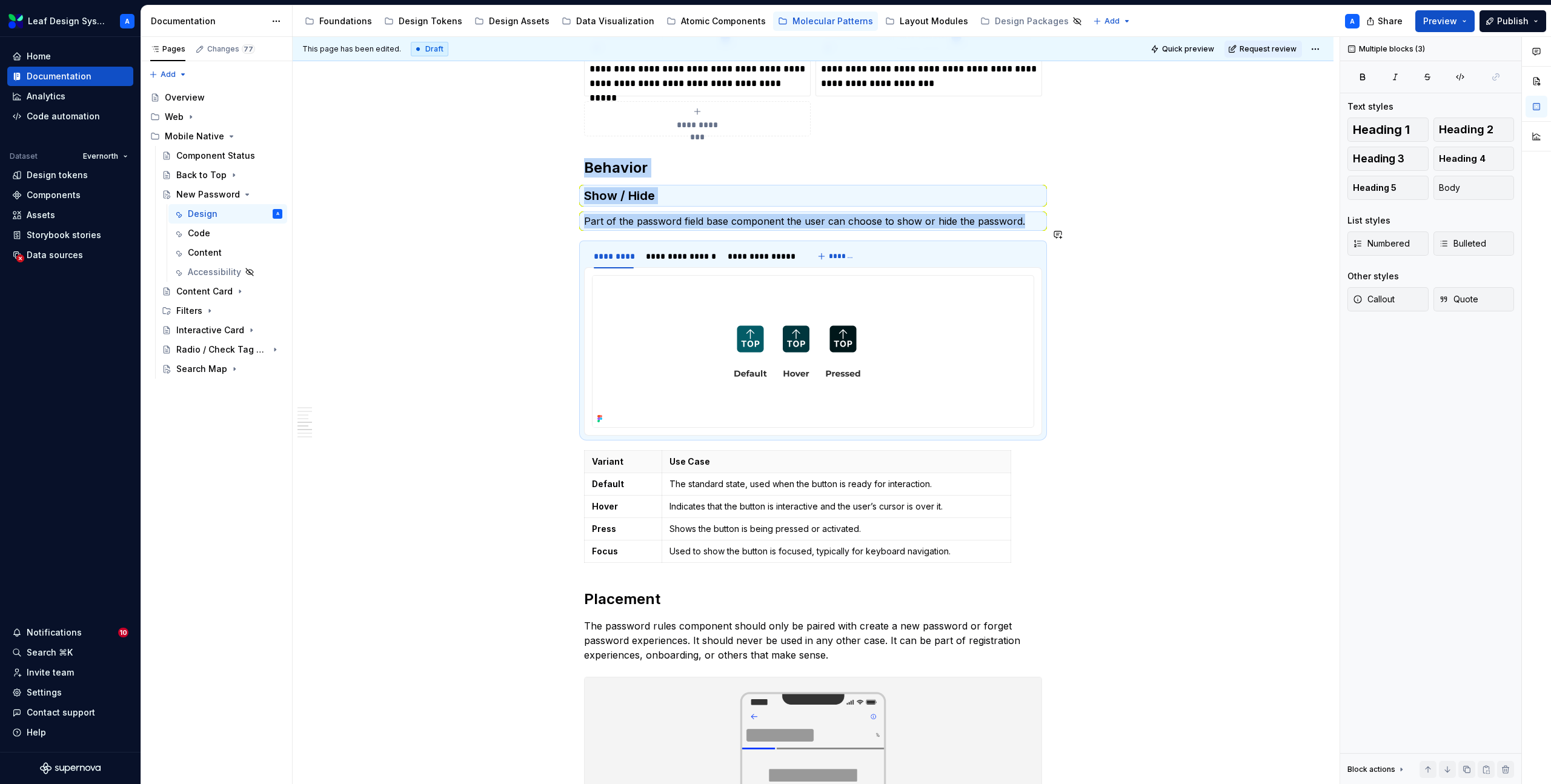
copy div "Behavior Show / Hide Part of the password field base component the user can cho…"
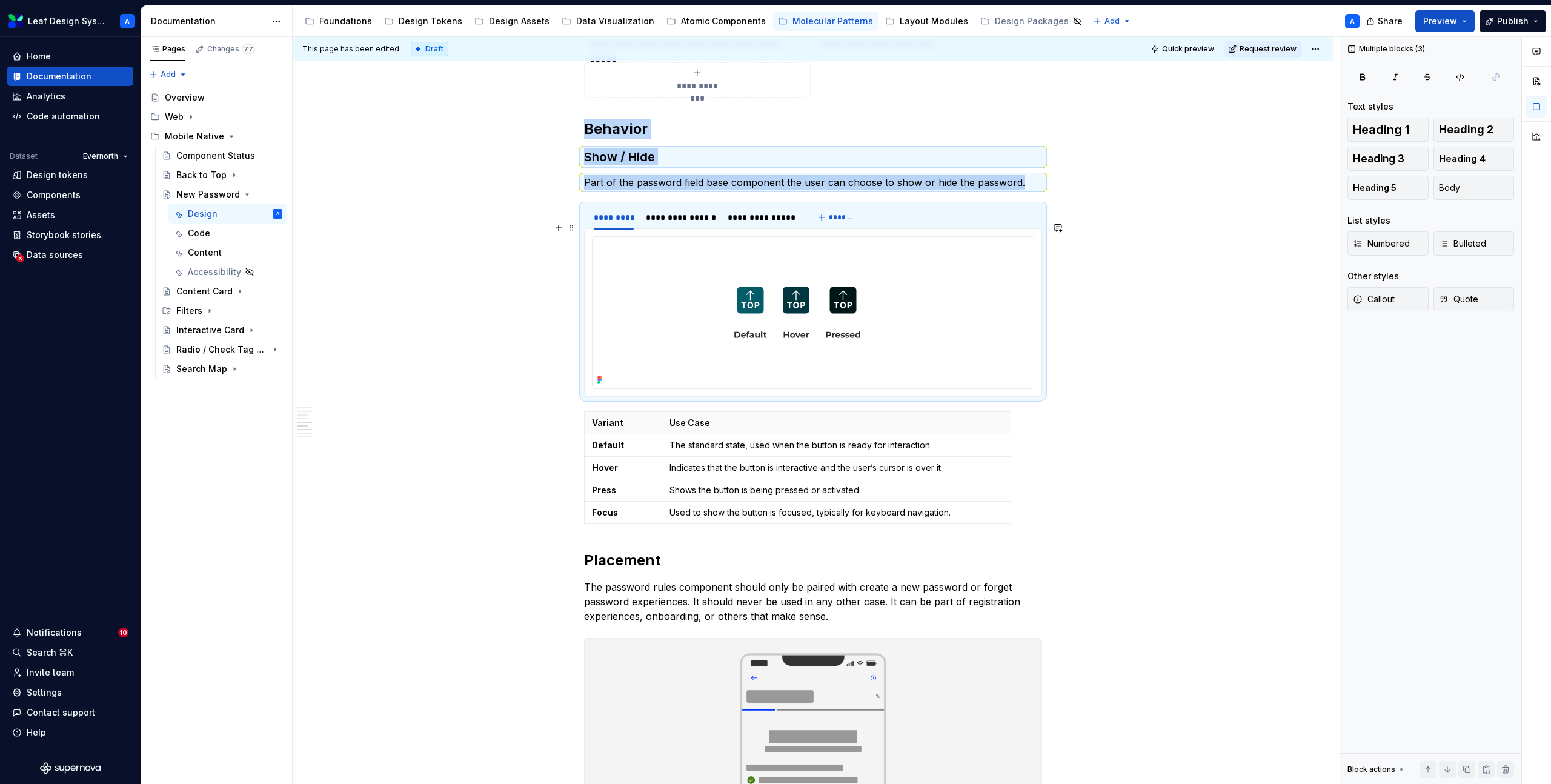
scroll to position [1668, 0]
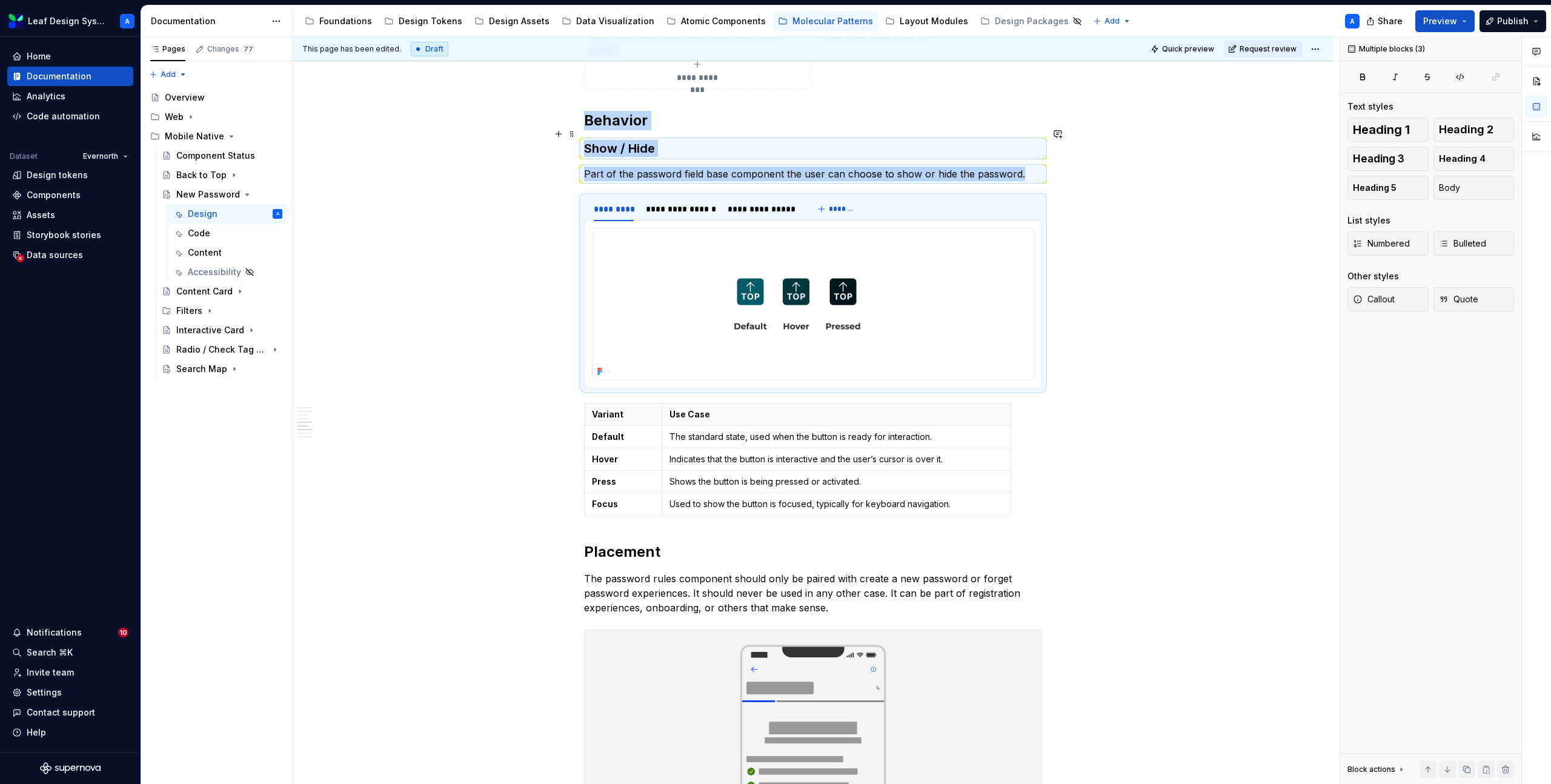
click at [590, 140] on h3 "Show / Hide" at bounding box center [813, 149] width 458 height 17
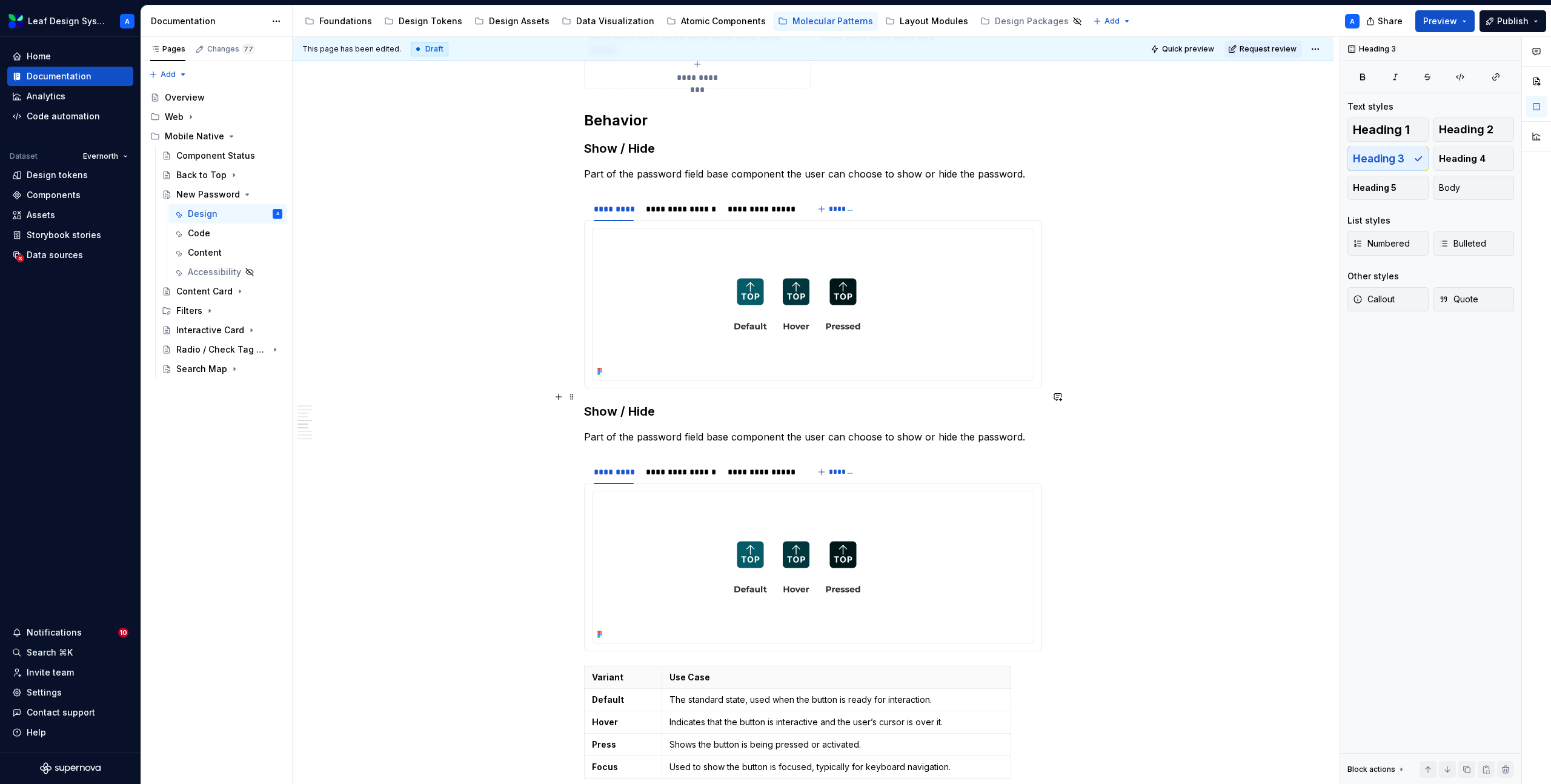
click at [632, 403] on h3 "Show / Hide" at bounding box center [813, 411] width 458 height 17
click at [533, 391] on div "**********" at bounding box center [813, 118] width 1041 height 3086
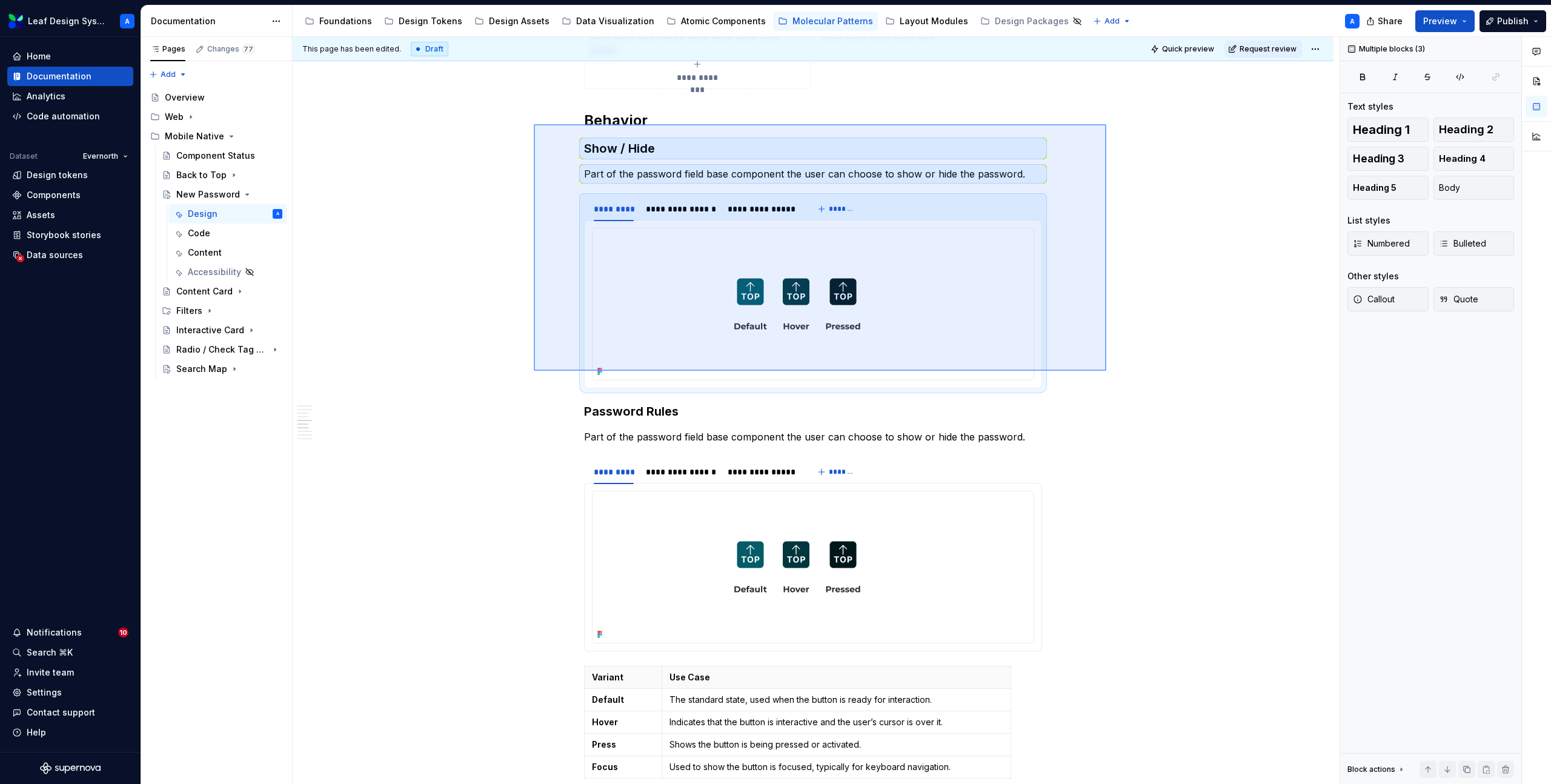
drag, startPoint x: 534, startPoint y: 124, endPoint x: 1106, endPoint y: 371, distance: 623.1
click at [1106, 371] on div "**********" at bounding box center [816, 411] width 1047 height 748
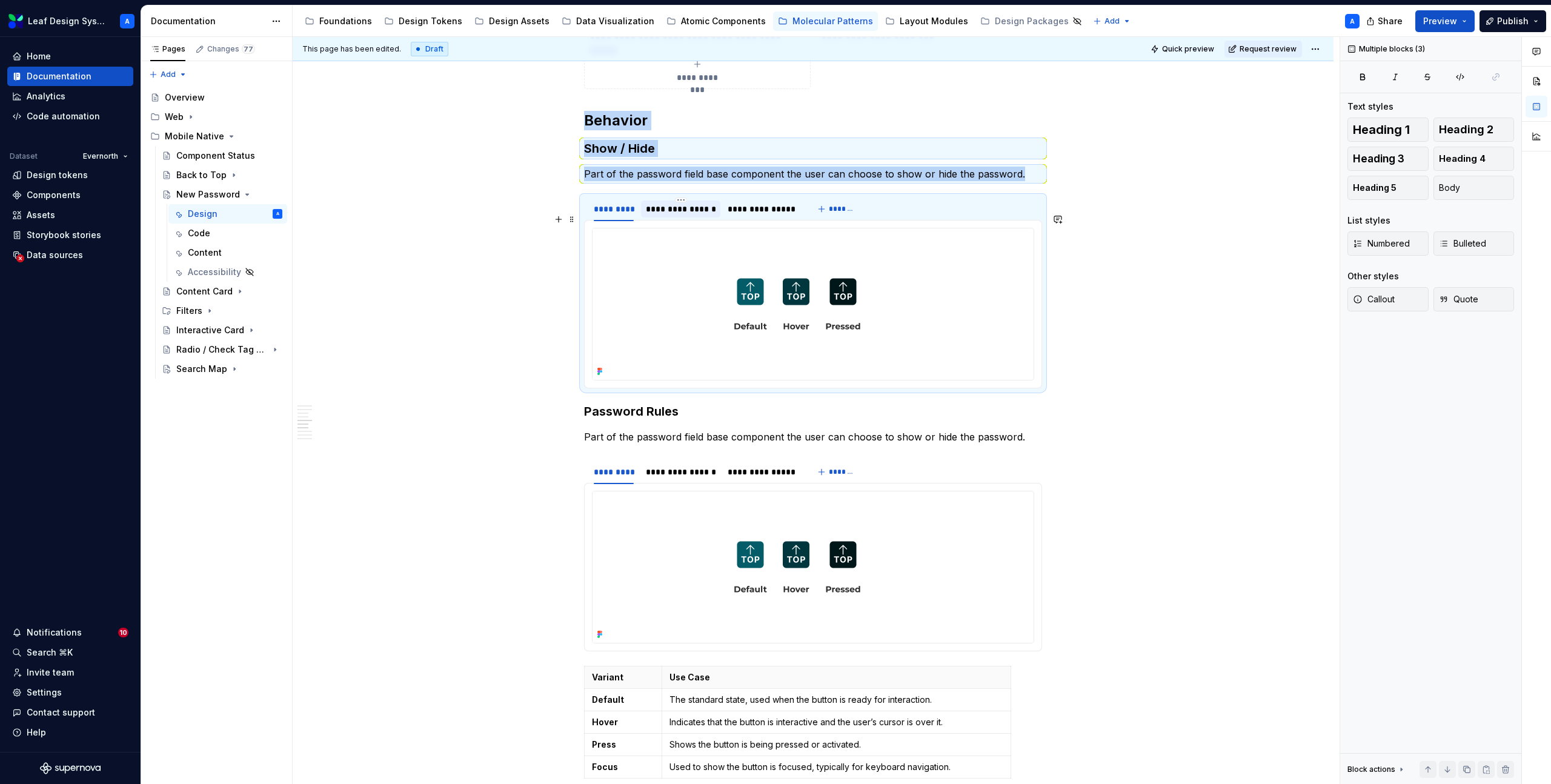
copy div "Behavior Show / Hide Part of the password field base component the user can cho…"
click at [590, 140] on h3 "Show / Hide" at bounding box center [813, 149] width 458 height 17
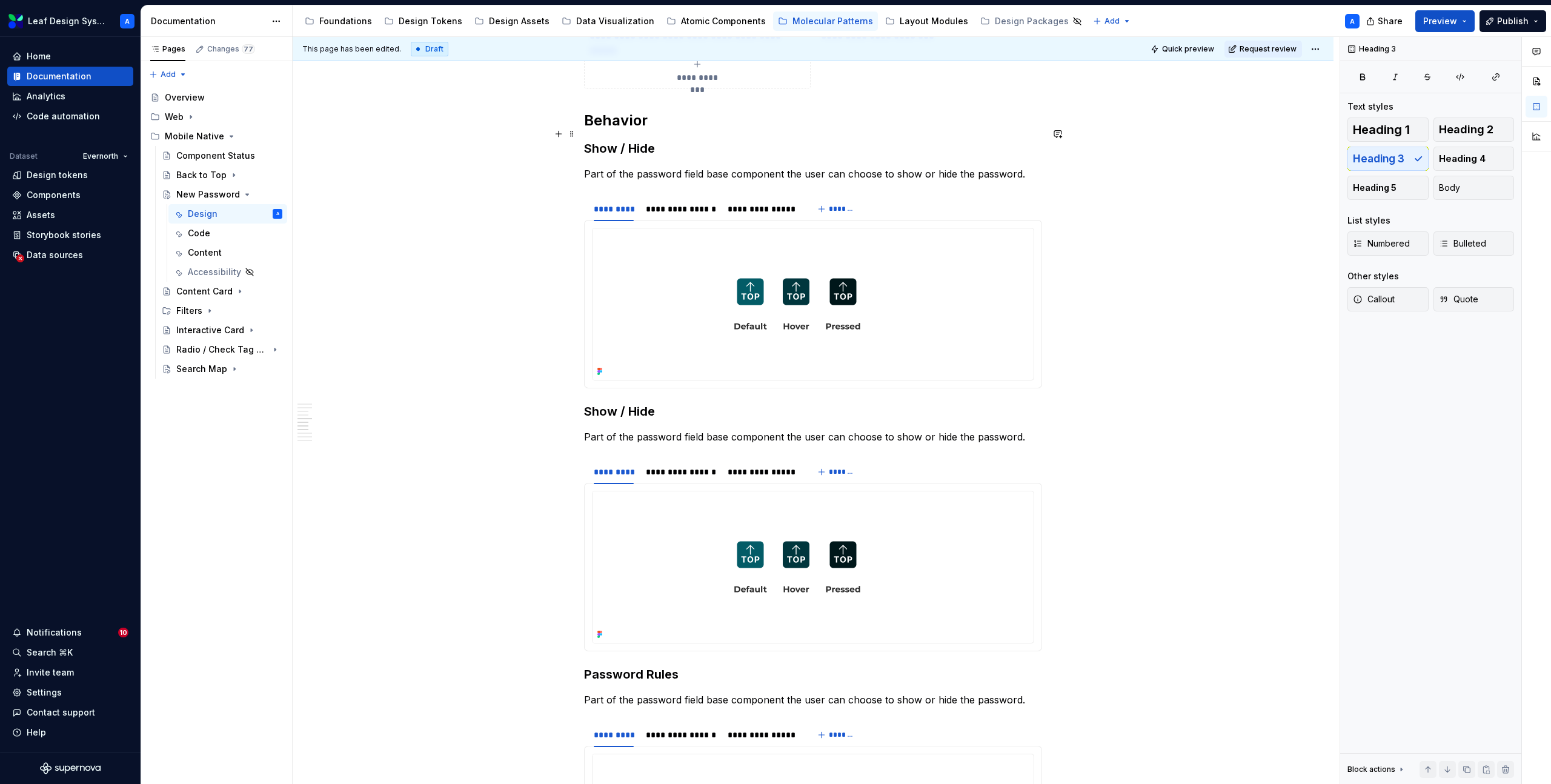
click at [606, 140] on h3 "Show / Hide" at bounding box center [813, 149] width 458 height 17
click at [489, 134] on div "**********" at bounding box center [813, 249] width 1041 height 3349
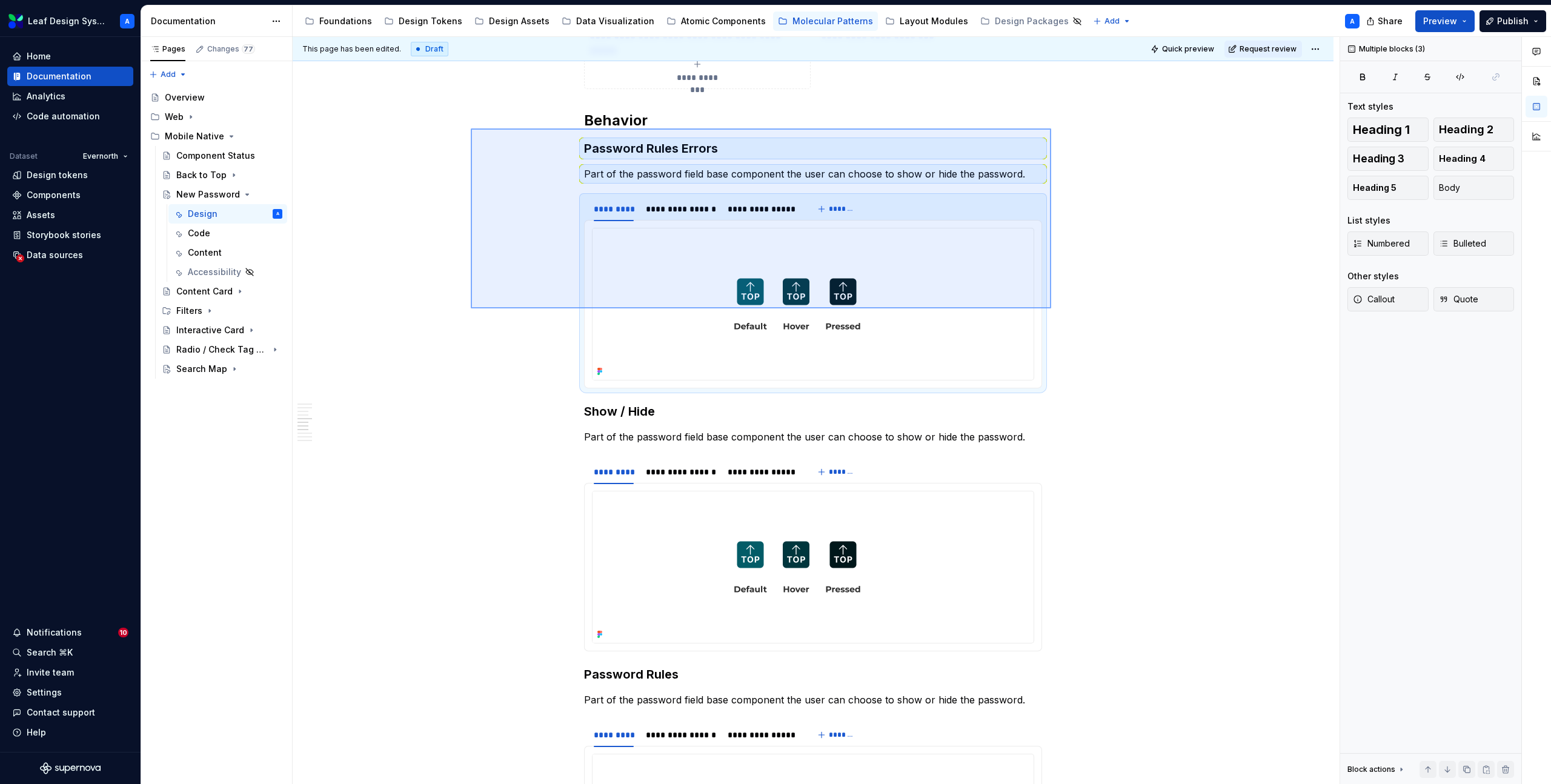
drag, startPoint x: 471, startPoint y: 128, endPoint x: 1064, endPoint y: 318, distance: 622.7
click at [1064, 318] on div "**********" at bounding box center [816, 411] width 1047 height 748
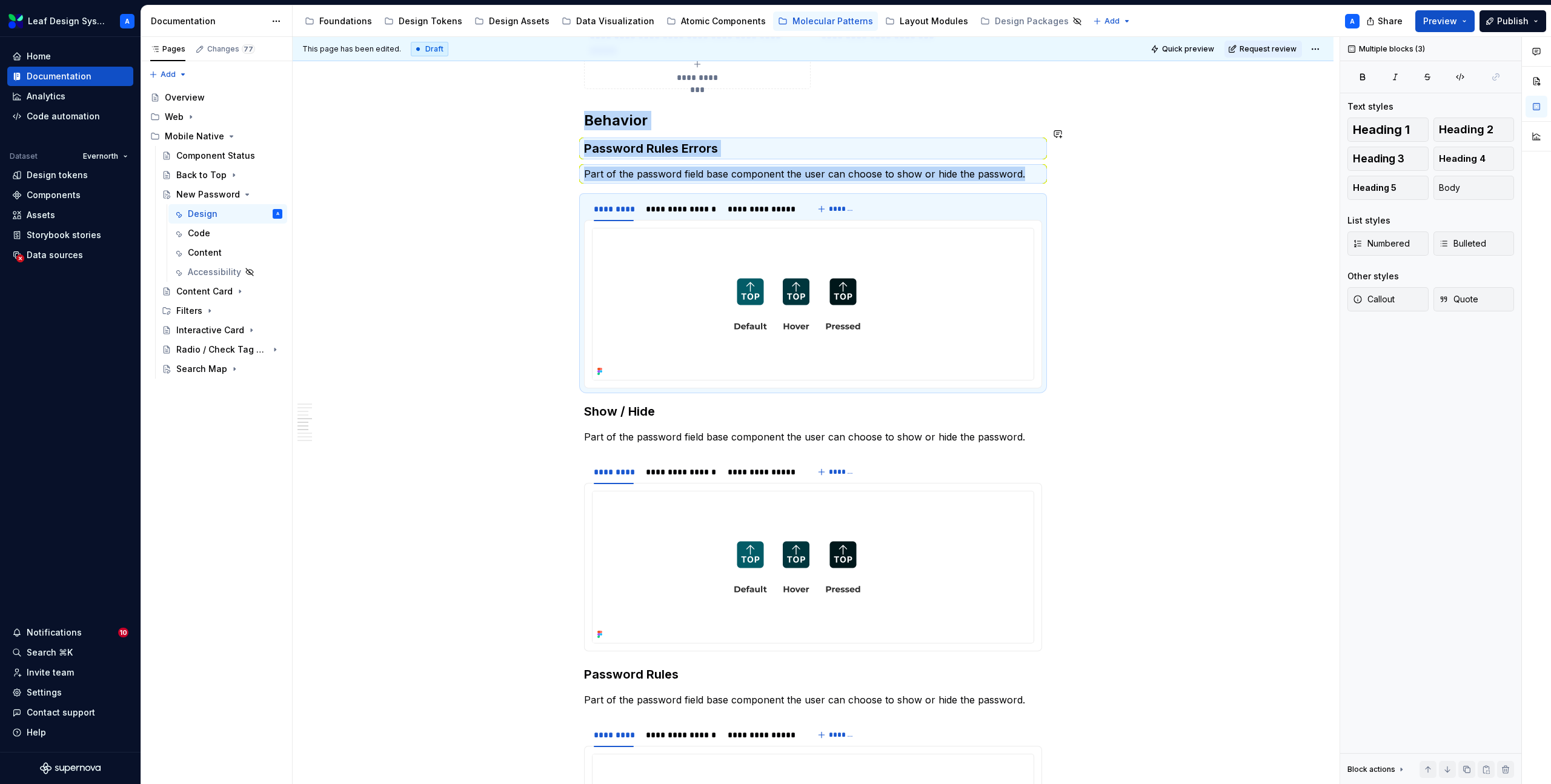
copy div "Behavior Password Rules Errors Part of the password field base component the us…"
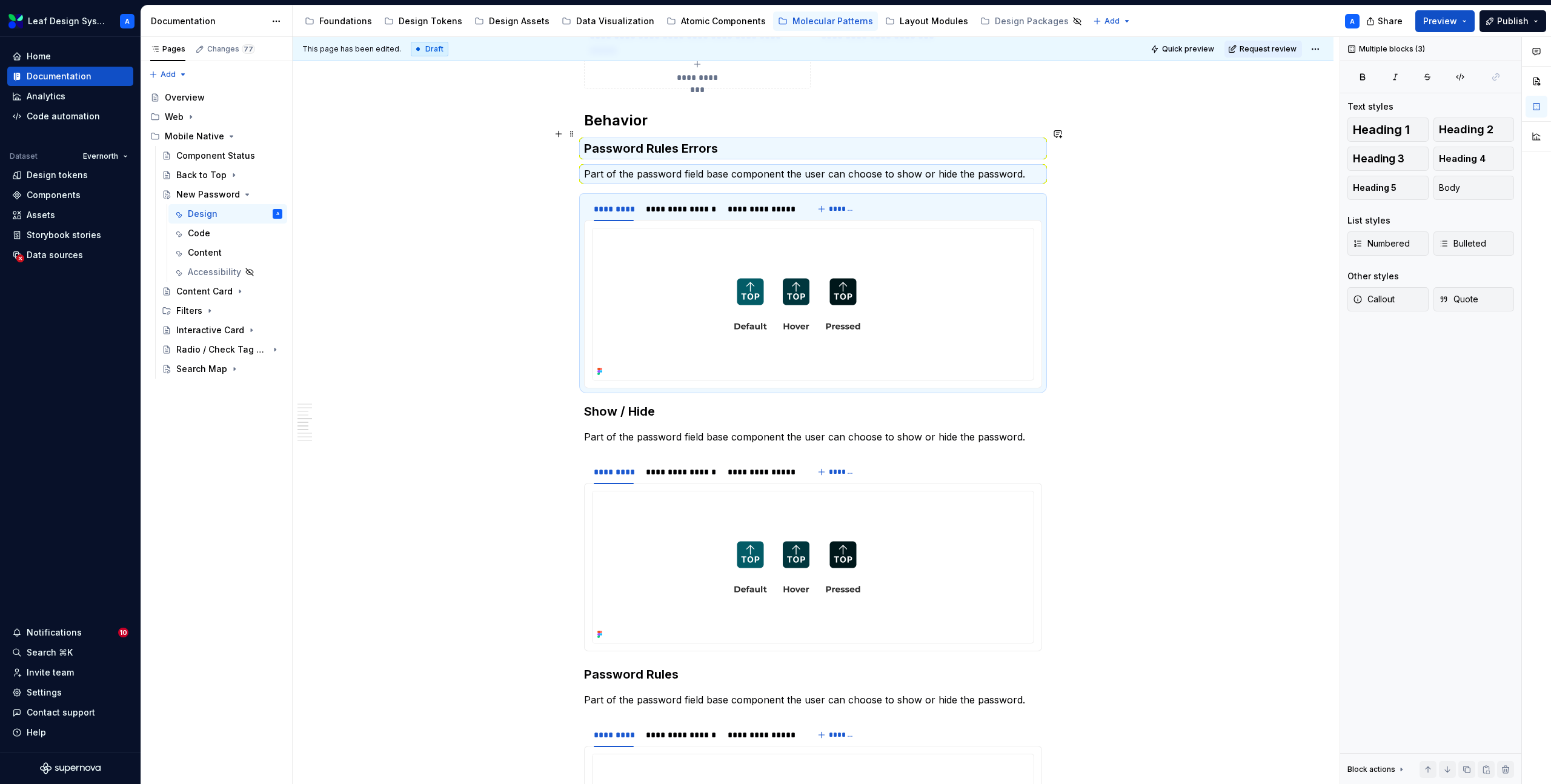
click at [586, 135] on div "**********" at bounding box center [813, 249] width 1041 height 3349
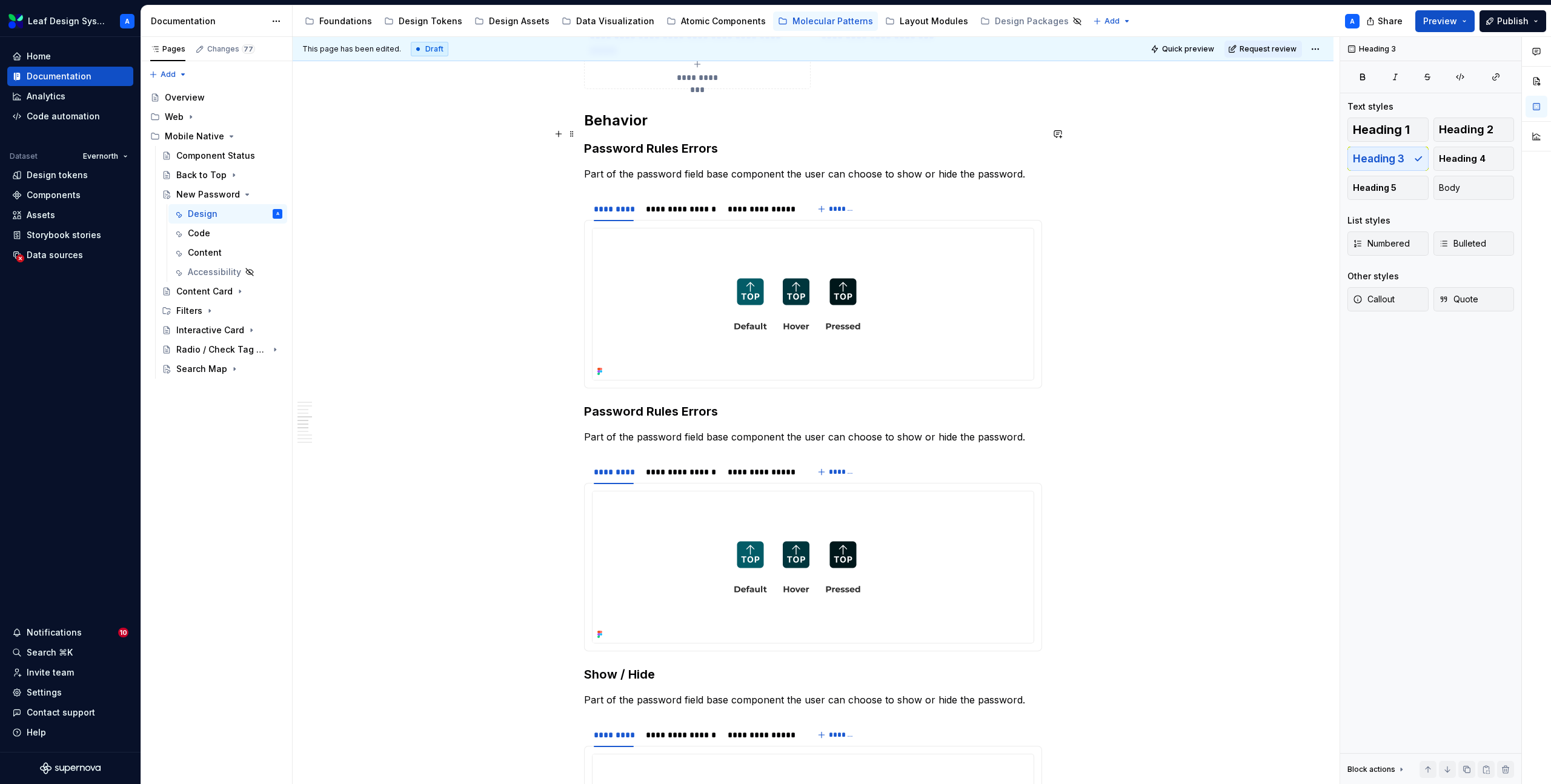
click at [640, 140] on h3 "Password Rules Errors" at bounding box center [813, 149] width 458 height 17
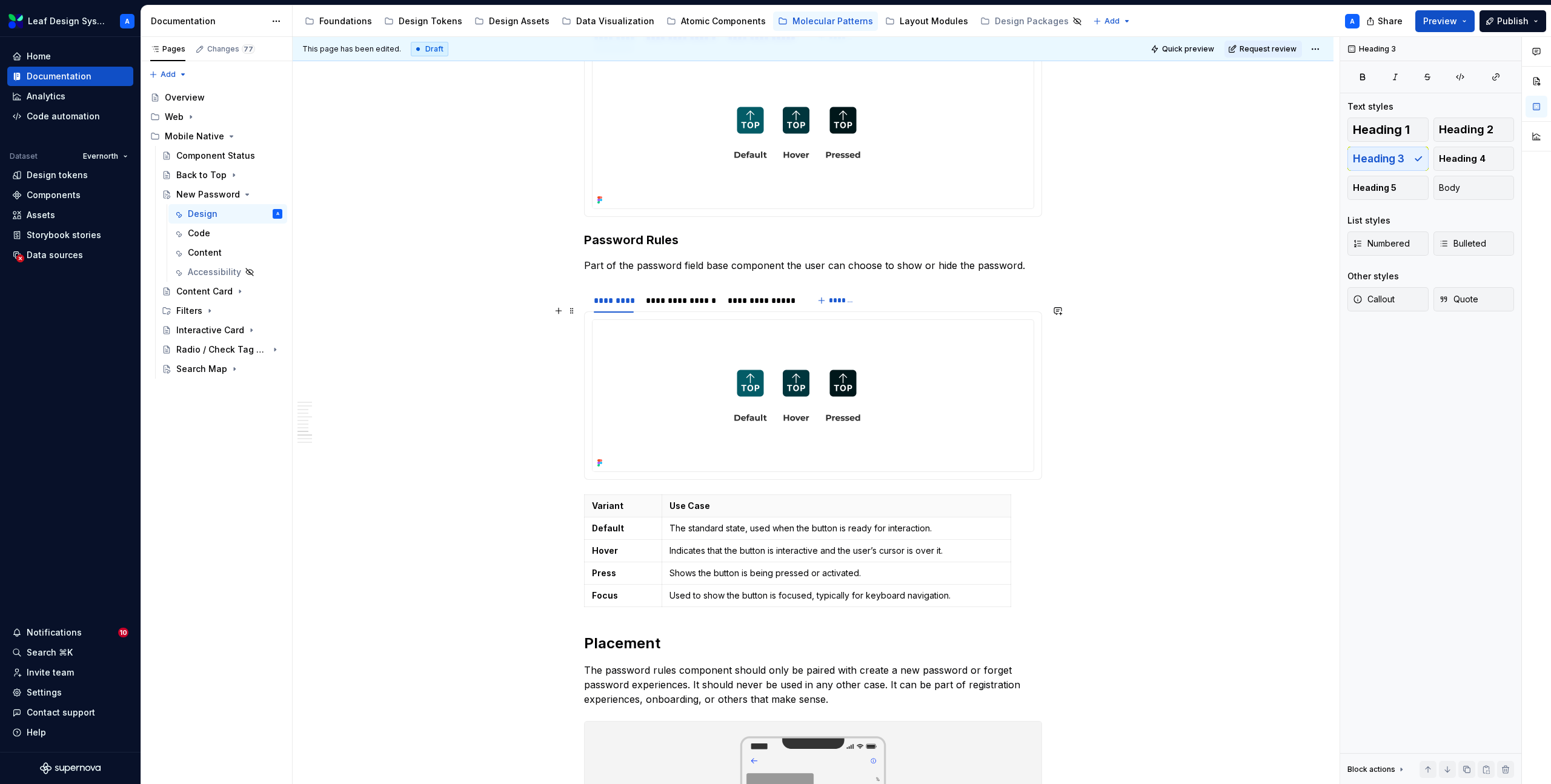
scroll to position [2362, 0]
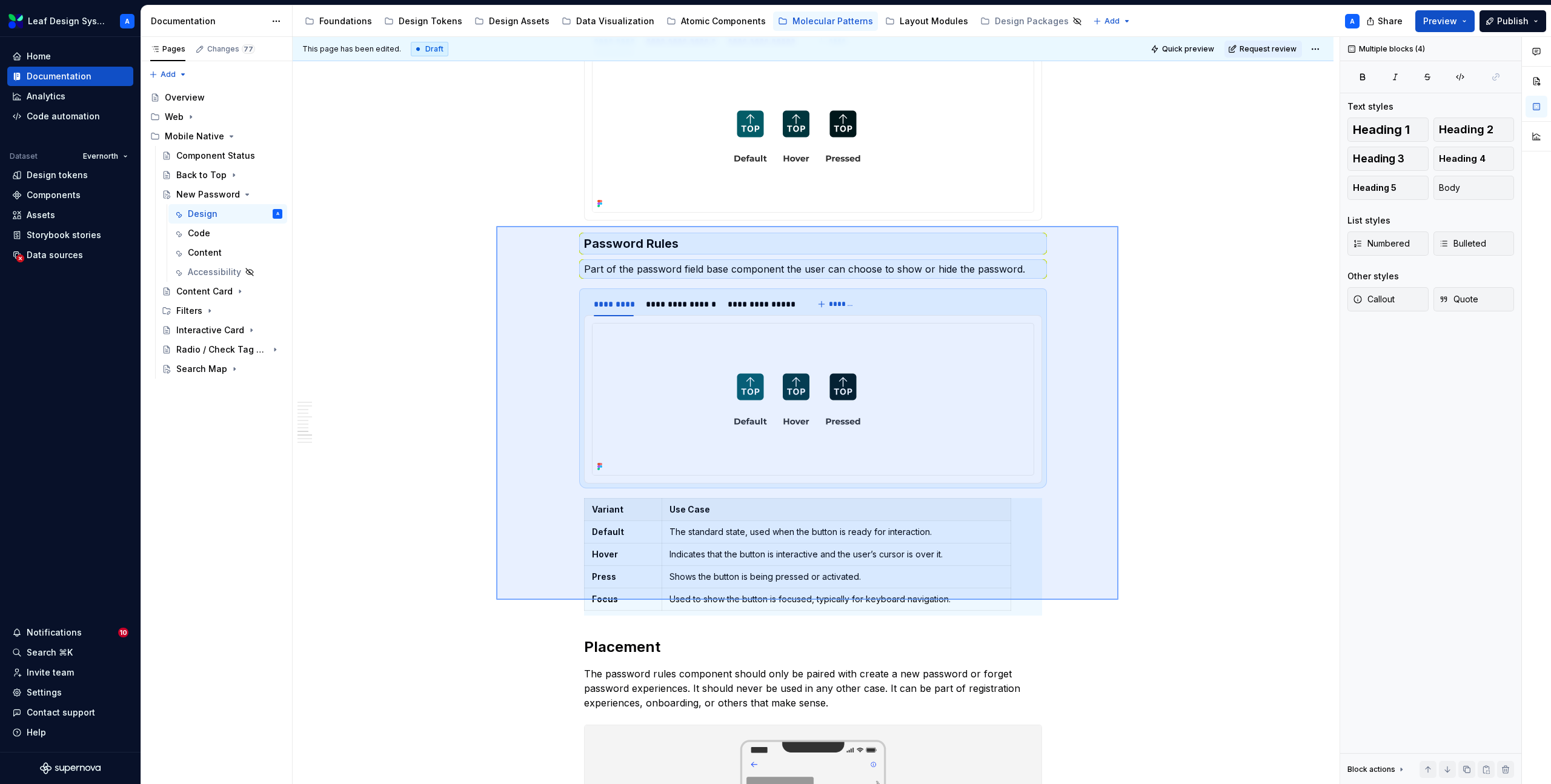
drag, startPoint x: 534, startPoint y: 235, endPoint x: 1118, endPoint y: 598, distance: 687.6
click at [1119, 598] on div "**********" at bounding box center [816, 411] width 1047 height 748
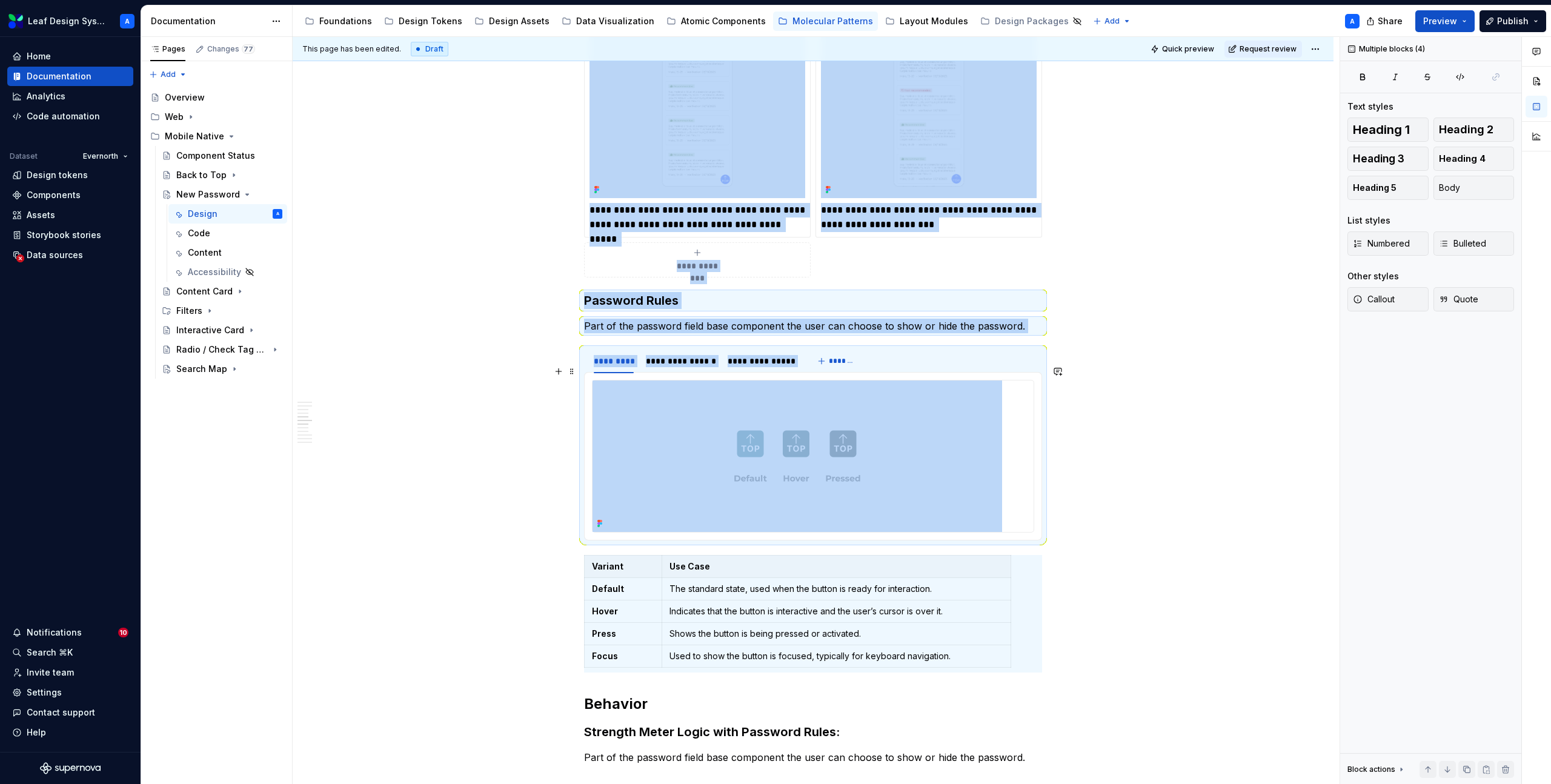
scroll to position [1476, 0]
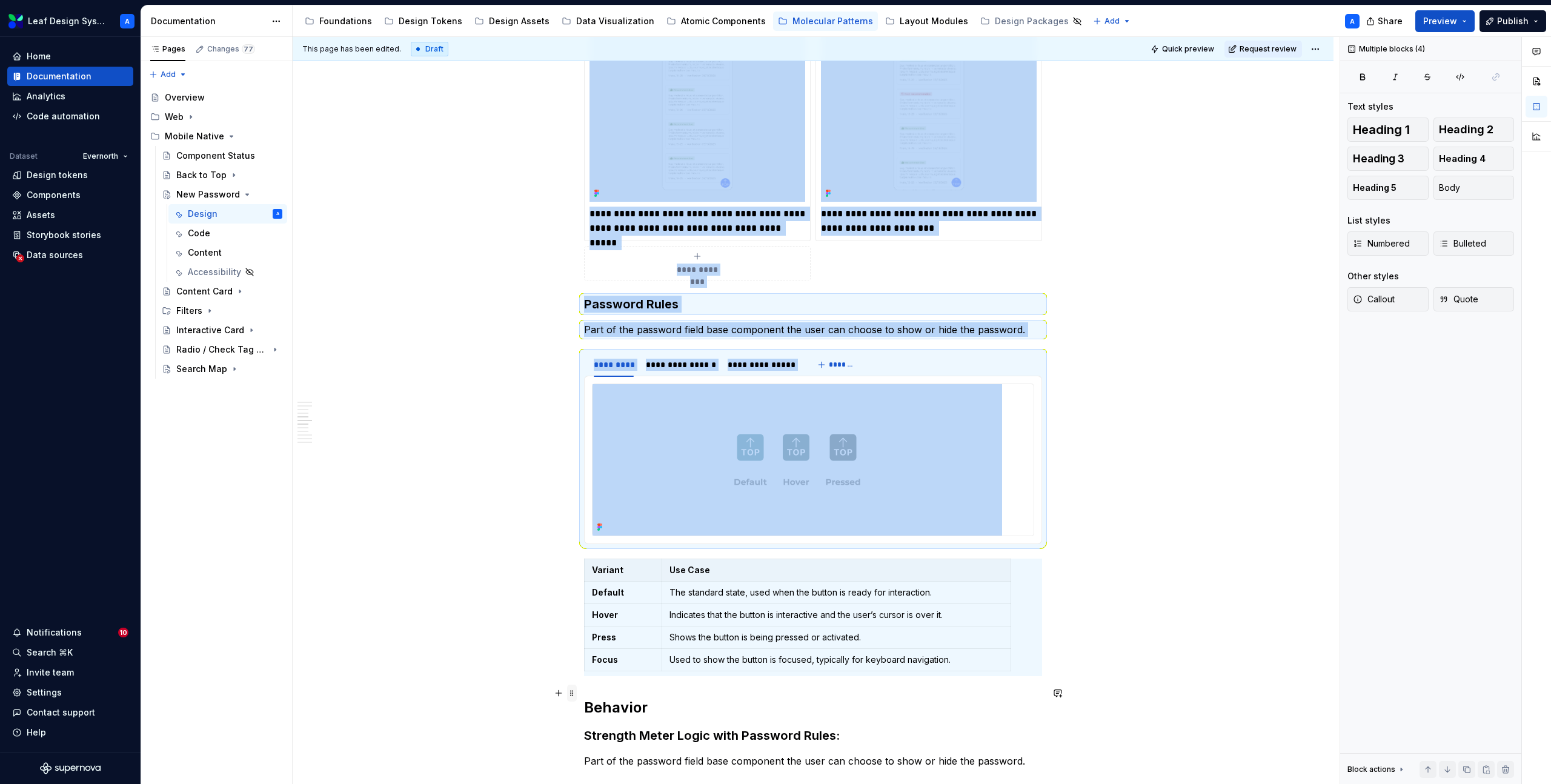
click at [577, 694] on span at bounding box center [572, 693] width 10 height 17
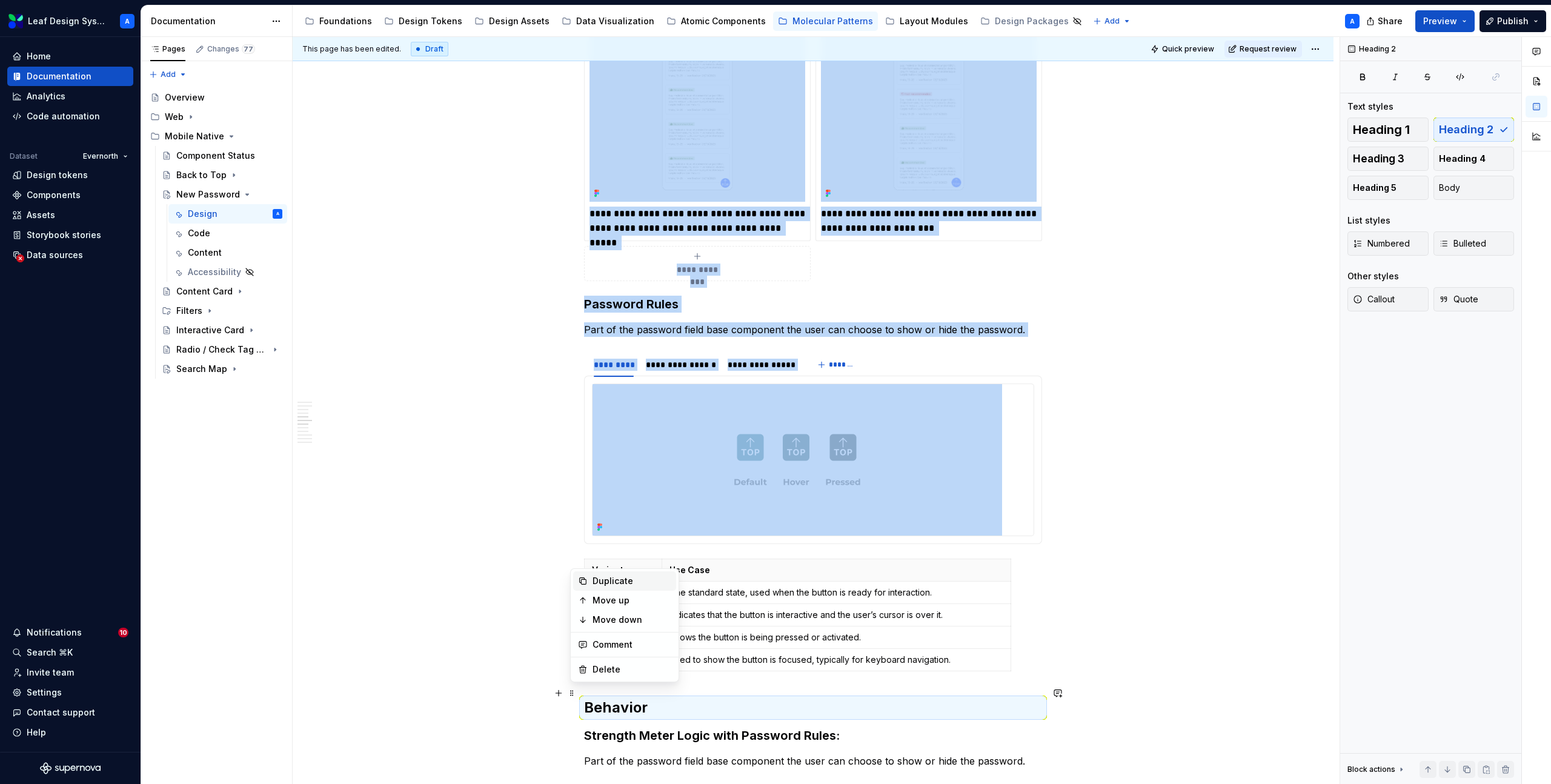
click at [613, 581] on div "Duplicate" at bounding box center [632, 581] width 79 height 12
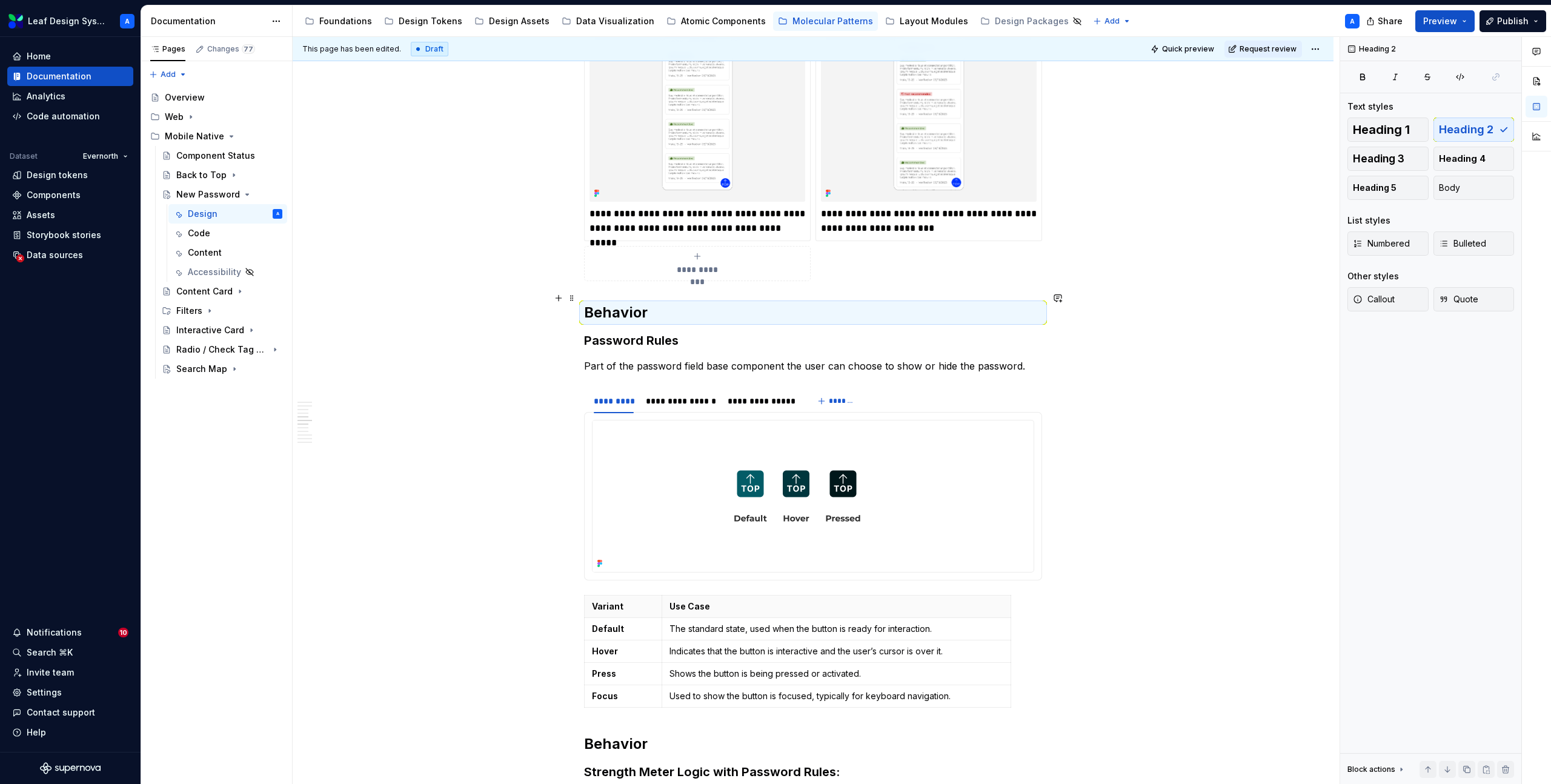
click at [620, 303] on h2 "Behavior" at bounding box center [813, 312] width 458 height 19
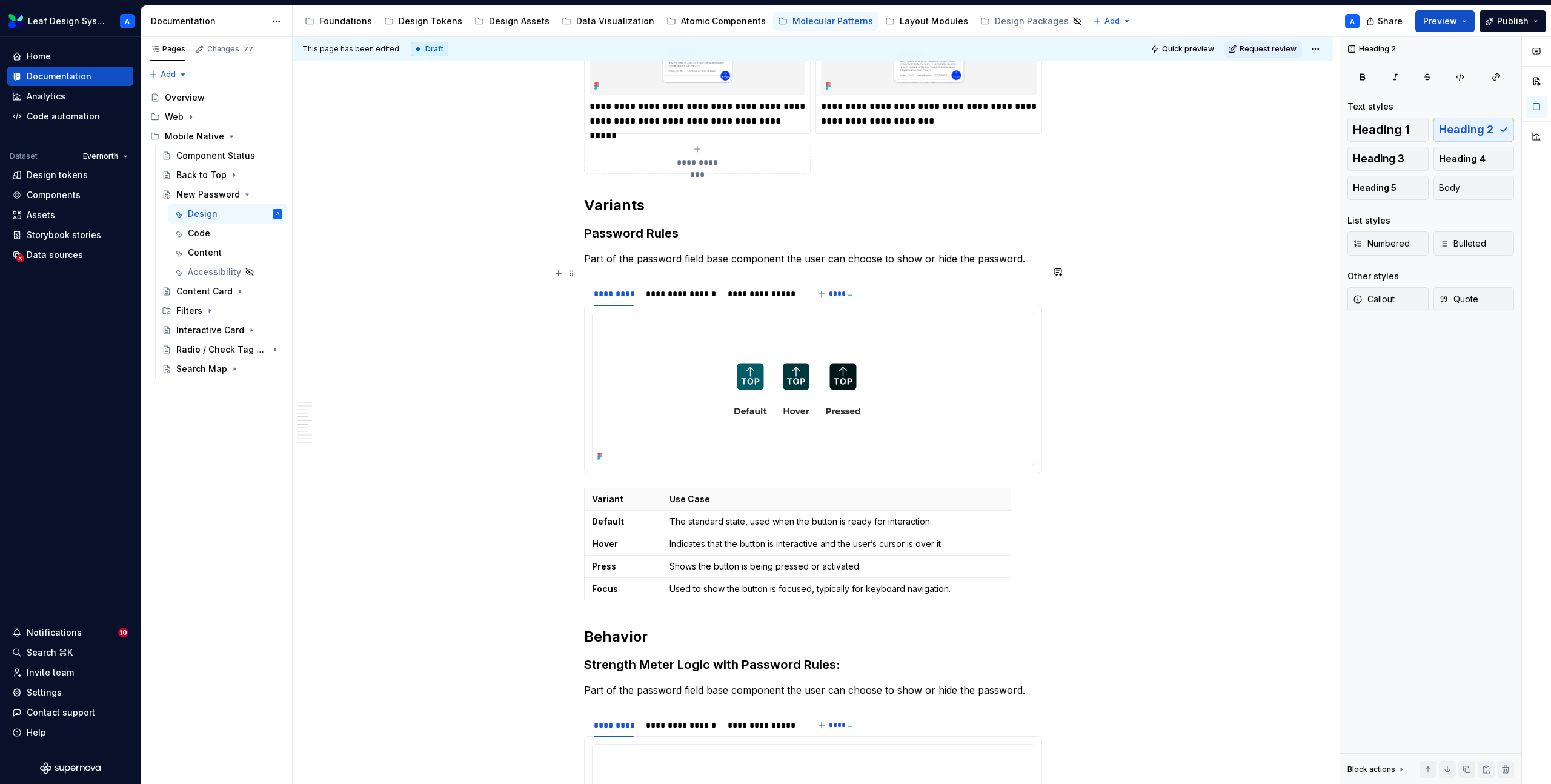
scroll to position [1609, 0]
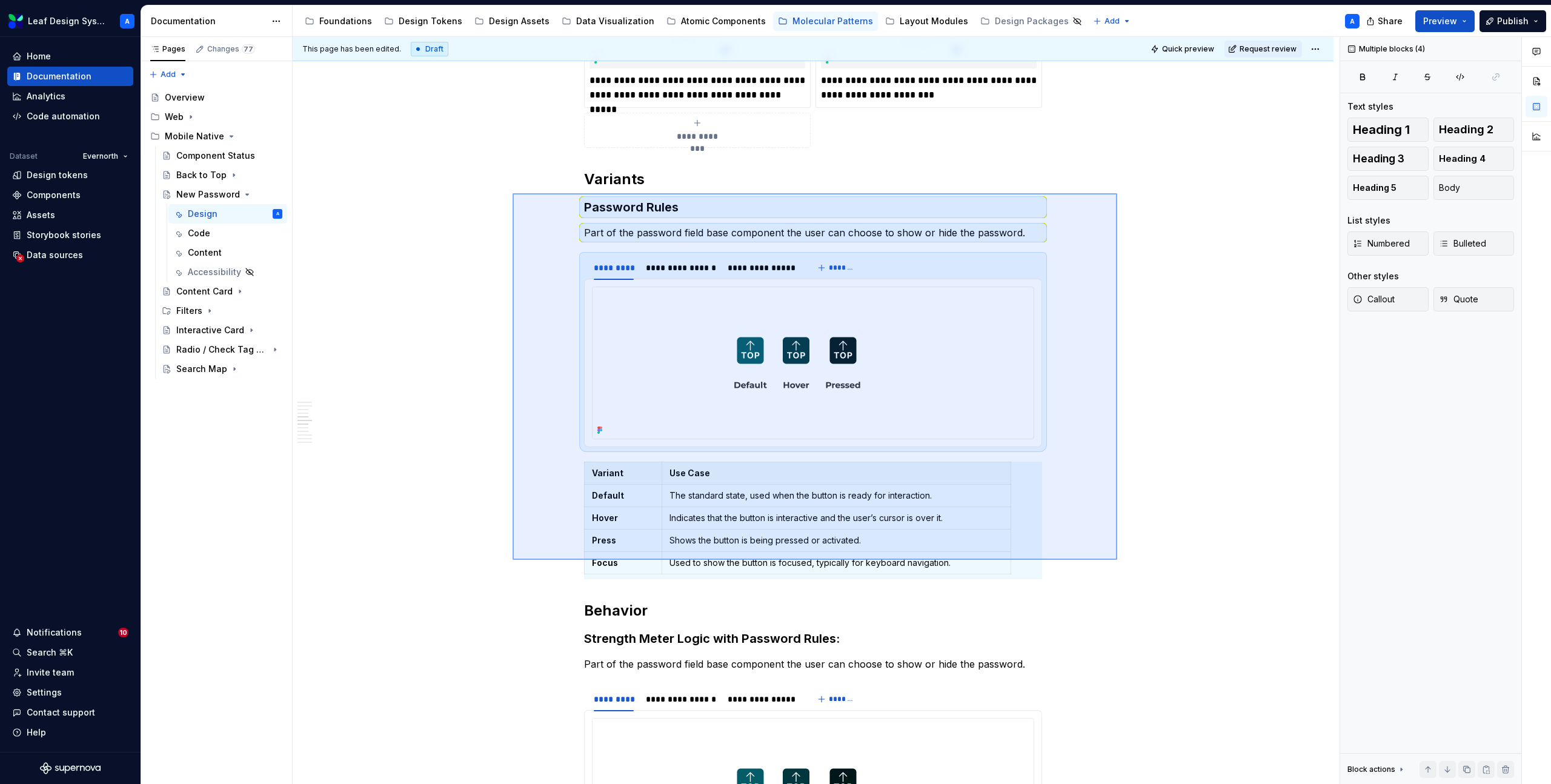
drag, startPoint x: 513, startPoint y: 193, endPoint x: 1116, endPoint y: 552, distance: 701.8
click at [1116, 552] on div "**********" at bounding box center [816, 411] width 1047 height 748
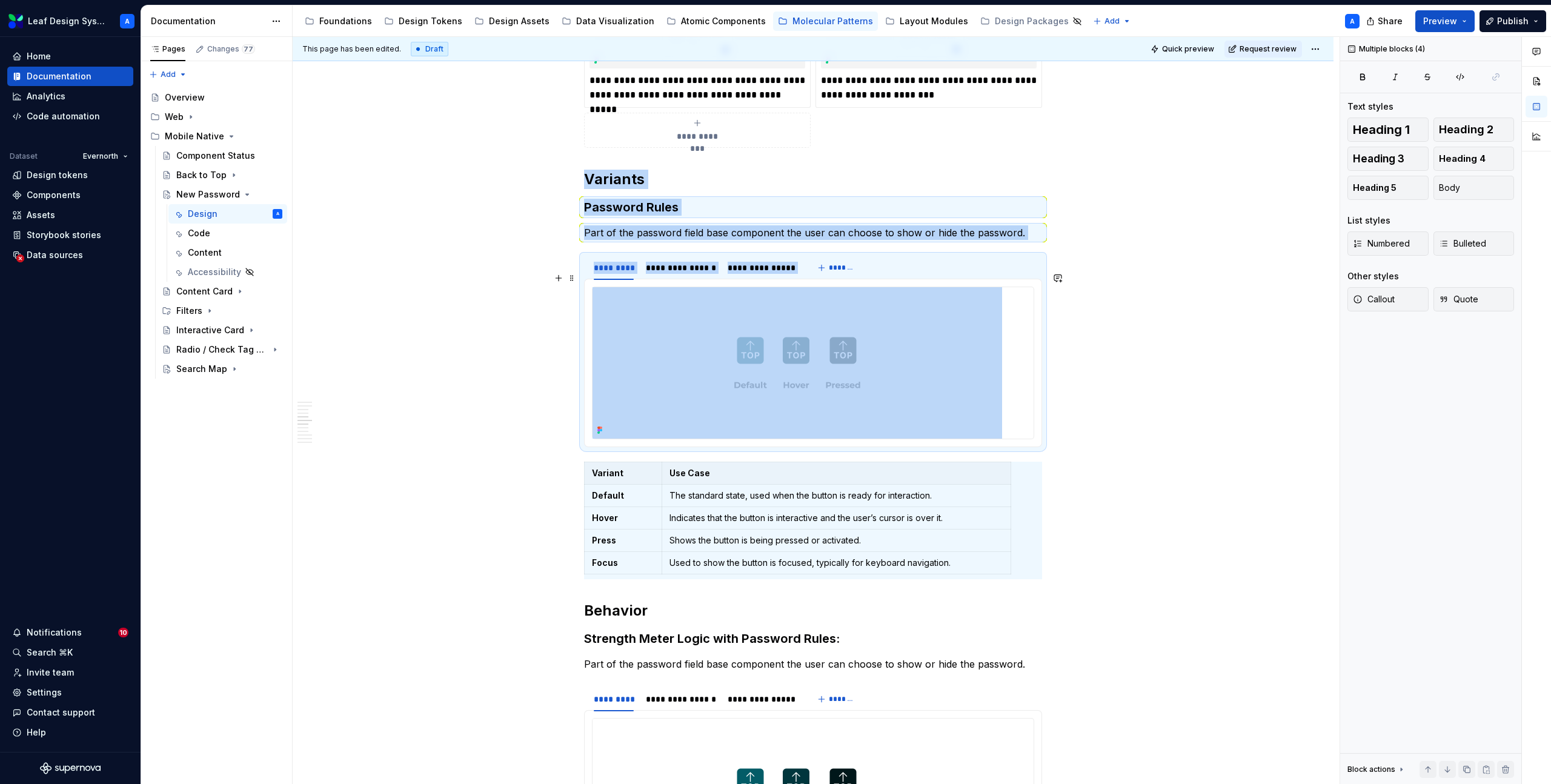
copy div "**********"
click at [588, 199] on h3 "Password Rules" at bounding box center [813, 208] width 458 height 17
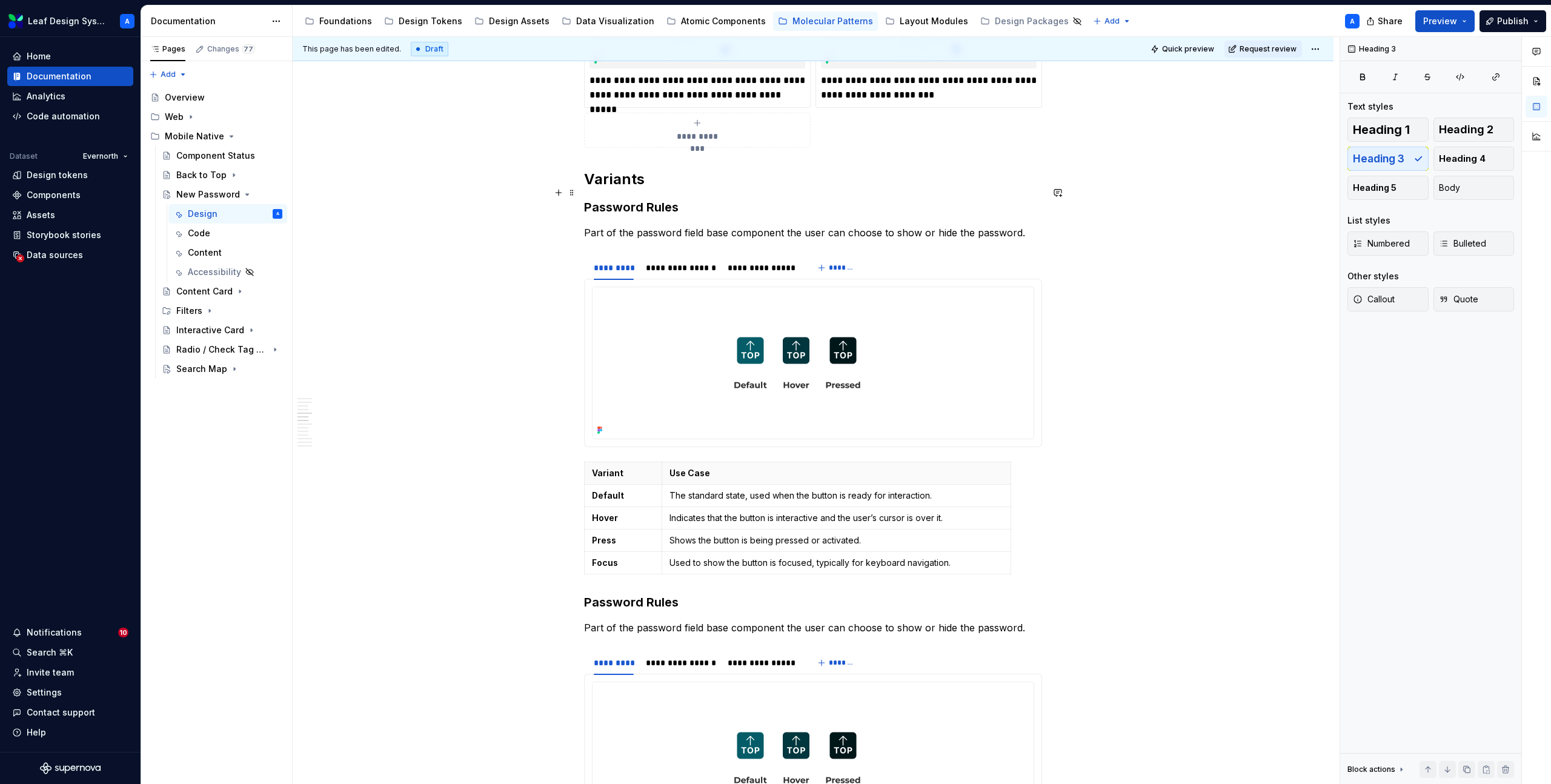
click at [618, 199] on h3 "Password Rules" at bounding box center [813, 208] width 458 height 17
click at [653, 199] on h3 "Password Rules" at bounding box center [813, 208] width 458 height 17
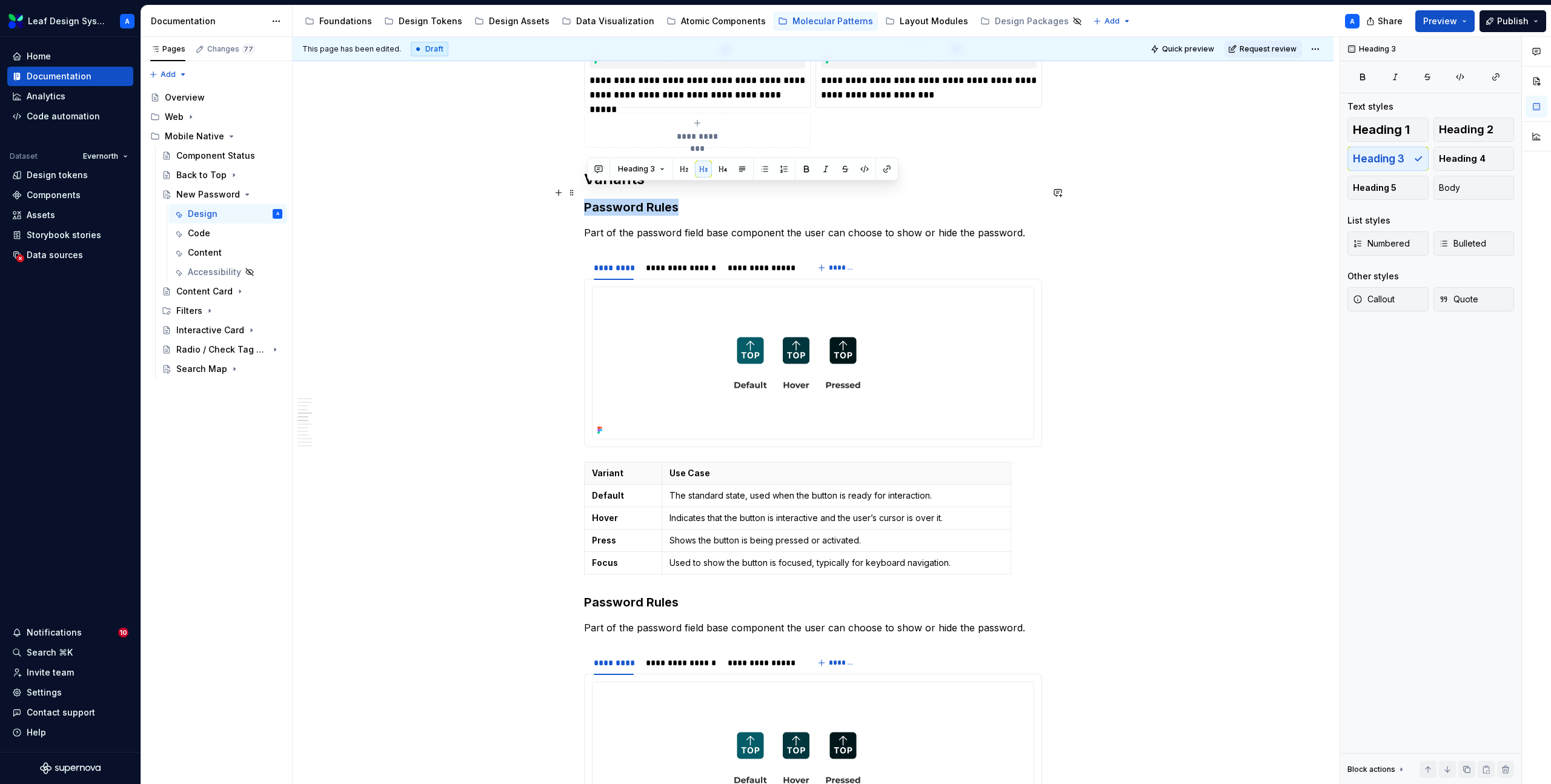
click at [653, 199] on h3 "Password Rules" at bounding box center [813, 208] width 458 height 17
click at [426, 270] on div "**********" at bounding box center [813, 655] width 1041 height 4044
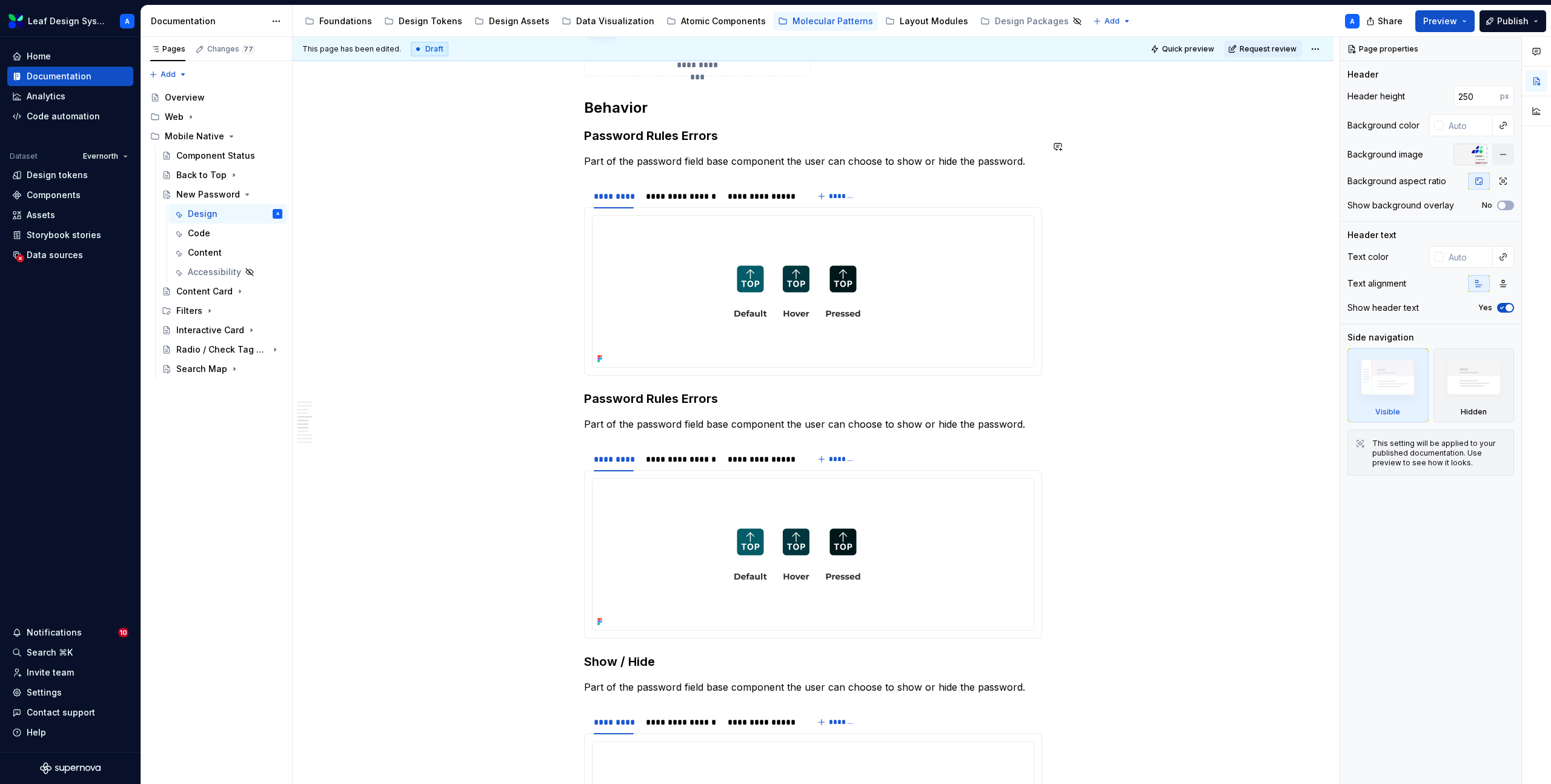
scroll to position [1682, 0]
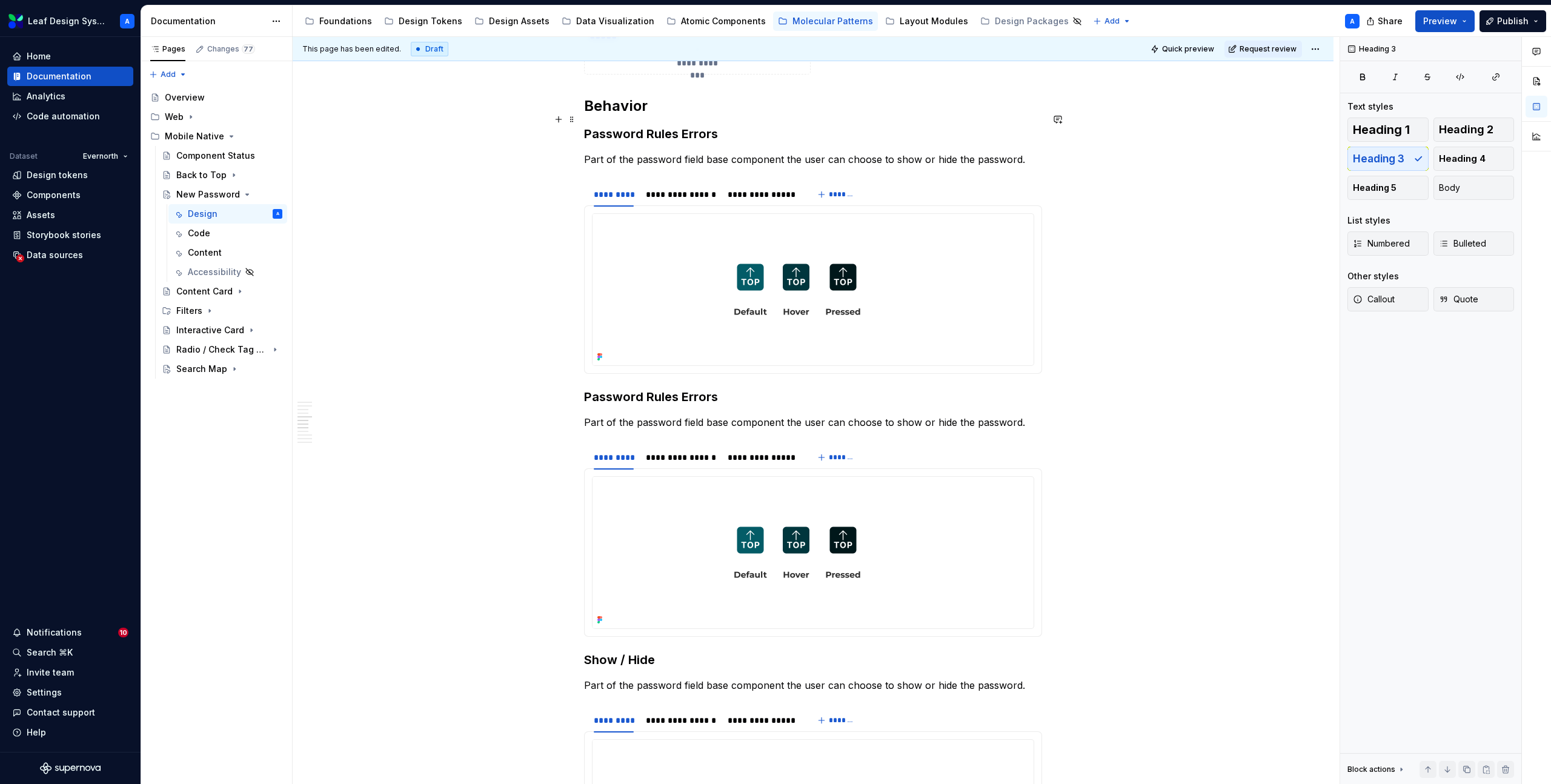
click at [678, 125] on h3 "Password Rules Errors" at bounding box center [813, 134] width 458 height 17
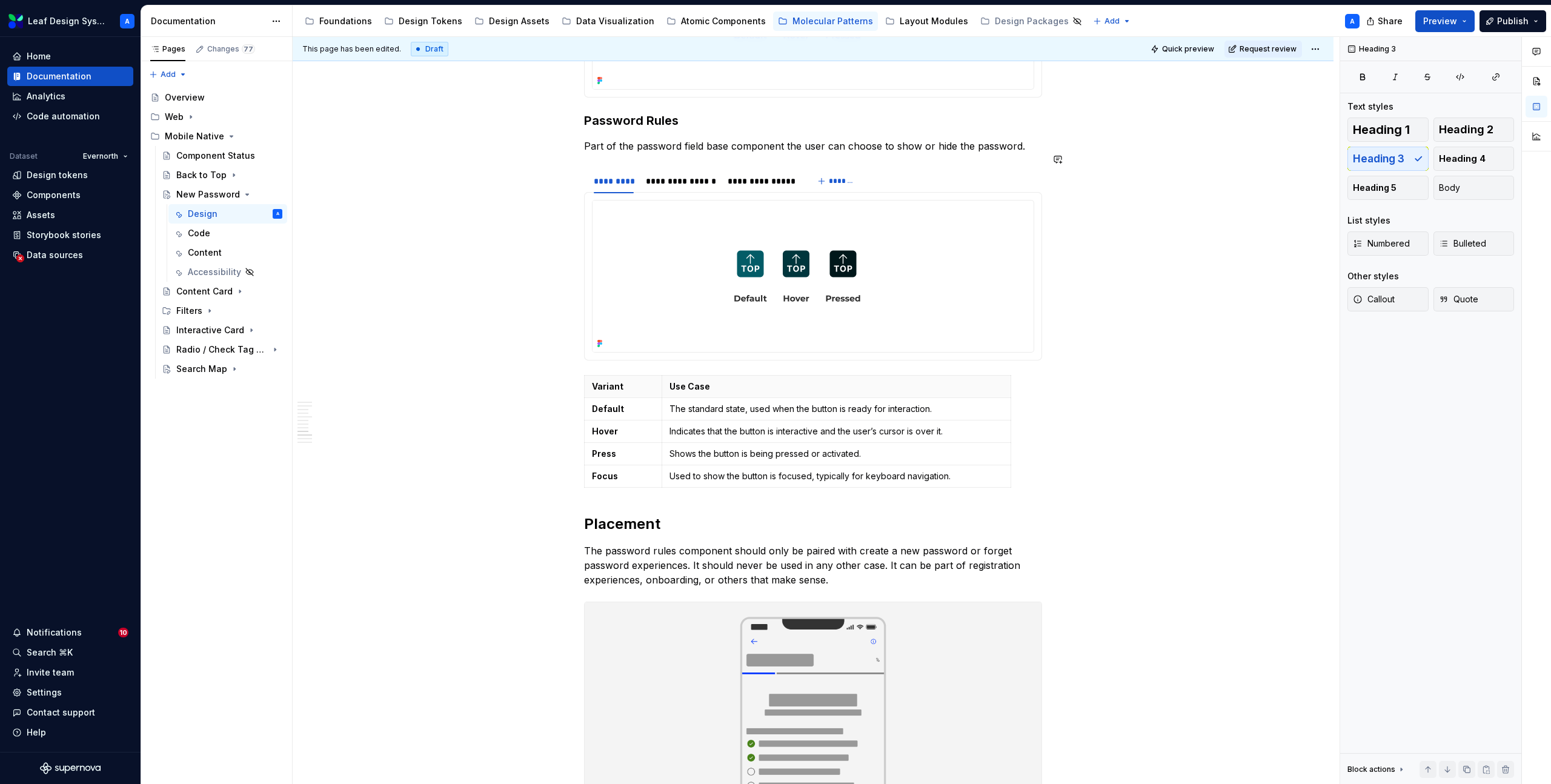
scroll to position [2375, 0]
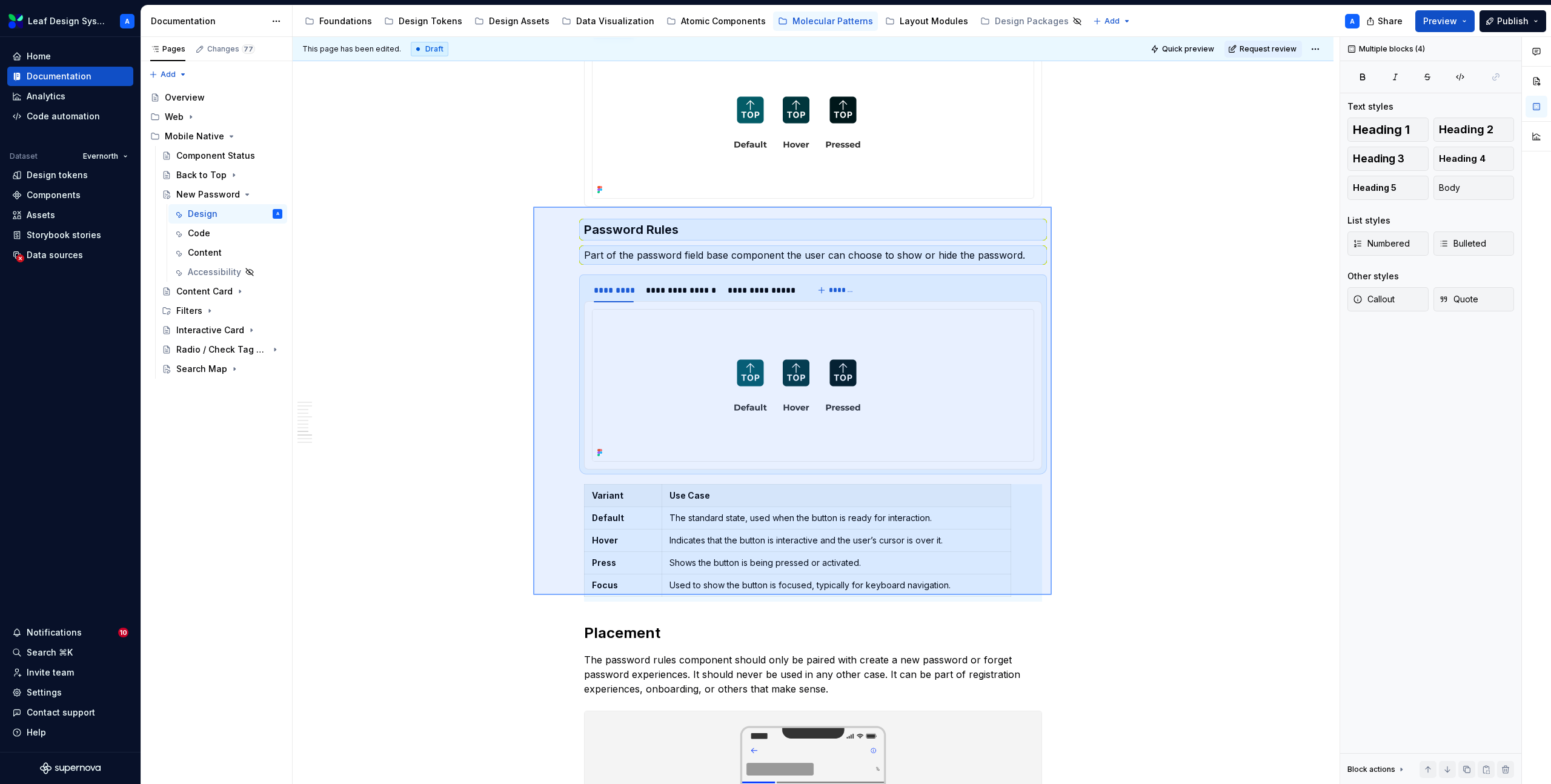
drag, startPoint x: 534, startPoint y: 206, endPoint x: 1073, endPoint y: 591, distance: 662.4
click at [1073, 591] on div "**********" at bounding box center [816, 411] width 1047 height 748
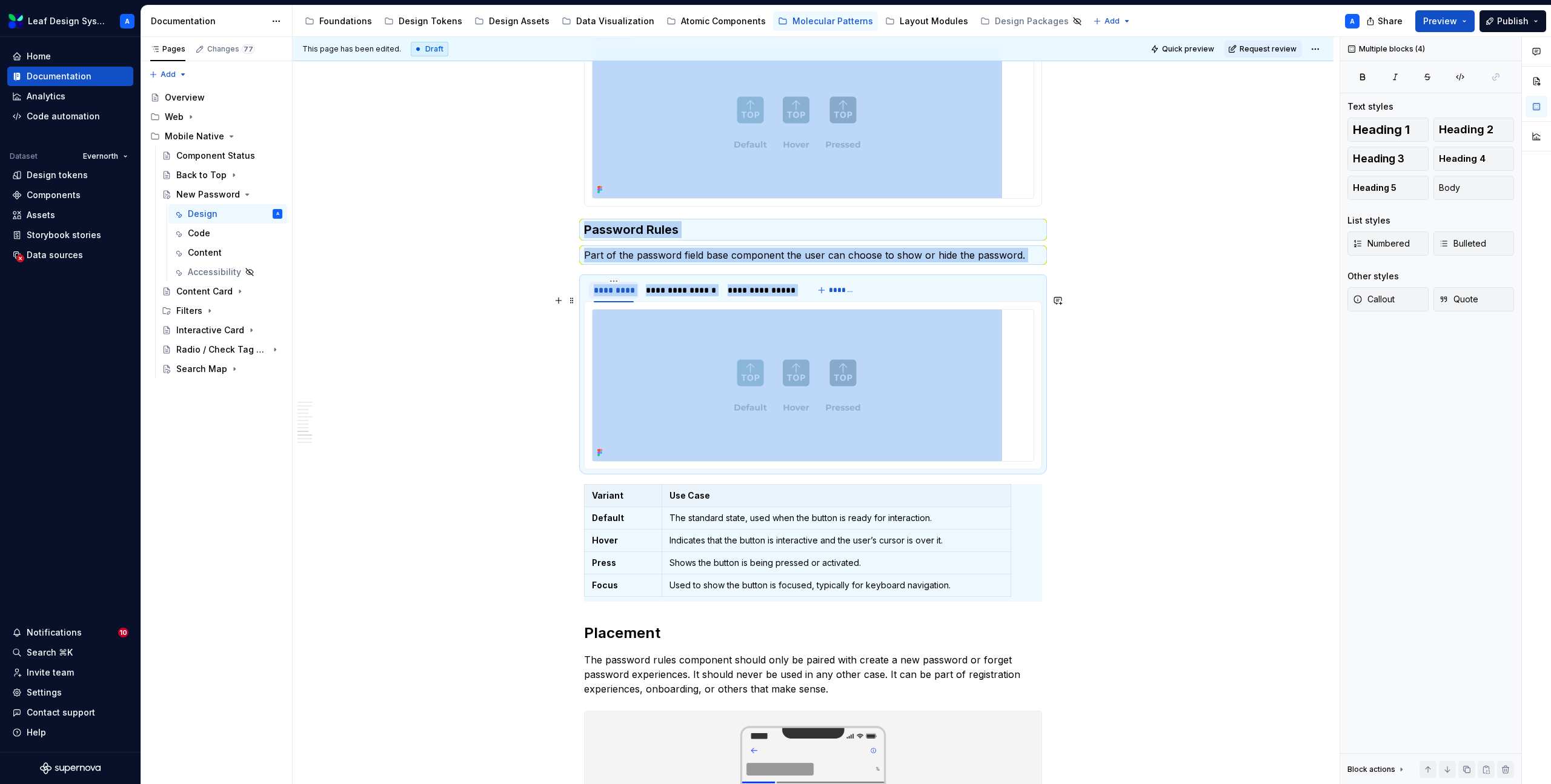
copy div "**********"
click at [587, 221] on h3 "Password Rules" at bounding box center [813, 229] width 458 height 17
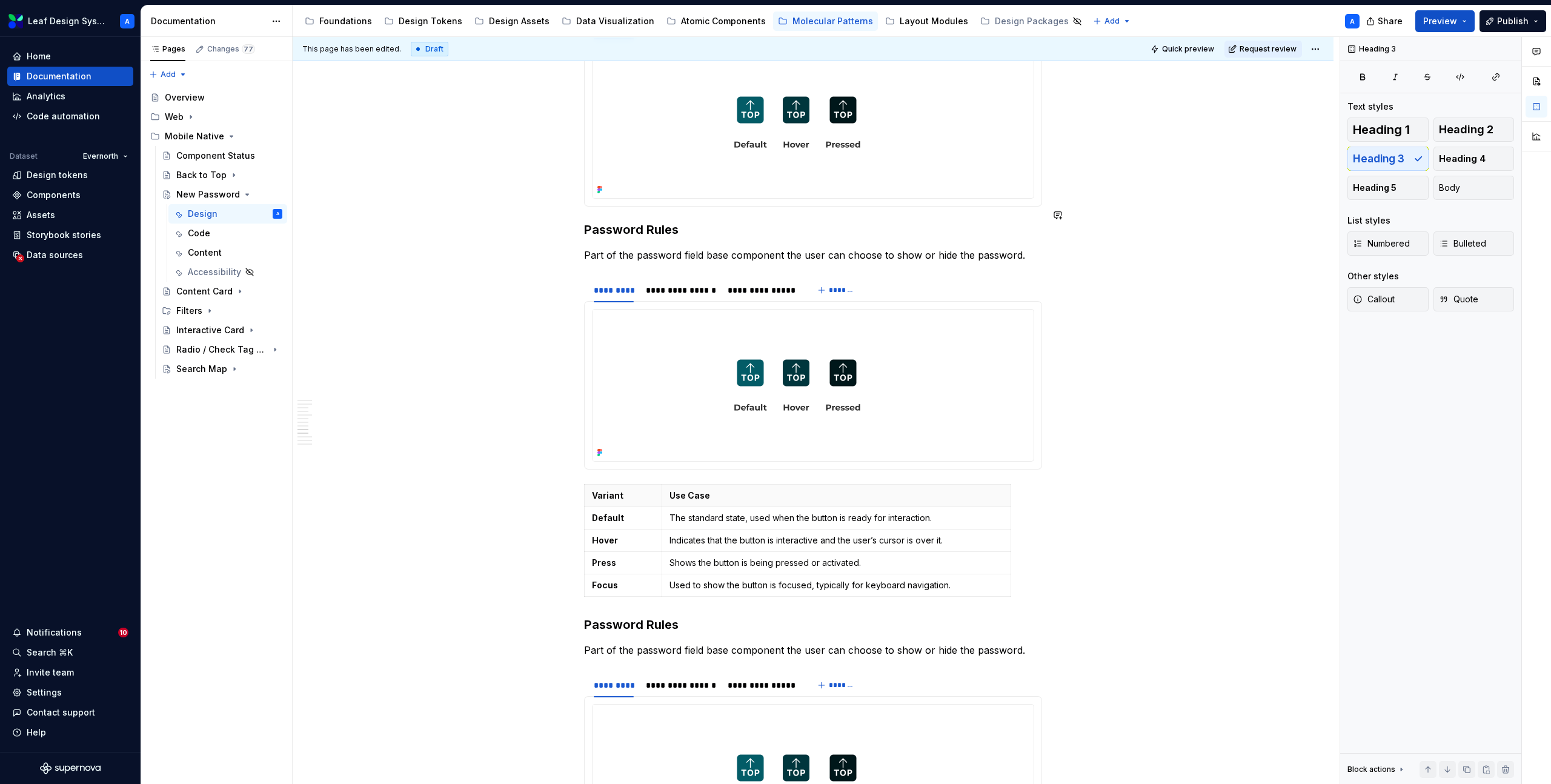
click at [610, 221] on h3 "Password Rules" at bounding box center [813, 229] width 458 height 17
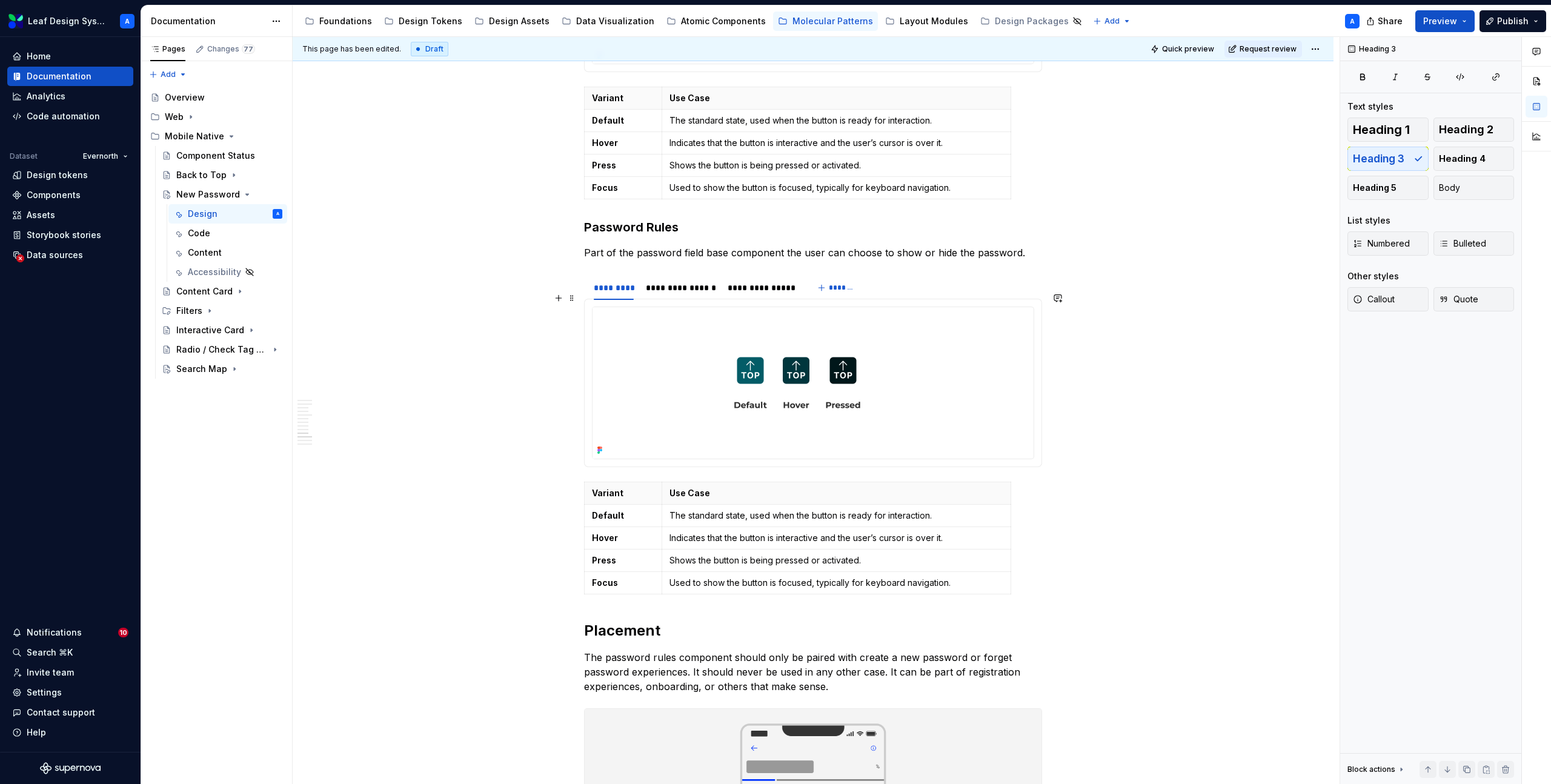
scroll to position [2727, 0]
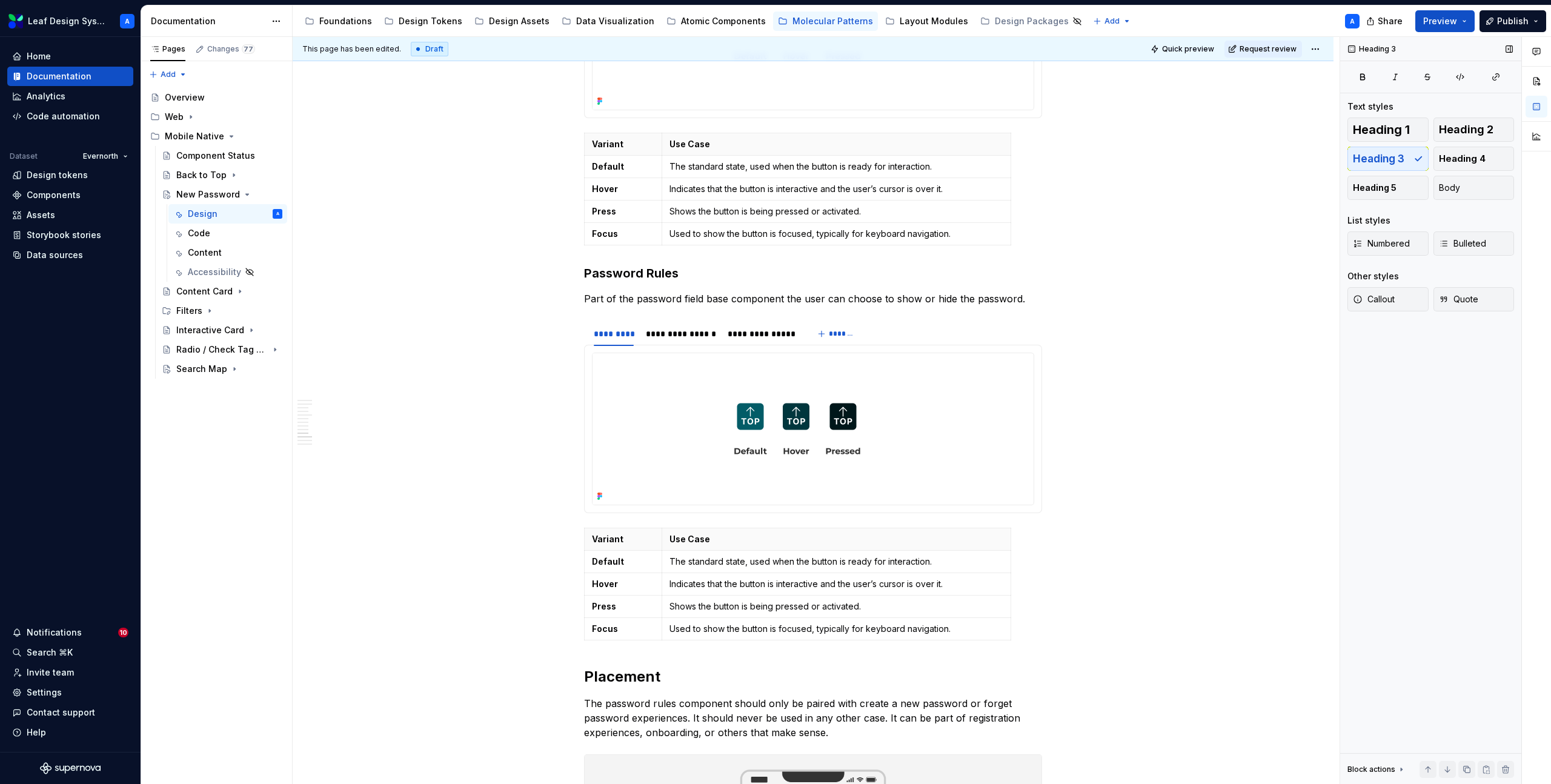
type textarea "*"
